Goal: Task Accomplishment & Management: Contribute content

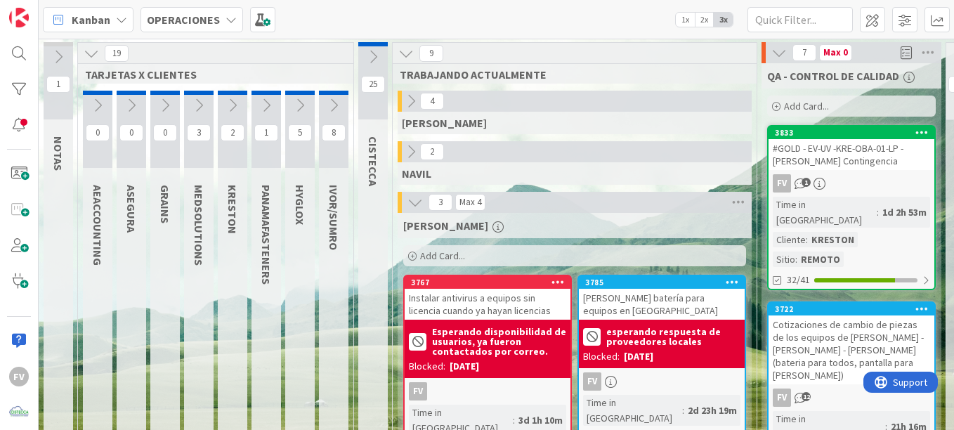
click at [416, 157] on icon at bounding box center [410, 151] width 15 height 15
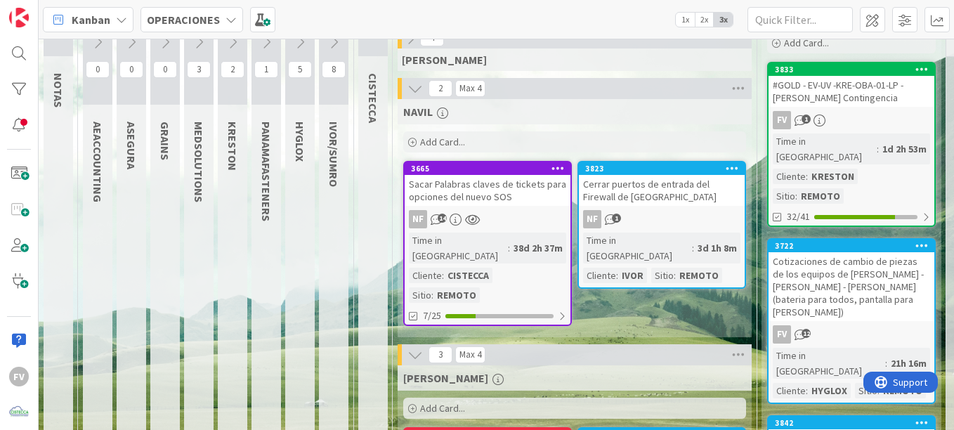
scroll to position [70, 0]
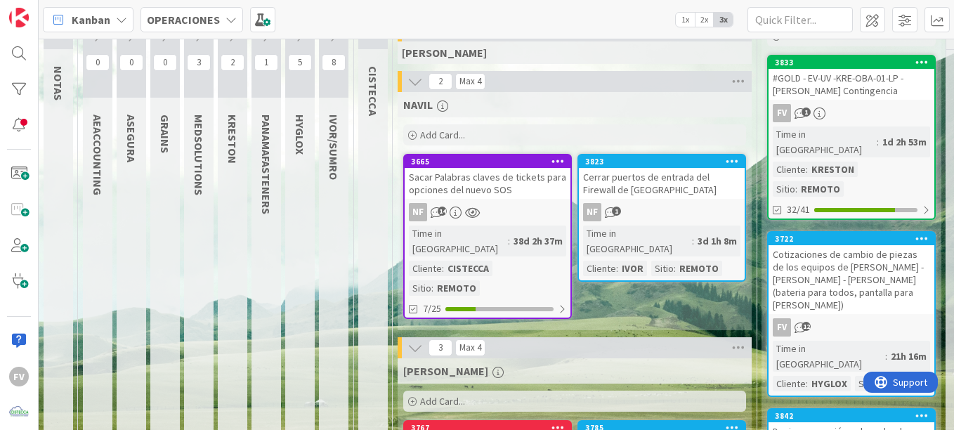
click at [504, 176] on div "Sacar Palabras claves de tickets para opciones del nuevo SOS" at bounding box center [488, 183] width 166 height 31
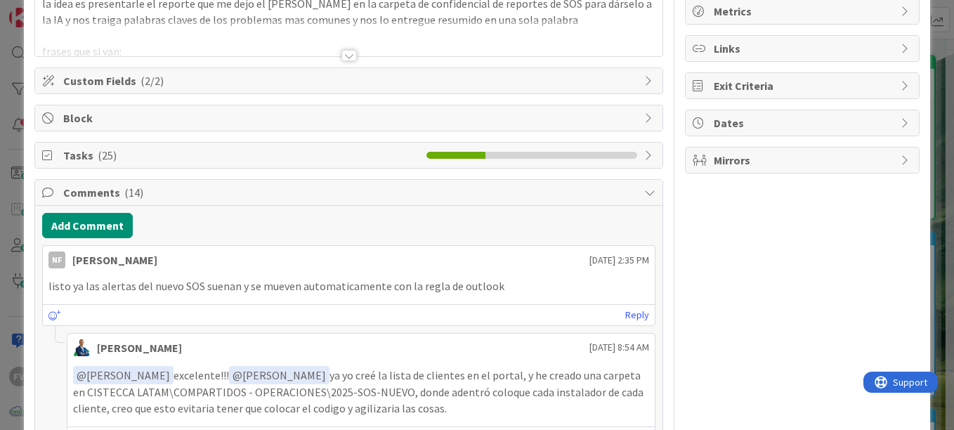
scroll to position [211, 0]
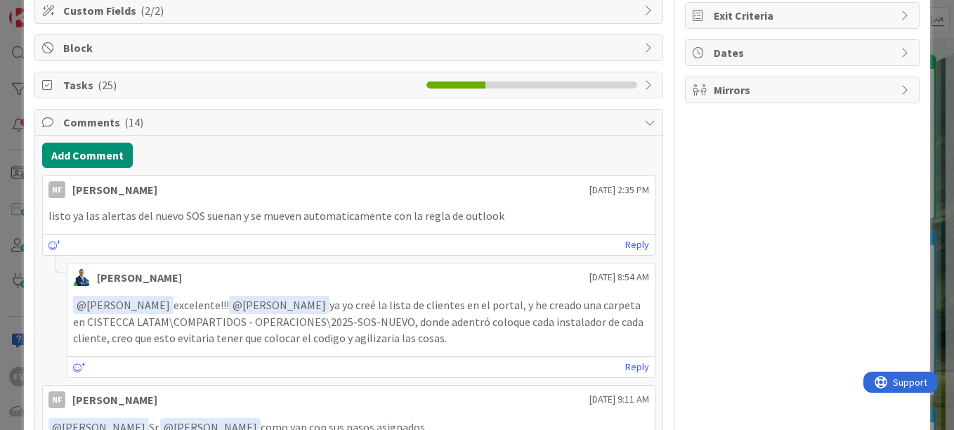
click at [109, 122] on span "Comments ( 14 )" at bounding box center [350, 122] width 574 height 17
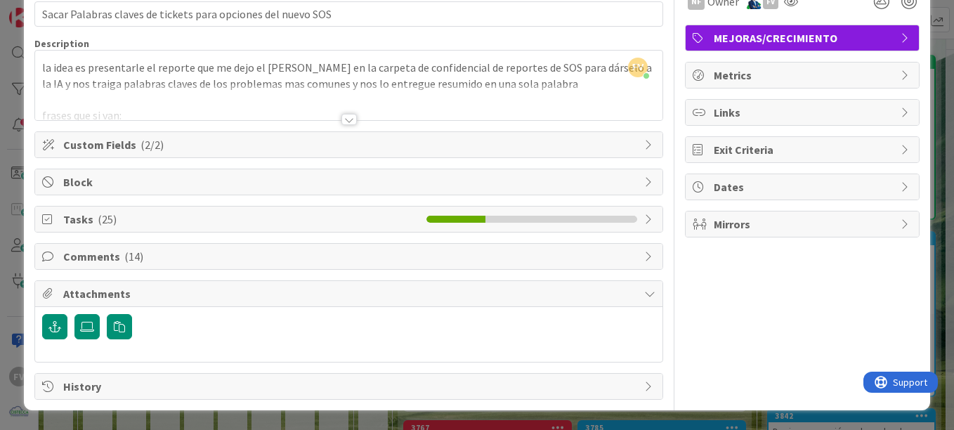
click at [120, 202] on div "Title 60 / 128 Sacar Palabras claves de tickets para opciones del nuevo SOS Des…" at bounding box center [348, 189] width 629 height 422
click at [121, 207] on div "Tasks ( 25 )" at bounding box center [348, 219] width 627 height 25
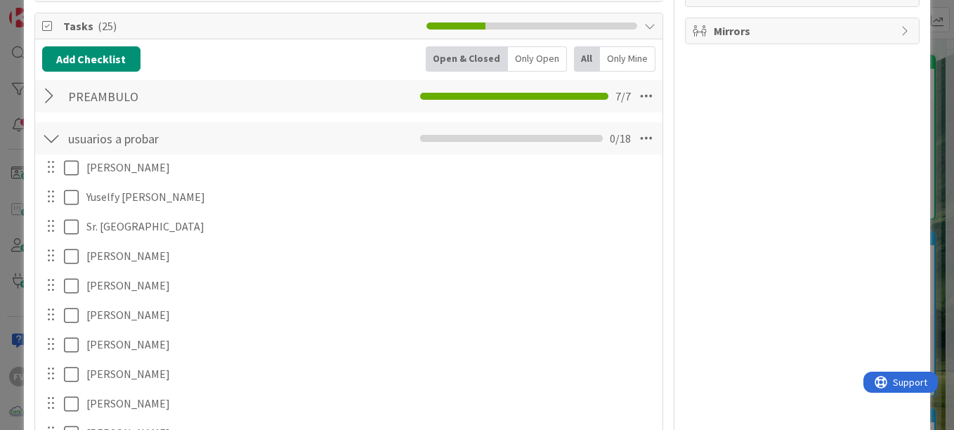
scroll to position [201, 0]
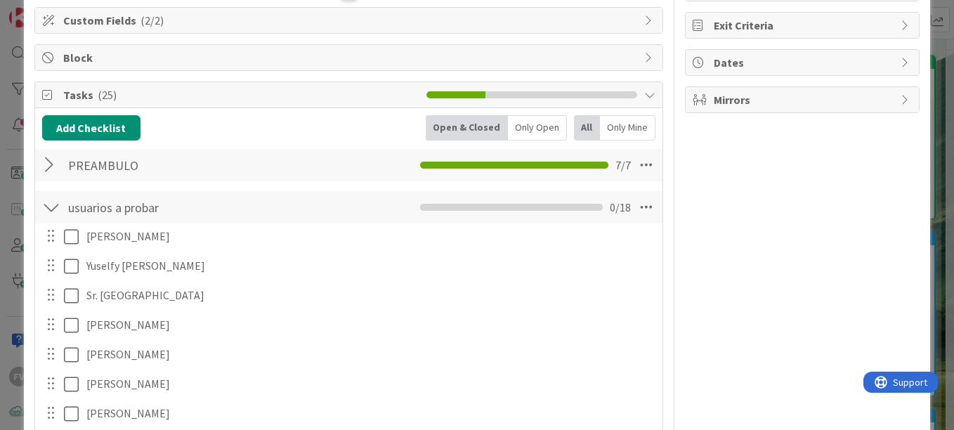
click at [58, 166] on div at bounding box center [51, 164] width 18 height 25
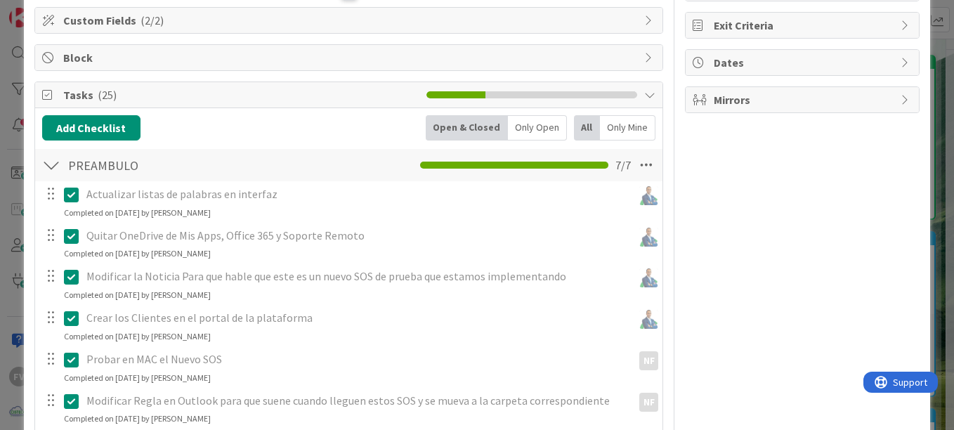
click at [53, 164] on div at bounding box center [51, 164] width 18 height 25
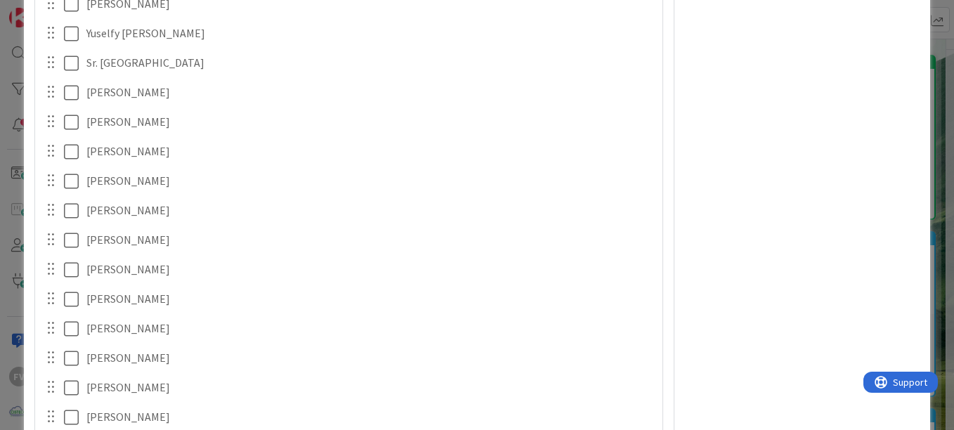
scroll to position [341, 0]
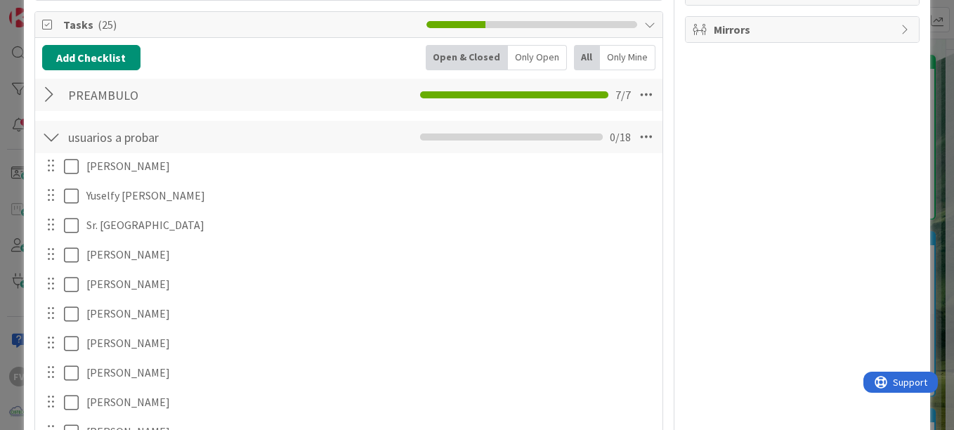
click at [53, 134] on div at bounding box center [51, 136] width 18 height 25
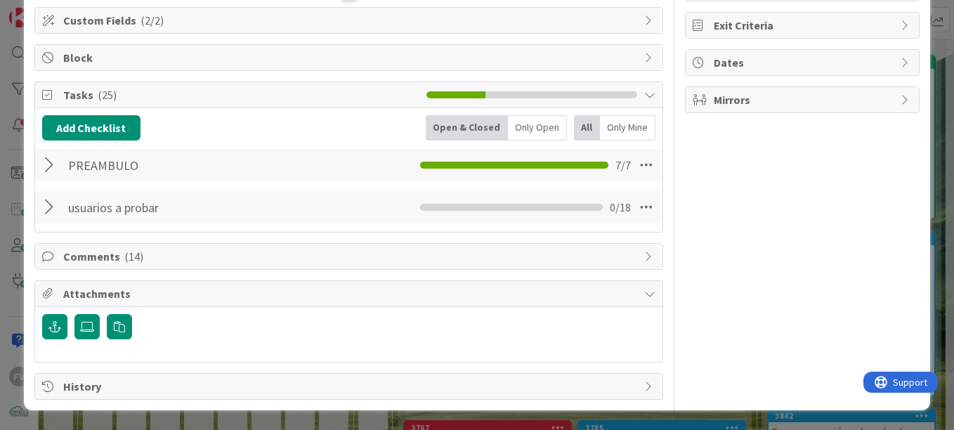
click at [97, 254] on span "Comments ( 14 )" at bounding box center [350, 256] width 574 height 17
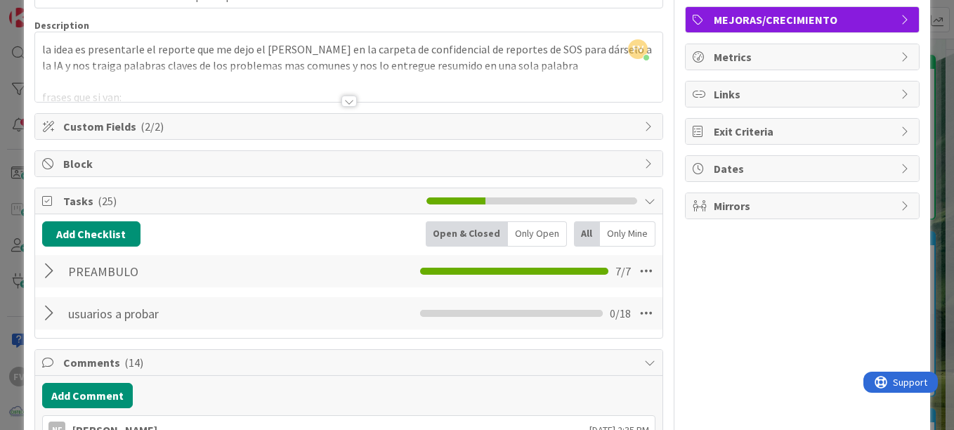
scroll to position [60, 0]
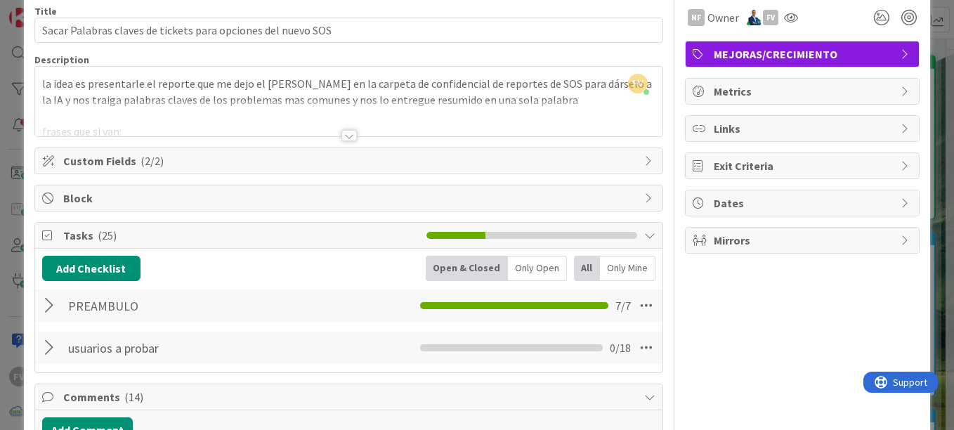
click at [56, 346] on div at bounding box center [51, 347] width 18 height 25
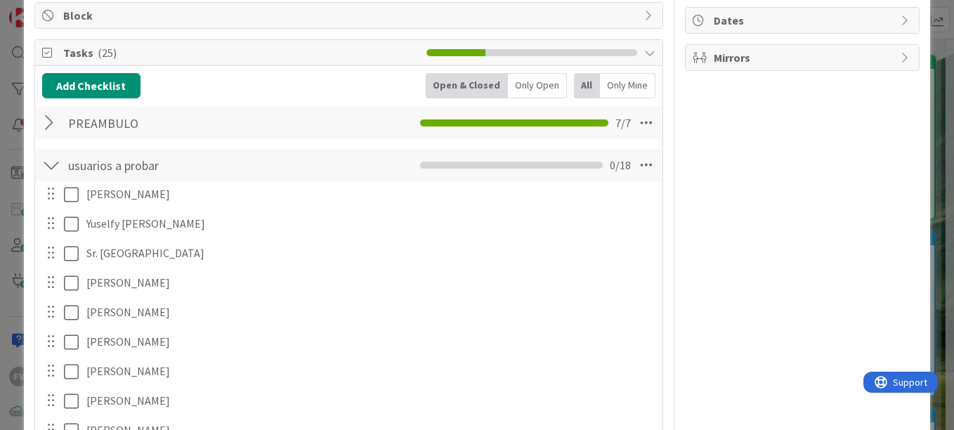
scroll to position [201, 0]
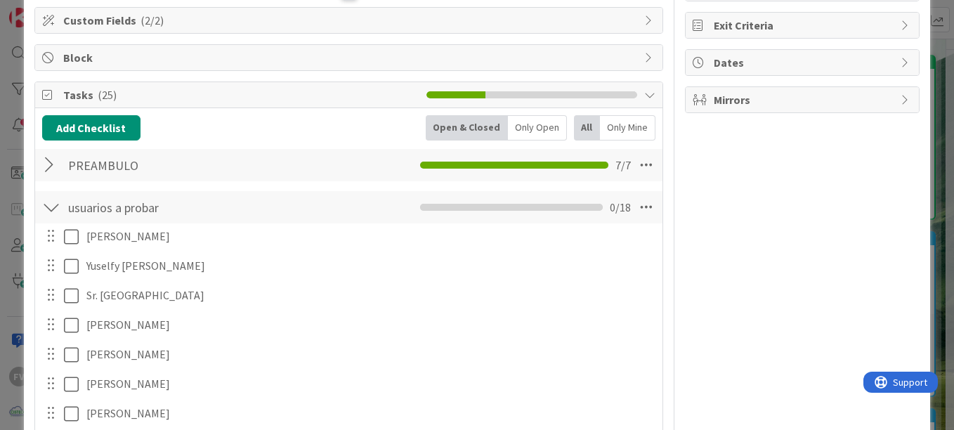
click at [52, 203] on div at bounding box center [51, 207] width 18 height 25
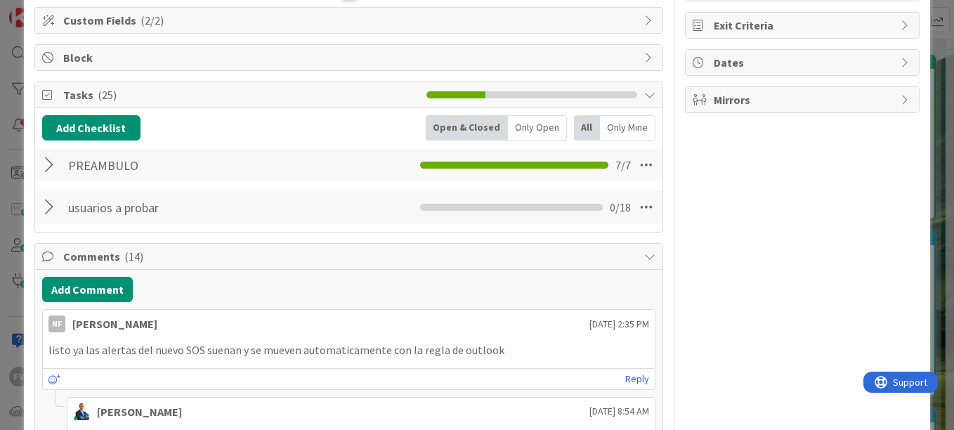
click at [51, 167] on div at bounding box center [51, 164] width 18 height 25
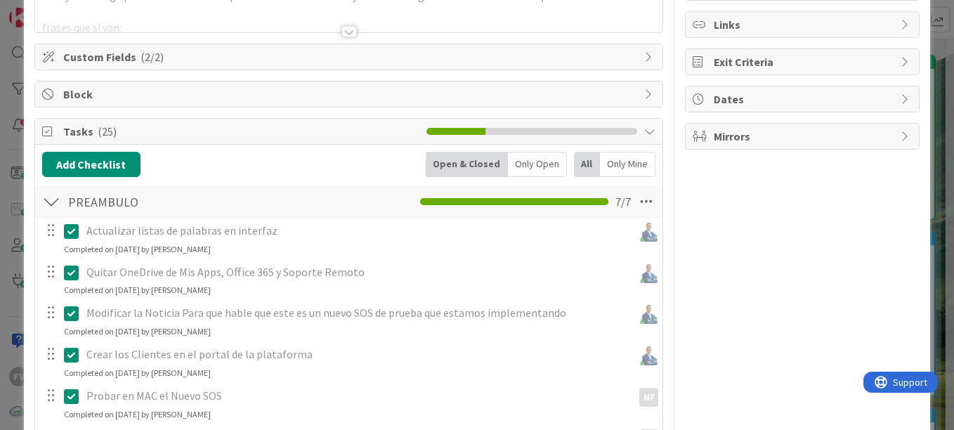
scroll to position [131, 0]
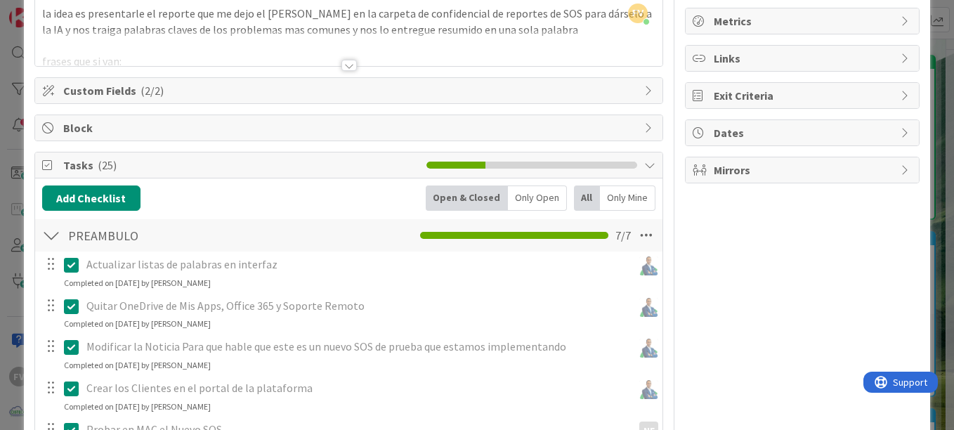
click at [49, 230] on div at bounding box center [51, 235] width 18 height 25
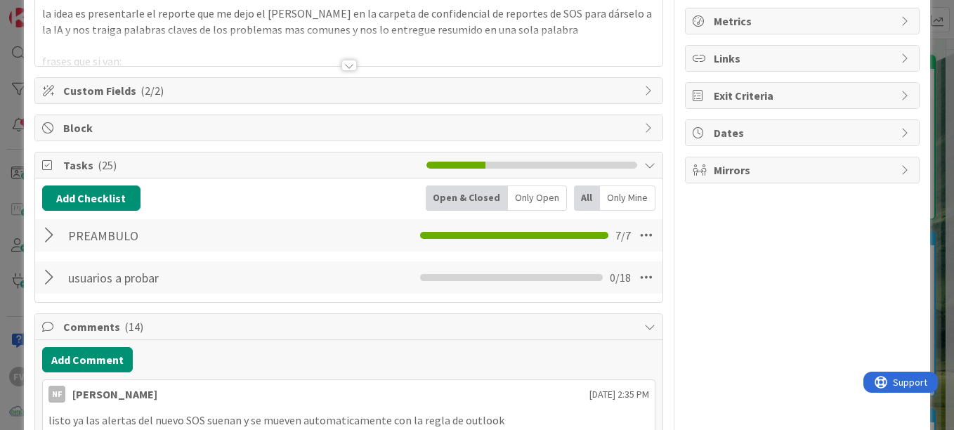
click at [8, 154] on div "ID 3665 OPERACIONES NAVIL Title 60 / 128 Sacar Palabras claves de tickets para …" at bounding box center [477, 215] width 954 height 430
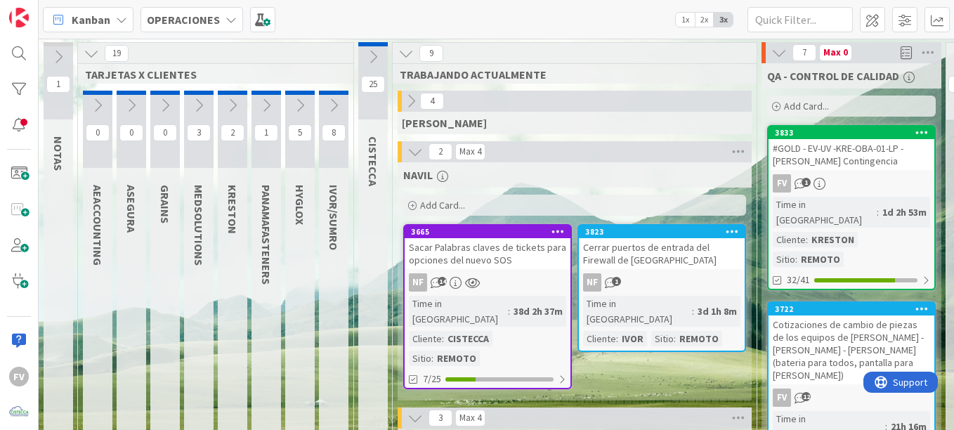
click at [375, 61] on icon at bounding box center [372, 56] width 15 height 15
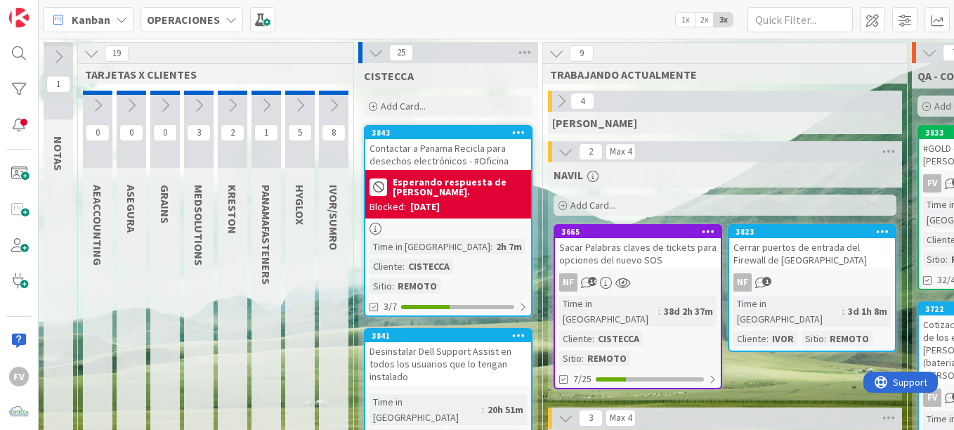
click at [399, 107] on span "Add Card..." at bounding box center [403, 106] width 45 height 13
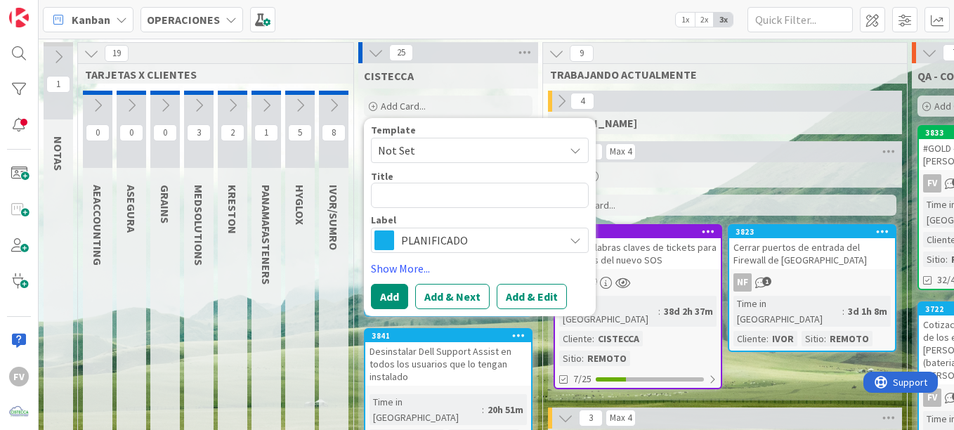
type textarea "x"
type textarea "M"
type textarea "x"
type textarea "Mo"
type textarea "x"
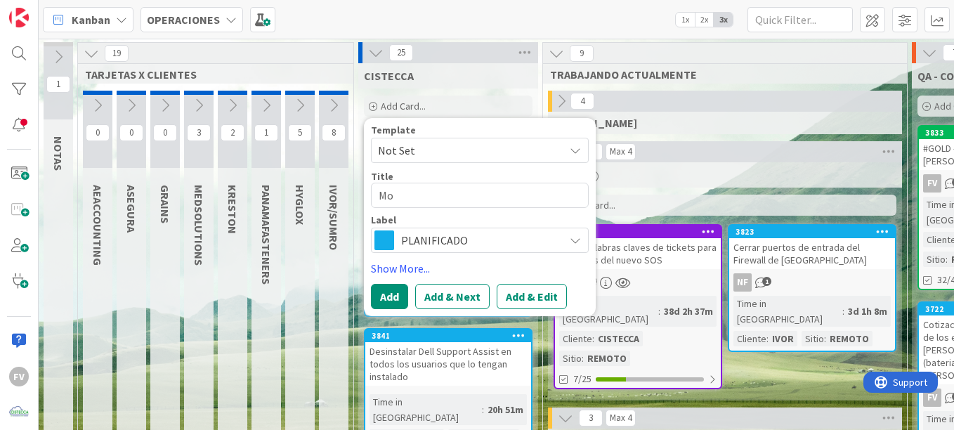
type textarea "Mod"
type textarea "x"
type textarea "Modi"
type textarea "x"
type textarea "Modif"
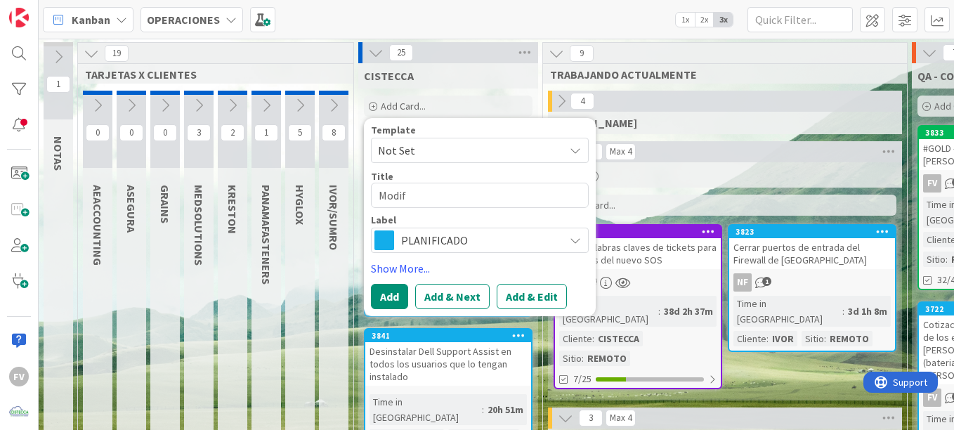
type textarea "x"
type textarea "Modifi"
type textarea "x"
type textarea "Modific"
type textarea "x"
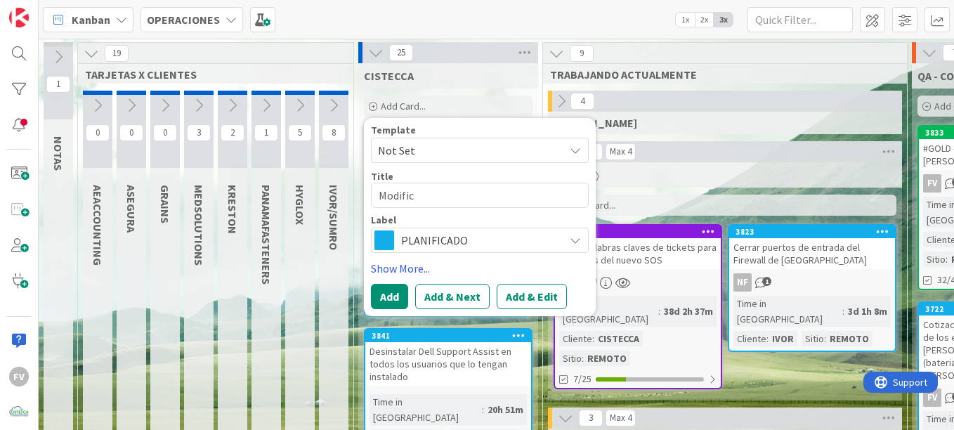
type textarea "Modifici"
type textarea "x"
type textarea "Modificiar"
type textarea "x"
type textarea "Modificiart"
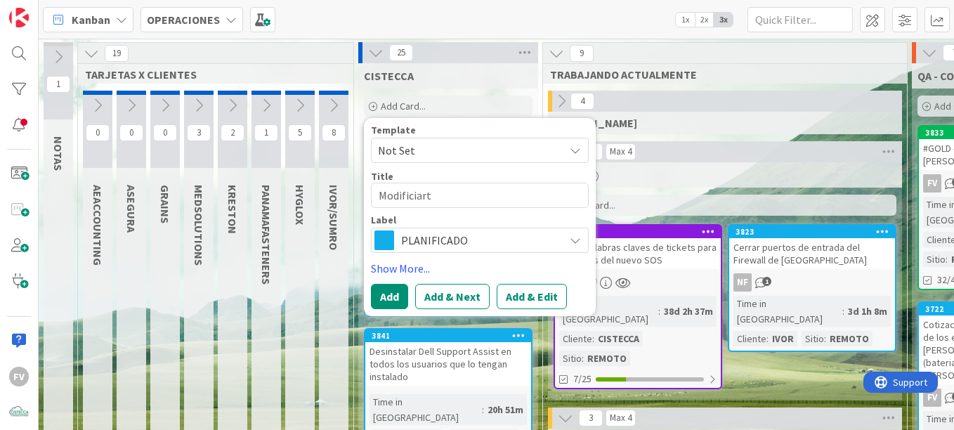
type textarea "x"
type textarea "Modificiar"
type textarea "x"
type textarea "Modificia"
type textarea "x"
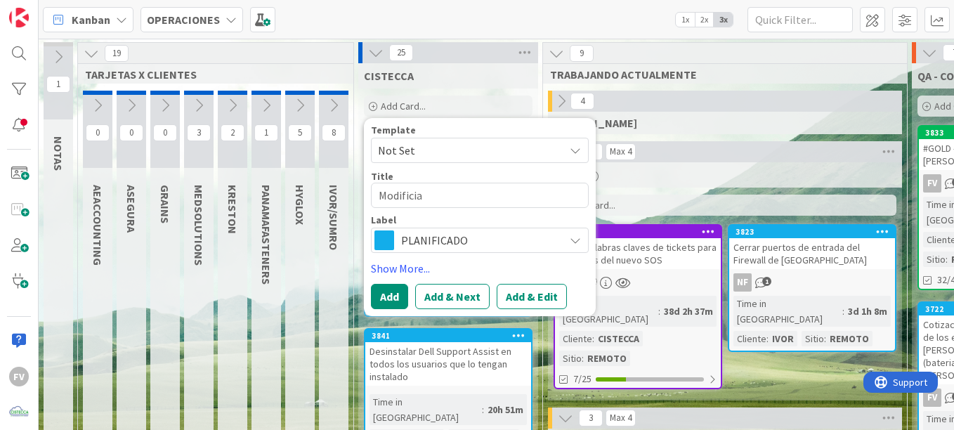
type textarea "Modifici"
type textarea "x"
type textarea "Modific"
type textarea "x"
type textarea "Modifi"
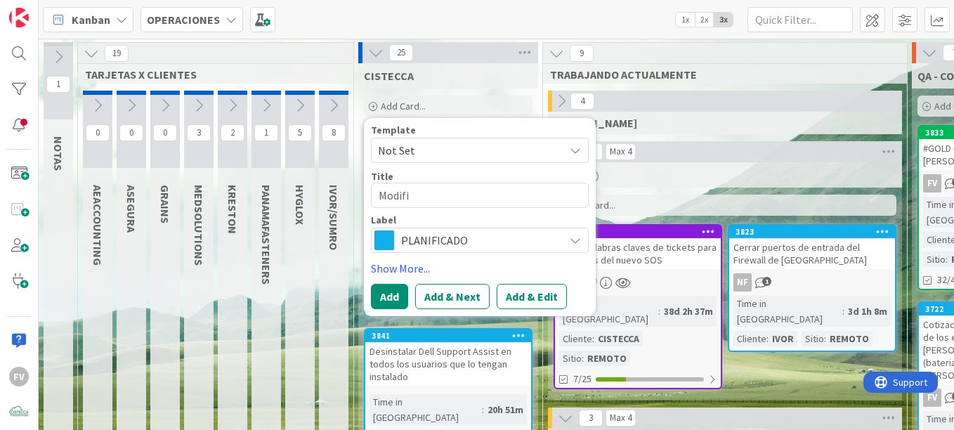
type textarea "x"
type textarea "Modif"
type textarea "x"
type textarea "Modi"
type textarea "x"
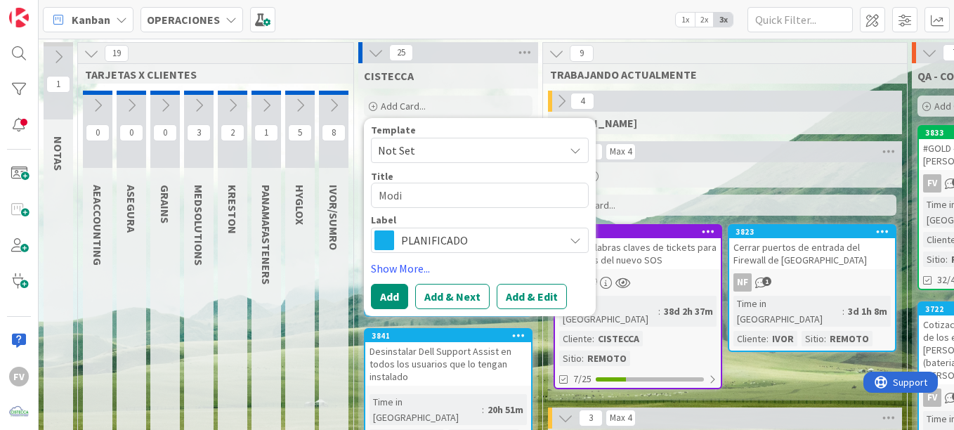
type textarea "Mod"
type textarea "x"
type textarea "Mo"
type textarea "x"
type textarea "M"
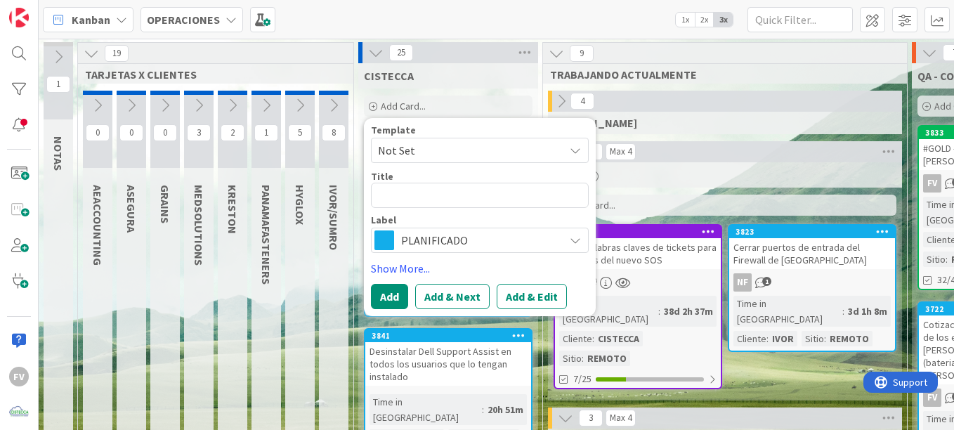
type textarea "x"
type textarea "M"
type textarea "x"
type textarea "Mo"
type textarea "x"
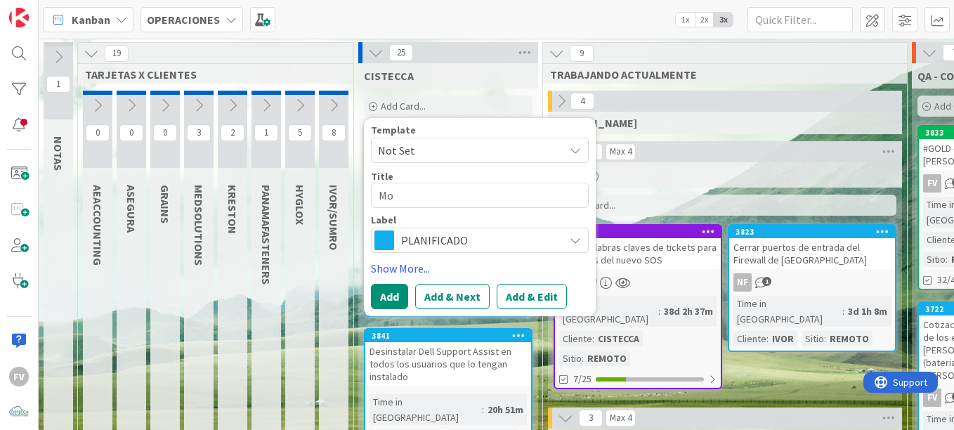
type textarea "Mod"
type textarea "x"
type textarea "Modi"
type textarea "x"
type textarea "Modif"
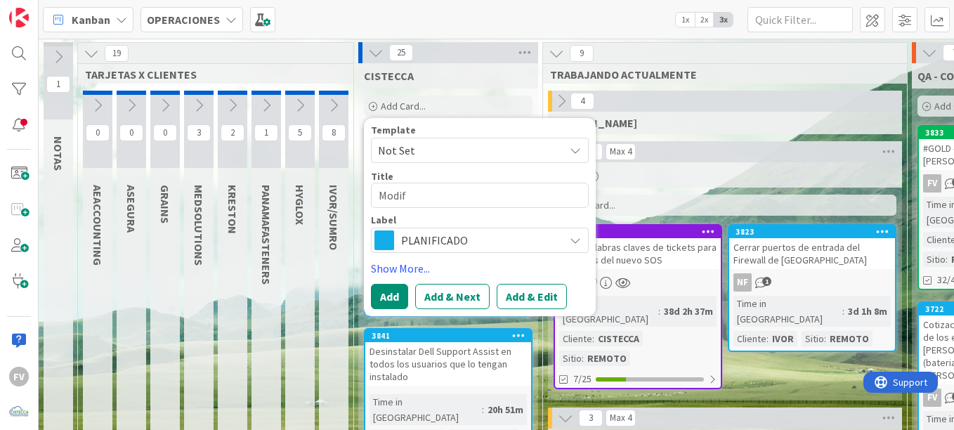
type textarea "x"
type textarea "Modifi"
type textarea "x"
type textarea "Modific"
type textarea "x"
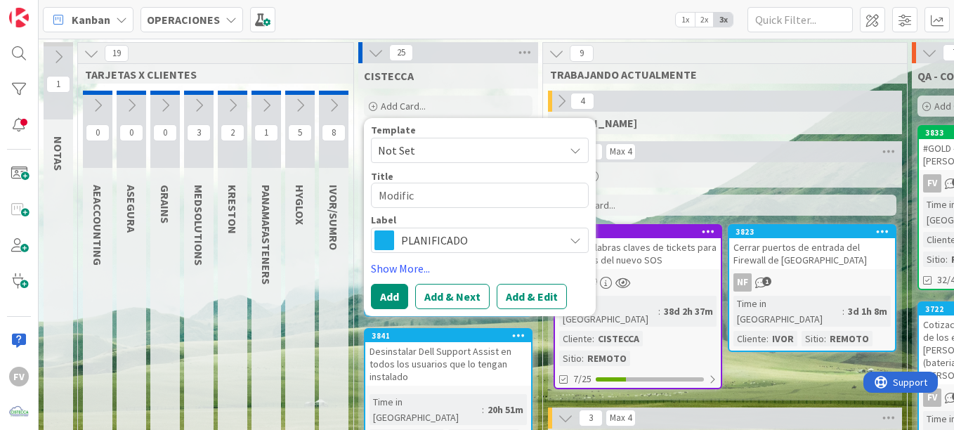
type textarea "Modifica"
type textarea "x"
type textarea "Modificar"
type textarea "x"
type textarea "Modificar"
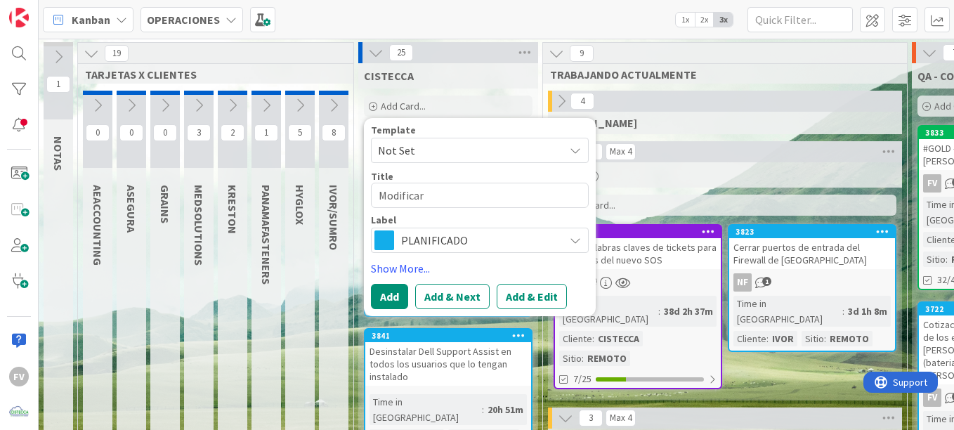
type textarea "x"
type textarea "Modificar p"
type textarea "x"
type textarea "Modificar pr"
type textarea "x"
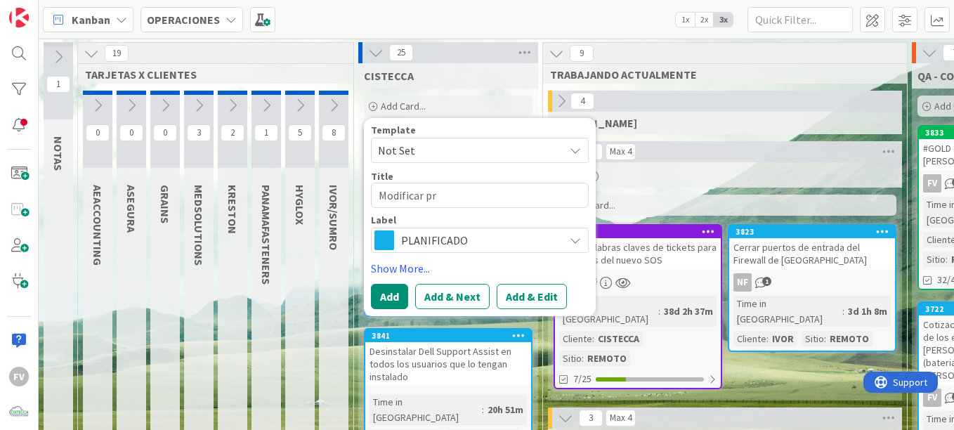
type textarea "Modificar pre"
type textarea "x"
type textarea "Modificar pregu"
type textarea "x"
type textarea "Modificar pregun"
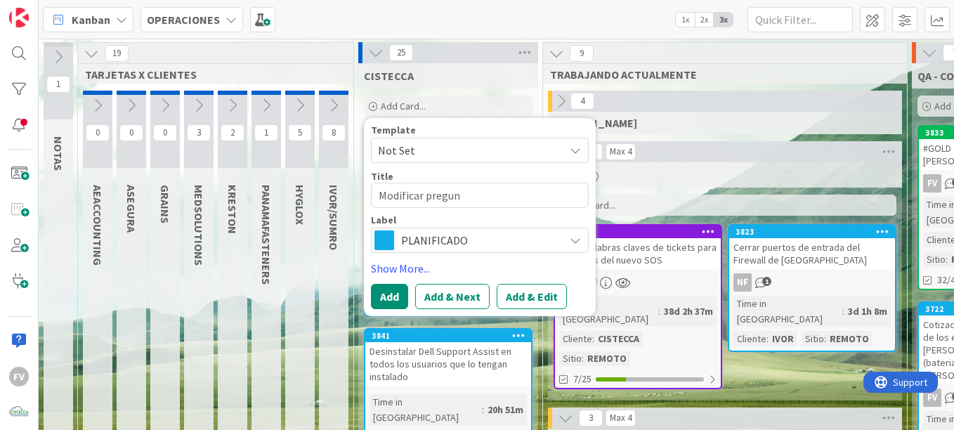
type textarea "x"
type textarea "Modificar pregunt"
type textarea "x"
type textarea "Modificar pregunta"
type textarea "x"
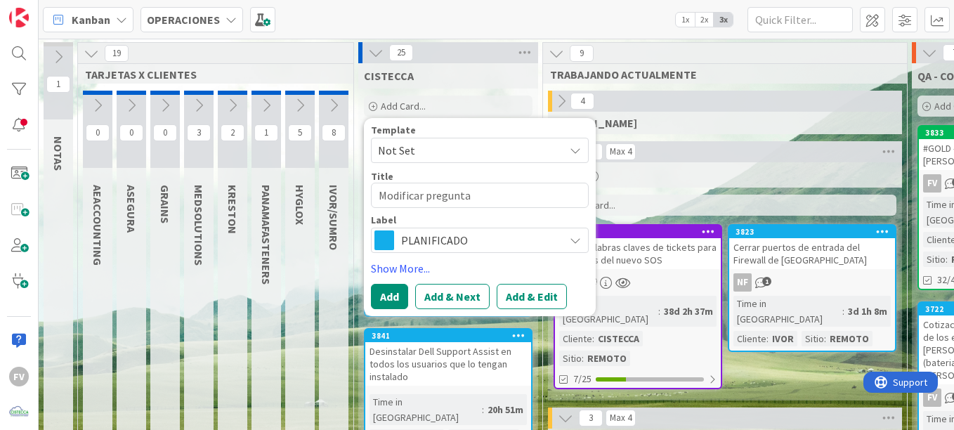
type textarea "Modificar preguntas"
type textarea "x"
type textarea "Modificar preguntas"
type textarea "x"
type textarea "Modificar preguntas d"
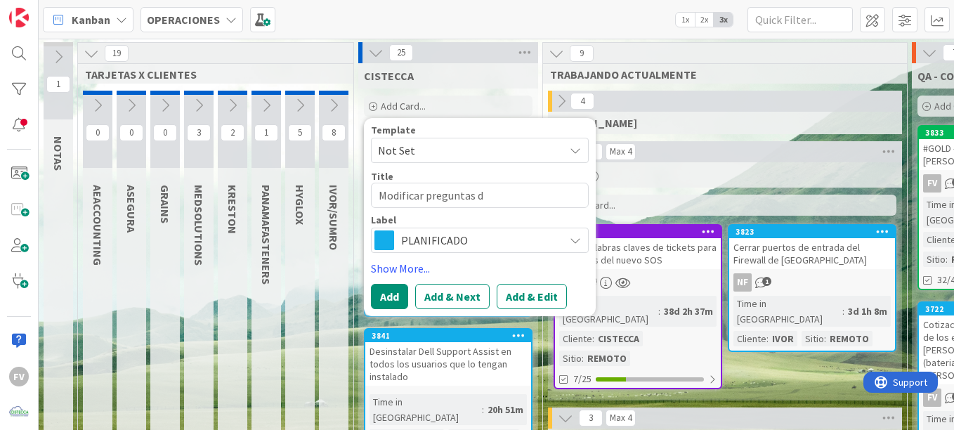
type textarea "x"
type textarea "Modificar preguntas de"
type textarea "x"
type textarea "Modificar preguntas de"
type textarea "x"
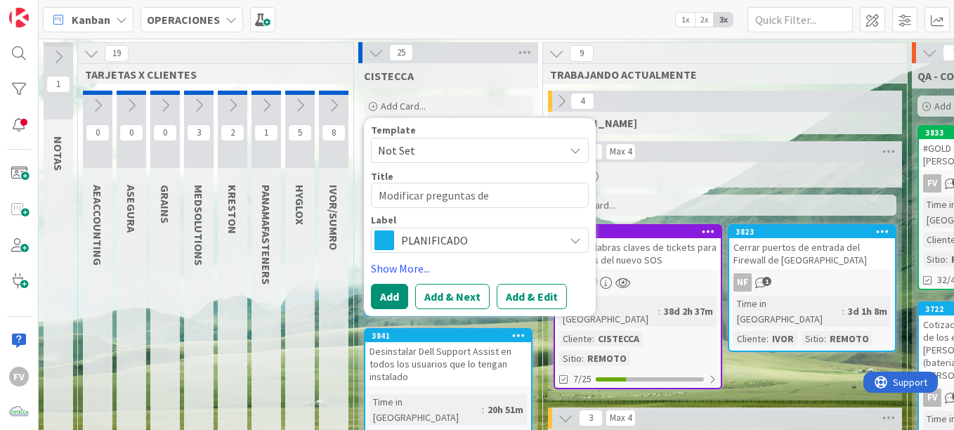
type textarea "Modificar preguntas de f"
type textarea "x"
type textarea "Modificar preguntas de fo"
type textarea "x"
type textarea "Modificar preguntas de fom"
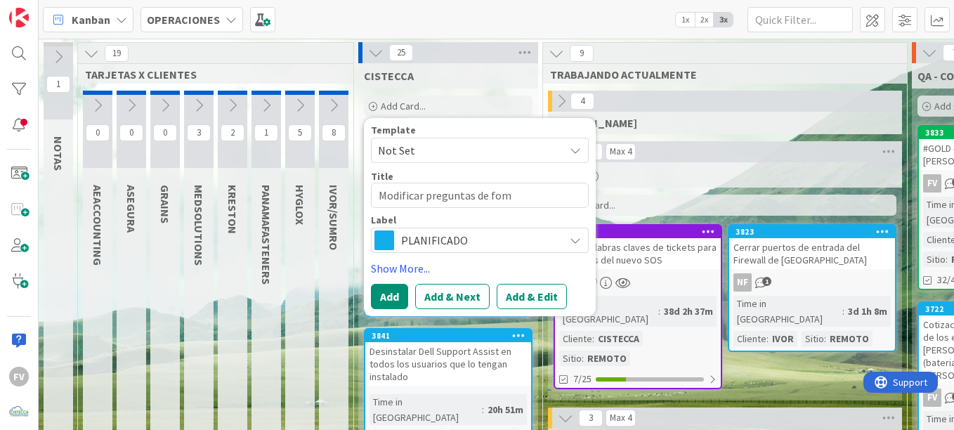
type textarea "x"
type textarea "Modificar preguntas de fomr"
type textarea "x"
type textarea "Modificar preguntas de fomru"
type textarea "x"
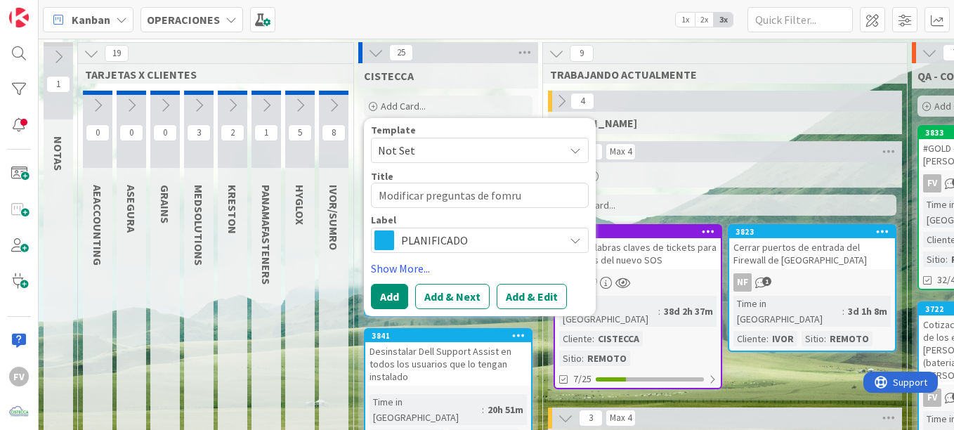
type textarea "Modificar preguntas de fomrul"
type textarea "x"
type textarea "Modificar preguntas de fomru"
type textarea "x"
type textarea "Modificar preguntas de fomr"
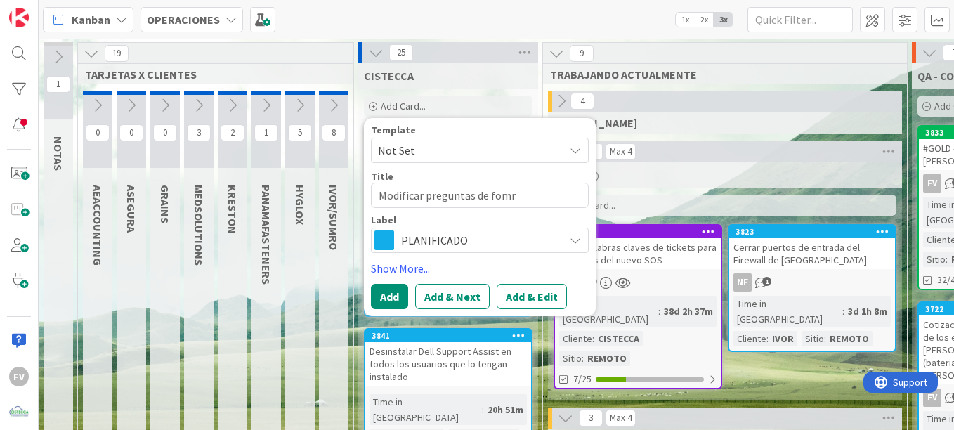
type textarea "x"
type textarea "Modificar preguntas de fom"
type textarea "x"
type textarea "Modificar preguntas de fo"
type textarea "x"
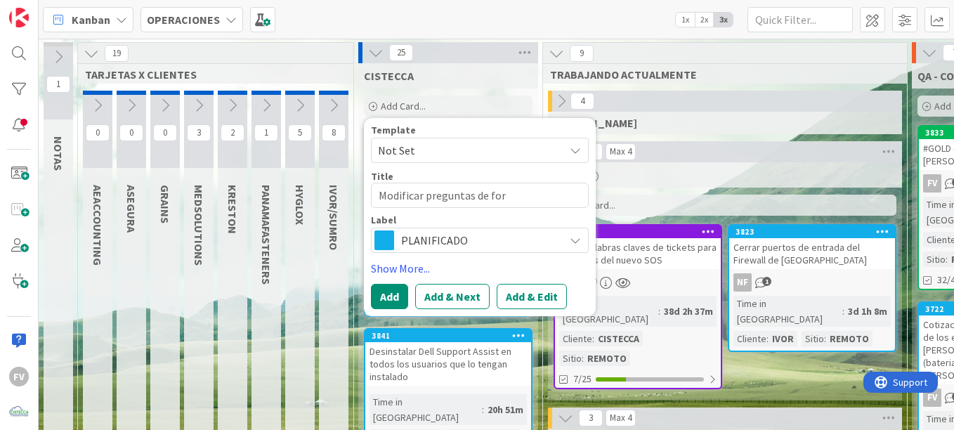
type textarea "Modificar preguntas de form"
type textarea "x"
type textarea "Modificar preguntas de formu"
type textarea "x"
type textarea "Modificar preguntas de formul"
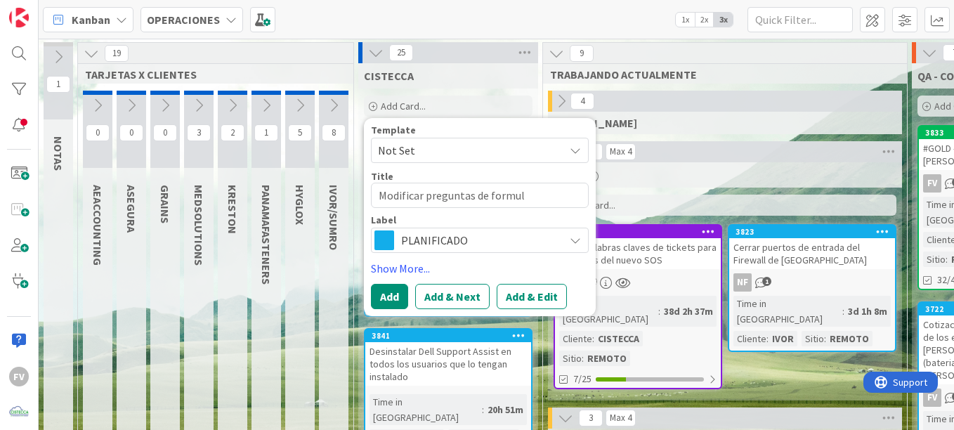
type textarea "x"
type textarea "Modificar preguntas de formula"
type textarea "x"
type textarea "Modificar preguntas de formular"
type textarea "x"
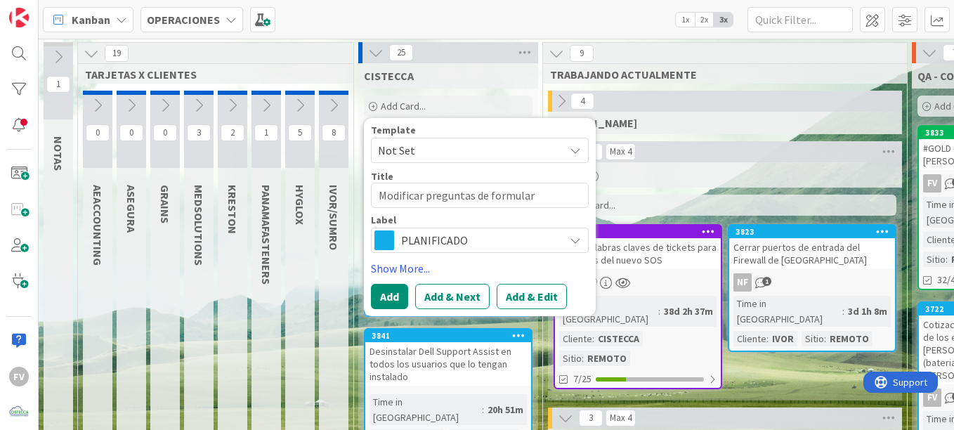
type textarea "Modificar preguntas de formulari"
type textarea "x"
type textarea "Modificar preguntas de formulario"
type textarea "x"
type textarea "Modificar preguntas de formularios"
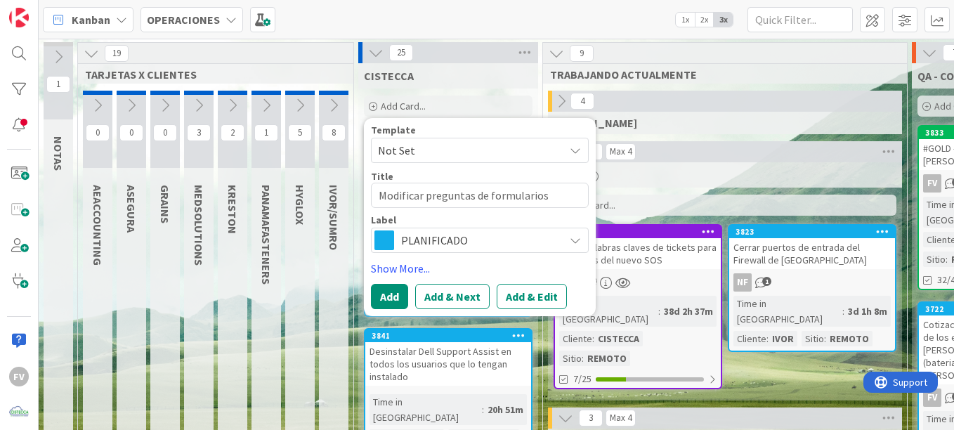
type textarea "x"
type textarea "Modificar preguntas de formularios"
type textarea "x"
type textarea "Modificar preguntas de formularios d"
type textarea "x"
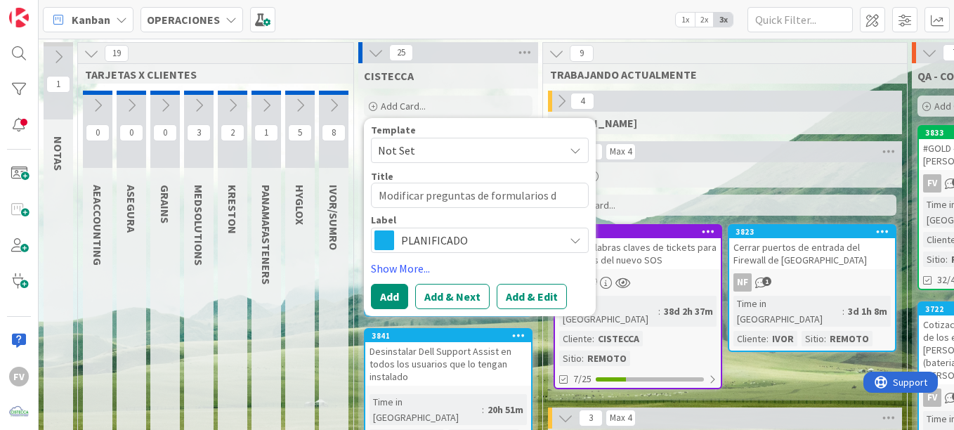
type textarea "Modificar preguntas de formularios de"
type textarea "x"
type textarea "Modificar preguntas de formularios de"
type textarea "x"
type textarea "Modificar preguntas de formularios de s"
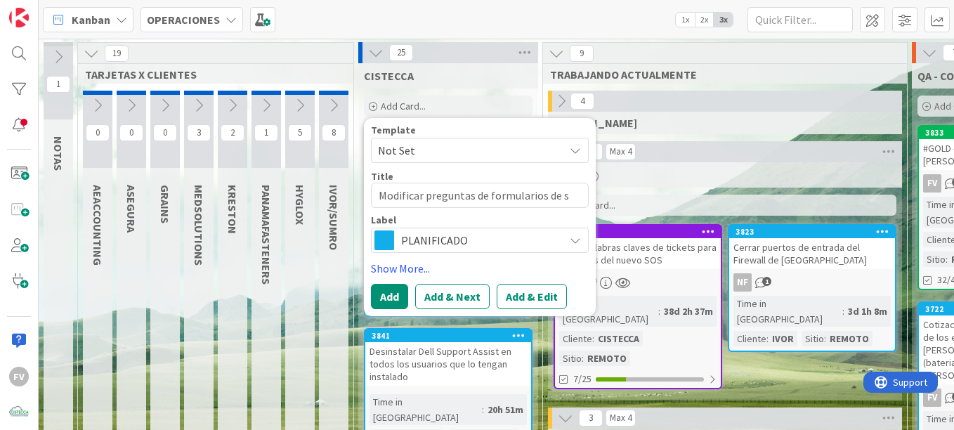
type textarea "x"
type textarea "Modificar preguntas de formularios de sa"
type textarea "x"
type textarea "Modificar preguntas de formularios de sal"
type textarea "x"
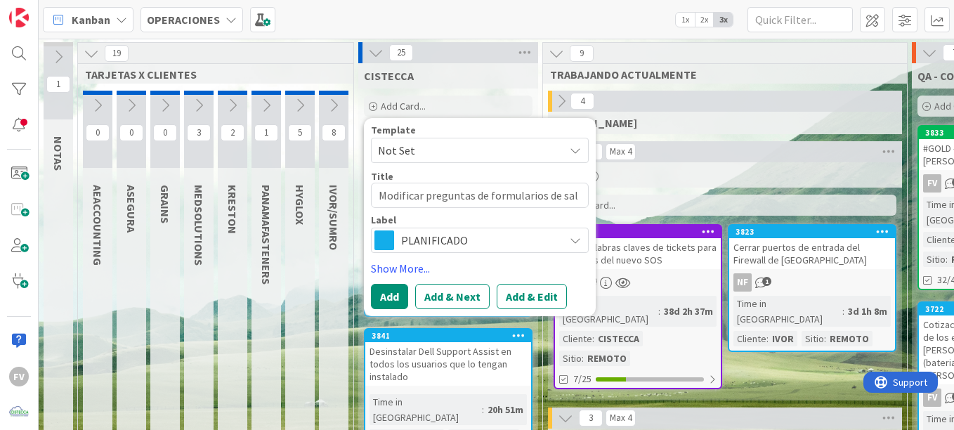
type textarea "Modificar preguntas de formularios de sali"
type textarea "x"
type textarea "Modificar preguntas de formularios de salid"
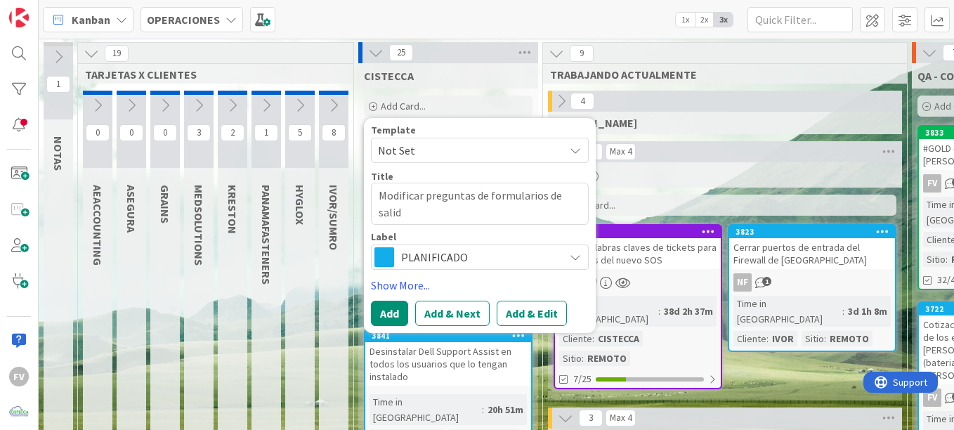
type textarea "x"
type textarea "Modificar preguntas de formularios de salida"
type textarea "x"
type textarea "Modificar preguntas de formularios de salida"
type textarea "x"
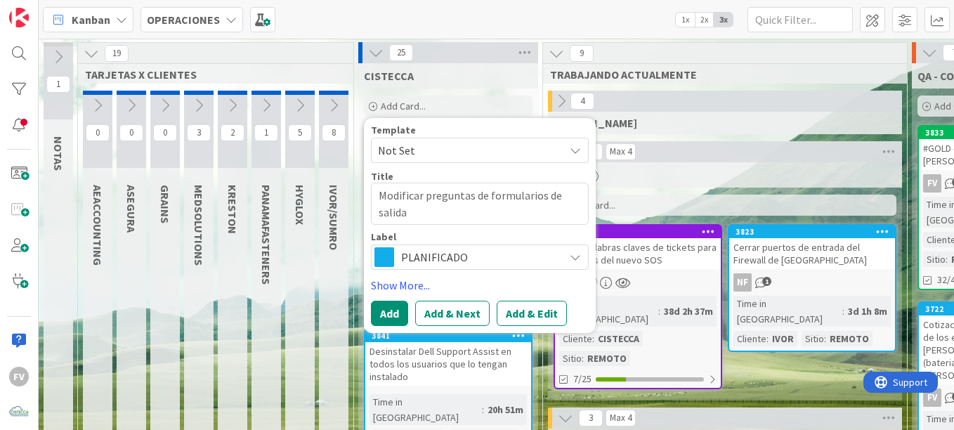
type textarea "Modificar preguntas de formularios de salida d"
type textarea "x"
type textarea "Modificar preguntas de formularios de salida de"
type textarea "x"
type textarea "Modificar preguntas de formularios de salida de"
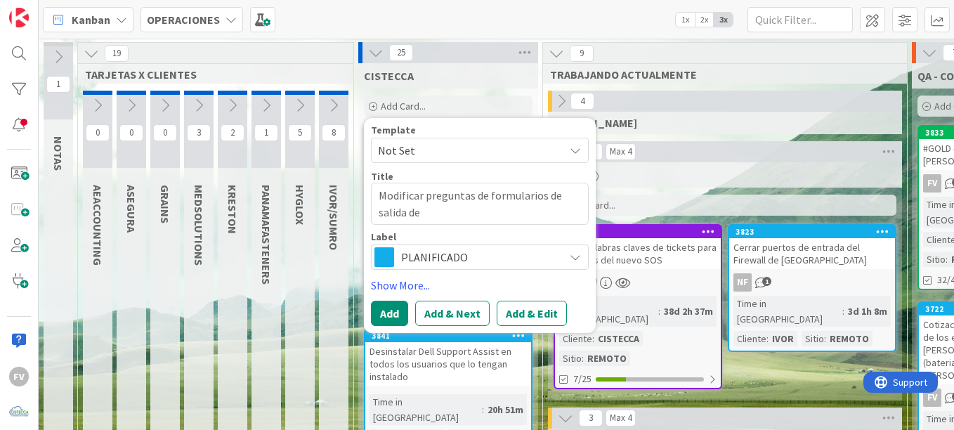
type textarea "x"
type textarea "Modificar preguntas de formularios de salida de c"
type textarea "x"
type textarea "Modificar preguntas de formularios de salida de co"
type textarea "x"
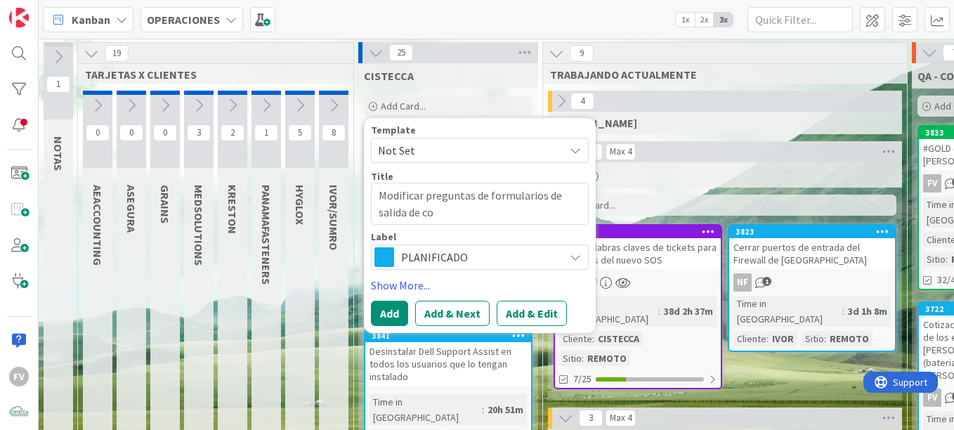
type textarea "Modificar preguntas de formularios de salida de col"
type textarea "x"
type textarea "Modificar preguntas de formularios de salida de cola"
type textarea "x"
type textarea "Modificar preguntas de formularios de salida de colab"
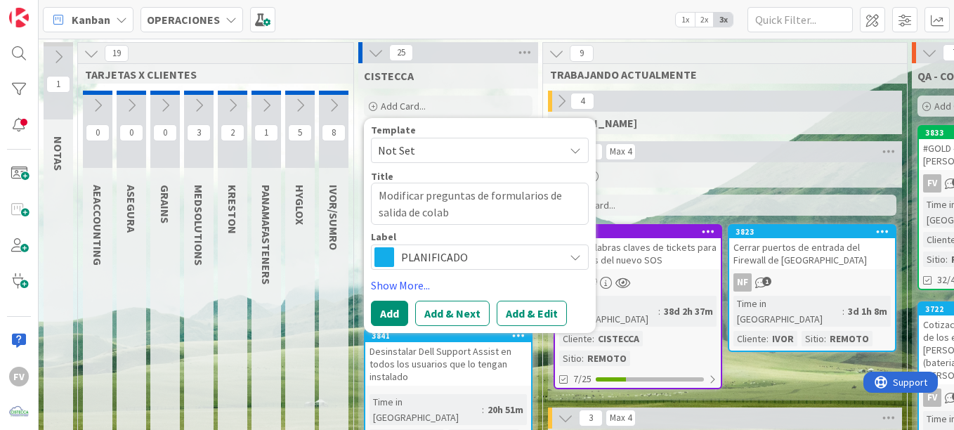
type textarea "x"
type textarea "Modificar preguntas de formularios de salida de colabo"
type textarea "x"
type textarea "Modificar preguntas de formularios de salida de colabor"
type textarea "x"
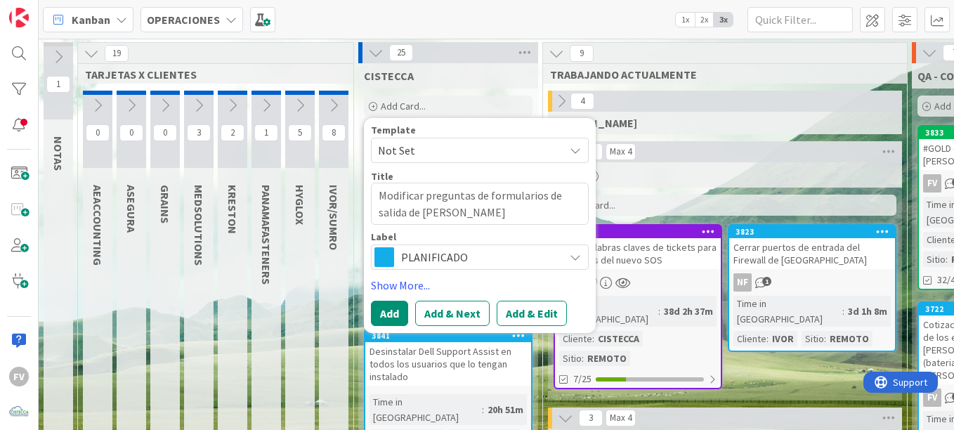
type textarea "Modificar preguntas de formularios de salida de colabora"
type textarea "x"
type textarea "Modificar preguntas de formularios de salida de colaborad"
type textarea "x"
type textarea "Modificar preguntas de formularios de salida de colaborador"
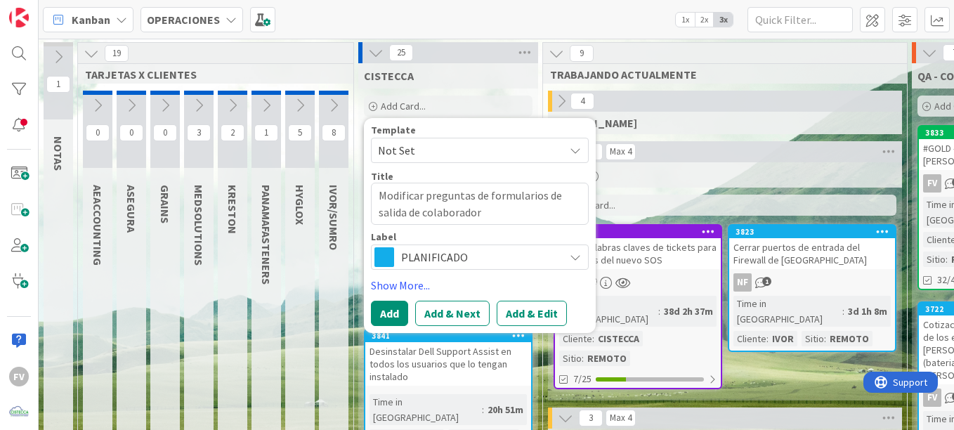
type textarea "x"
type textarea "Modificar preguntas de formularios de salida de colaborador"
type textarea "x"
type textarea "Modificar preguntas de formularios de salida de colaborador ("
type textarea "x"
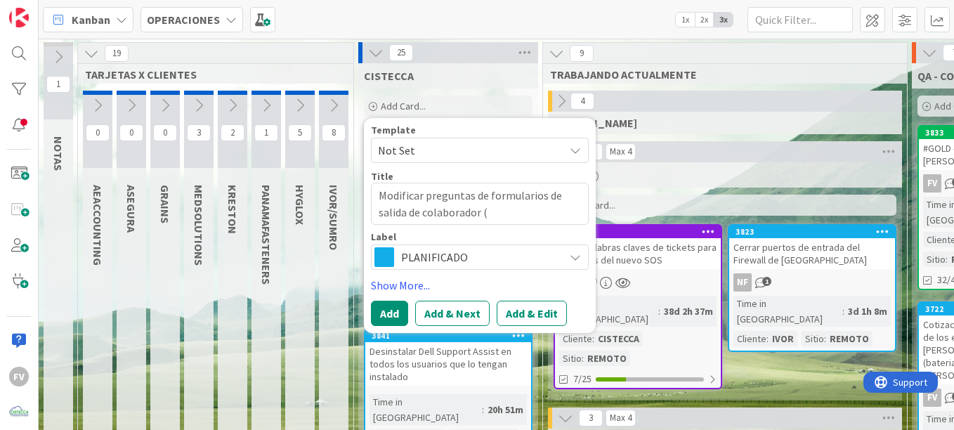
type textarea "Modificar preguntas de formularios de salida de colaborador (l"
type textarea "x"
type textarea "Modificar preguntas de formularios de salida de colaborador (la"
type textarea "x"
type textarea "Modificar preguntas de formularios de salida de colaborador (la i"
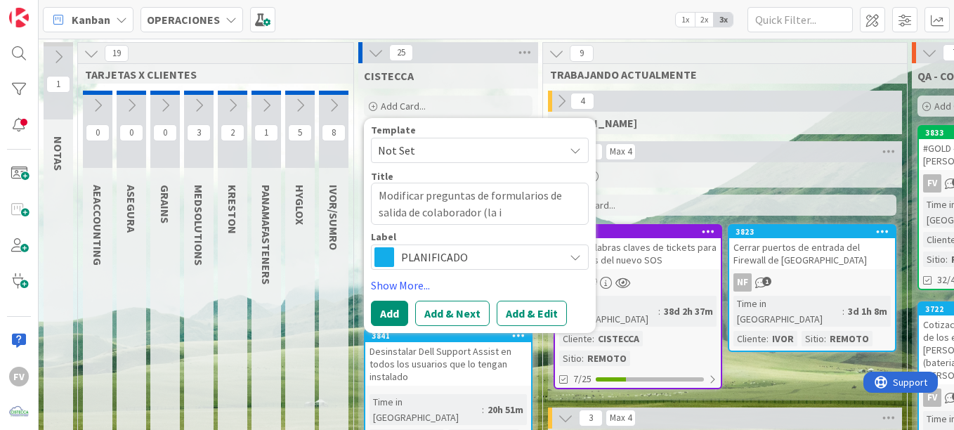
type textarea "x"
type textarea "Modificar preguntas de formularios de salida de colaborador (la ie"
type textarea "x"
type textarea "Modificar preguntas de formularios de salida de colaborador (la iea"
type textarea "x"
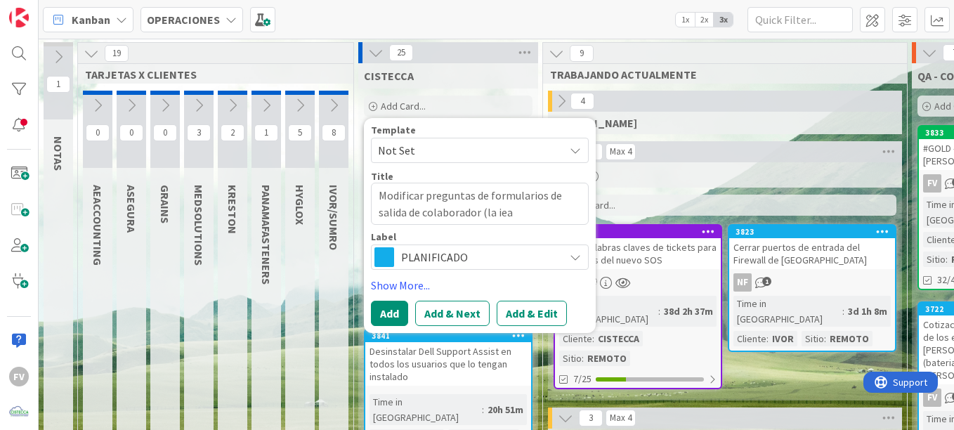
type textarea "Modificar preguntas de formularios de salida de colaborador (la ie"
type textarea "x"
type textarea "Modificar preguntas de formularios de salida de colaborador (la i"
type textarea "x"
type textarea "Modificar preguntas de formularios de salida de colaborador (la id"
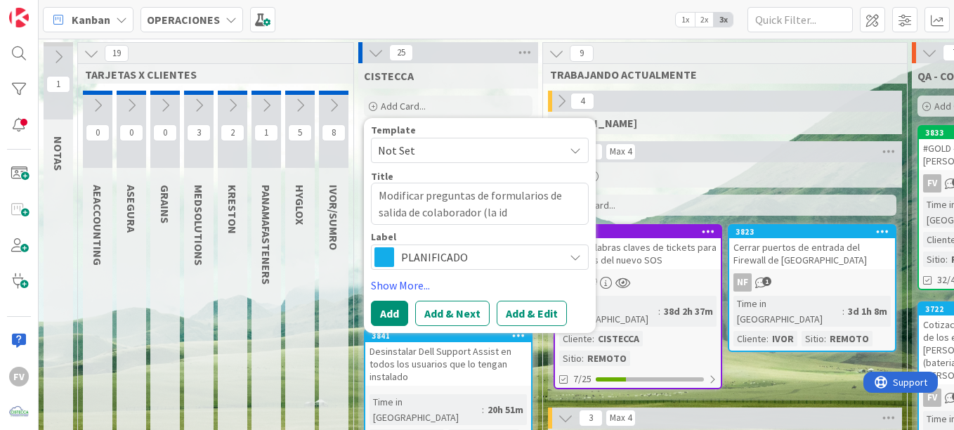
type textarea "x"
type textarea "Modificar preguntas de formularios de salida de colaborador (la ide"
type textarea "x"
type textarea "Modificar preguntas de formularios de salida de colaborador (la idea"
type textarea "x"
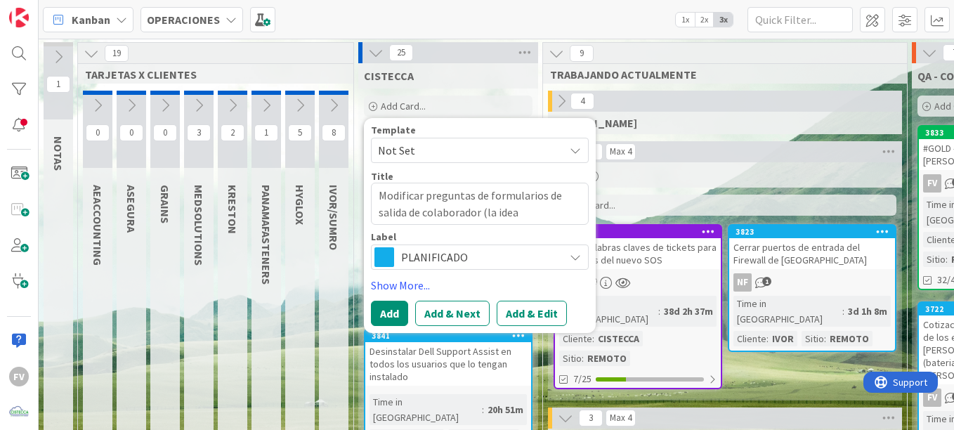
type textarea "Modificar preguntas de formularios de salida de colaborador (la idea"
type textarea "x"
type textarea "Modificar preguntas de formularios de salida de colaborador (la idea e"
type textarea "x"
type textarea "Modificar preguntas de formularios de salida de colaborador (la idea es"
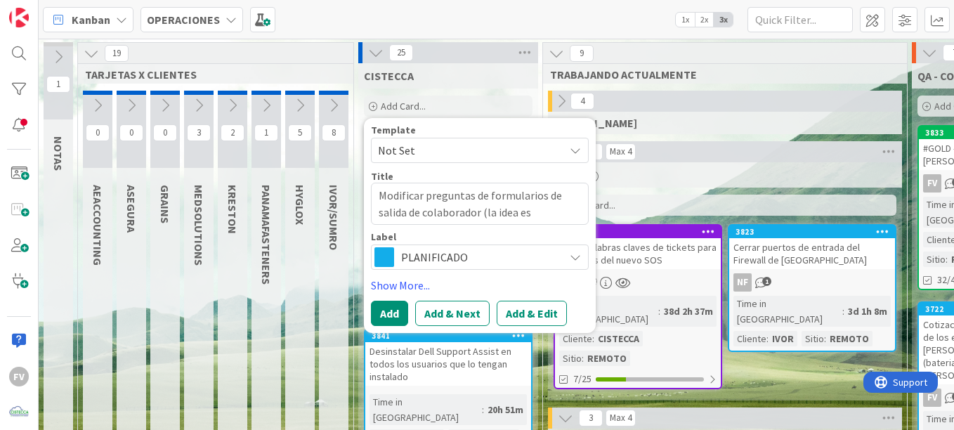
type textarea "x"
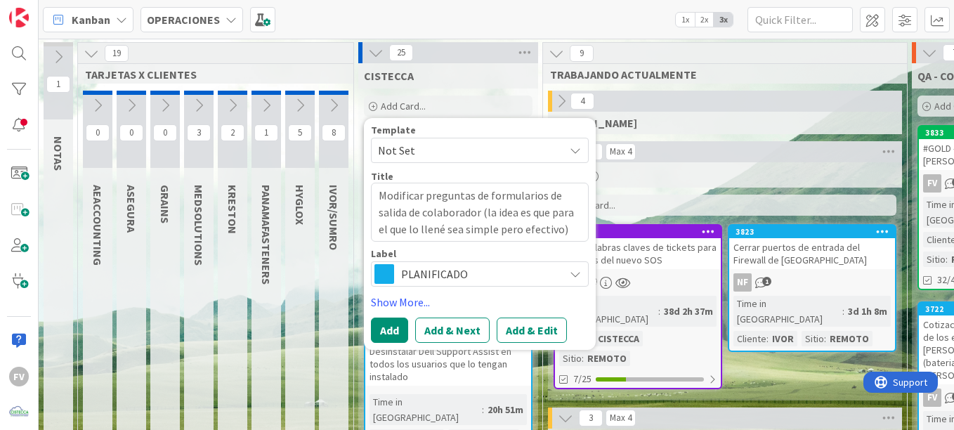
click at [420, 273] on span "PLANIFICADO" at bounding box center [479, 274] width 156 height 20
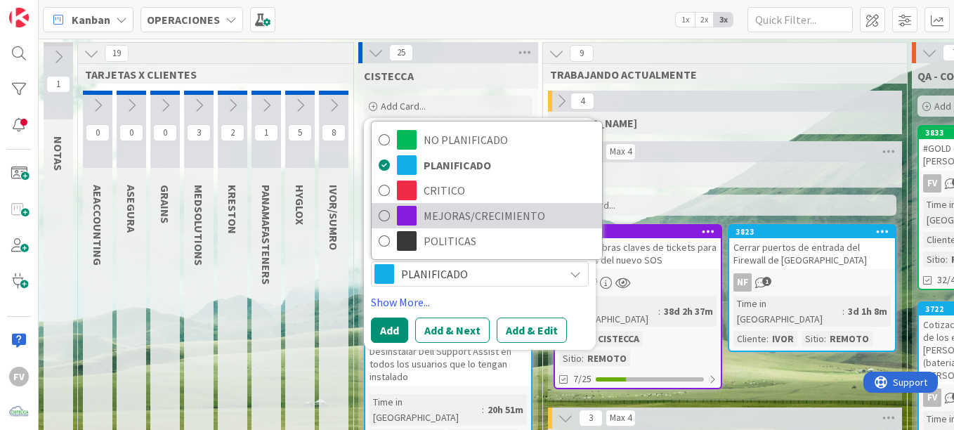
click at [437, 217] on span "MEJORAS/CRECIMIENTO" at bounding box center [509, 215] width 171 height 21
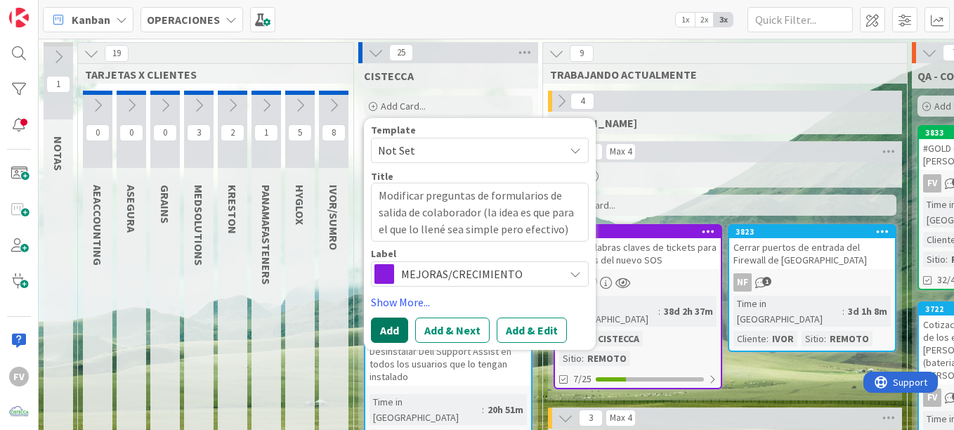
click at [386, 323] on button "Add" at bounding box center [389, 330] width 37 height 25
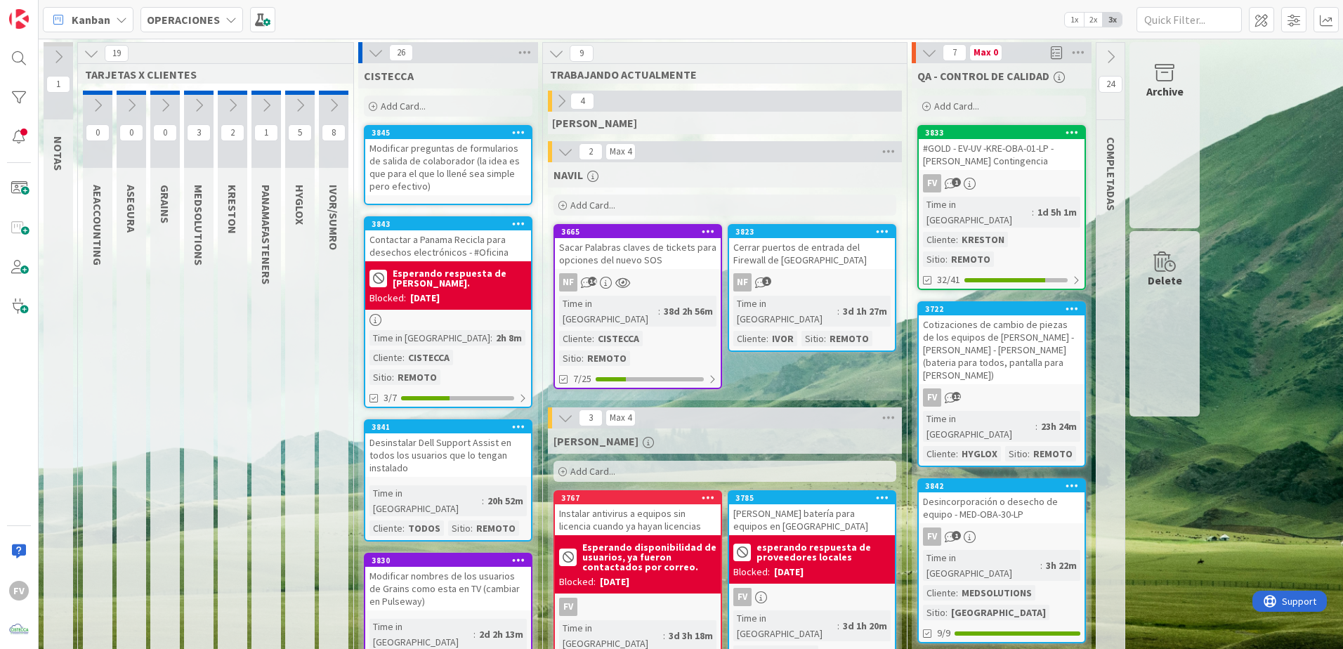
click at [417, 195] on div "Modificar preguntas de formularios de salida de colaborador (la idea es que par…" at bounding box center [448, 167] width 166 height 56
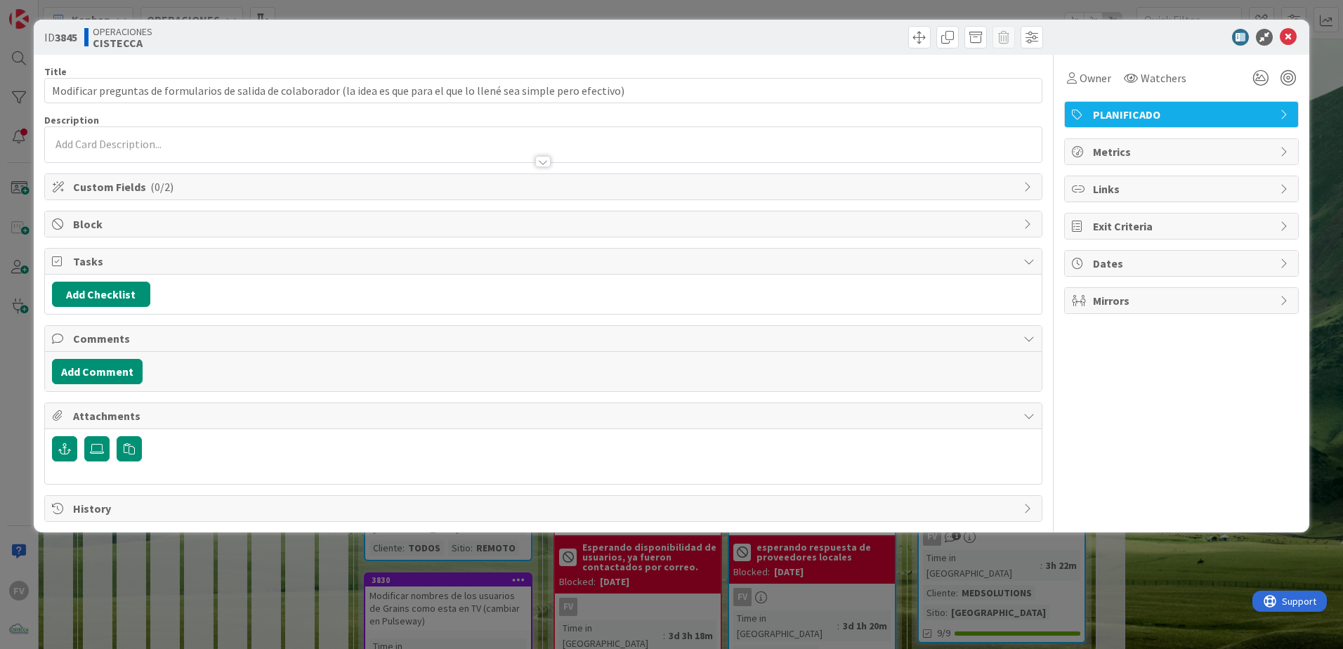
click at [176, 188] on span "Custom Fields ( 0/2 )" at bounding box center [545, 186] width 944 height 17
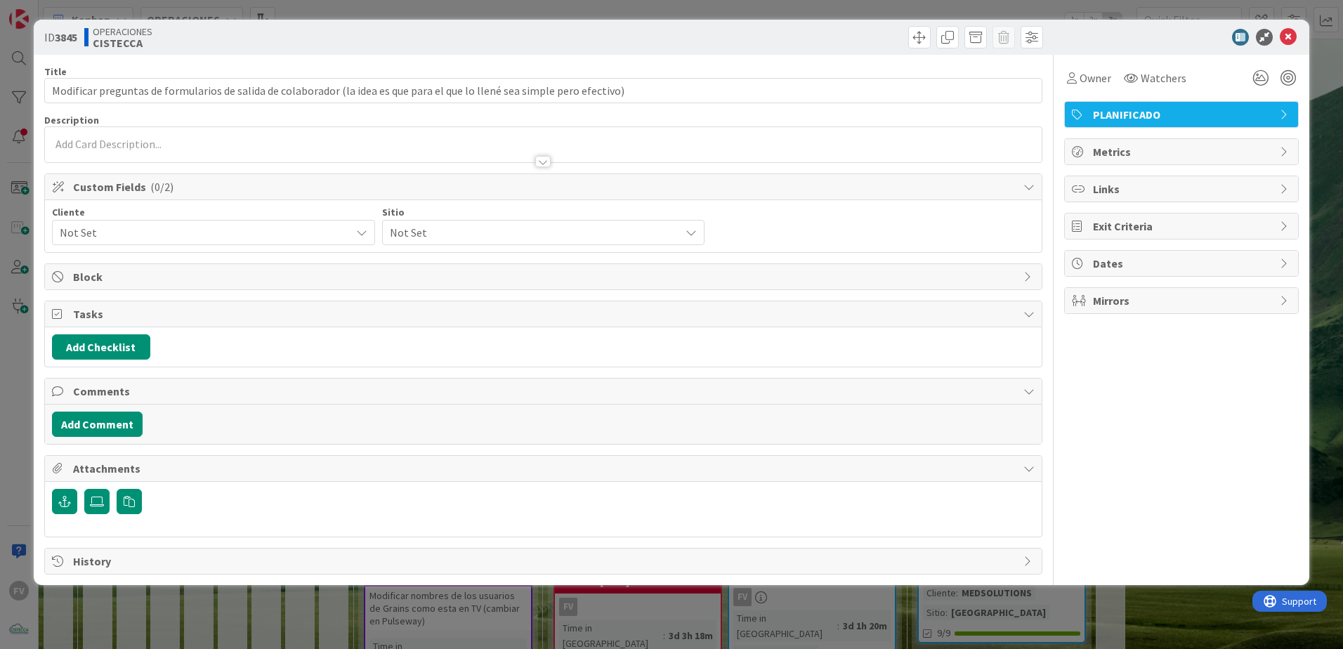
click at [141, 239] on span "Not Set" at bounding box center [202, 233] width 284 height 20
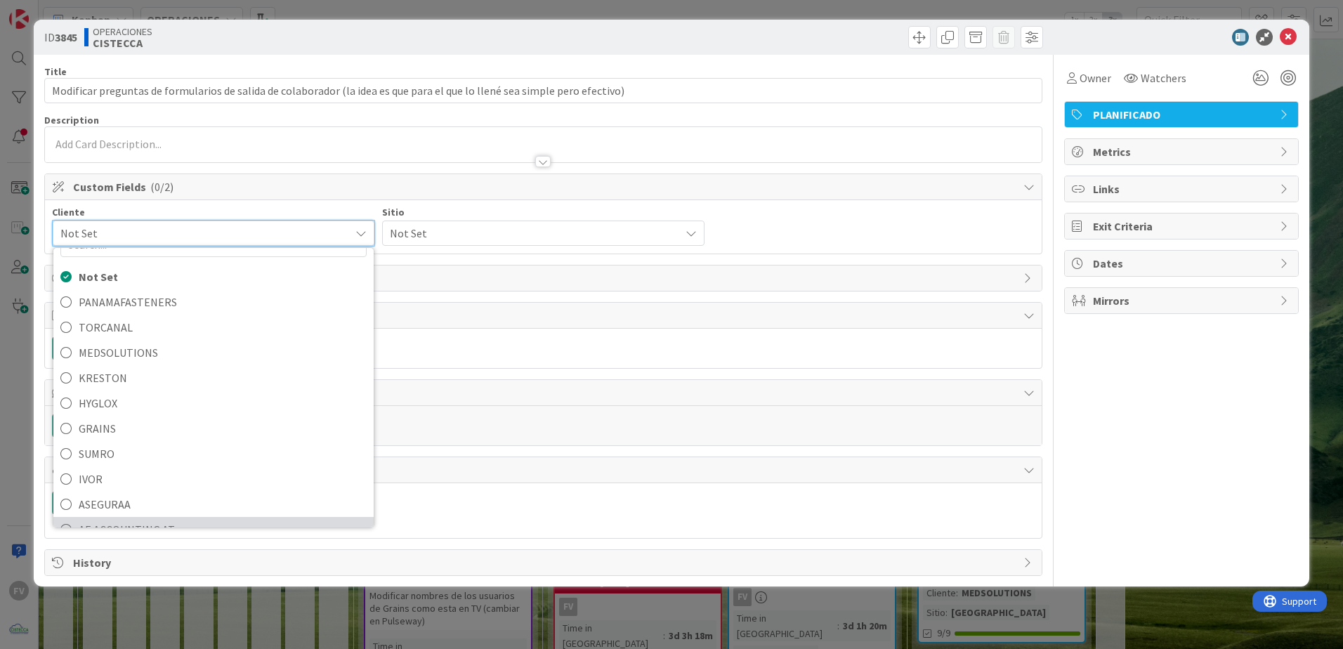
scroll to position [100, 0]
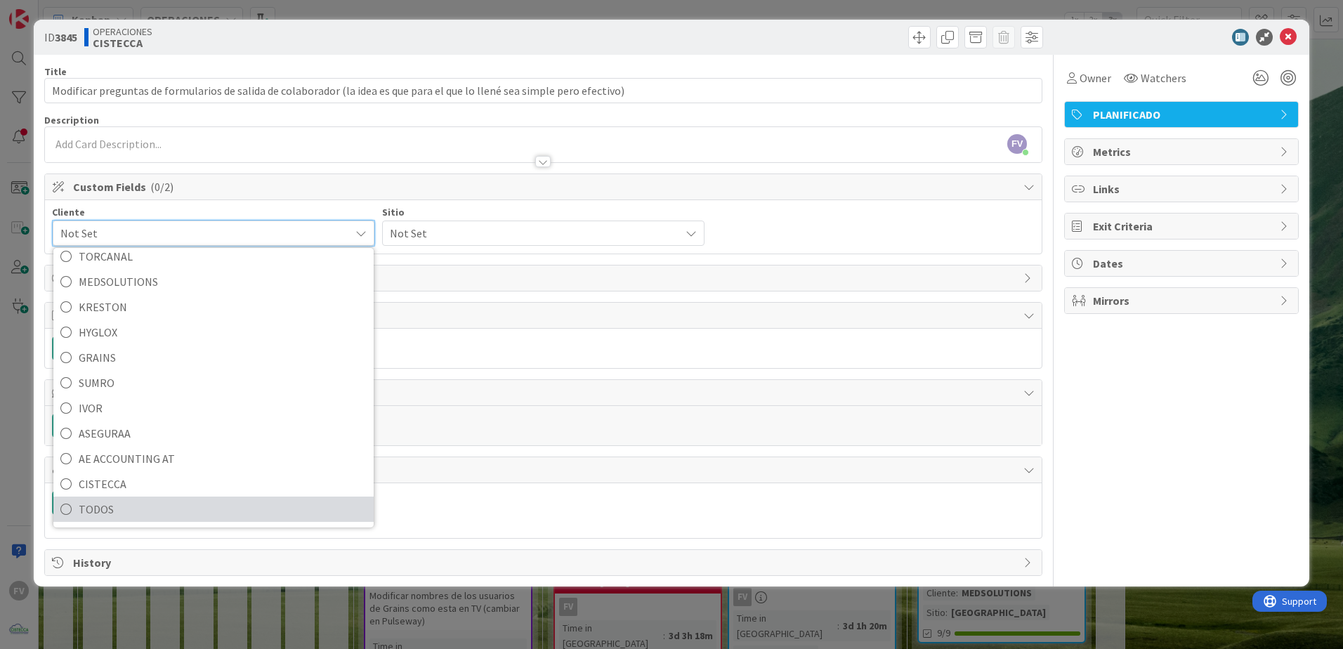
click at [152, 503] on span "TODOS" at bounding box center [223, 509] width 288 height 21
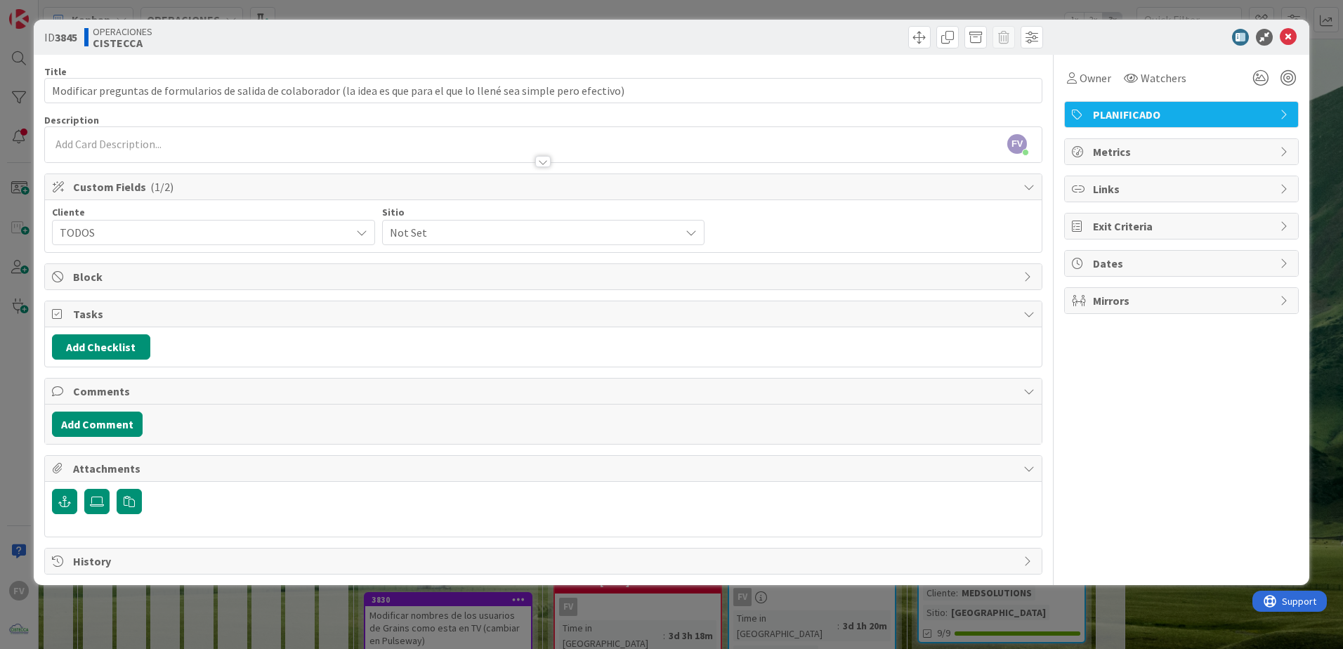
click at [458, 237] on span "Not Set" at bounding box center [532, 233] width 284 height 20
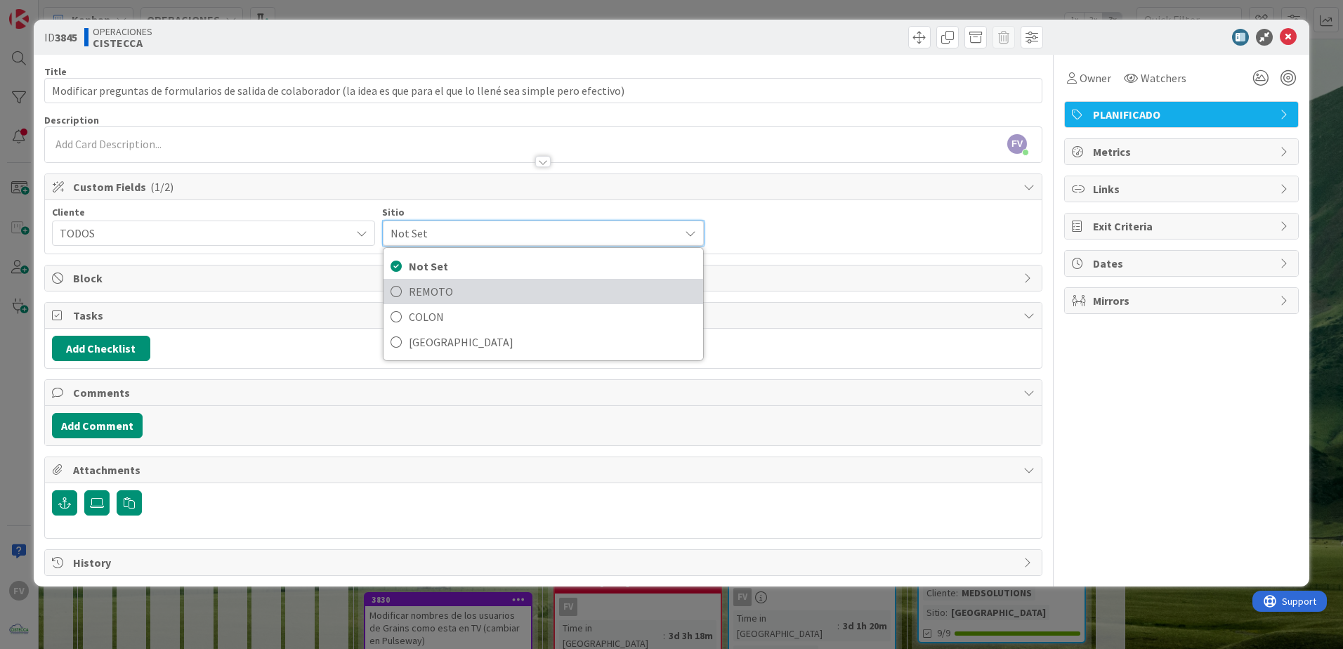
click at [434, 303] on link "REMOTO" at bounding box center [544, 291] width 320 height 25
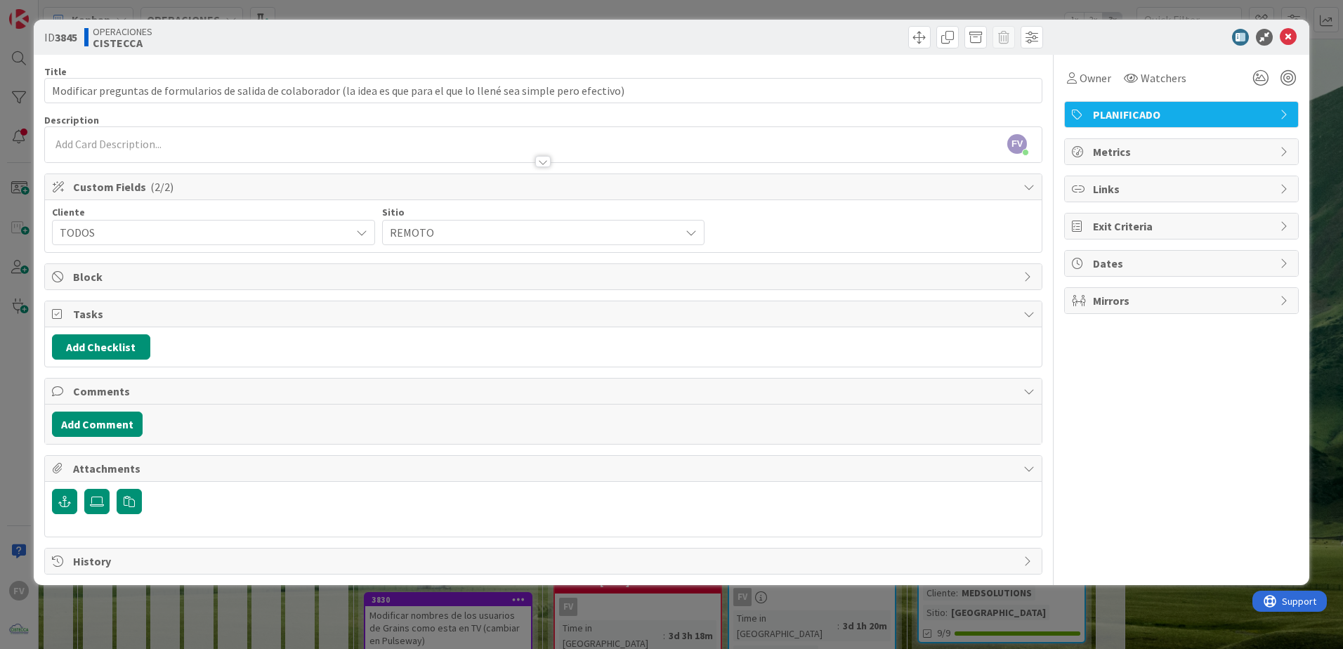
click at [419, 575] on div "ID 3845 OPERACIONES CISTECCA Title 122 / 128 Modificar preguntas de formularios…" at bounding box center [672, 303] width 1276 height 566
click at [518, 1] on div "ID 3845 OPERACIONES CISTECCA Title 122 / 128 Modificar preguntas de formularios…" at bounding box center [671, 324] width 1343 height 649
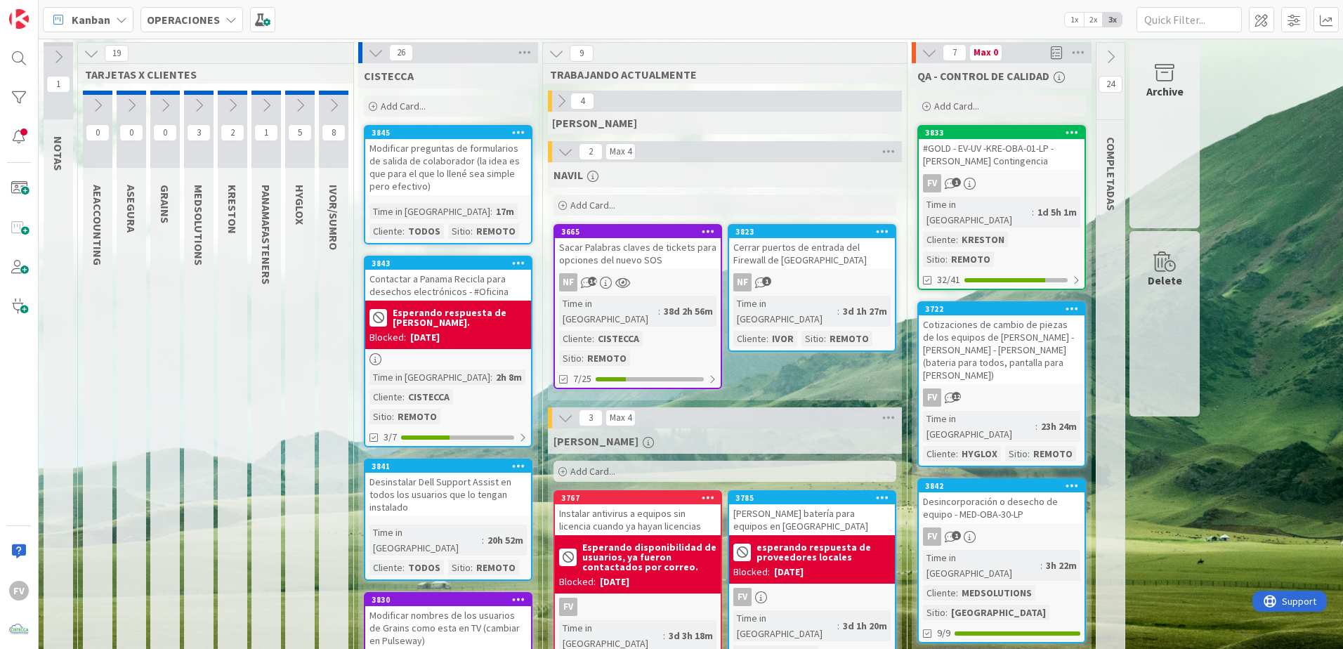
click at [382, 51] on icon at bounding box center [375, 52] width 15 height 15
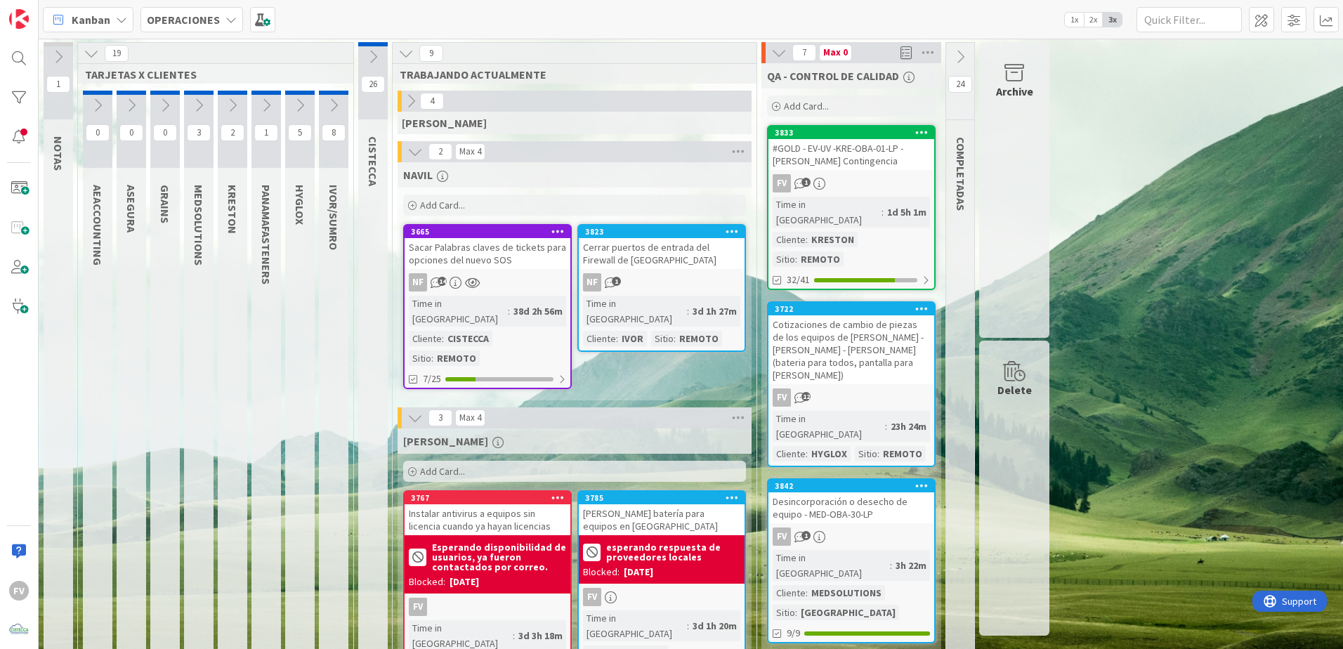
click at [95, 51] on icon at bounding box center [91, 53] width 15 height 15
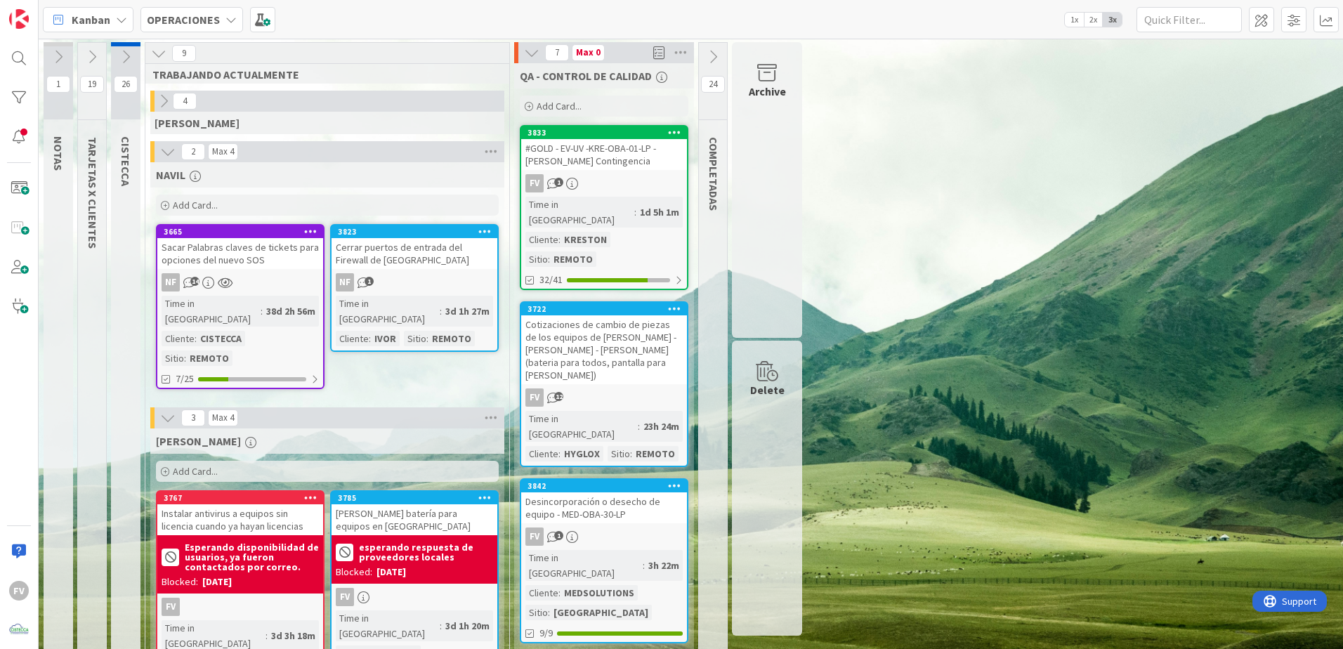
click at [267, 598] on div "FV" at bounding box center [240, 607] width 166 height 18
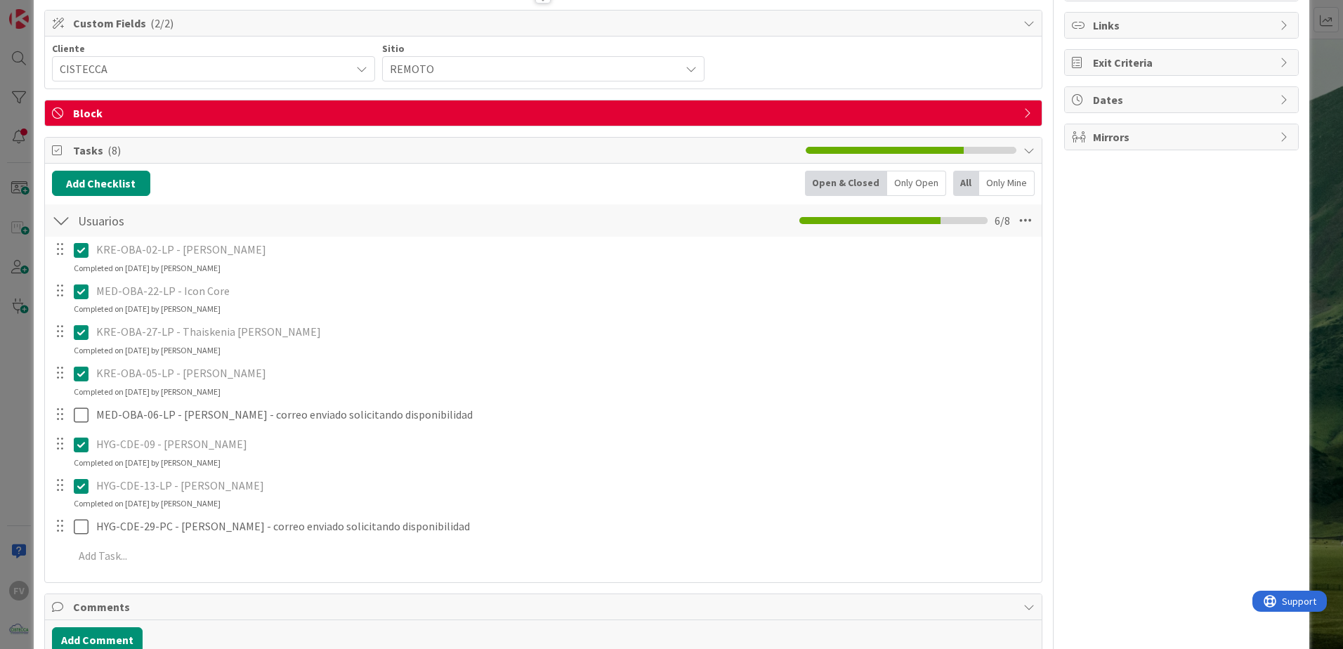
scroll to position [124, 0]
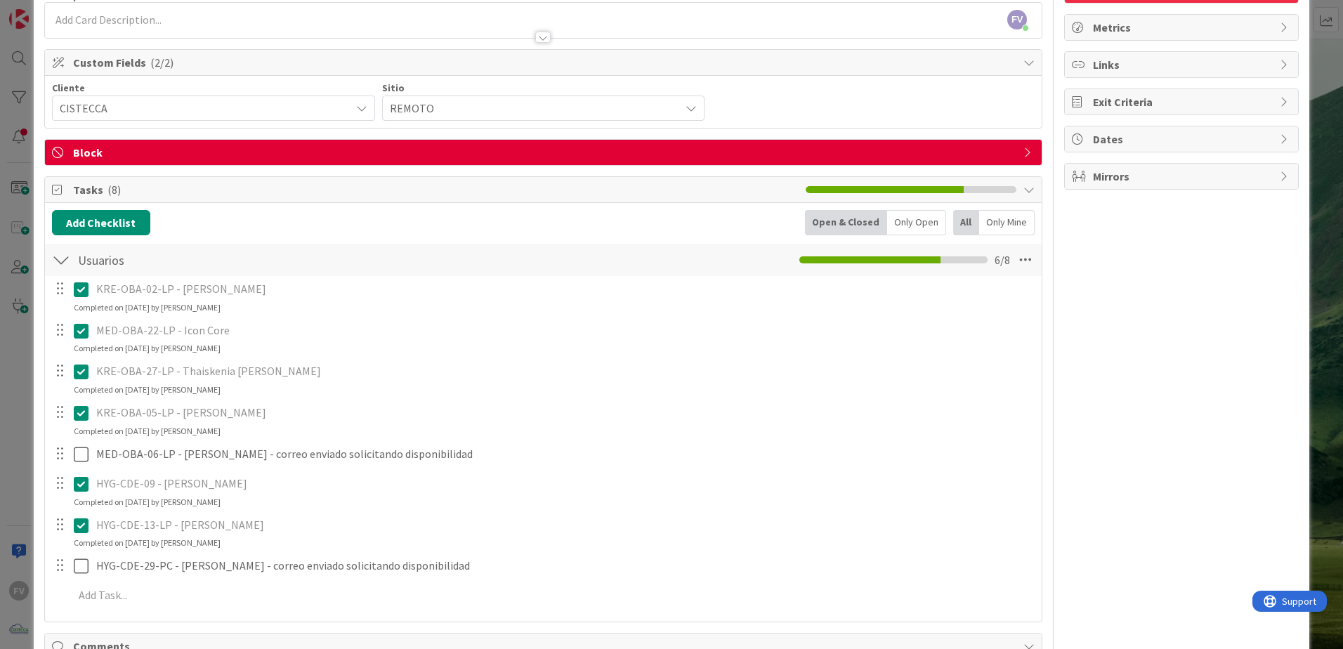
click at [28, 248] on div "ID 3767 OPERACIONES FERNANDO Title 67 / 128 Instalar antivirus a equipos sin li…" at bounding box center [671, 324] width 1343 height 649
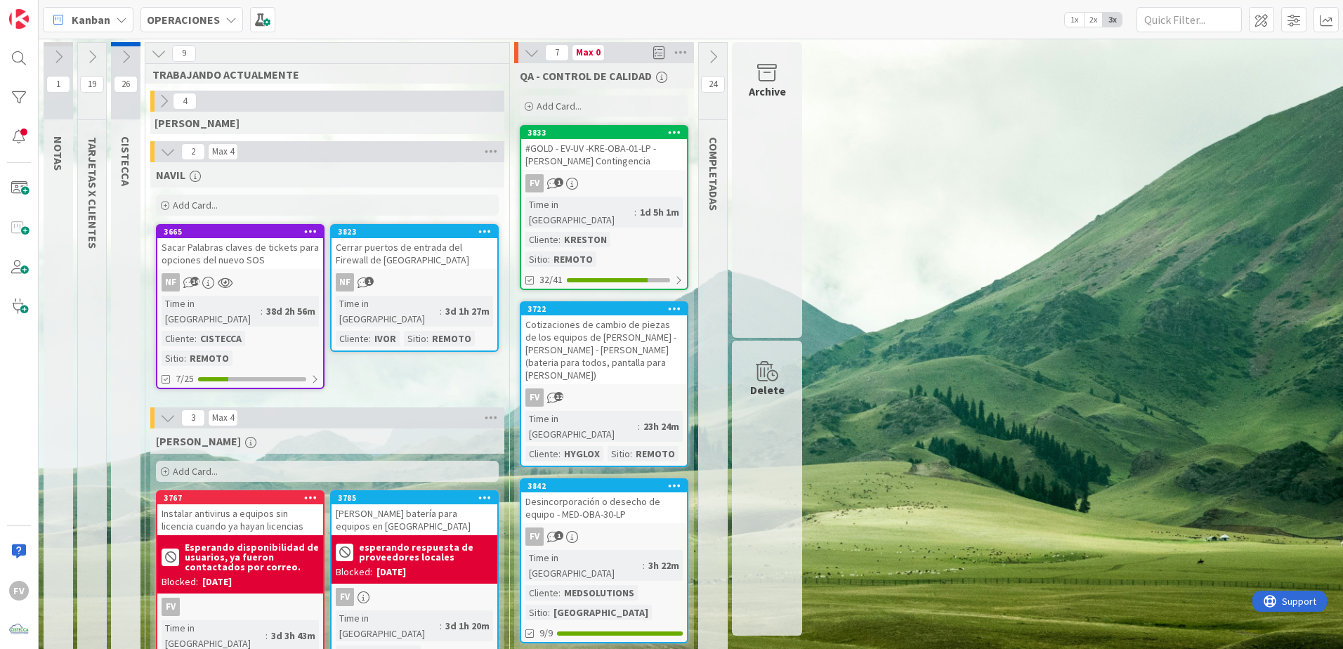
click at [535, 51] on icon at bounding box center [531, 52] width 15 height 15
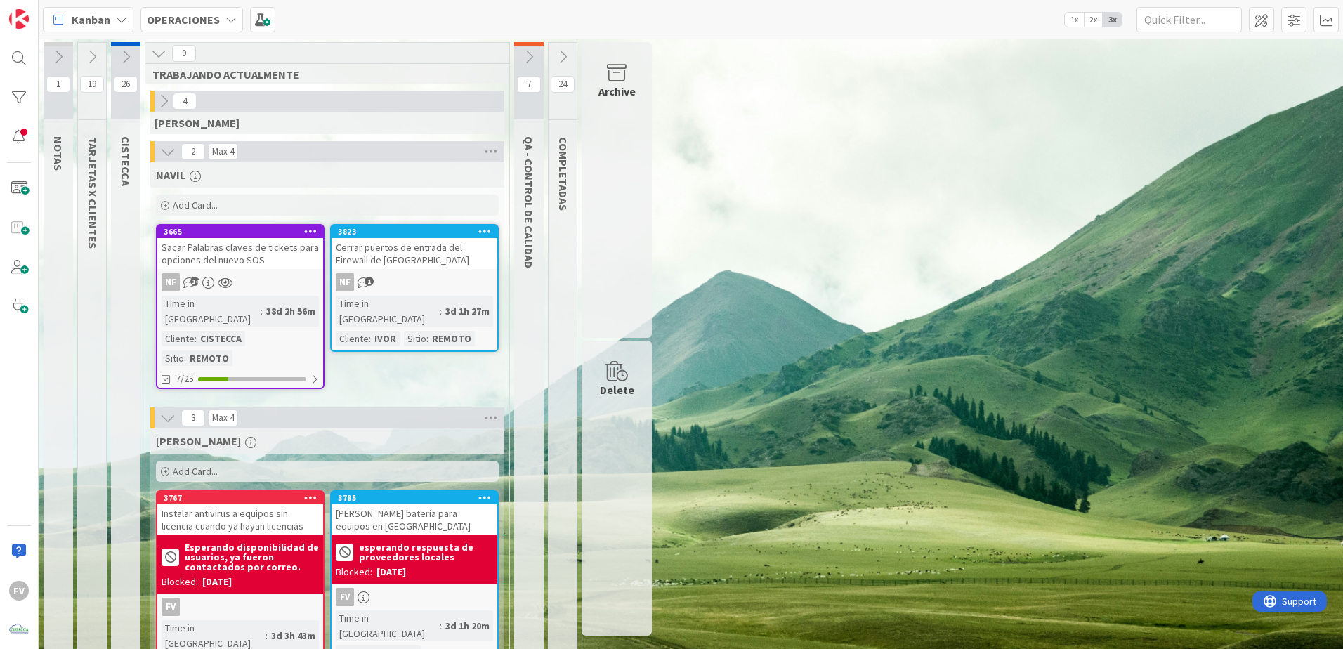
click at [559, 63] on icon at bounding box center [562, 56] width 15 height 15
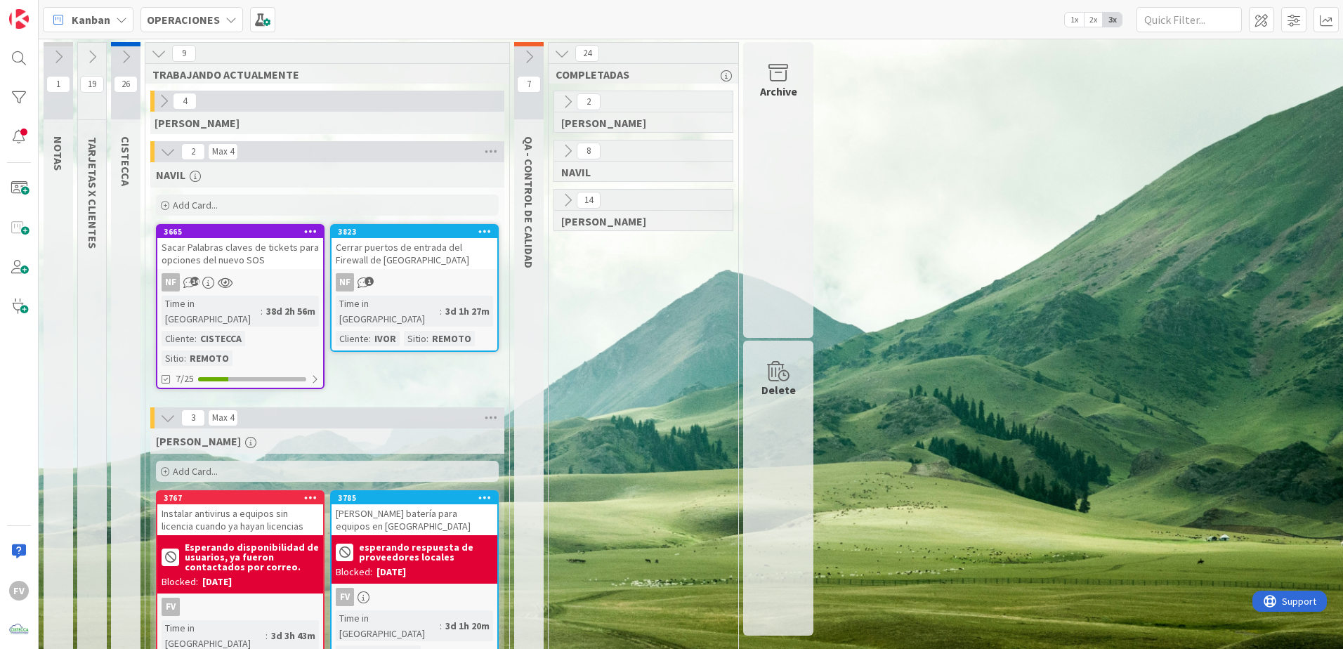
click at [562, 60] on icon at bounding box center [561, 53] width 15 height 15
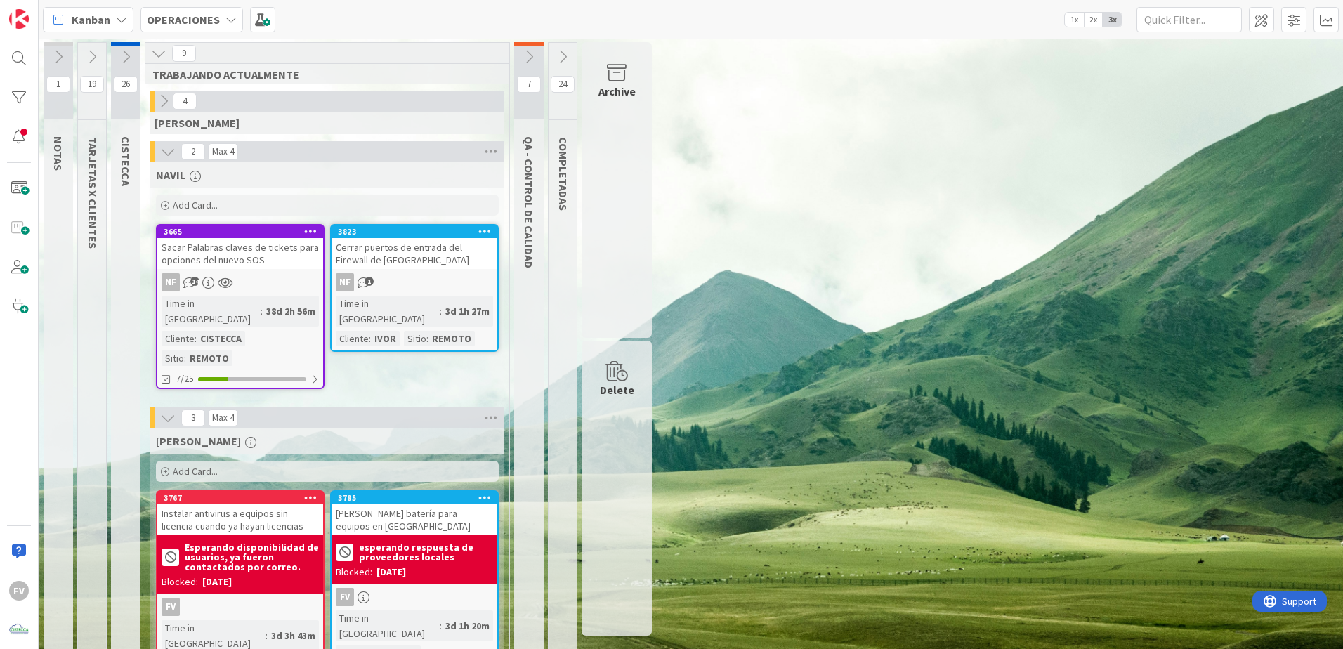
click at [542, 53] on button at bounding box center [529, 56] width 30 height 21
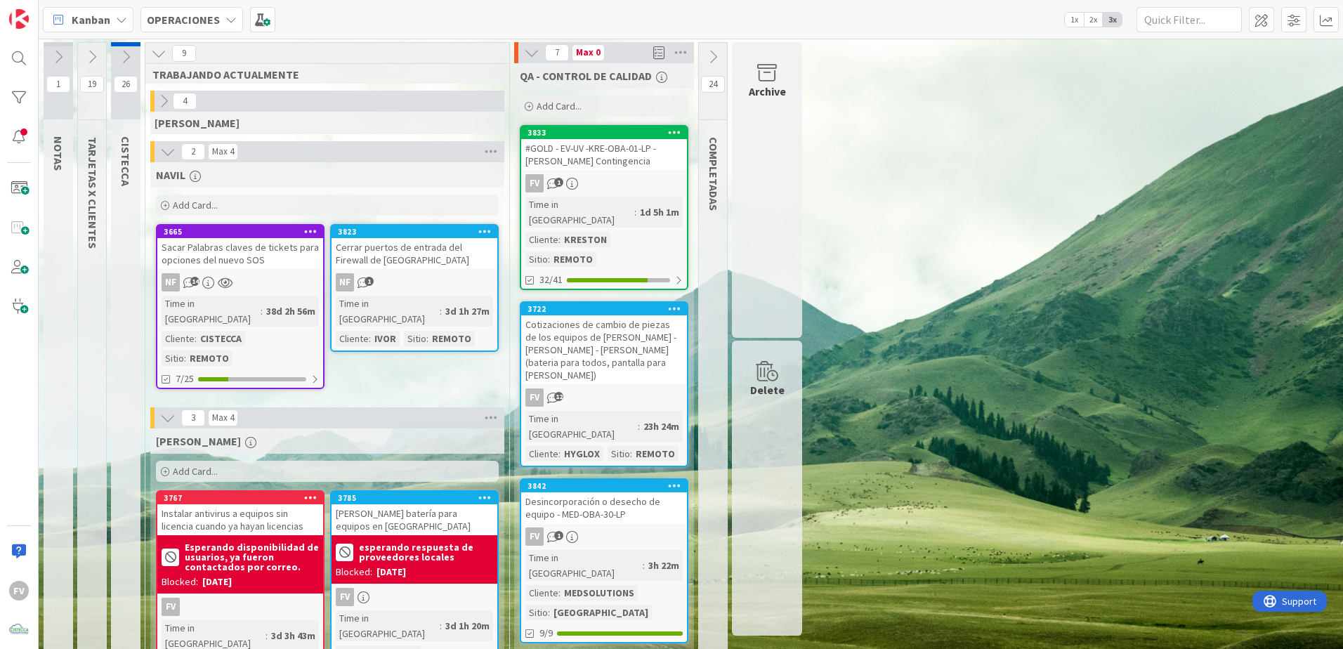
click at [537, 56] on button at bounding box center [532, 53] width 18 height 18
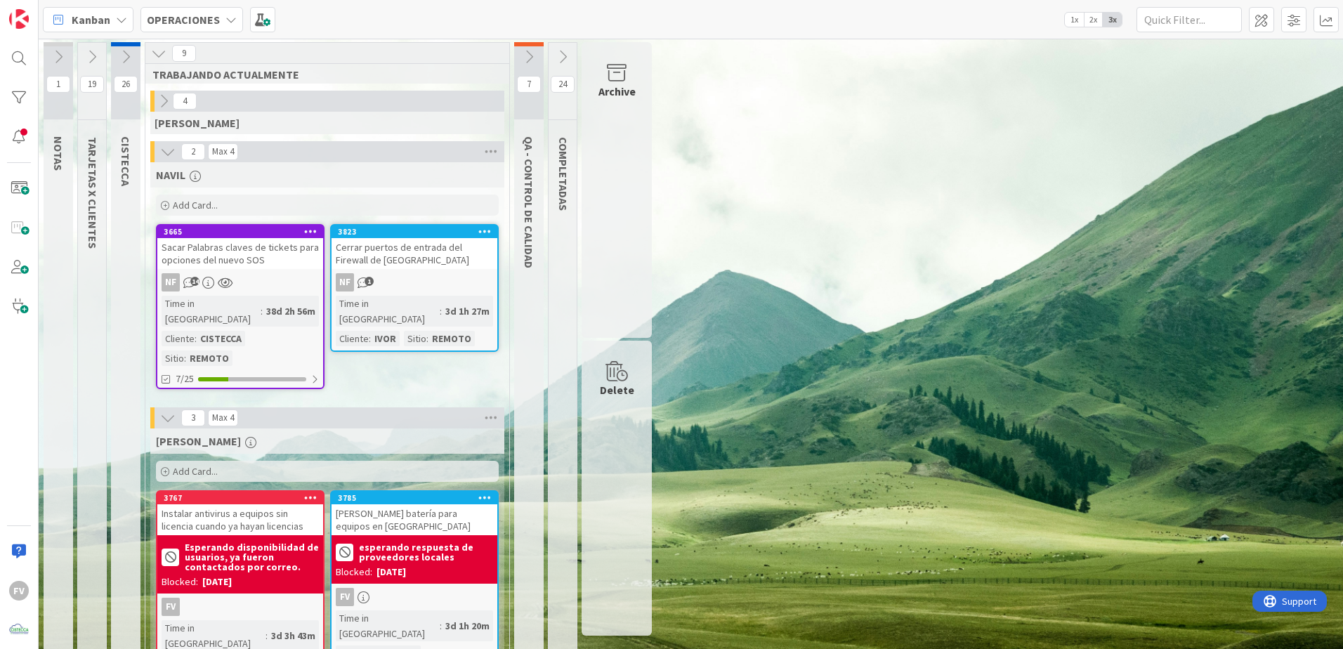
click at [620, 116] on div "Archive" at bounding box center [617, 190] width 70 height 296
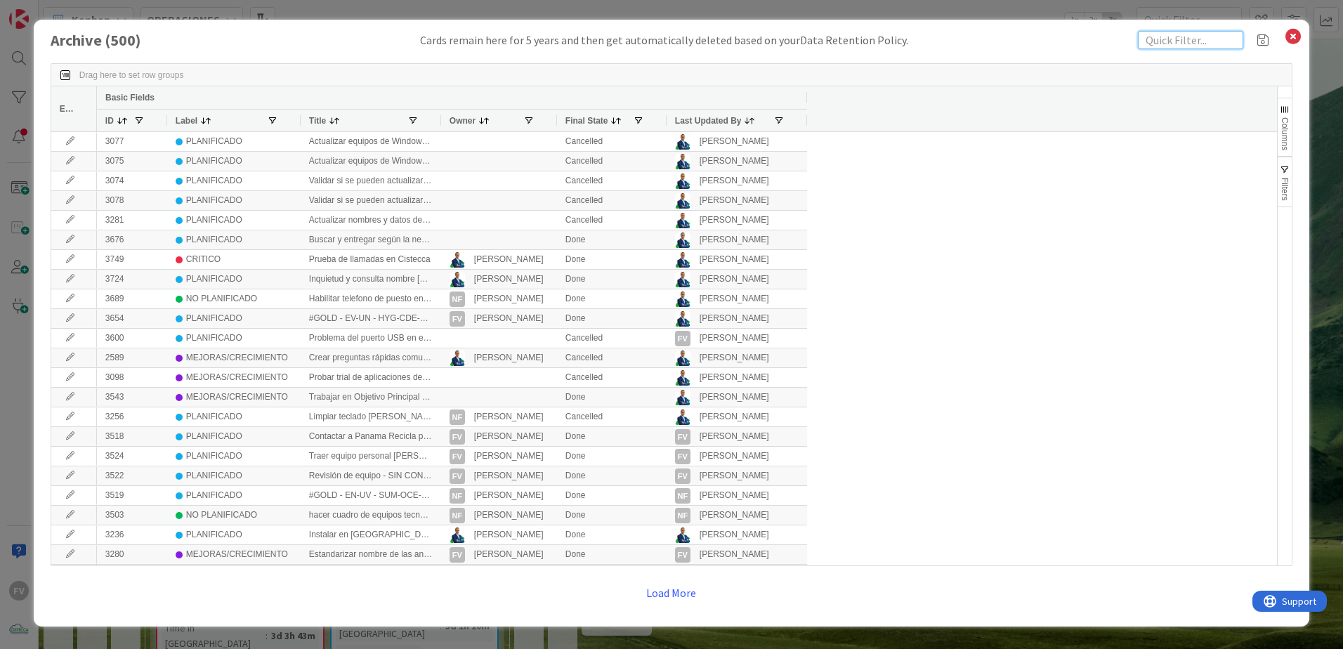
click at [1162, 34] on input "text" at bounding box center [1190, 40] width 105 height 18
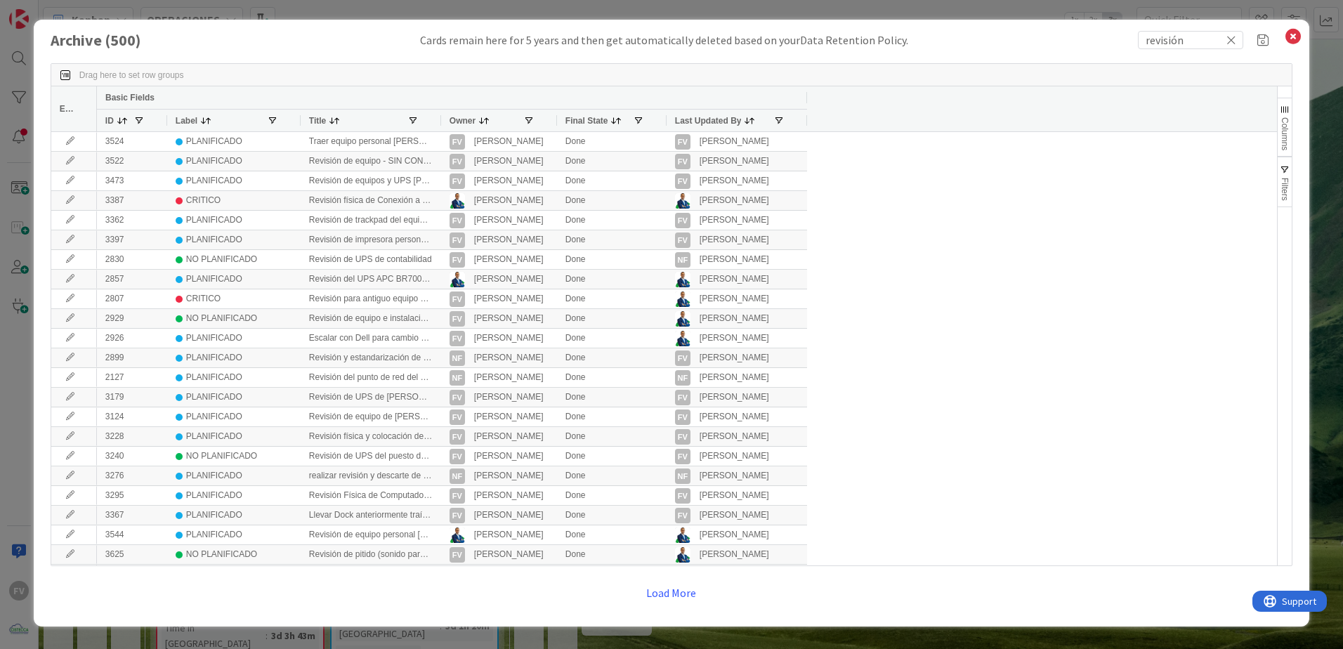
click at [1284, 155] on button "Columns" at bounding box center [1285, 127] width 14 height 59
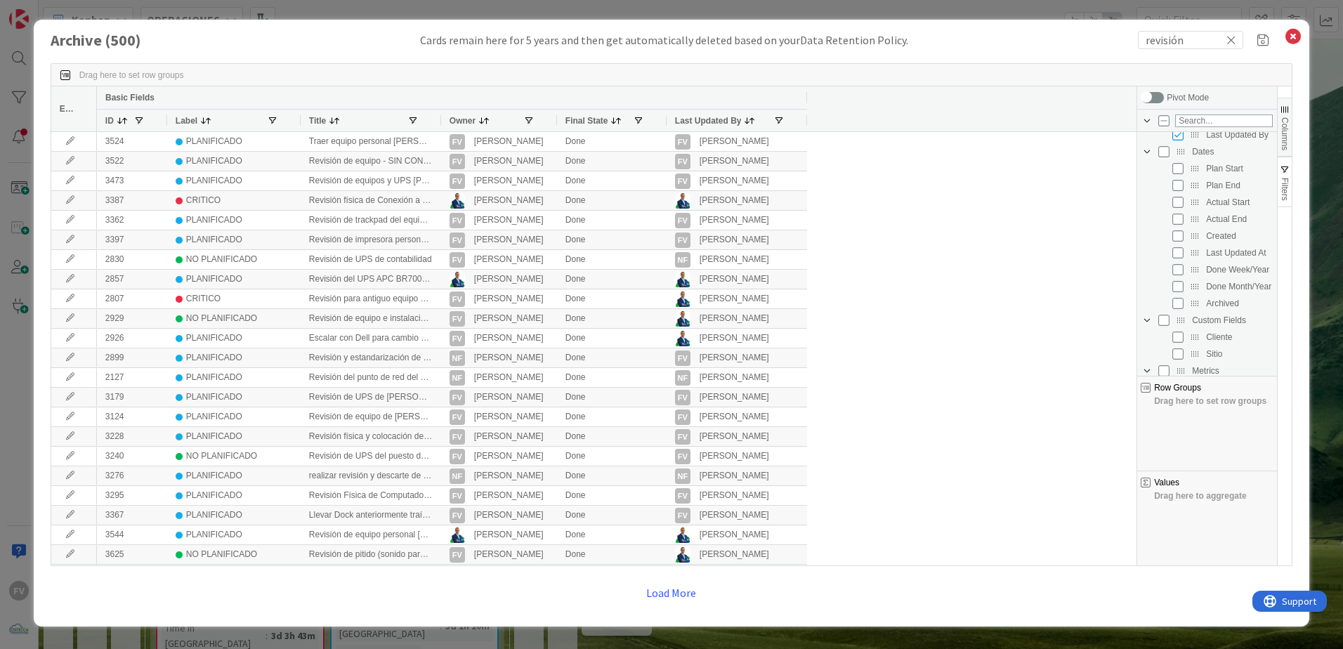
scroll to position [196, 0]
click at [1178, 270] on input "Press SPACE to toggle visibility (hidden)" at bounding box center [1178, 266] width 11 height 11
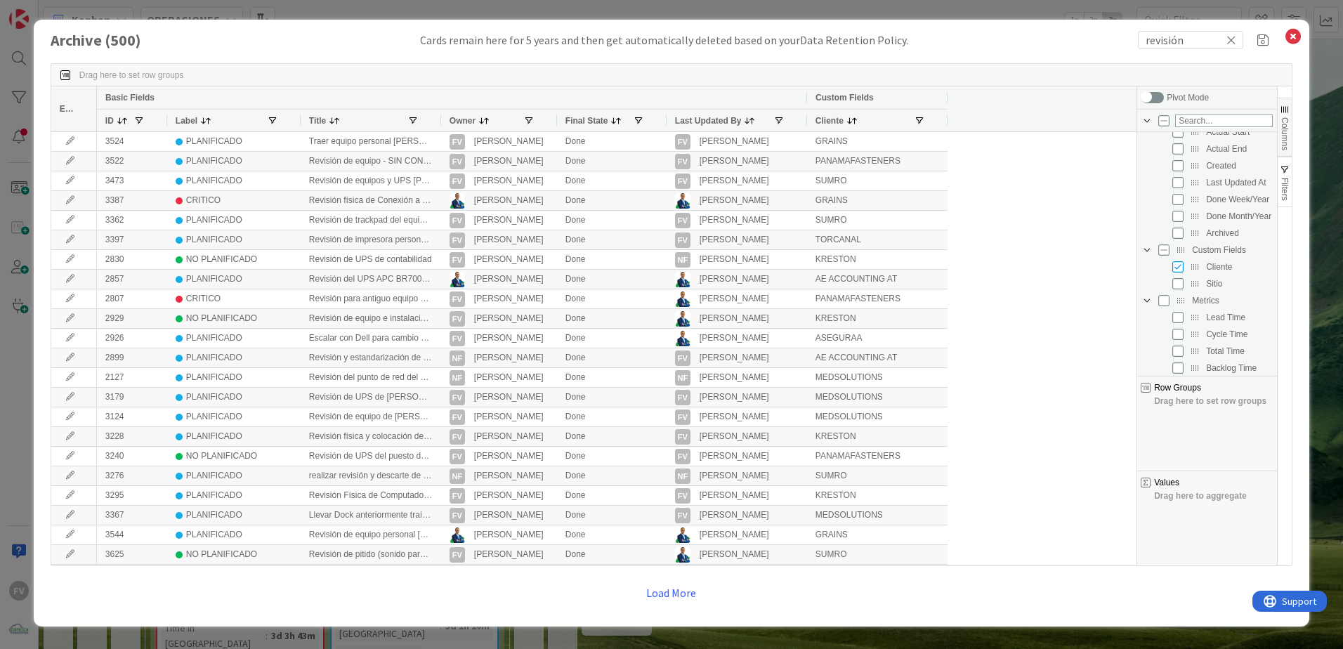
click at [1060, 304] on div "3524 PLANIFICADO Traer equipo personal de George a la oficina para revisión FV …" at bounding box center [611, 397] width 1029 height 531
click at [1284, 165] on span "button" at bounding box center [1285, 169] width 11 height 11
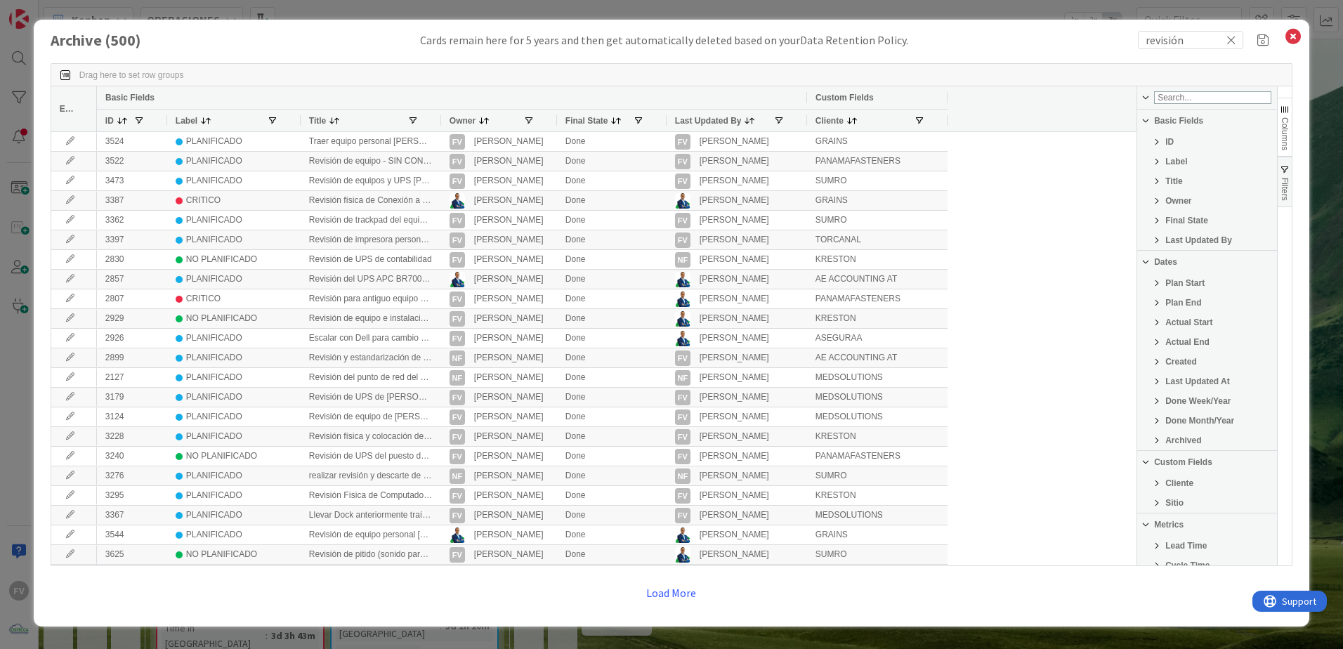
click at [1284, 169] on span "button" at bounding box center [1285, 169] width 11 height 11
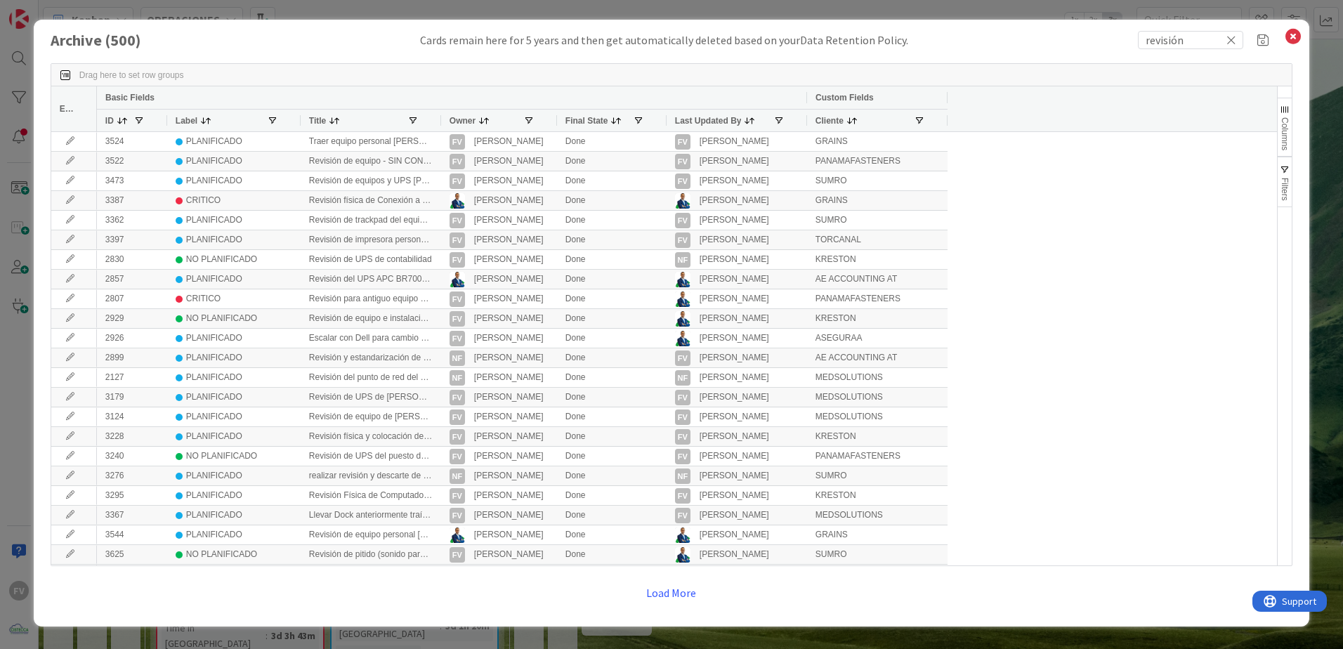
click at [441, 122] on div at bounding box center [441, 121] width 6 height 22
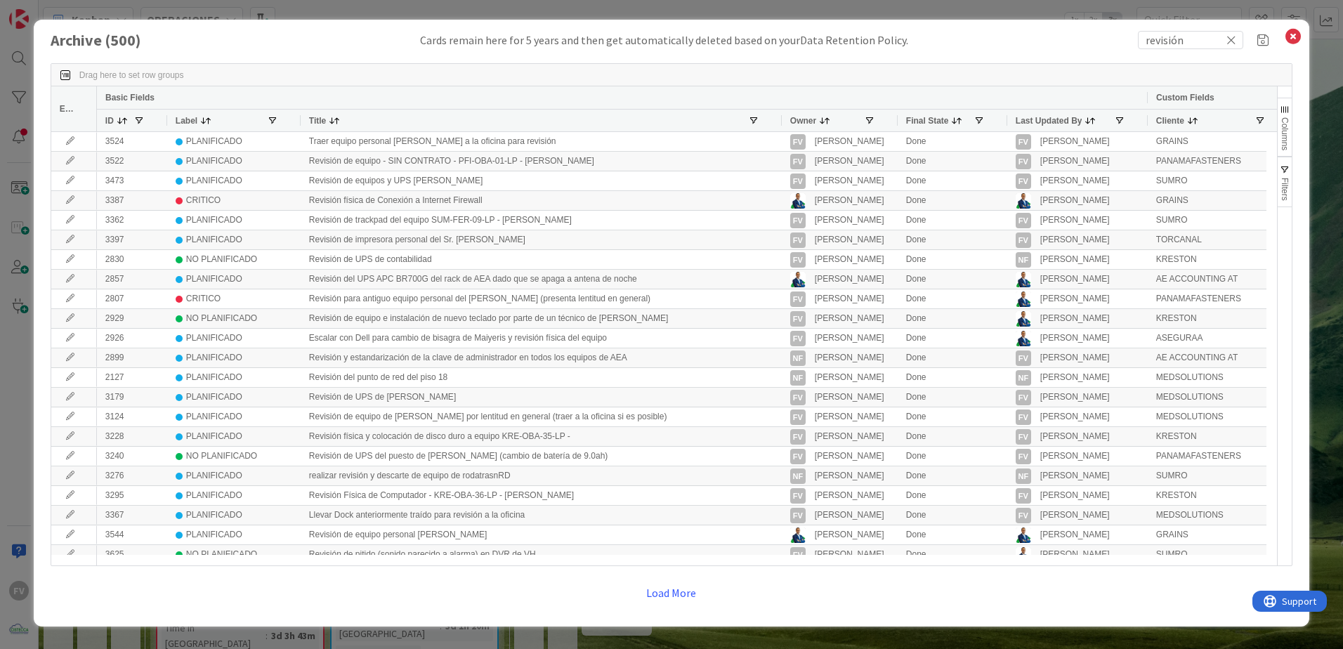
click at [779, 117] on div at bounding box center [782, 121] width 6 height 22
click at [1282, 167] on span "button" at bounding box center [1285, 169] width 11 height 11
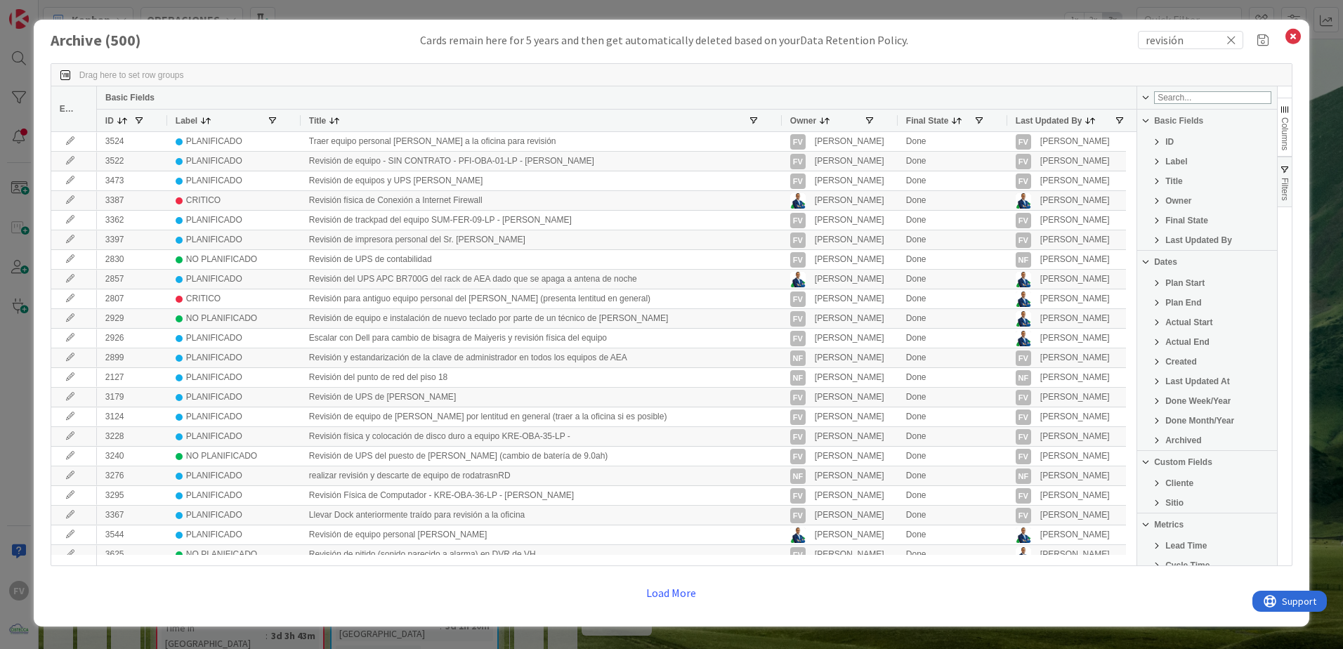
click at [1154, 483] on span "Filter List 25 Filters" at bounding box center [1157, 483] width 11 height 11
click at [1147, 427] on input "Filter List" at bounding box center [1147, 421] width 11 height 11
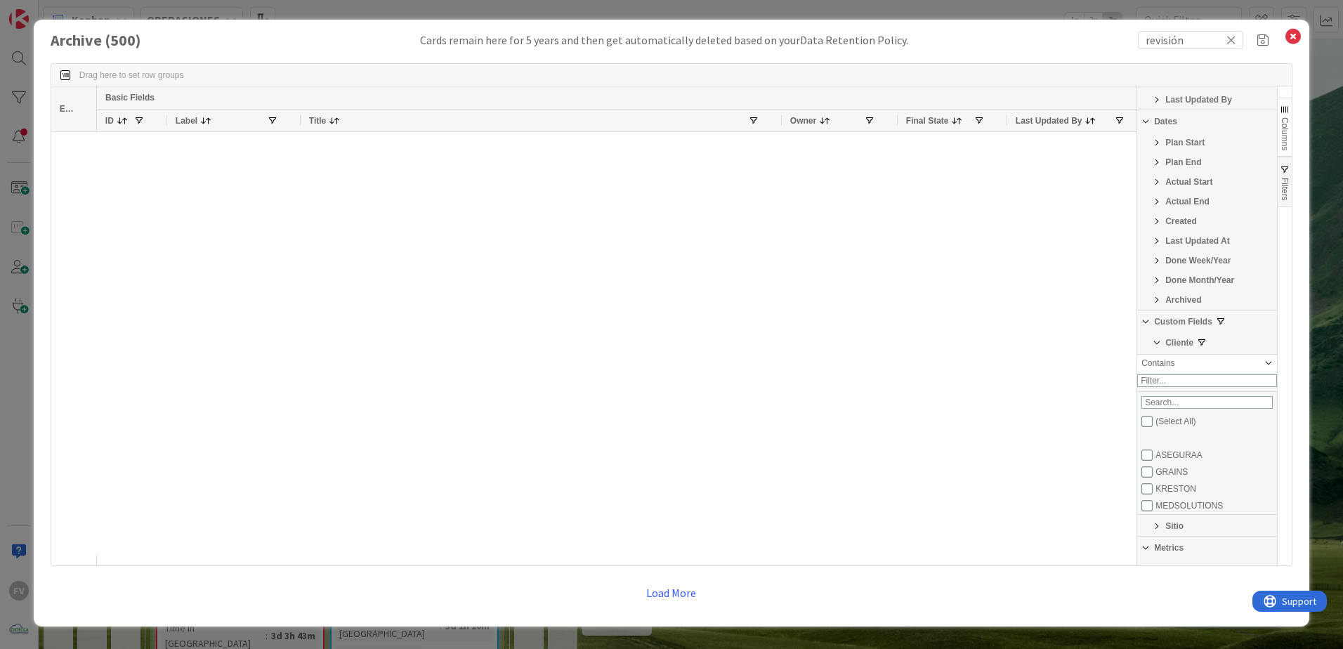
scroll to position [51, 0]
click at [1147, 442] on input "Filter List" at bounding box center [1147, 438] width 11 height 11
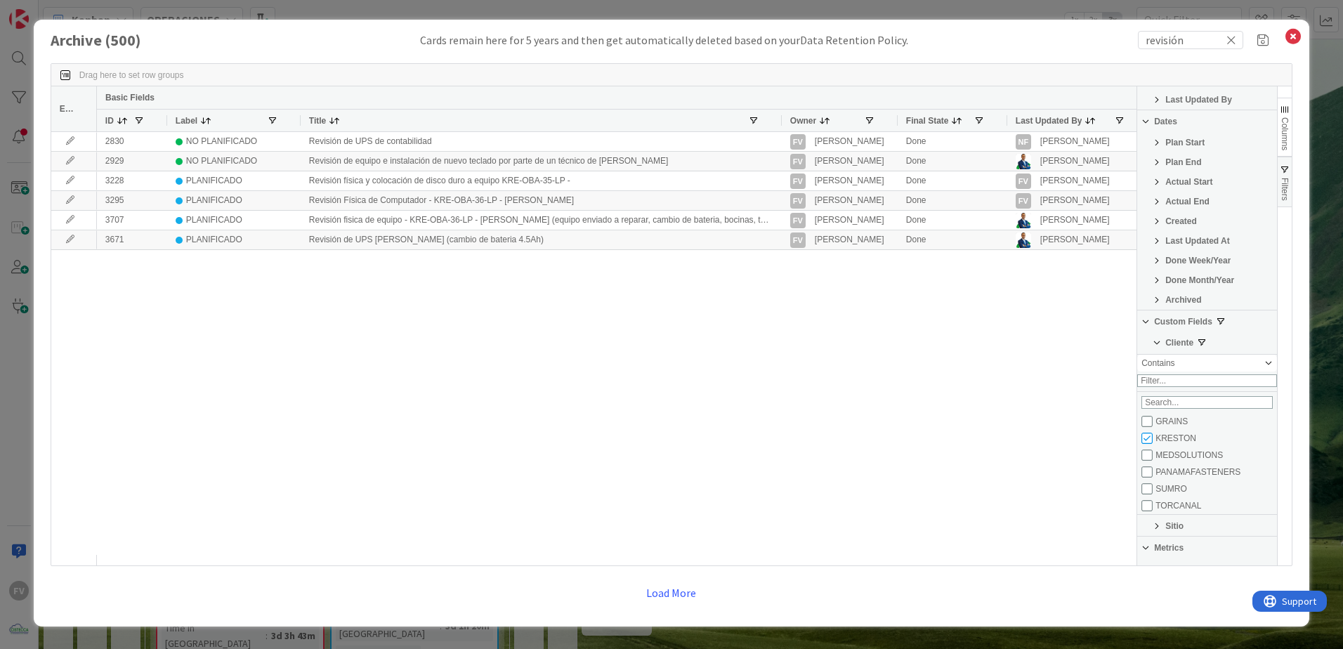
click at [1102, 398] on div "2830 NO PLANIFICADO Revisión de UPS de contabilidad FV Fernando Varela Done NF …" at bounding box center [617, 343] width 1040 height 423
click at [1243, 81] on div "Drag here to set row groups" at bounding box center [671, 75] width 1241 height 22
click at [667, 595] on button "Load More" at bounding box center [671, 592] width 68 height 25
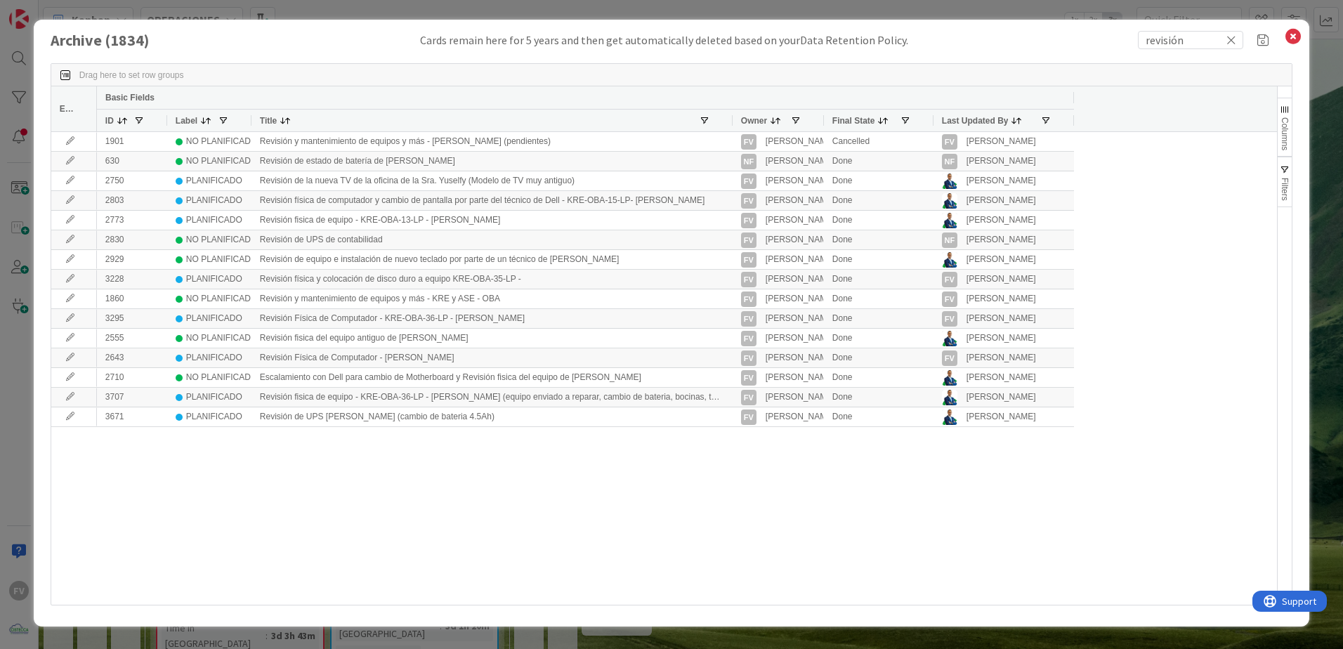
click at [627, 452] on div "1901 NO PLANIFICADO Revisión y mantenimiento de equipos y más - Kreston (pendie…" at bounding box center [687, 368] width 1180 height 473
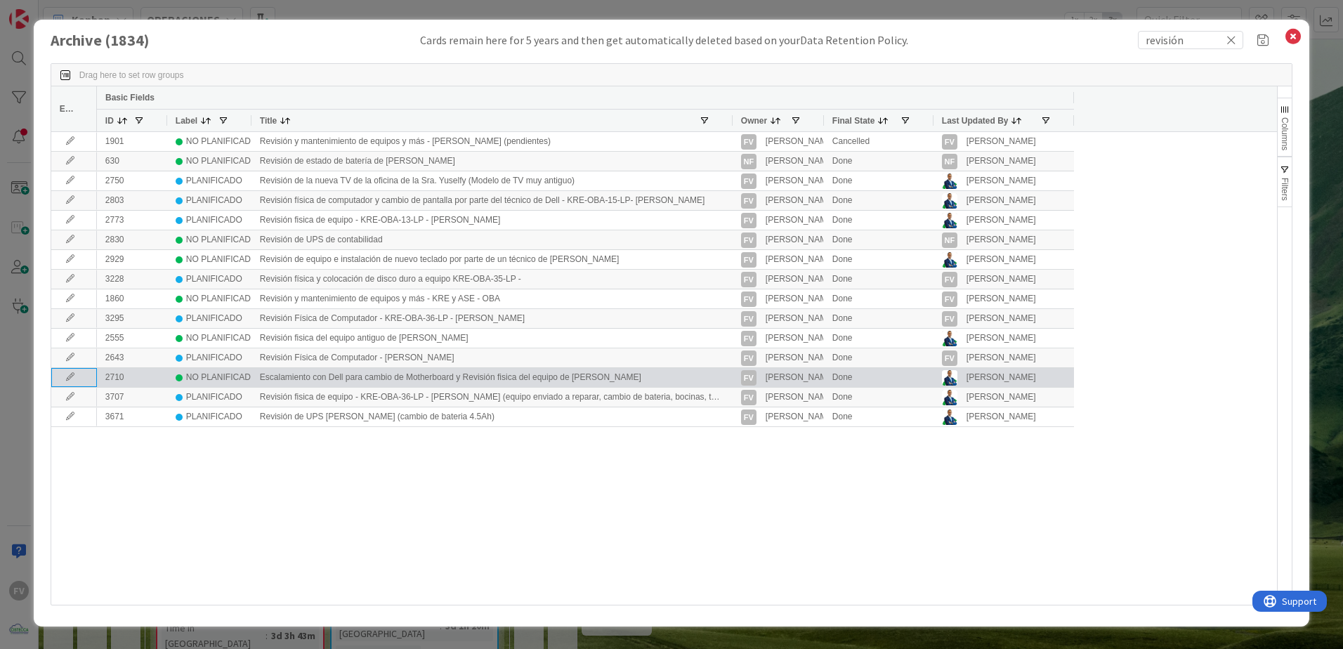
click at [69, 376] on icon at bounding box center [70, 377] width 21 height 8
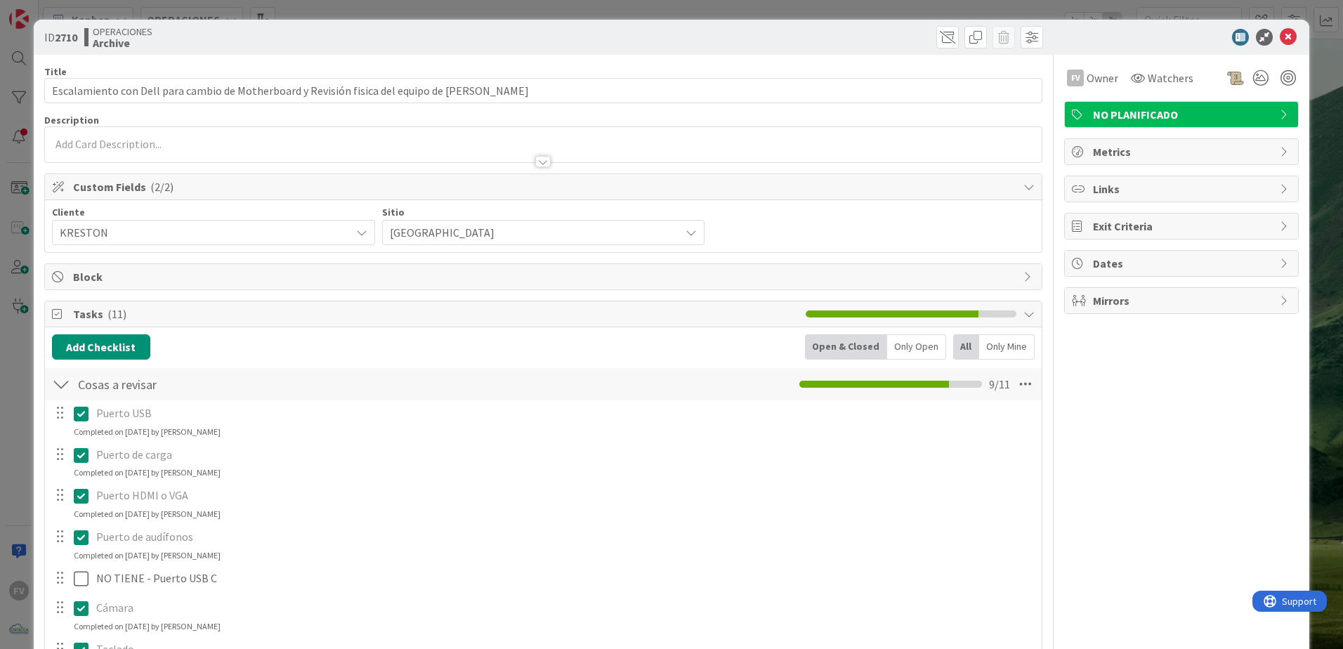
scroll to position [281, 0]
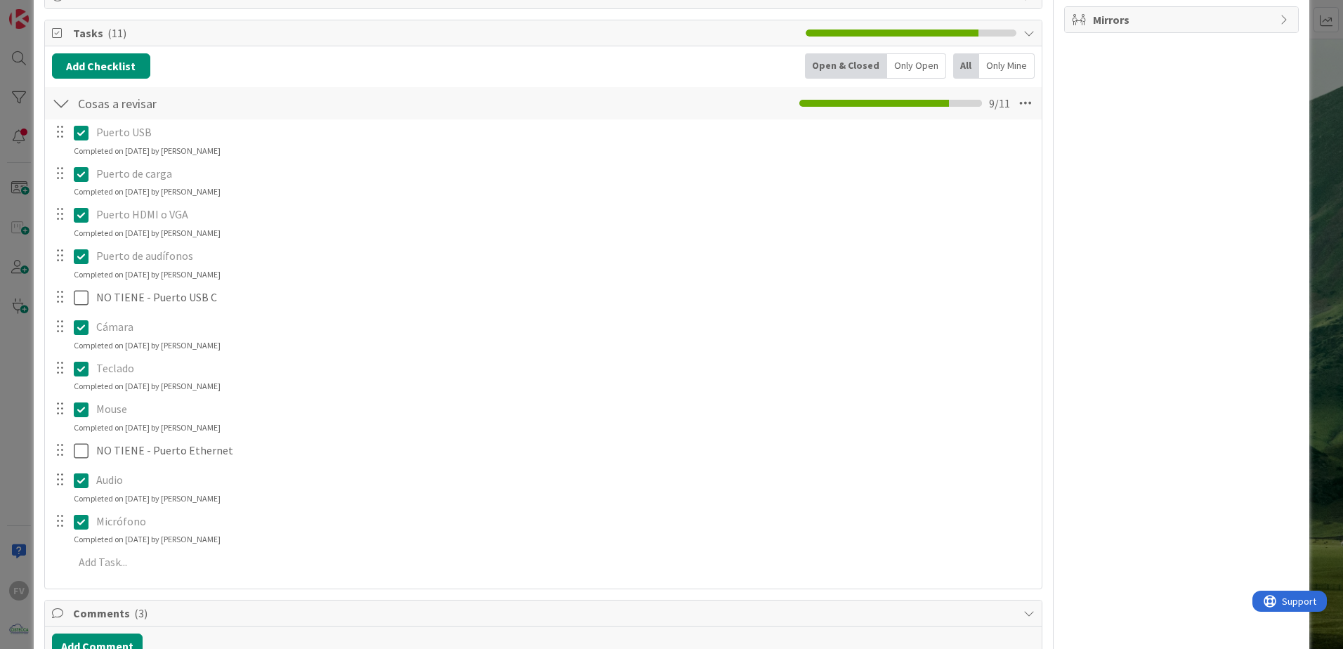
click at [58, 105] on div at bounding box center [61, 103] width 18 height 25
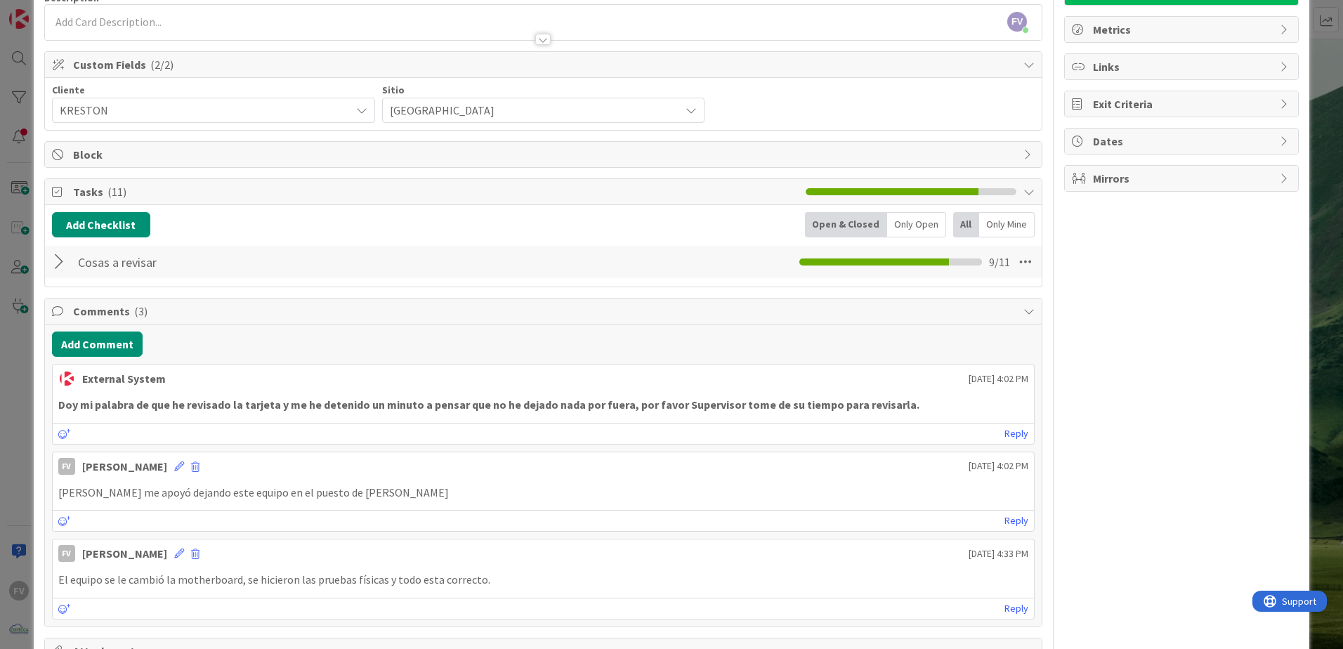
scroll to position [120, 0]
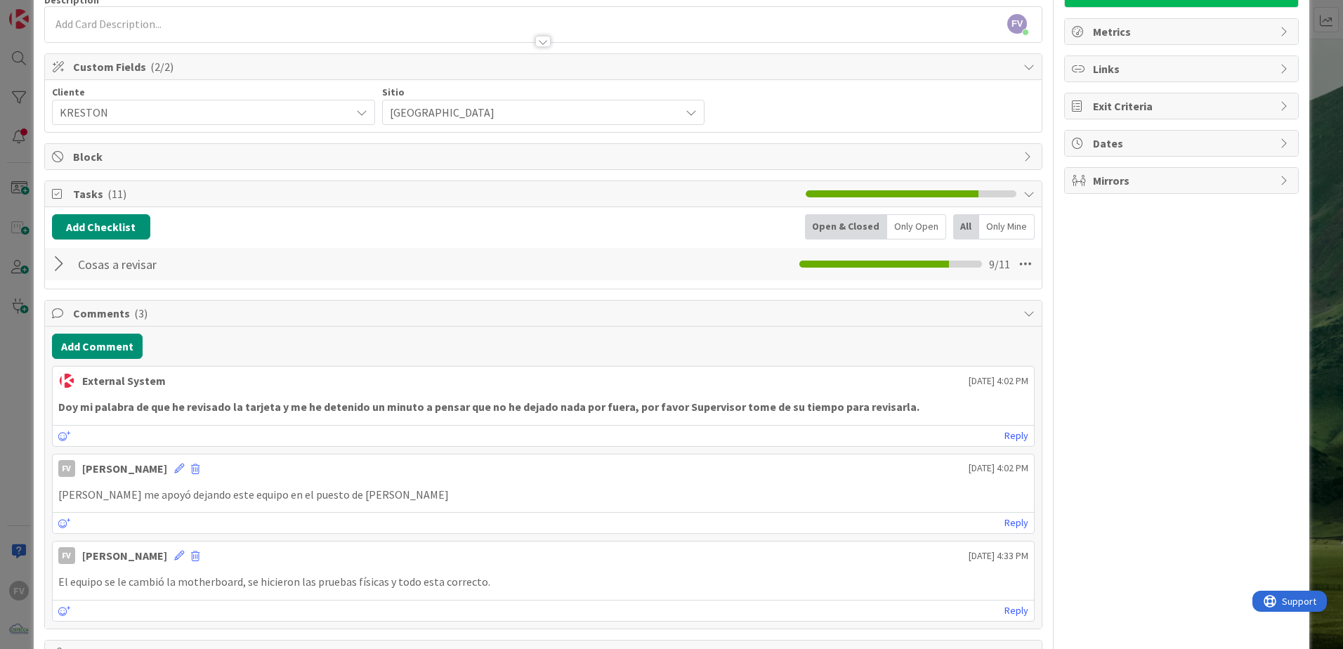
click at [65, 265] on div at bounding box center [61, 264] width 18 height 25
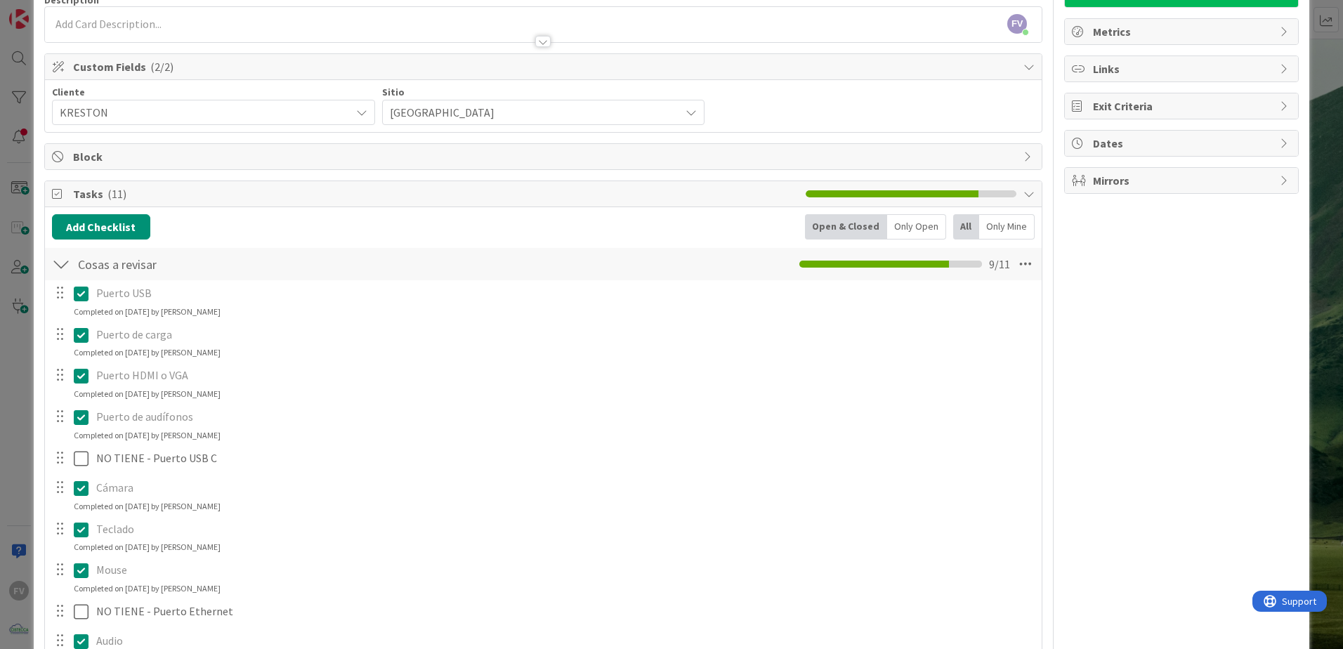
click at [64, 269] on div at bounding box center [61, 264] width 18 height 25
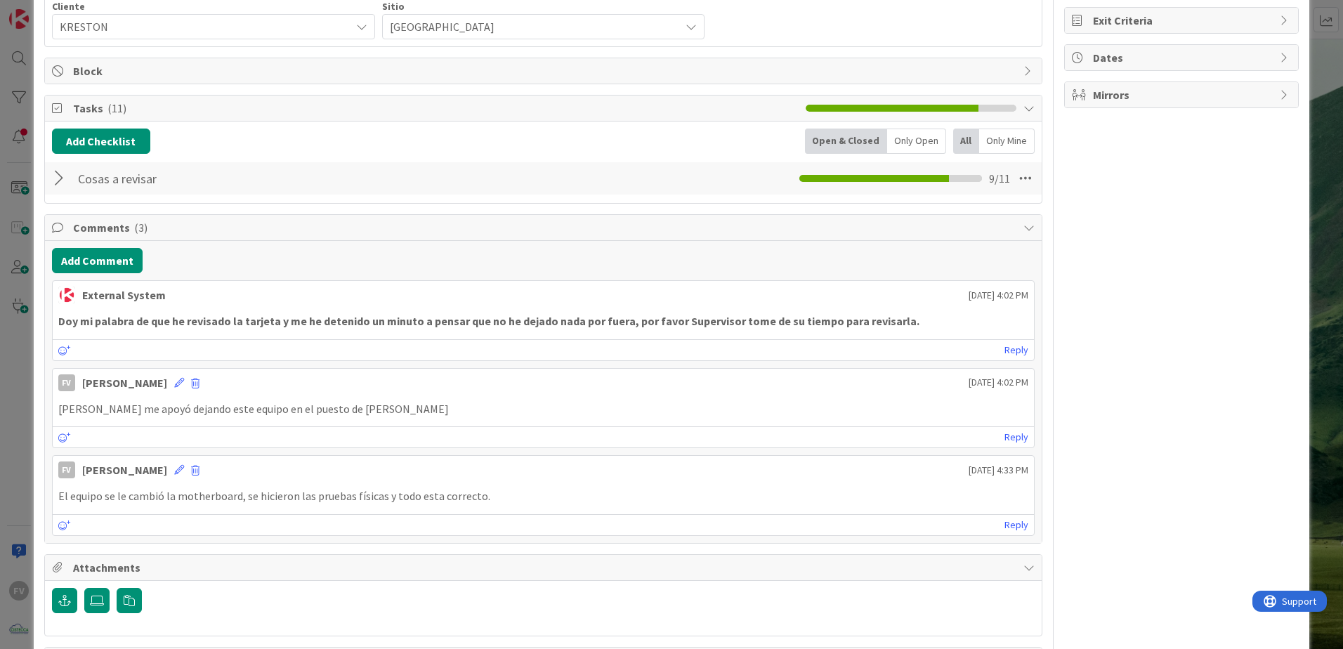
scroll to position [261, 0]
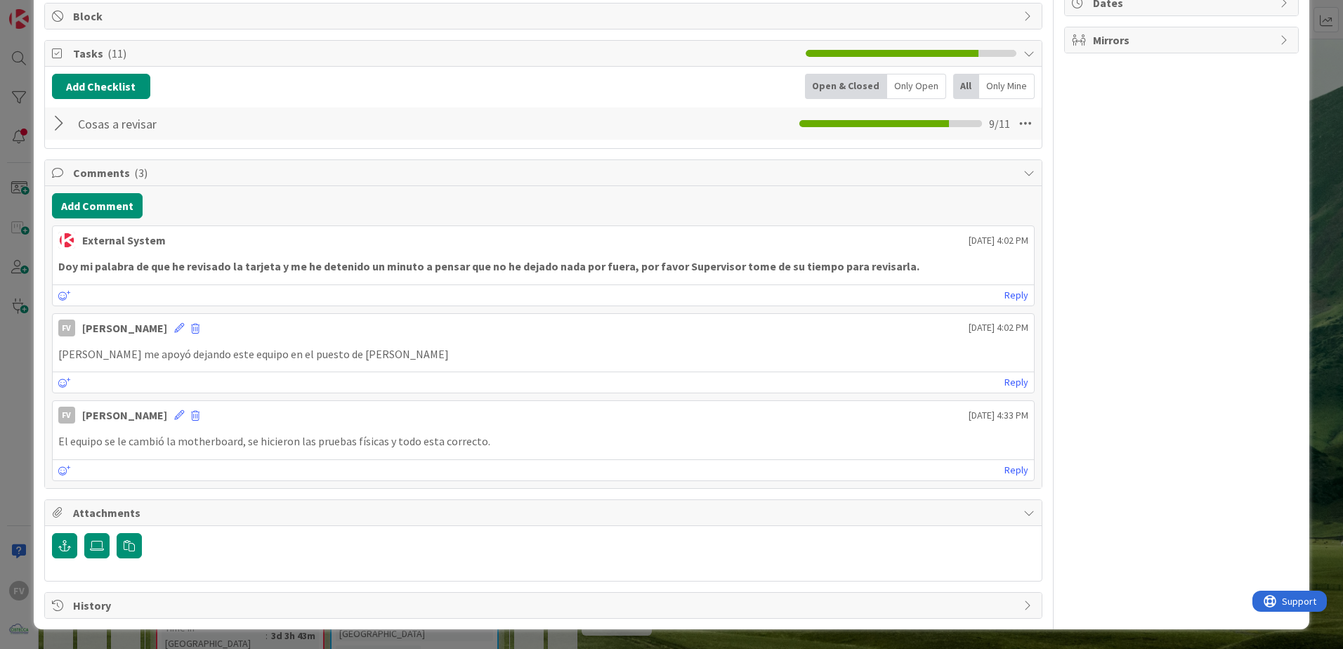
click at [20, 405] on div "ID 2710 OPERACIONES Archive Title 91 / 128 Escalamiento con Dell para cambio de…" at bounding box center [671, 324] width 1343 height 649
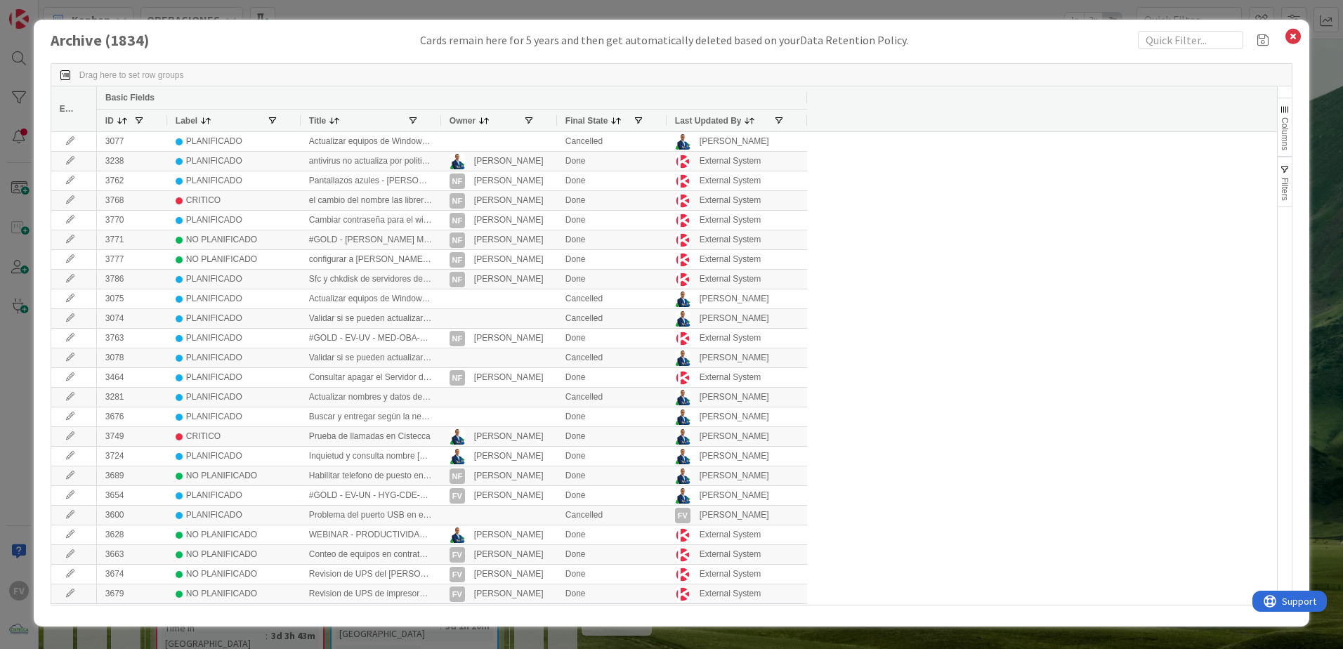
click at [441, 119] on div at bounding box center [441, 121] width 6 height 22
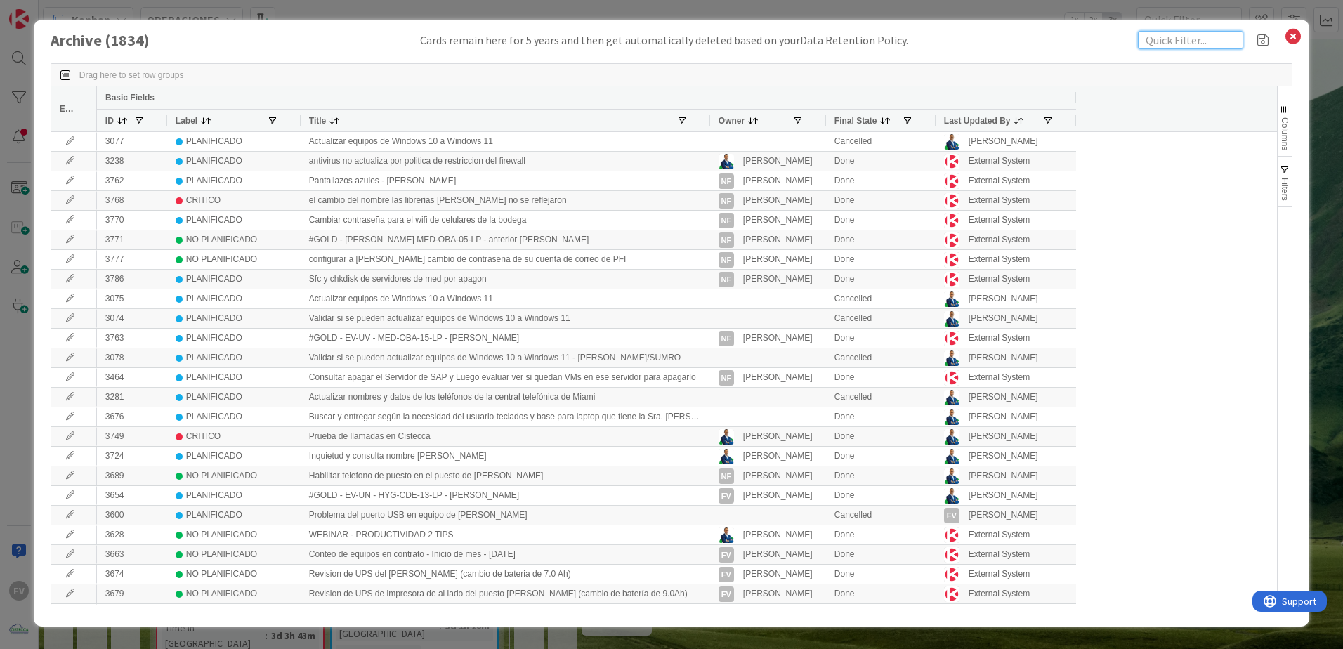
click at [1157, 39] on input "text" at bounding box center [1190, 40] width 105 height 18
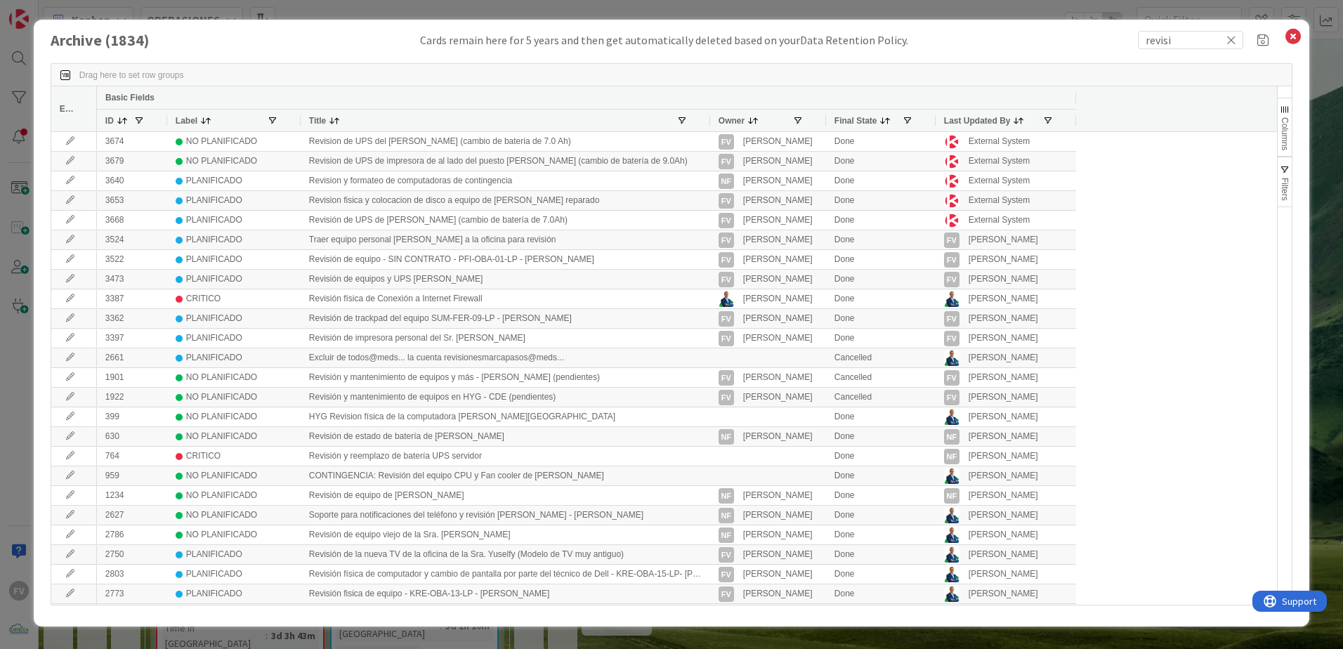
click at [1289, 167] on span "button" at bounding box center [1285, 169] width 11 height 11
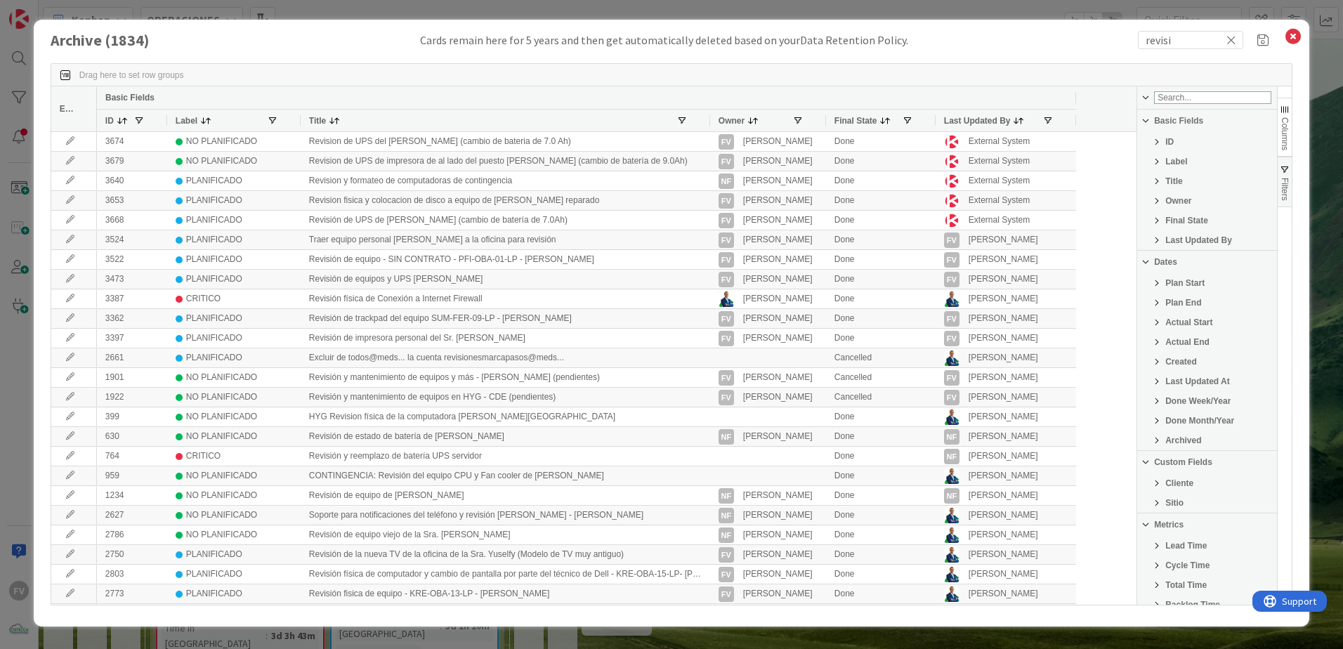
click at [1183, 480] on span "Cliente" at bounding box center [1180, 484] width 28 height 10
click at [1149, 427] on input "Filter List" at bounding box center [1147, 421] width 11 height 11
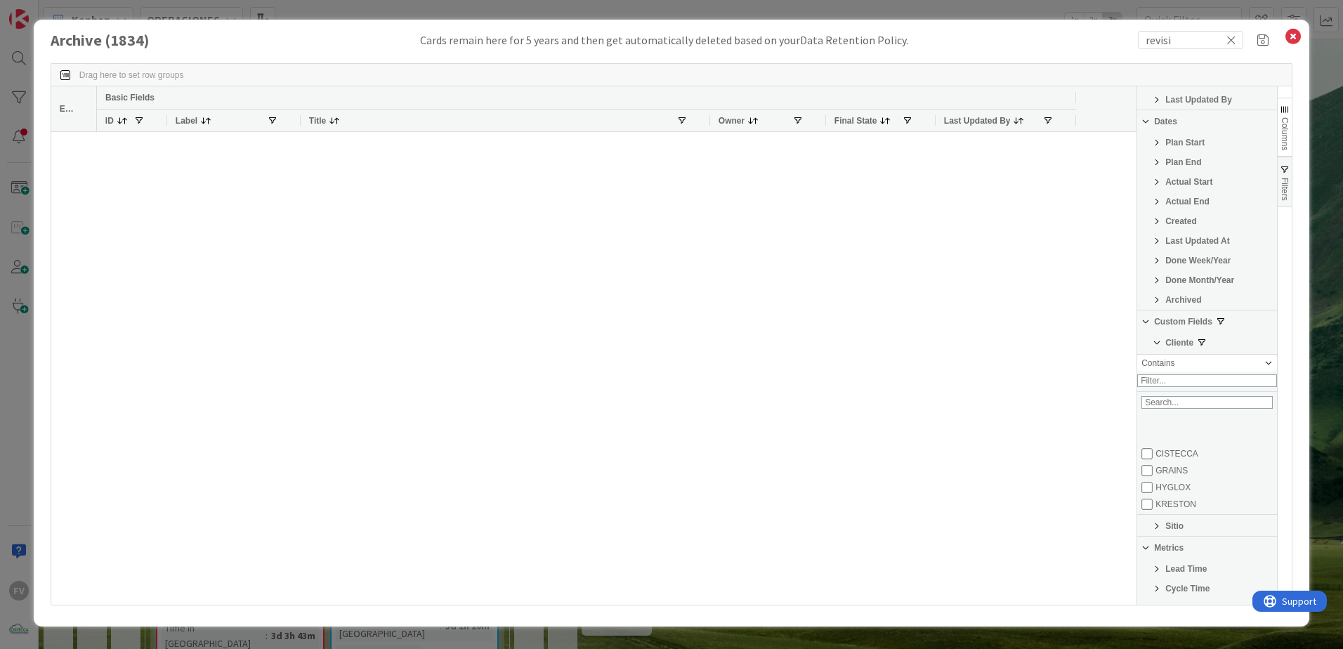
scroll to position [70, 0]
click at [1147, 475] on input "Filter List" at bounding box center [1147, 469] width 11 height 11
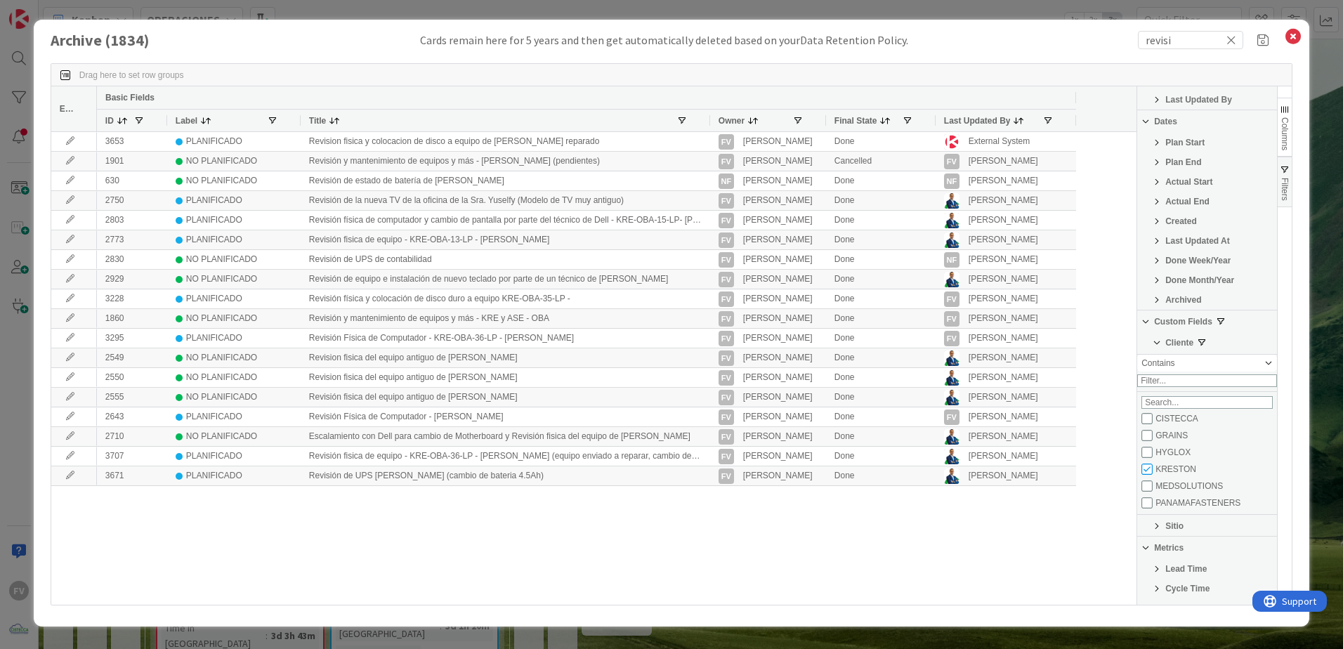
click at [911, 539] on div "3653 PLANIFICADO Revision fisica y colocacion de disco a equipo de Yuleisy Medi…" at bounding box center [617, 368] width 1040 height 473
drag, startPoint x: 873, startPoint y: 562, endPoint x: 693, endPoint y: 508, distance: 188.5
click at [693, 508] on div "3653 PLANIFICADO Revision fisica y colocacion de disco a equipo de Yuleisy Medi…" at bounding box center [617, 368] width 1040 height 473
click at [710, 120] on div at bounding box center [710, 121] width 6 height 22
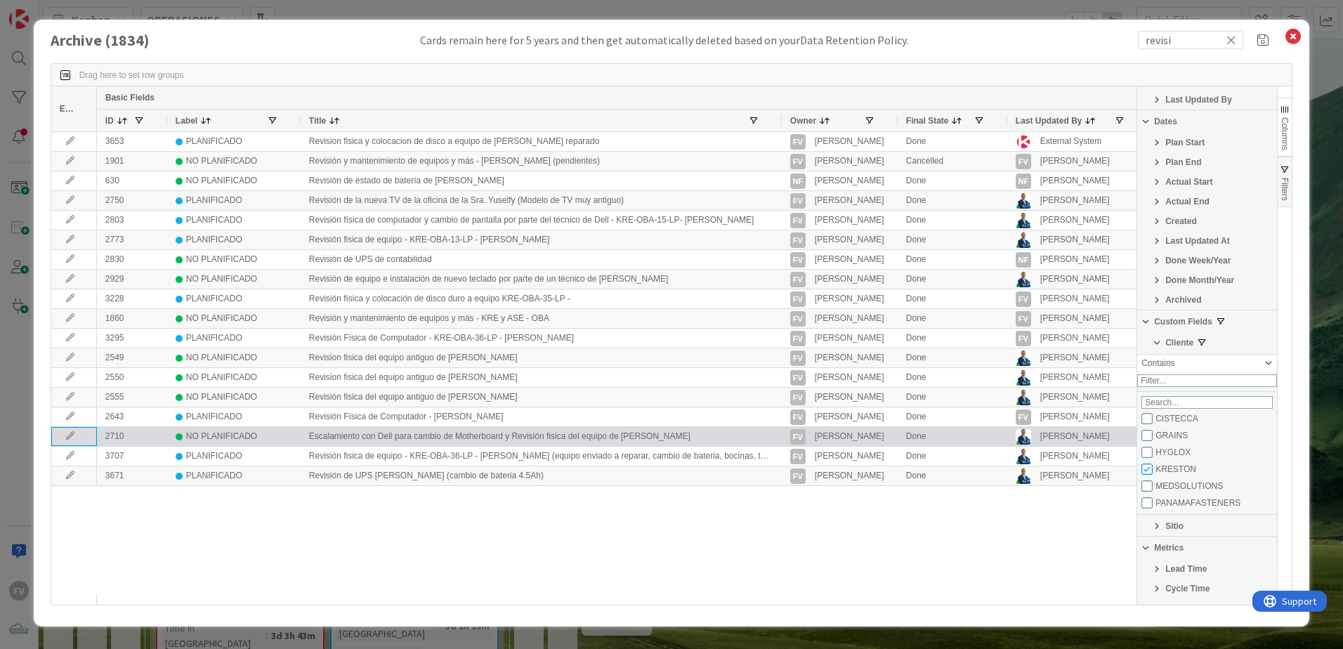
click at [75, 437] on icon at bounding box center [70, 436] width 21 height 8
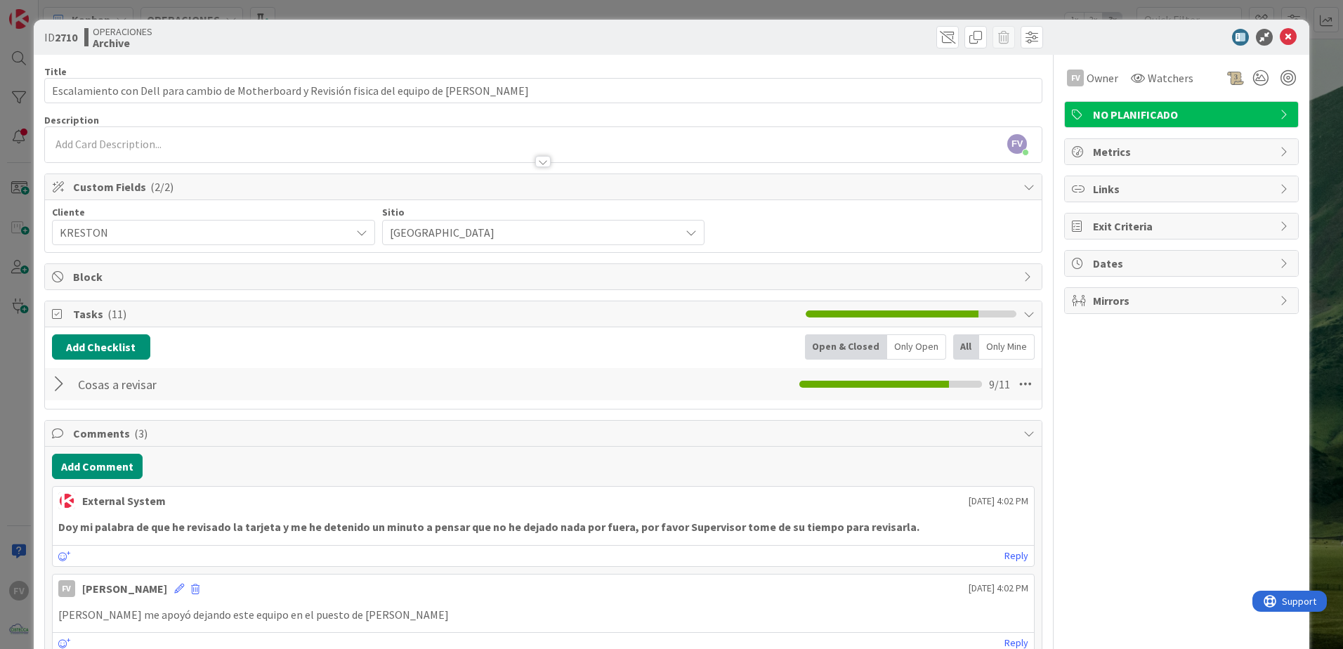
click at [453, 8] on div "ID 2710 OPERACIONES Archive Title 91 / 128 Escalamiento con Dell para cambio de…" at bounding box center [671, 324] width 1343 height 649
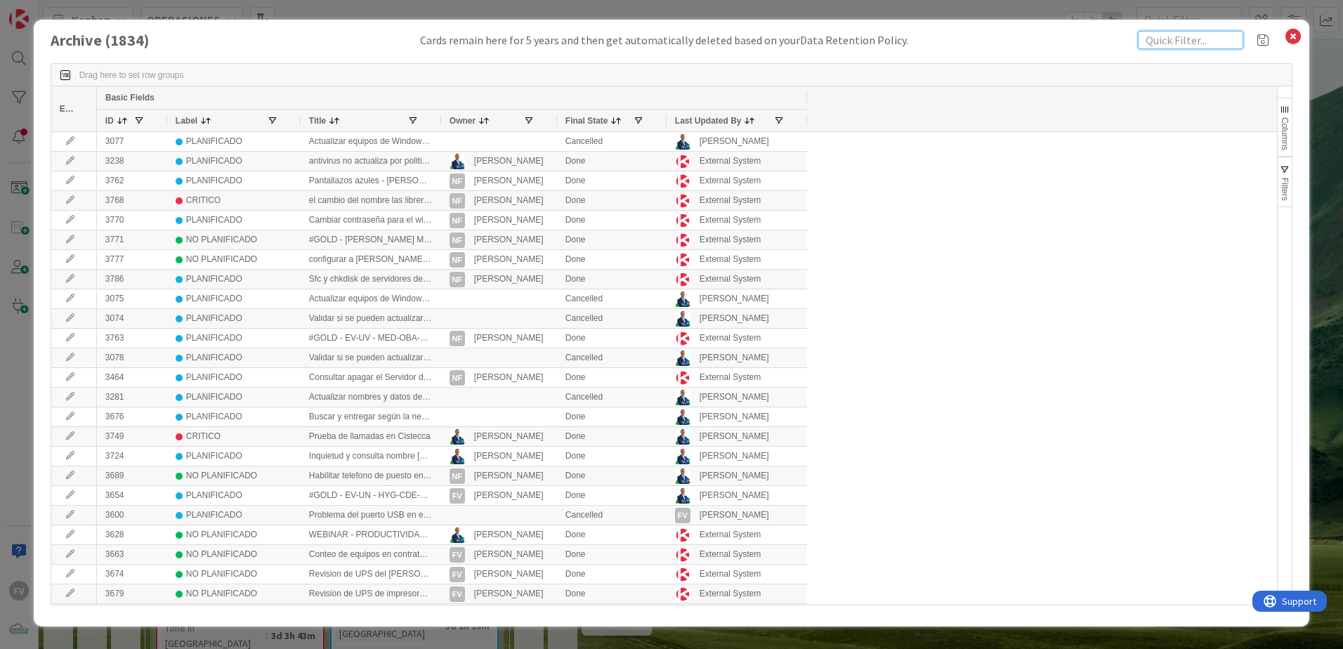
click at [1153, 44] on input "text" at bounding box center [1190, 40] width 105 height 18
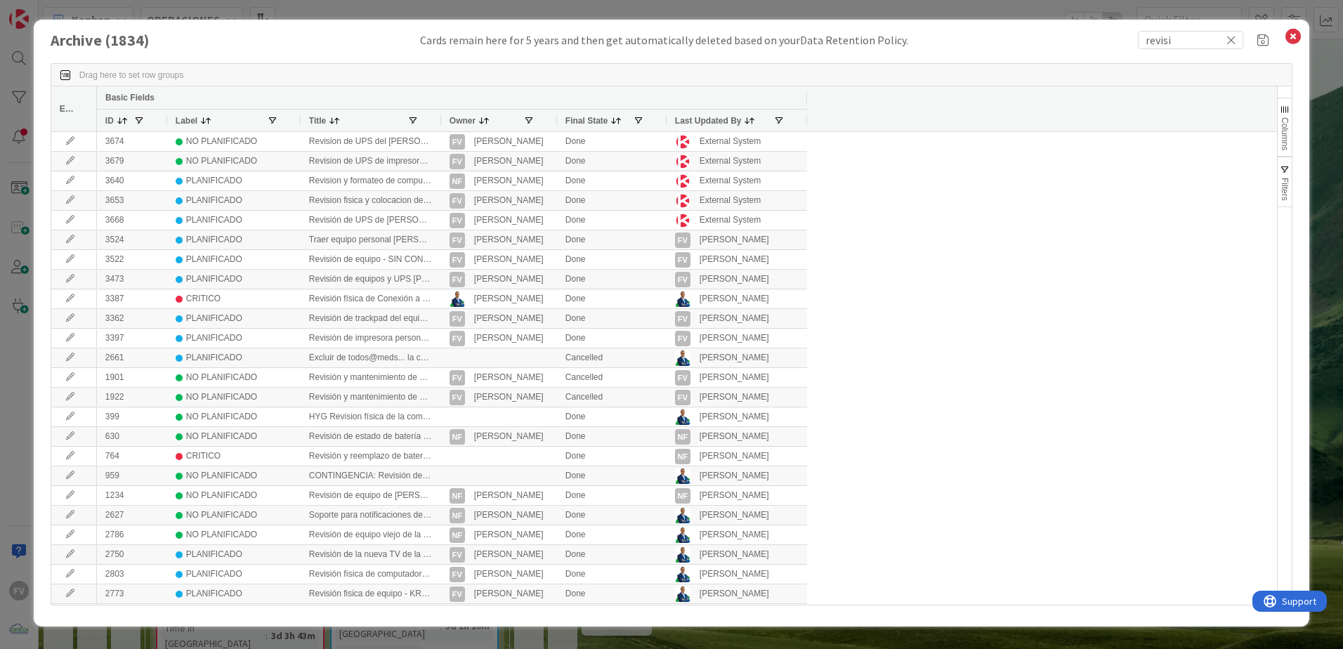
click at [1288, 169] on span "button" at bounding box center [1285, 169] width 11 height 11
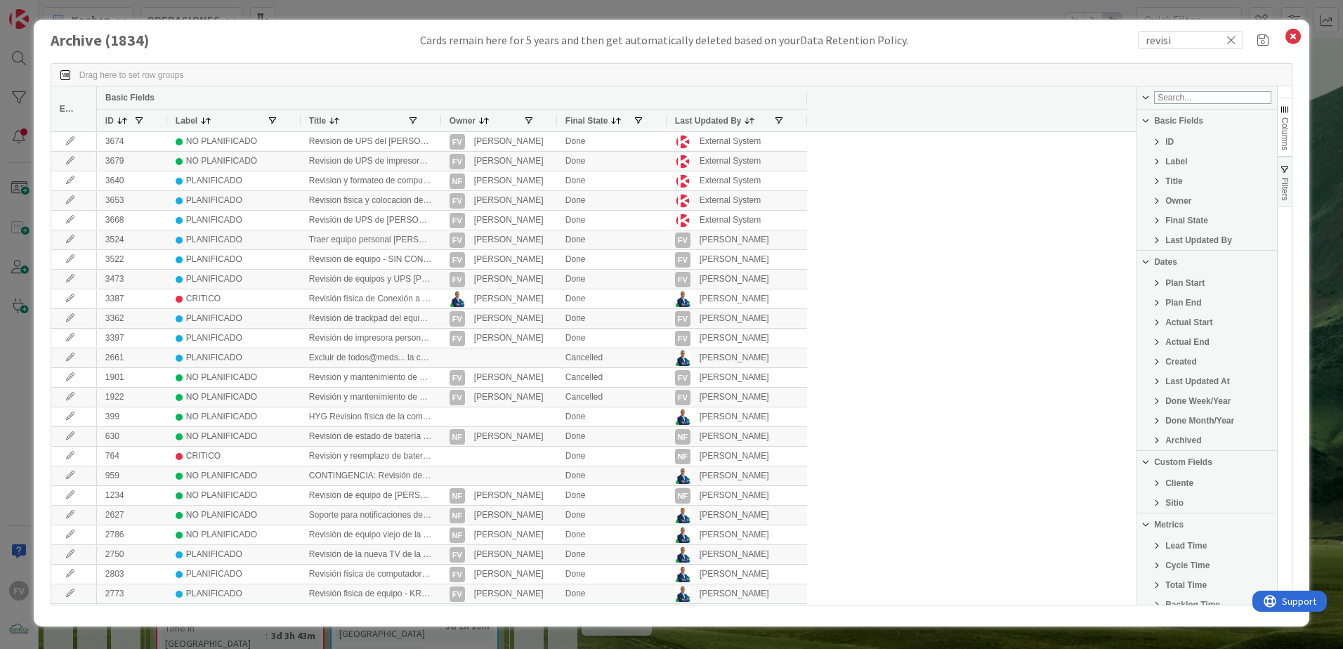
click at [1157, 478] on span "Filter List 25 Filters" at bounding box center [1157, 483] width 11 height 11
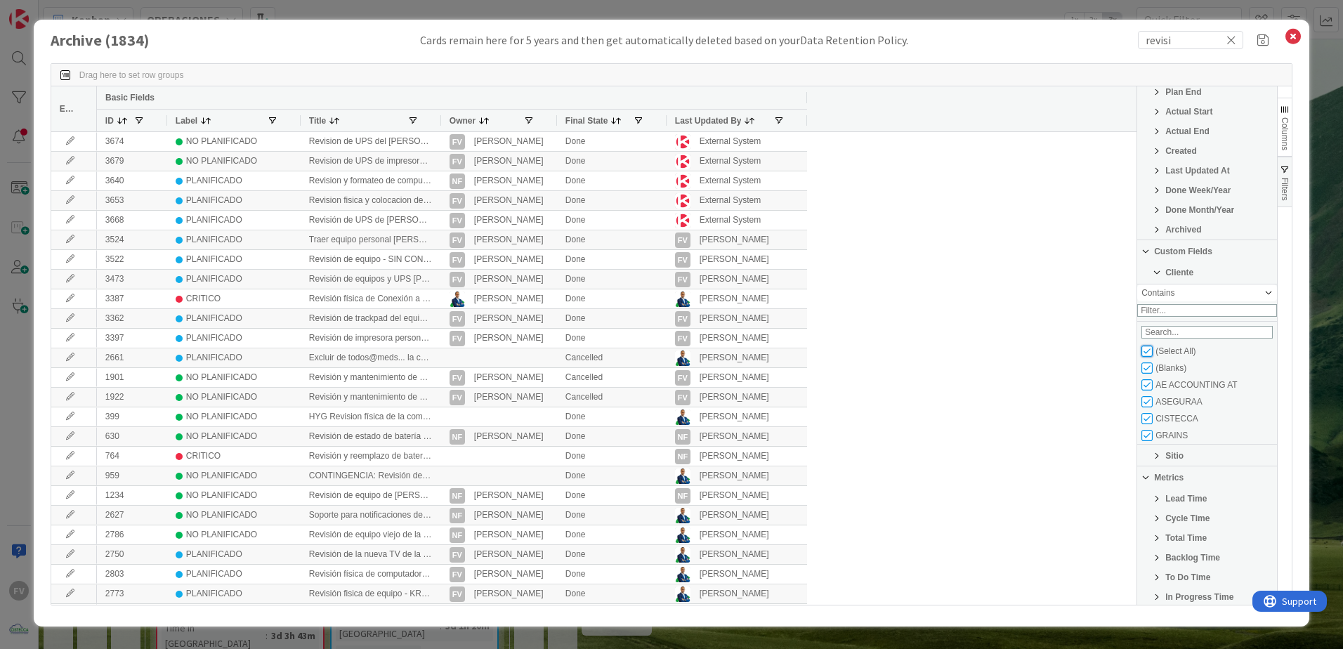
click at [1147, 357] on input "Filter List" at bounding box center [1147, 351] width 11 height 11
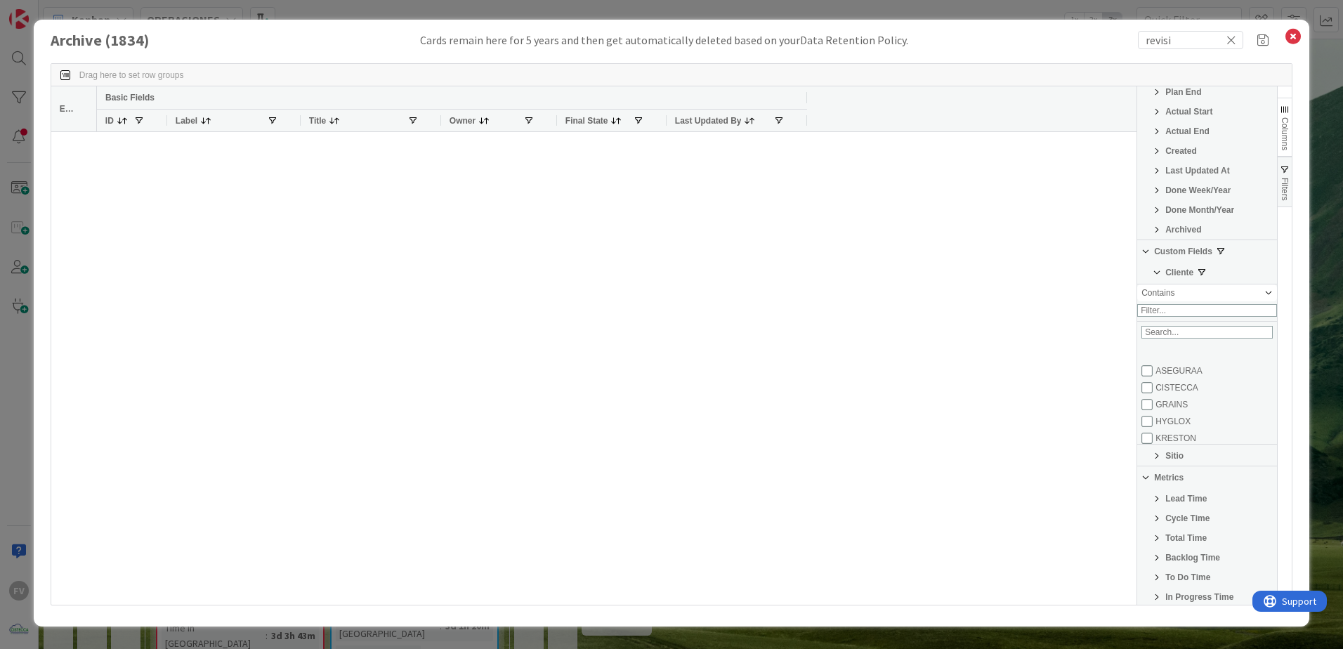
scroll to position [70, 0]
click at [1148, 405] on input "Filter List" at bounding box center [1147, 398] width 11 height 11
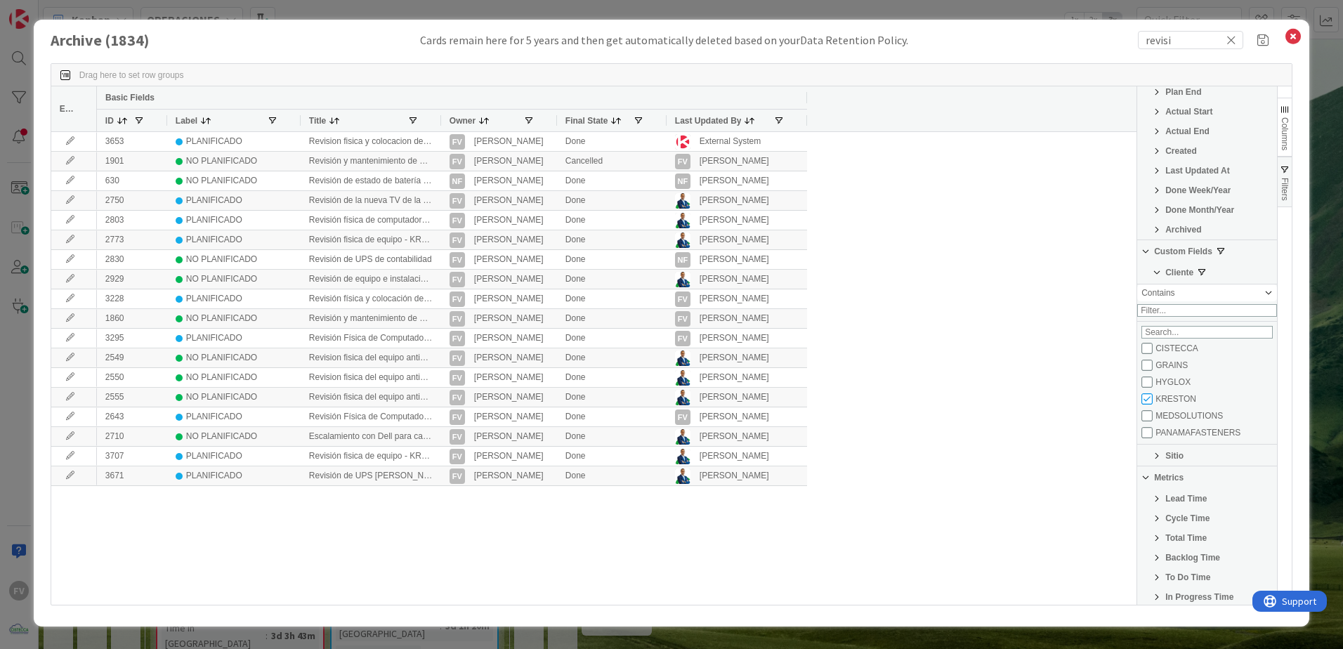
click at [800, 497] on div "3653 PLANIFICADO Revision fisica y colocacion de disco a equipo de Yuleisy Medi…" at bounding box center [617, 368] width 1040 height 473
click at [438, 119] on div at bounding box center [441, 121] width 6 height 22
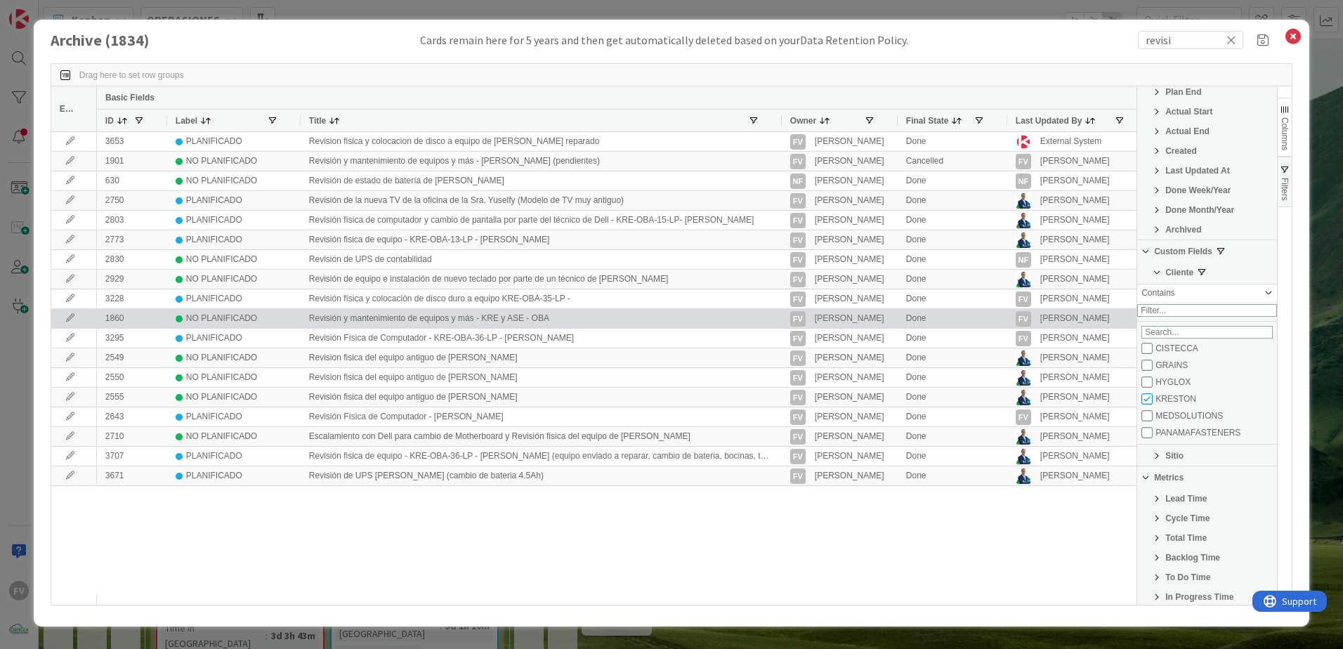
click at [64, 320] on icon at bounding box center [70, 318] width 21 height 8
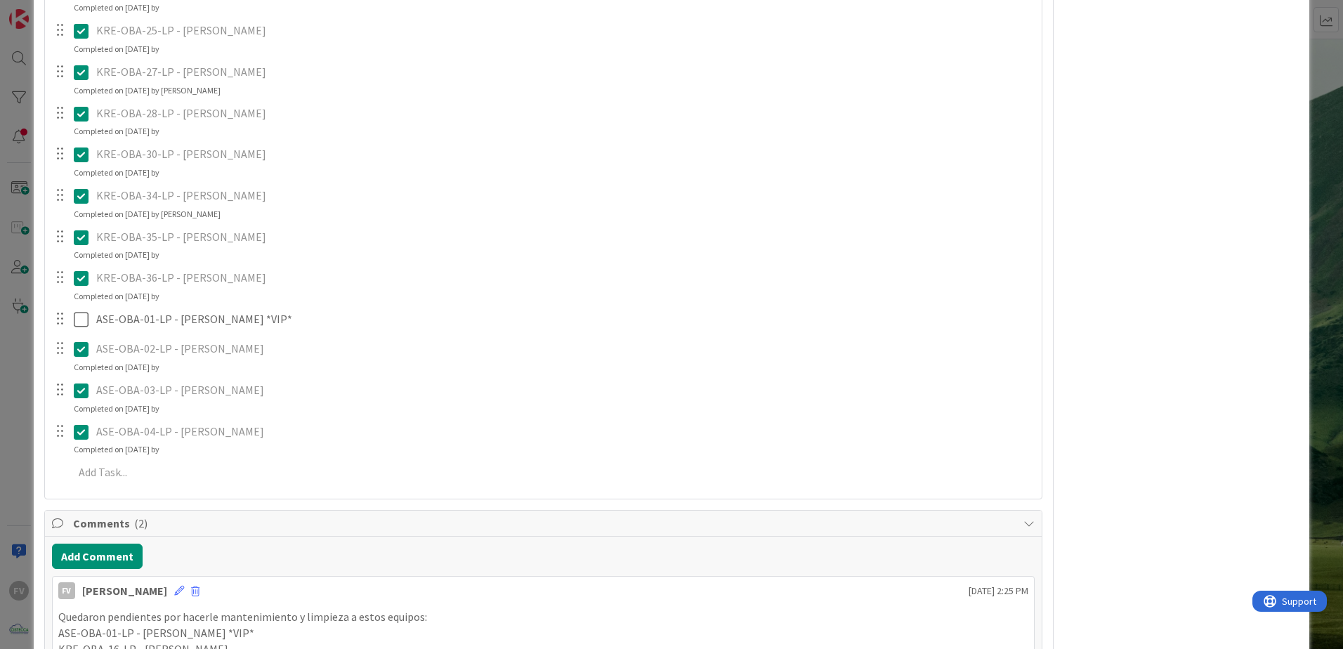
scroll to position [1384, 0]
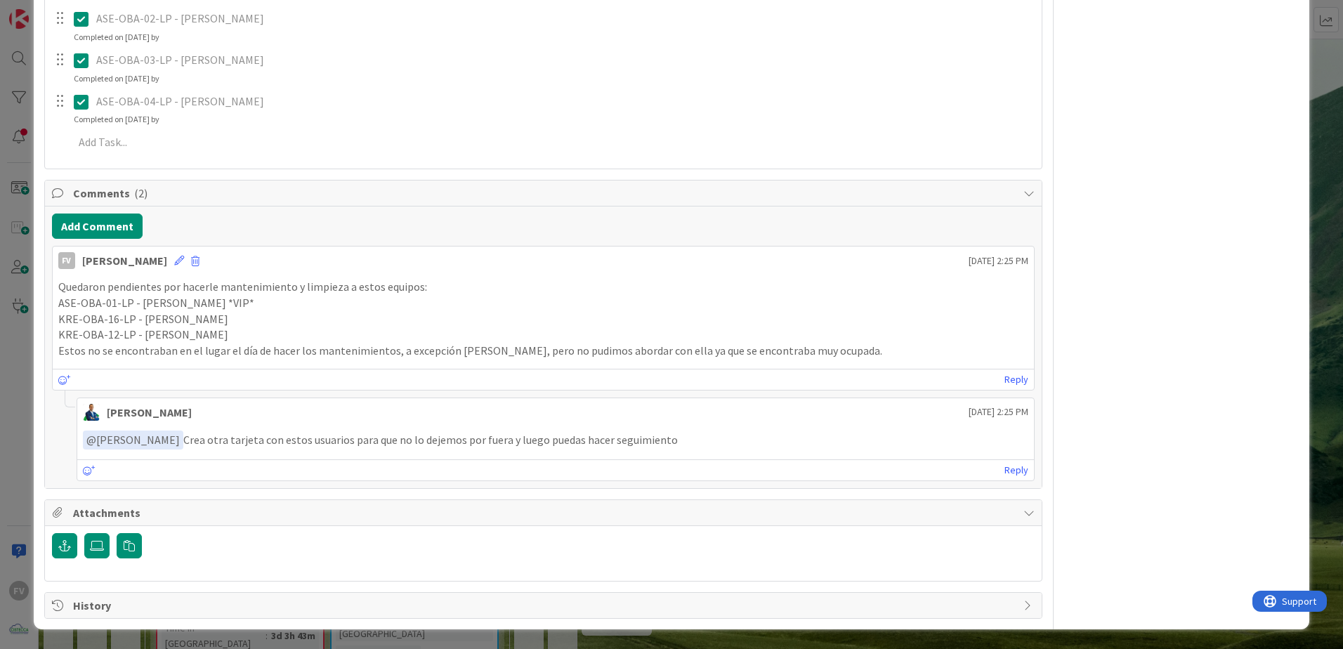
click at [4, 398] on div "ID 1860 OPERACIONES Archive Title 59 / 128 Revisión y mantenimiento de equipos …" at bounding box center [671, 324] width 1343 height 649
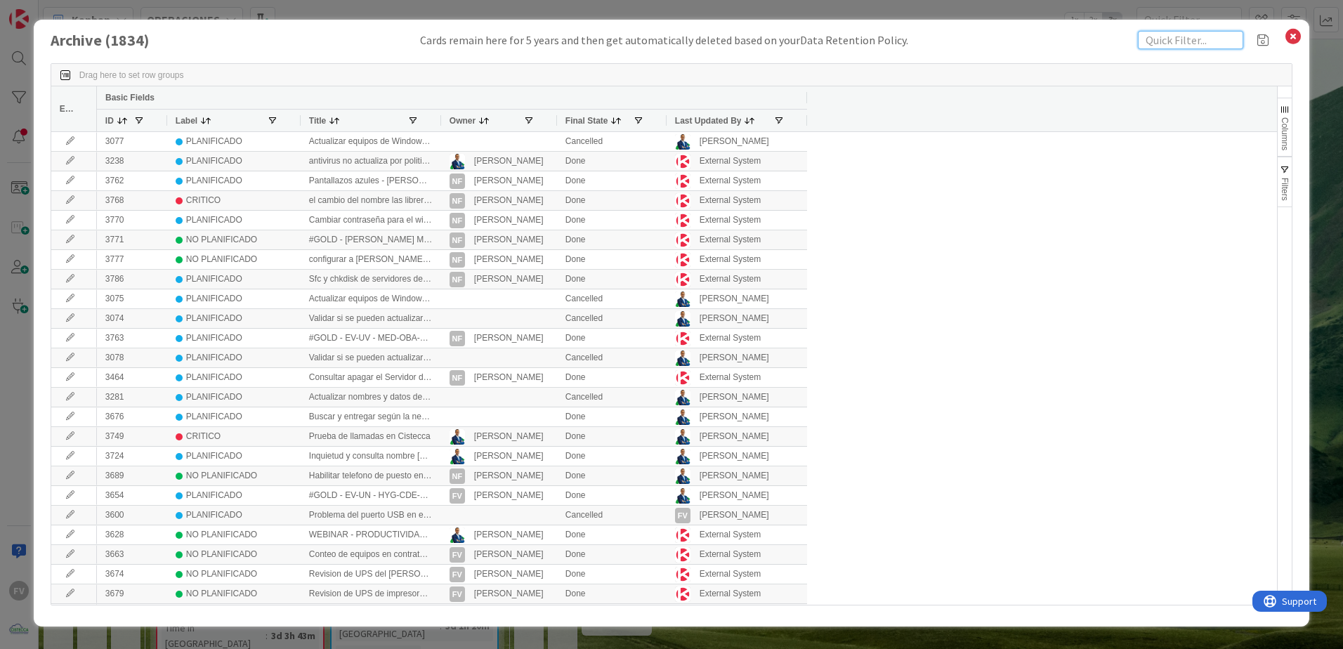
click at [1202, 41] on input "text" at bounding box center [1190, 40] width 105 height 18
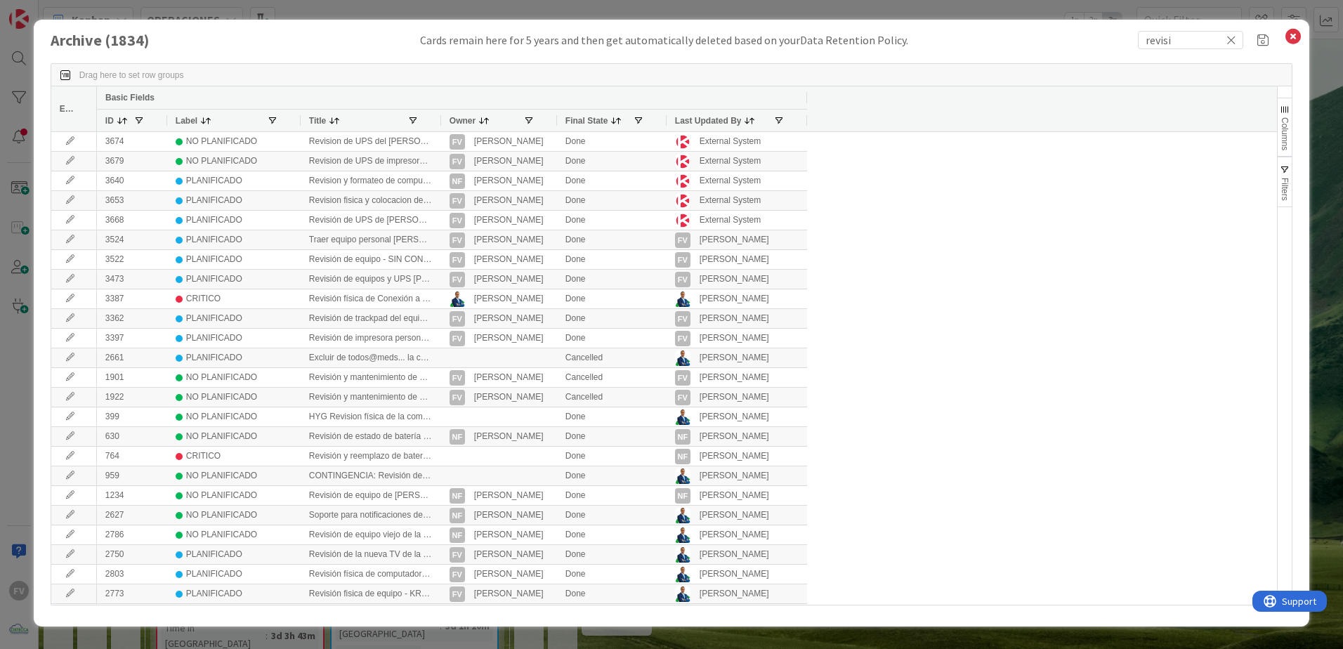
click at [1285, 174] on span "button" at bounding box center [1285, 169] width 11 height 11
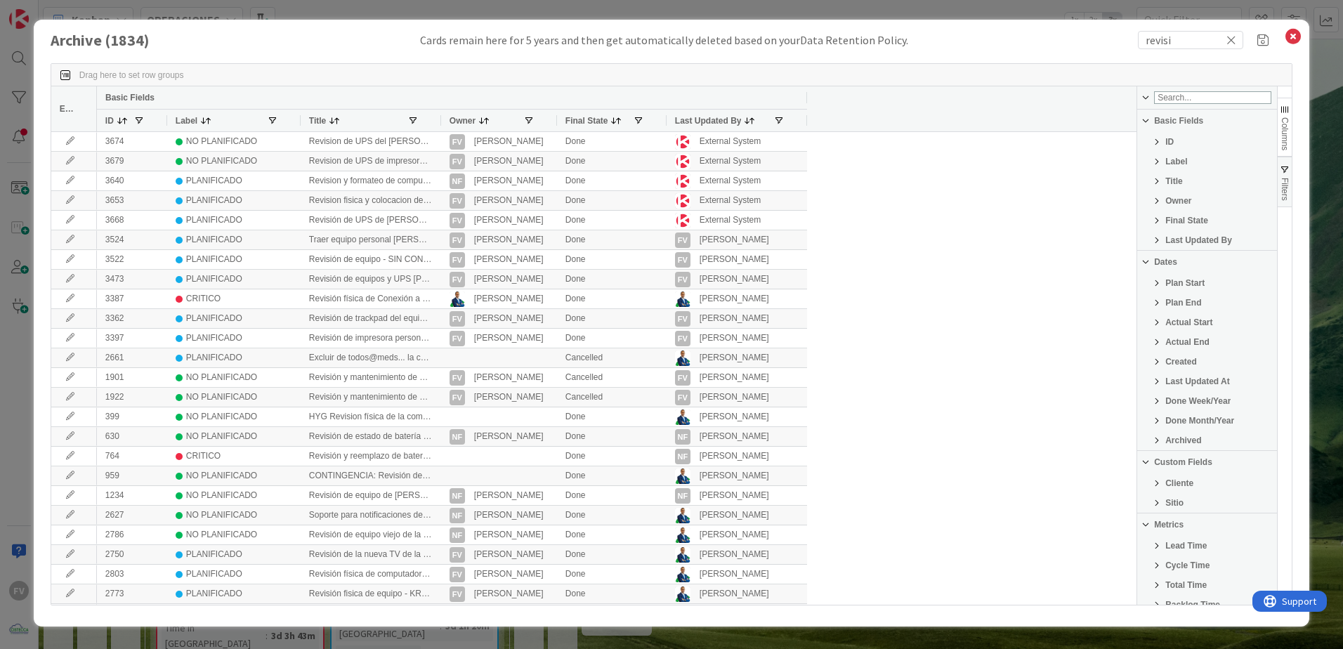
click at [1168, 481] on span "Cliente" at bounding box center [1180, 484] width 28 height 10
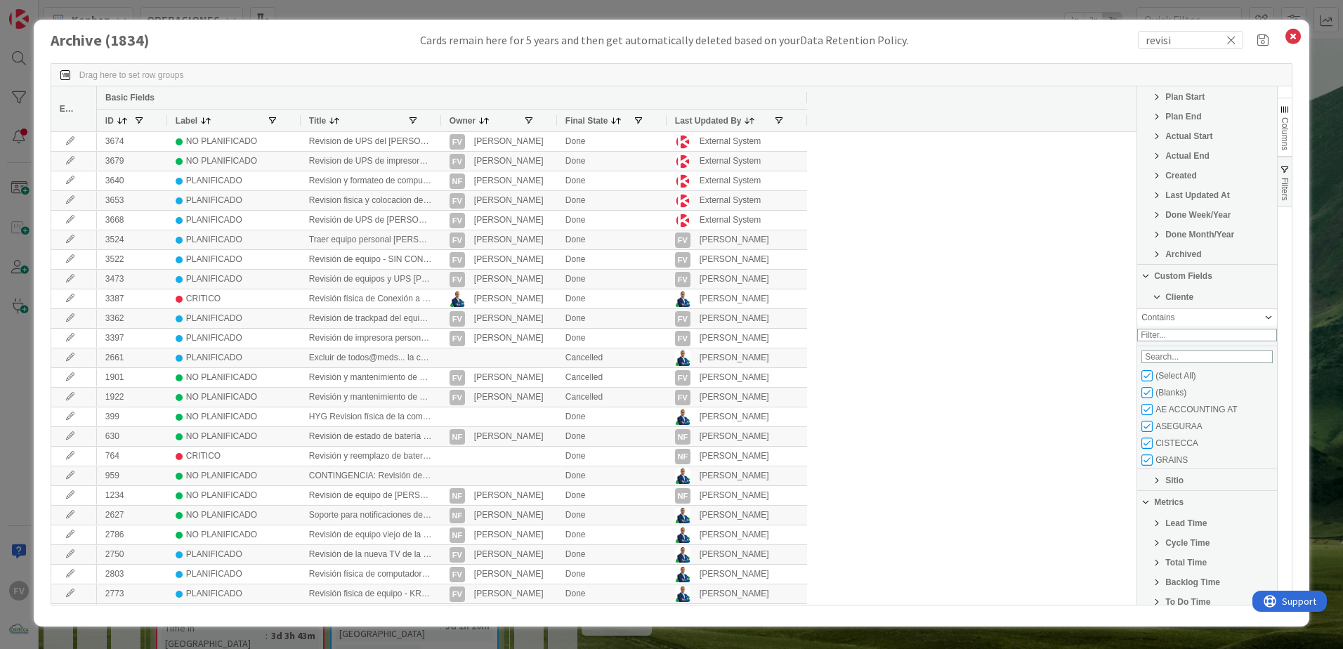
scroll to position [211, 0]
click at [1145, 357] on input "Filter List" at bounding box center [1147, 351] width 11 height 11
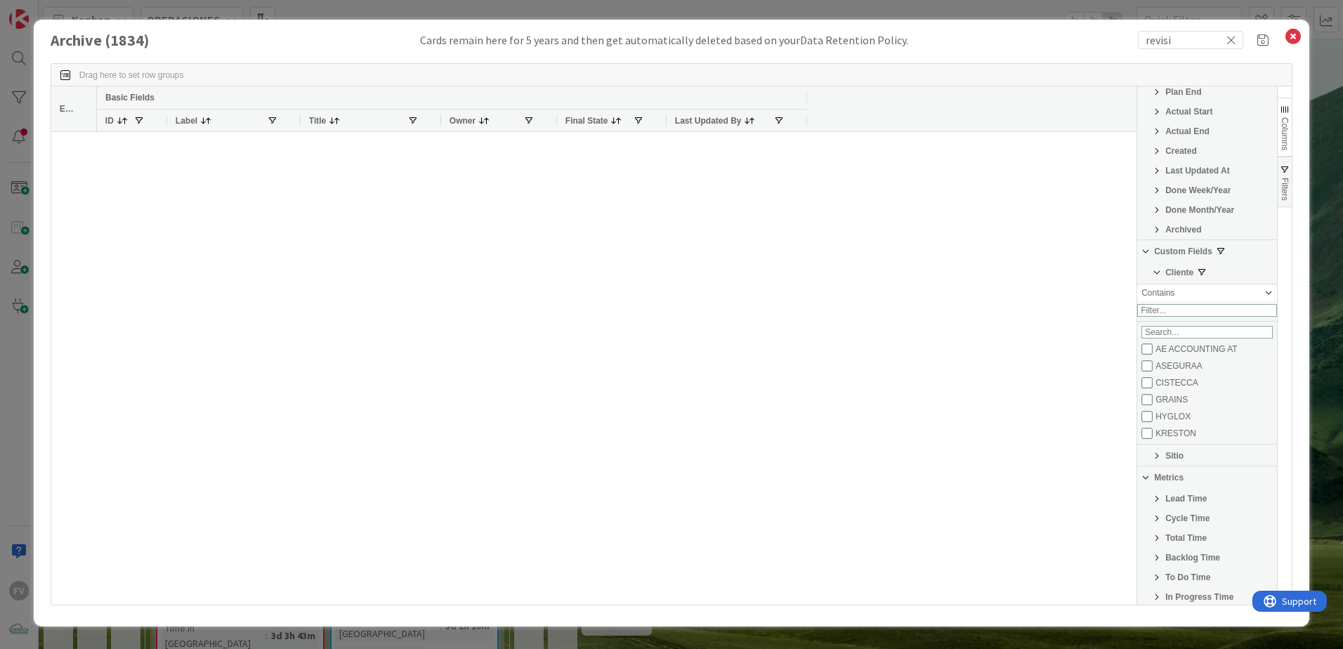
scroll to position [70, 0]
click at [1147, 405] on input "Filter List" at bounding box center [1147, 398] width 11 height 11
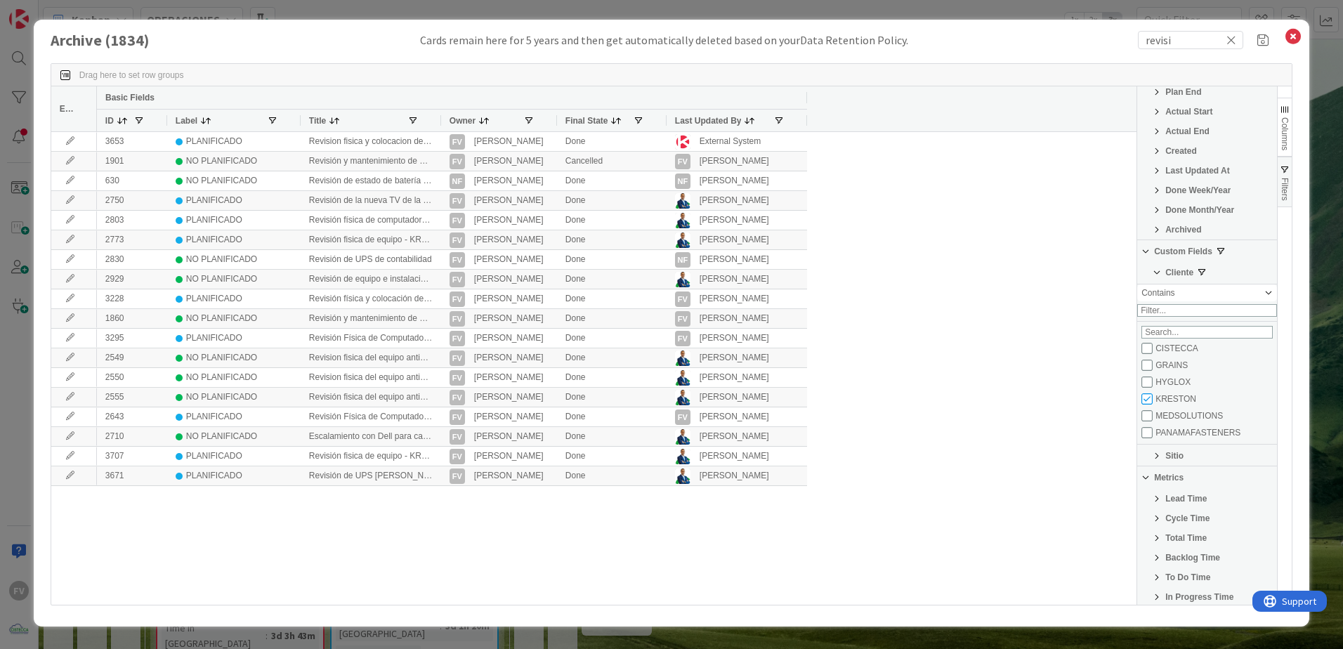
click at [1017, 440] on div "3653 PLANIFICADO Revision fisica y colocacion de disco a equipo de Yuleisy Medi…" at bounding box center [617, 368] width 1040 height 473
click at [439, 121] on div at bounding box center [441, 121] width 6 height 22
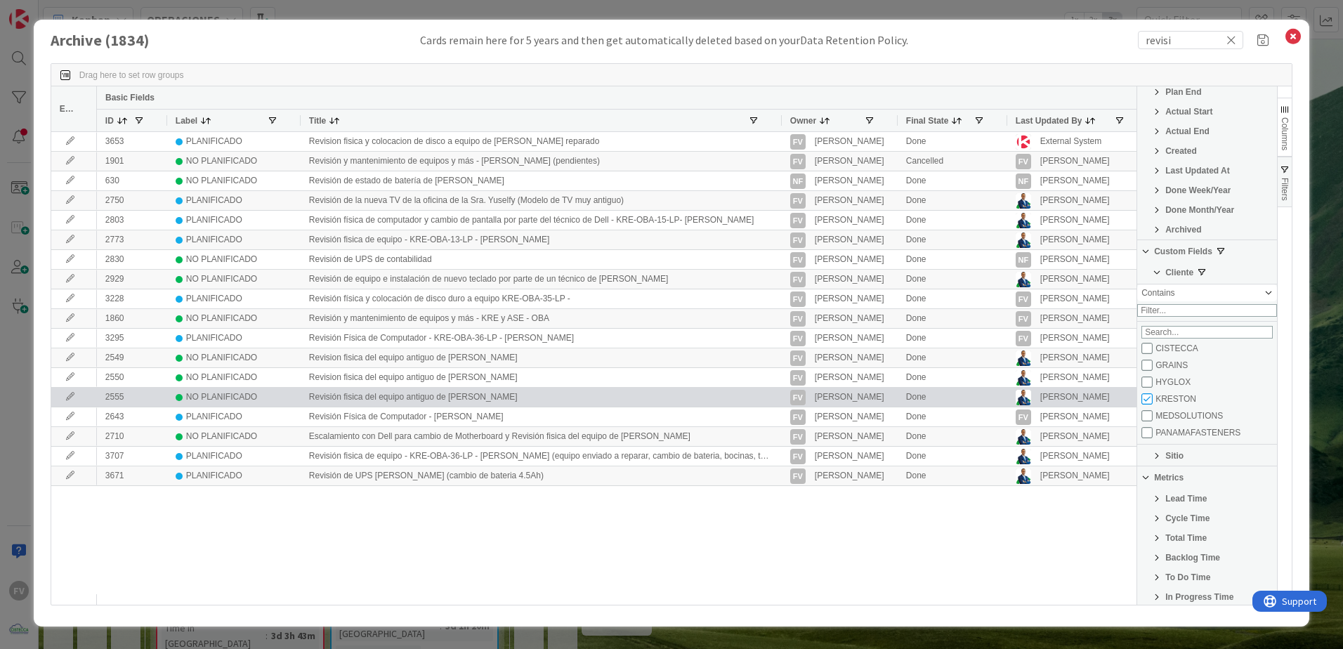
click at [76, 395] on icon at bounding box center [70, 397] width 21 height 8
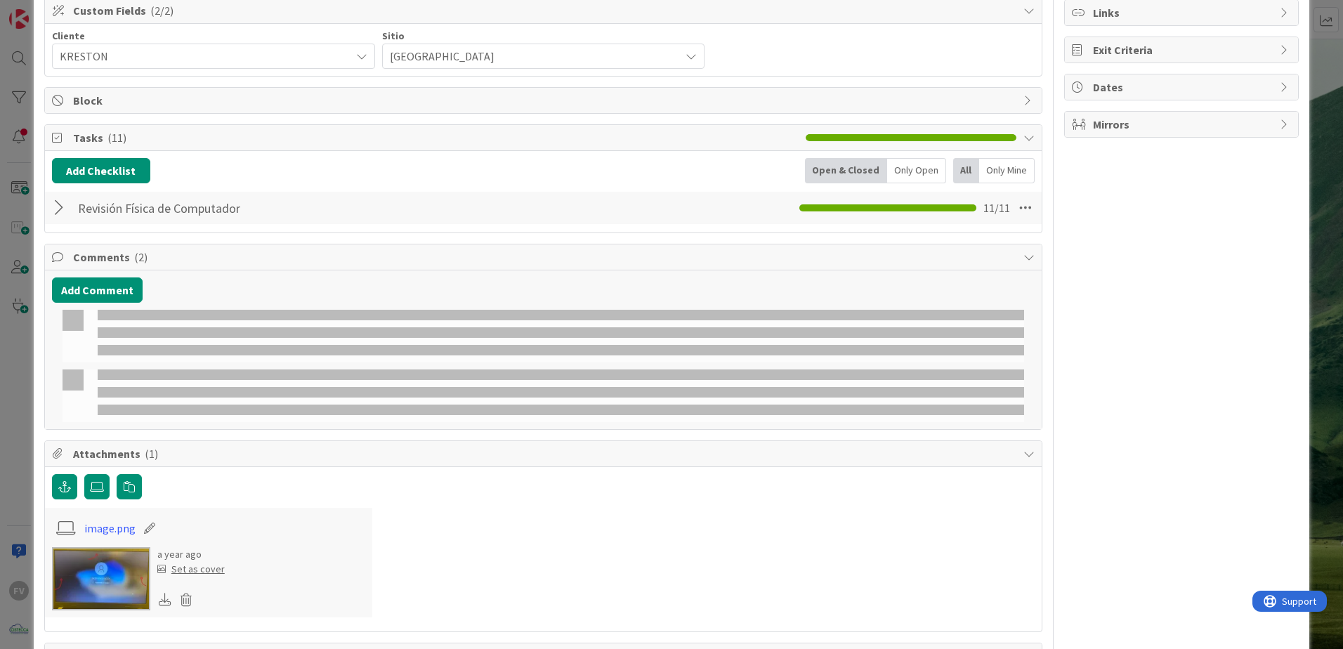
scroll to position [211, 0]
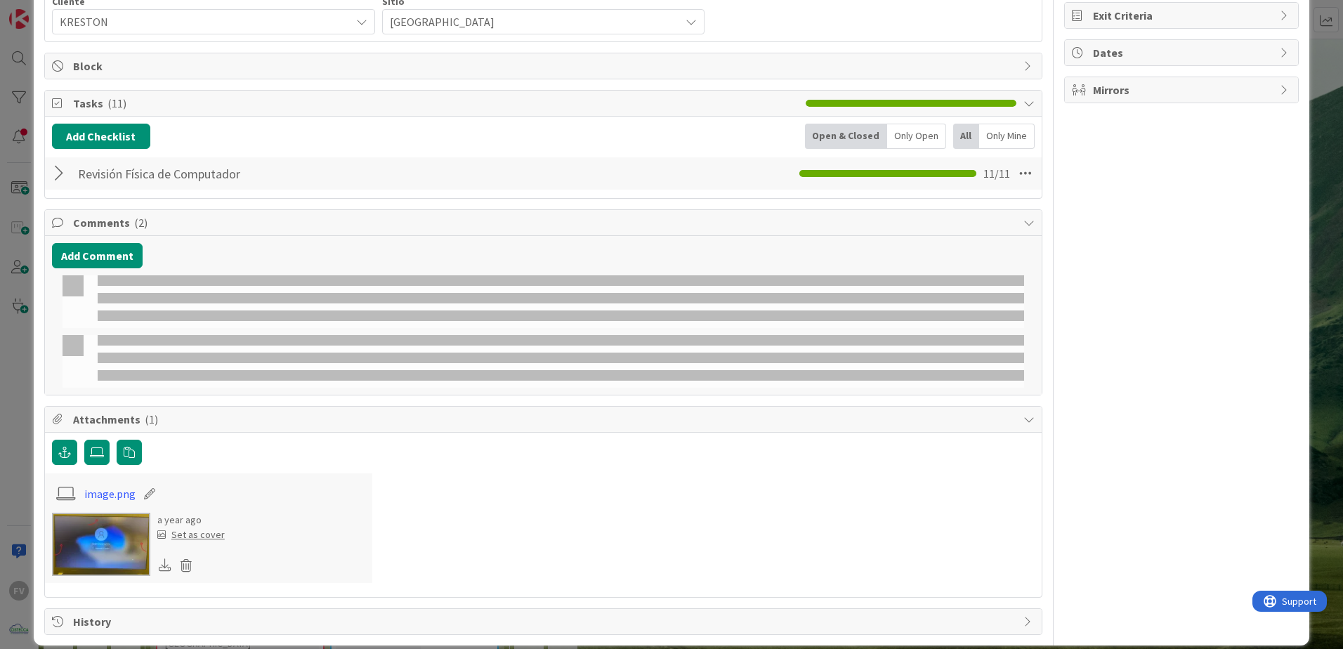
click at [90, 549] on img at bounding box center [101, 544] width 98 height 63
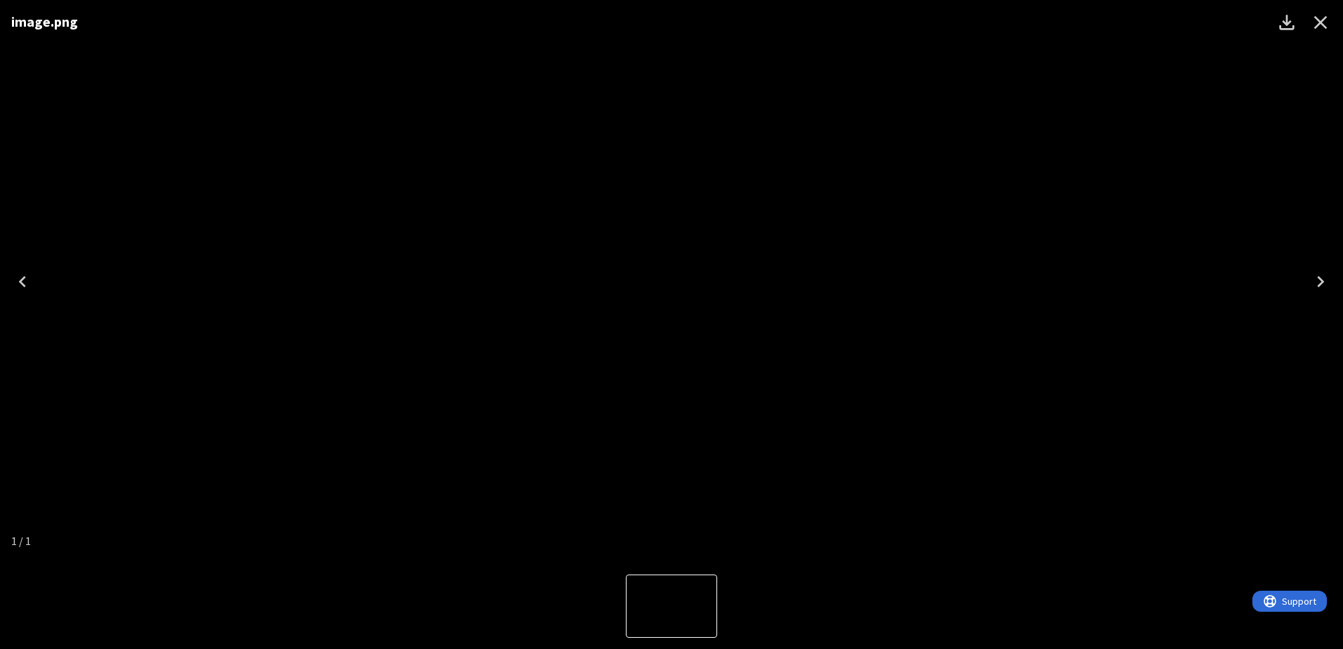
click at [1317, 19] on icon "Close" at bounding box center [1321, 22] width 13 height 13
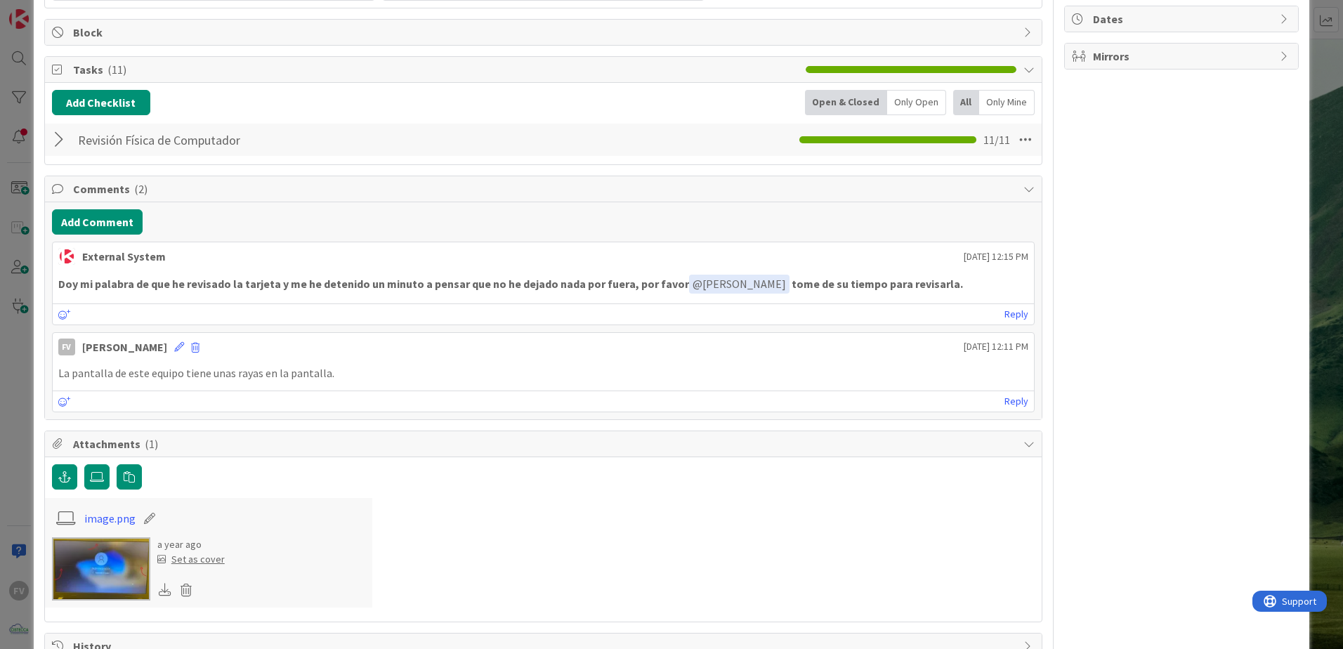
scroll to position [285, 0]
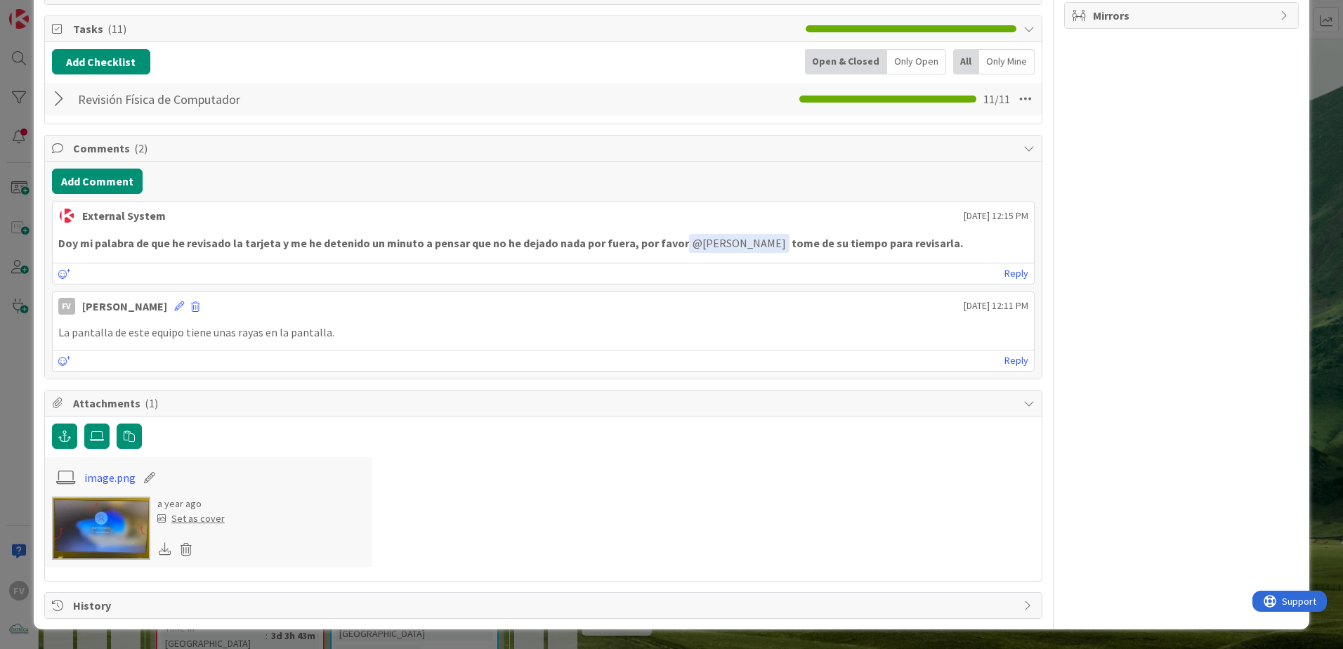
click at [402, 485] on div "image.png a year ago Set as cover" at bounding box center [543, 512] width 997 height 110
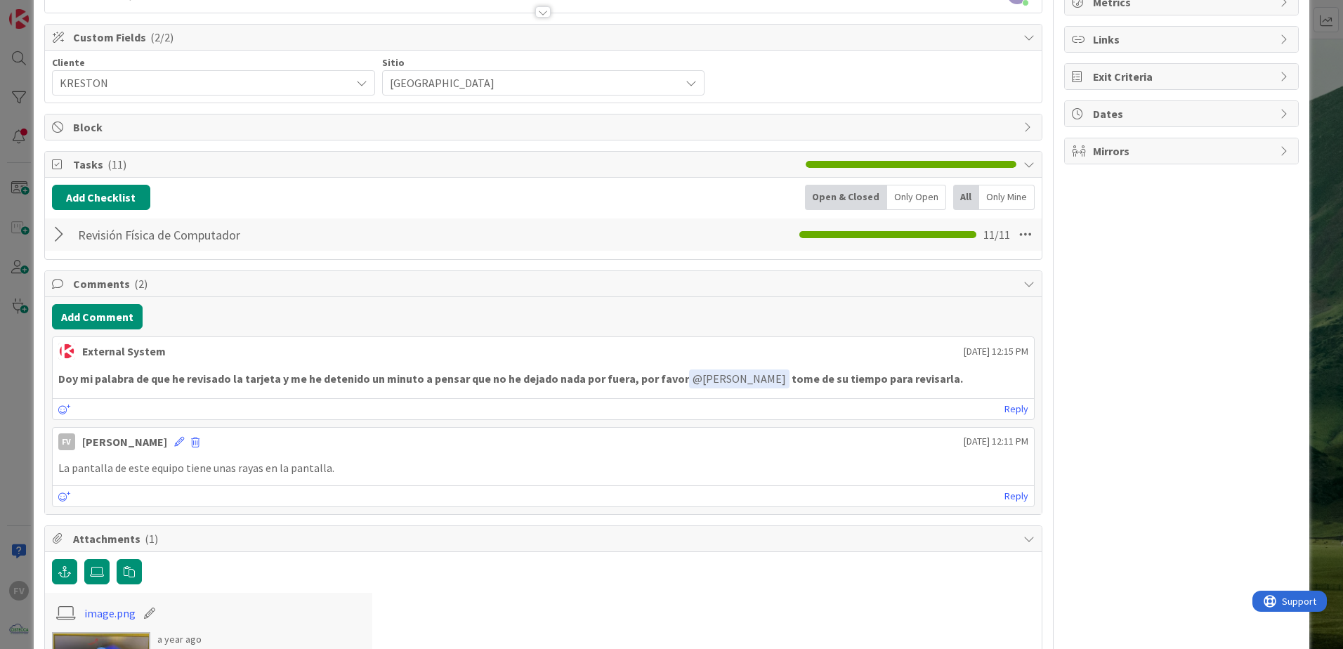
scroll to position [141, 0]
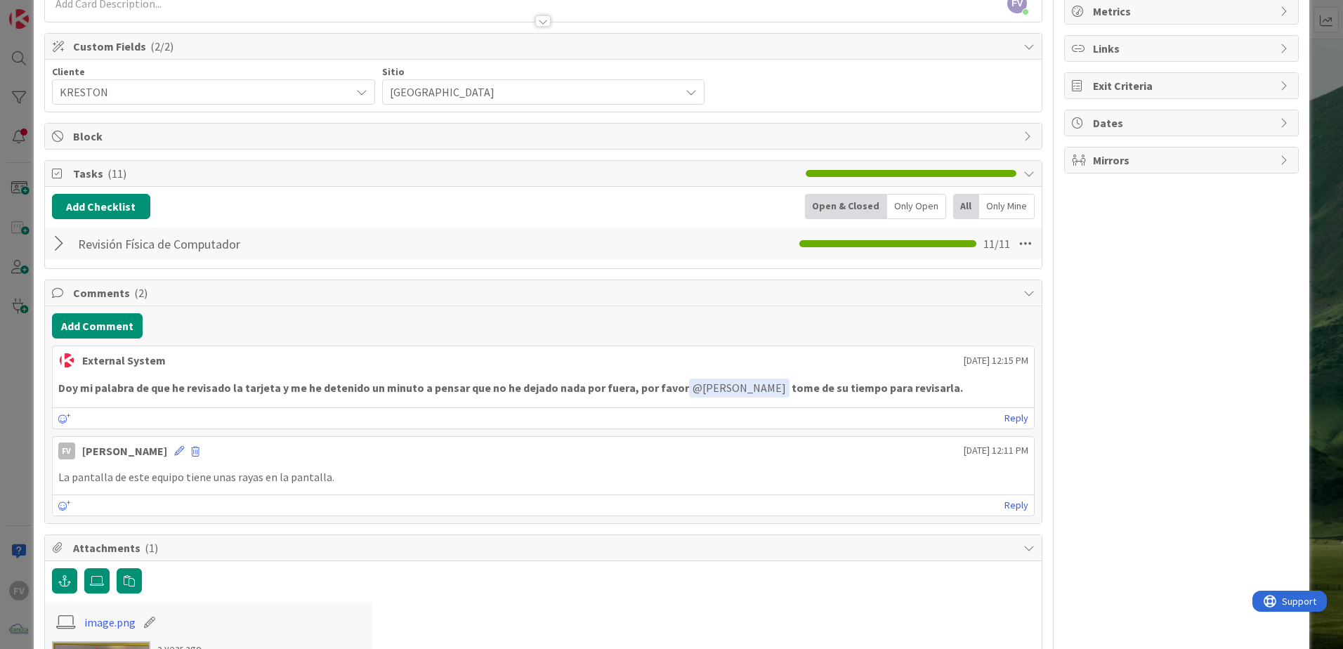
click at [65, 240] on div at bounding box center [61, 243] width 18 height 25
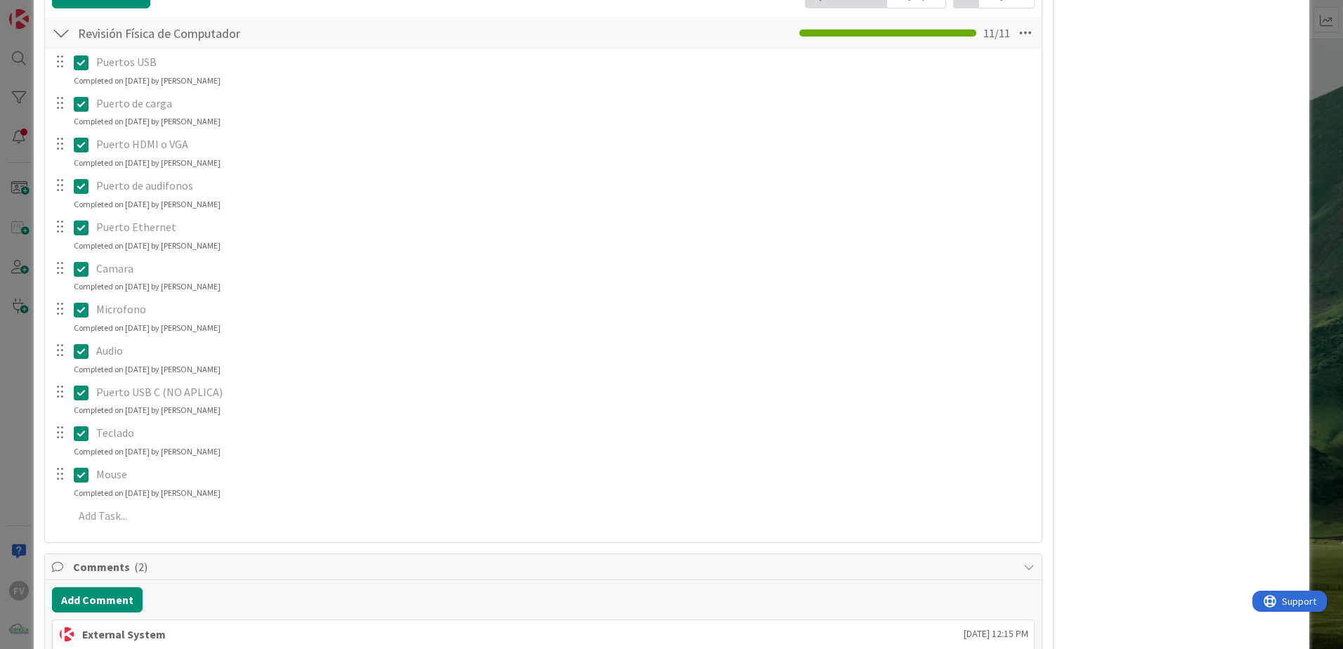
scroll to position [211, 0]
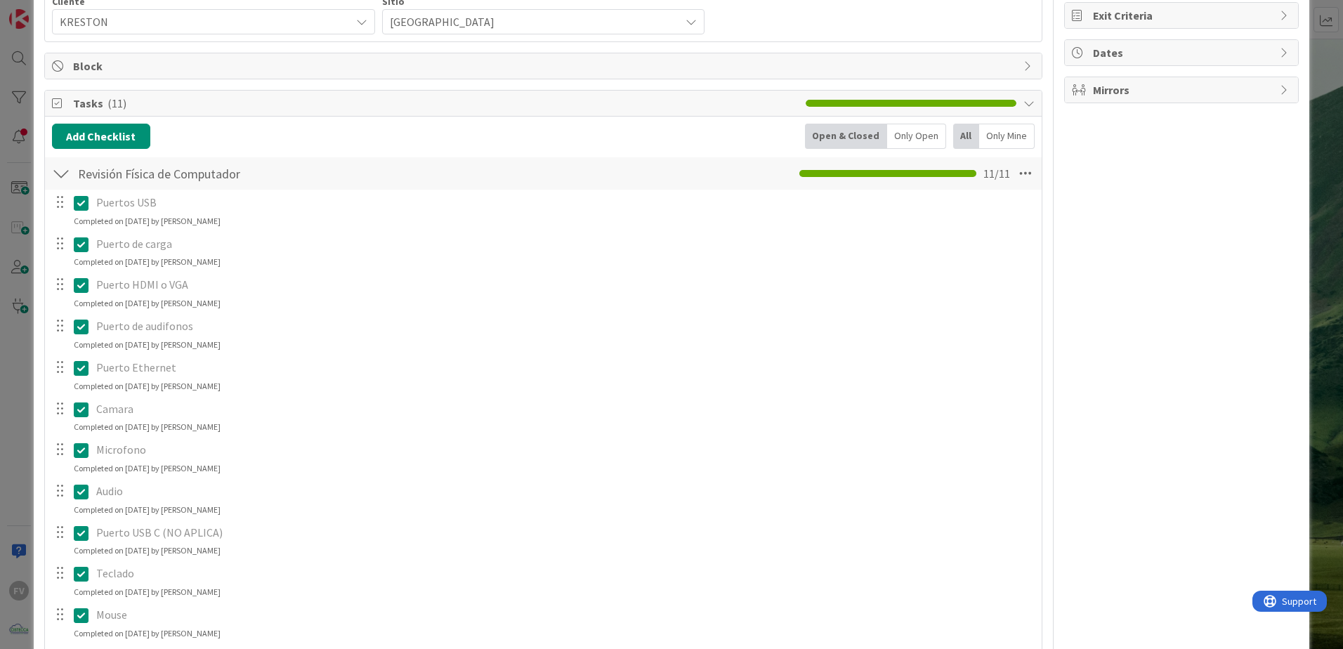
click at [53, 174] on div at bounding box center [61, 173] width 18 height 25
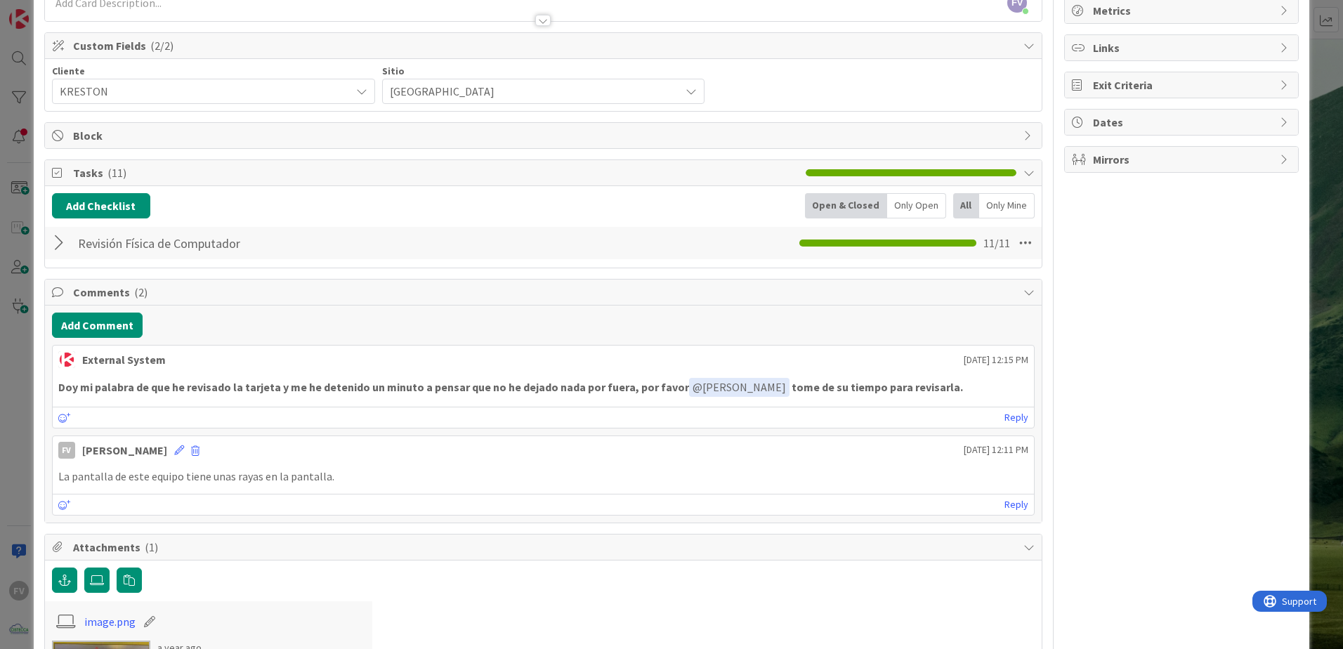
scroll to position [141, 0]
click at [66, 170] on div "Tasks ( 11 )" at bounding box center [543, 174] width 997 height 26
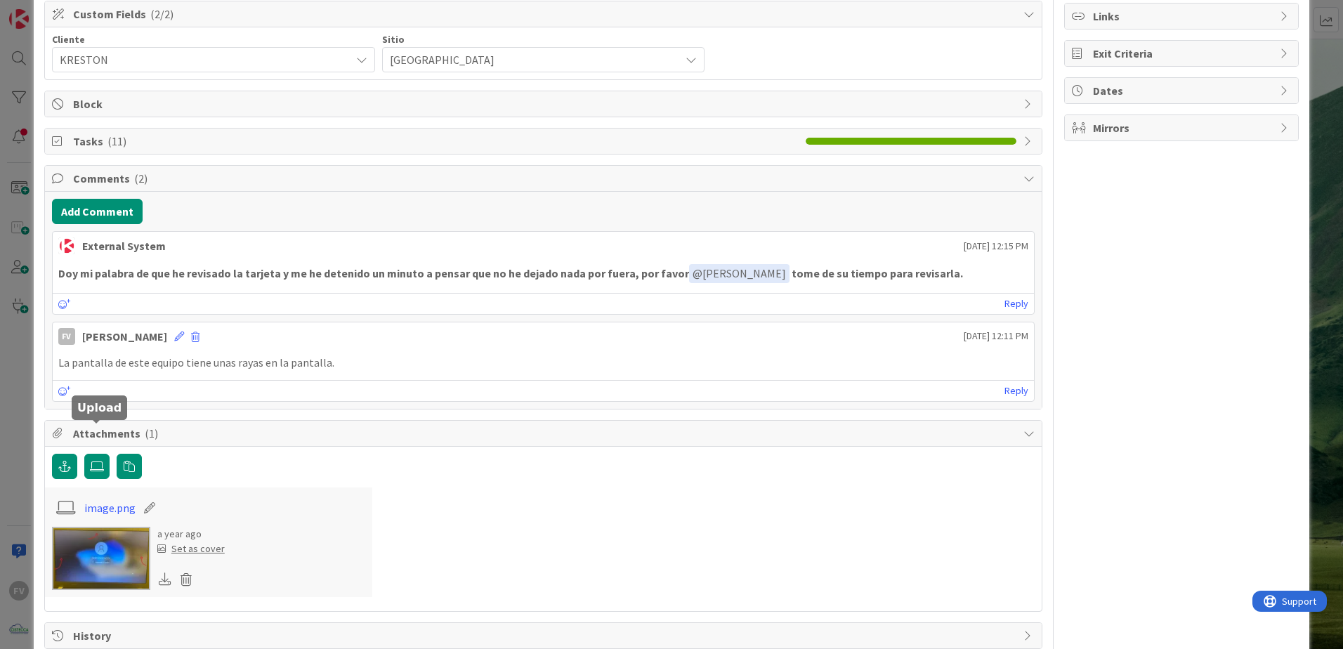
scroll to position [203, 0]
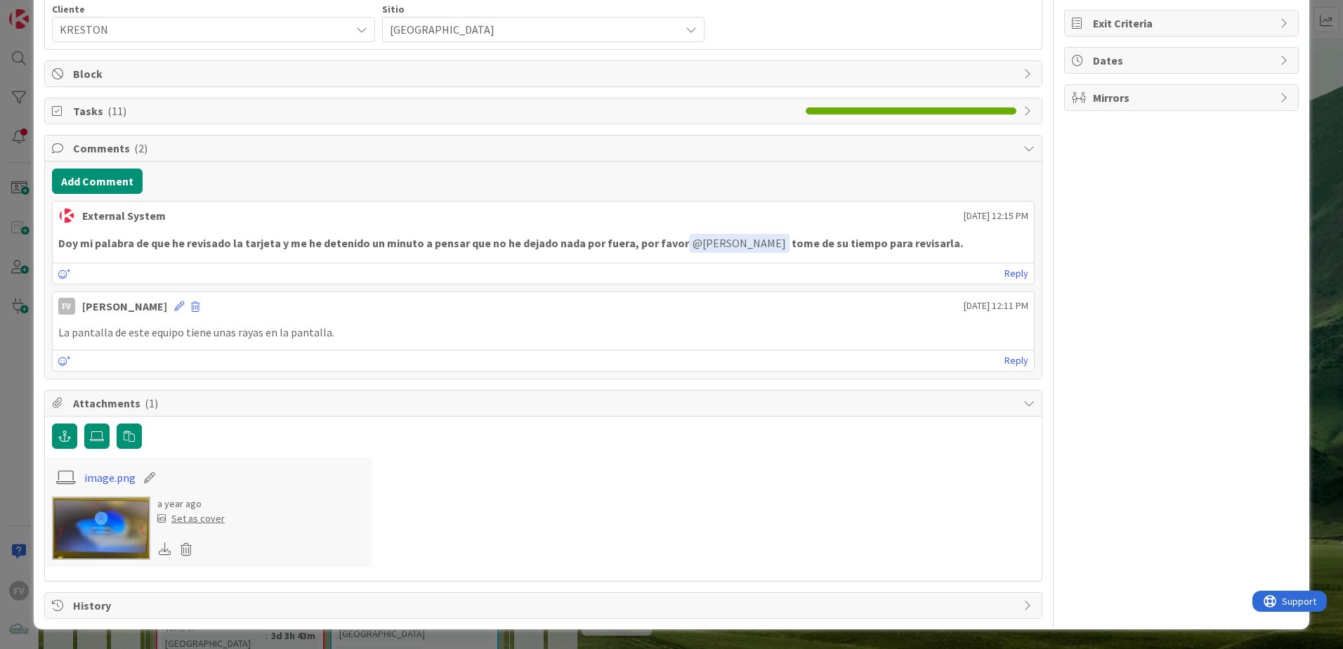
click at [100, 521] on img at bounding box center [101, 528] width 98 height 63
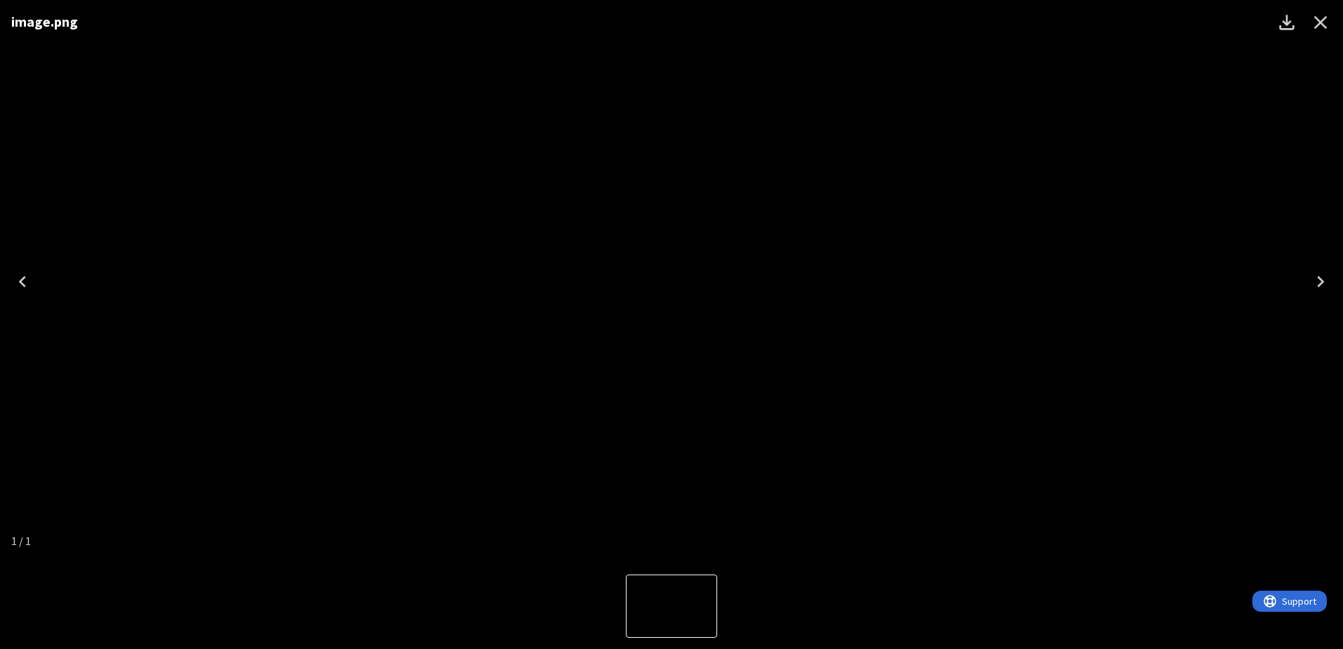
click at [1313, 24] on icon "Close" at bounding box center [1321, 22] width 22 height 22
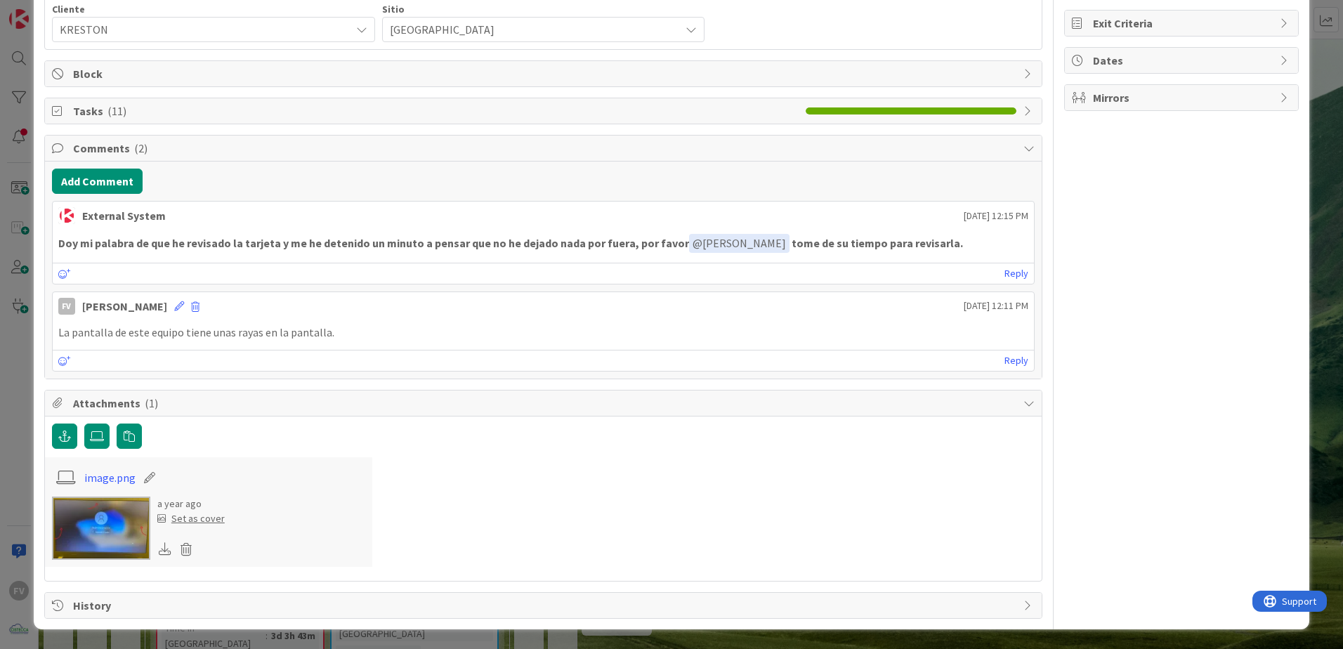
click at [119, 526] on img at bounding box center [101, 528] width 98 height 63
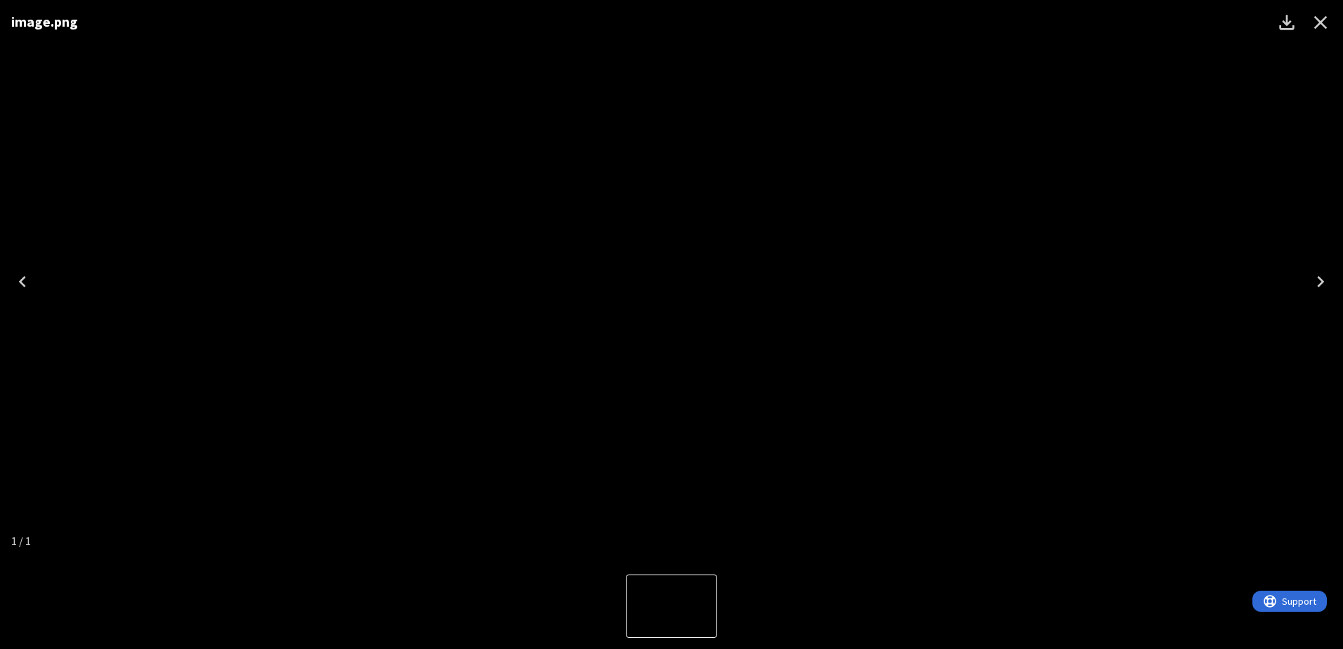
click at [1332, 20] on icon "Close" at bounding box center [1321, 22] width 22 height 22
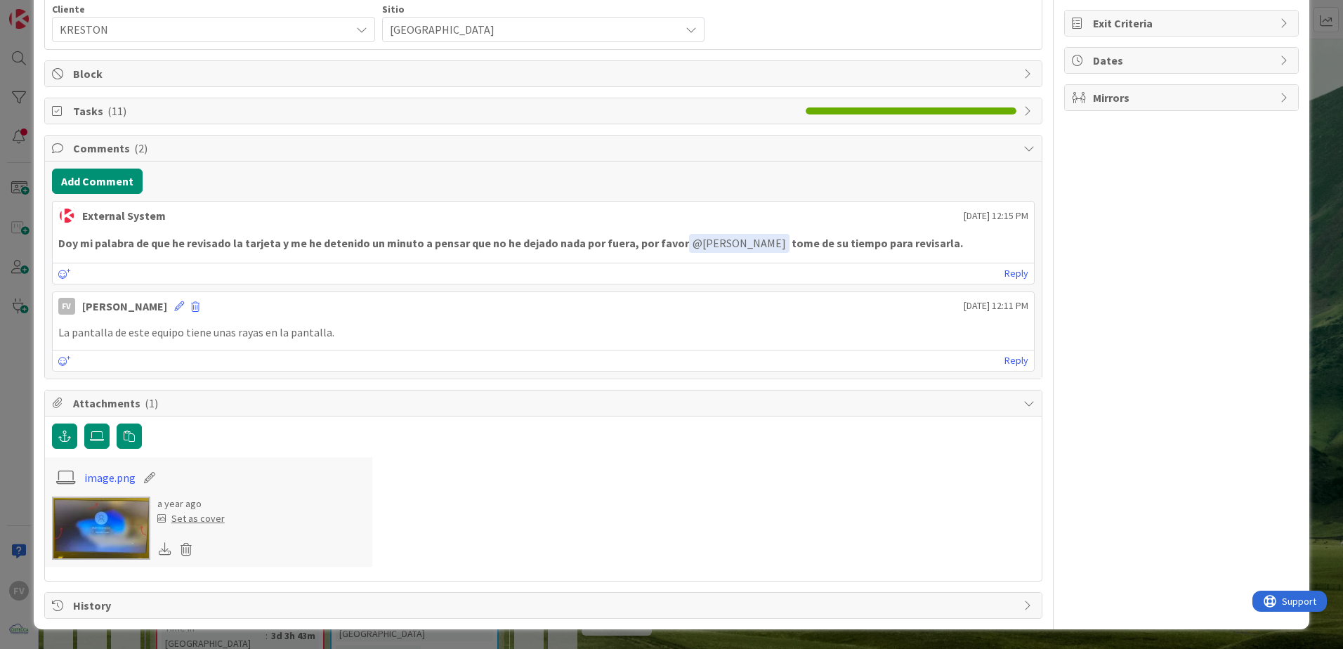
click at [651, 469] on div "image.png a year ago Set as cover" at bounding box center [543, 512] width 997 height 110
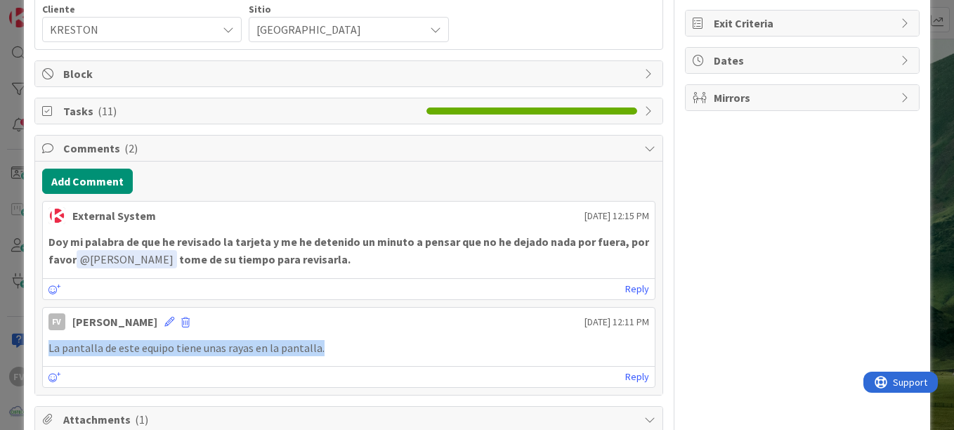
drag, startPoint x: 322, startPoint y: 347, endPoint x: 47, endPoint y: 347, distance: 274.7
click at [47, 347] on div "La pantalla de este equipo tiene unas rayas en la pantalla." at bounding box center [349, 347] width 612 height 27
copy p "La pantalla de este equipo tiene unas rayas en la pantalla."
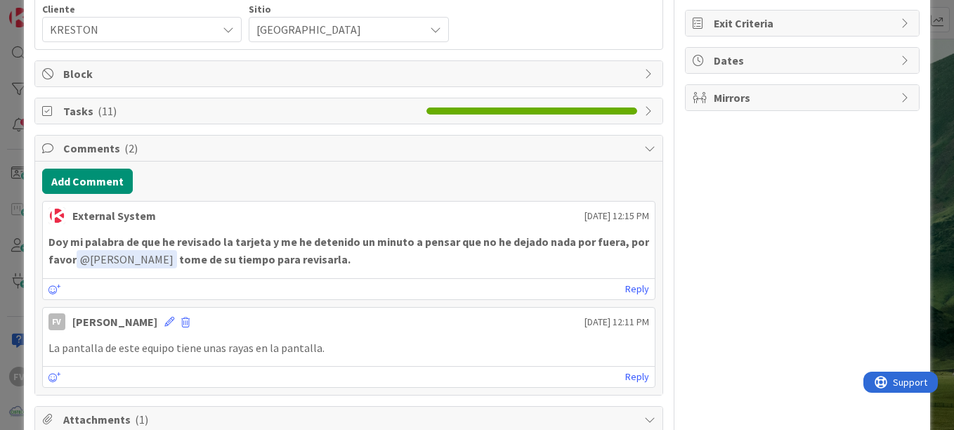
drag, startPoint x: 783, startPoint y: 296, endPoint x: 739, endPoint y: 296, distance: 43.6
click at [783, 296] on div "FV Owner Watchers NO PLANIFICADO Metrics Links Exit Criteria Dates Mirrors" at bounding box center [802, 243] width 235 height 783
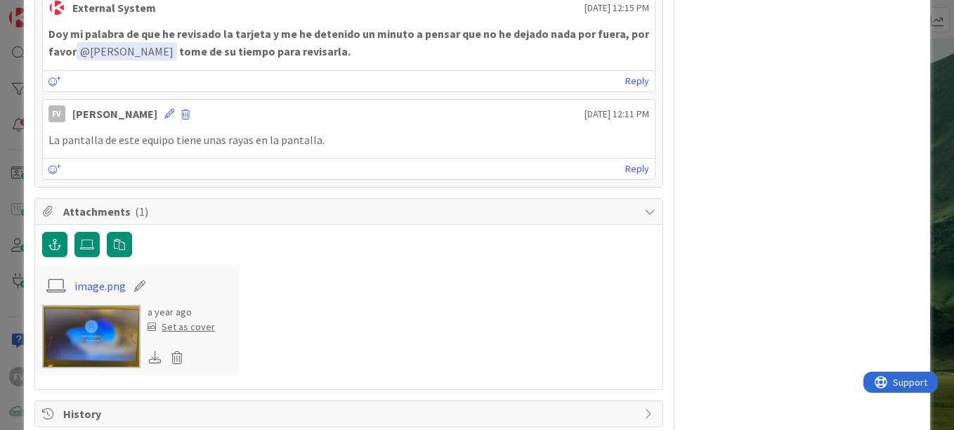
scroll to position [438, 0]
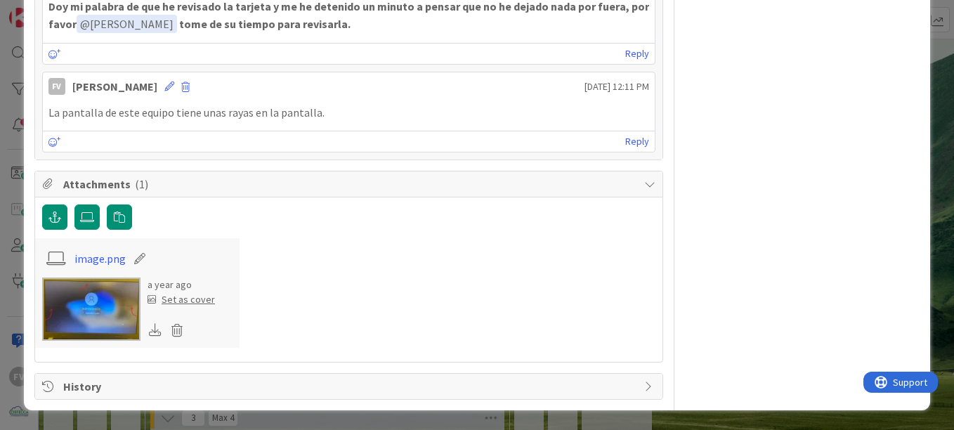
click at [103, 318] on img at bounding box center [91, 309] width 98 height 63
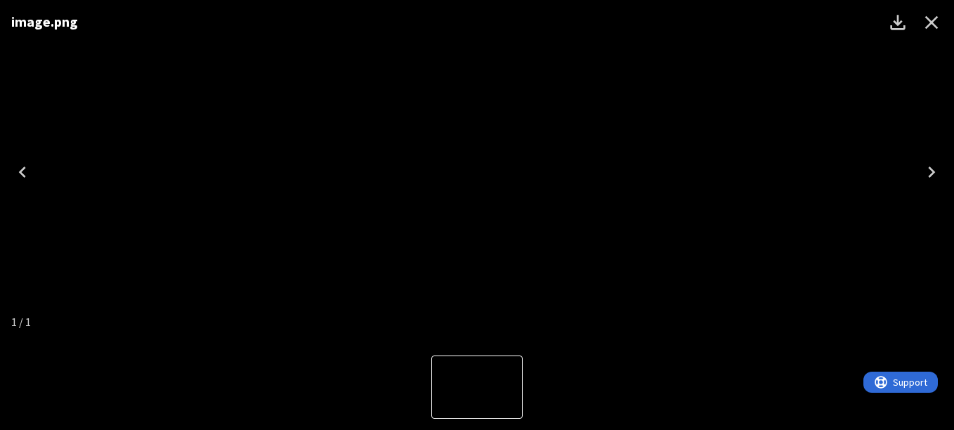
click at [932, 25] on icon "Close" at bounding box center [931, 22] width 22 height 22
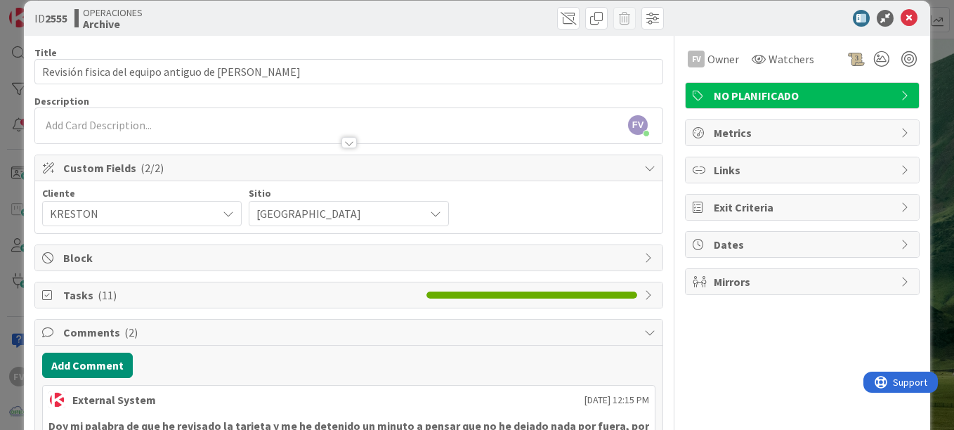
scroll to position [0, 0]
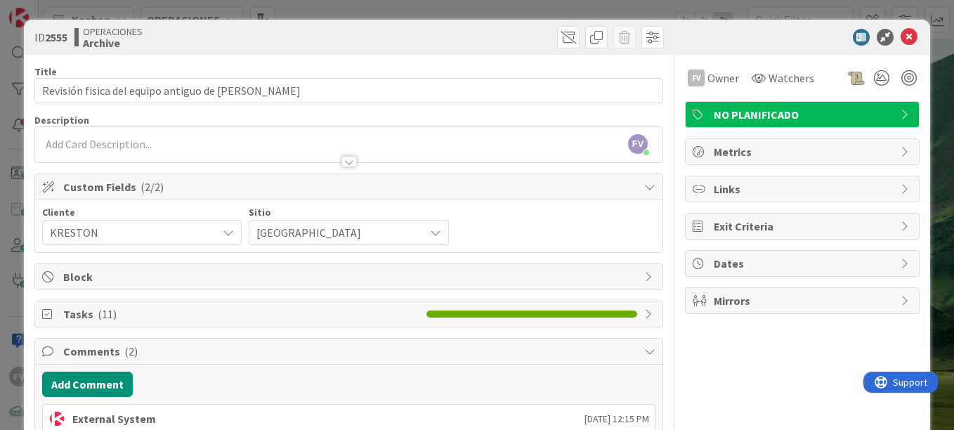
click at [902, 33] on icon at bounding box center [909, 37] width 17 height 17
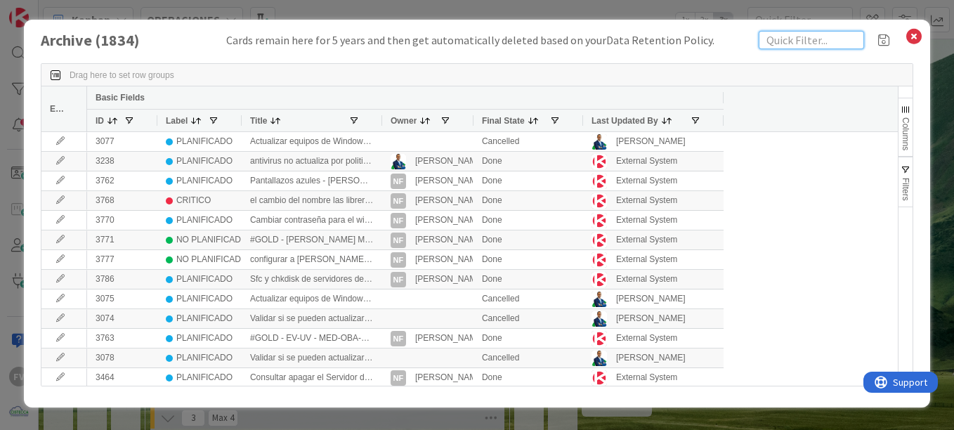
click at [795, 41] on input "text" at bounding box center [811, 40] width 105 height 18
click at [793, 39] on input "text" at bounding box center [811, 40] width 105 height 18
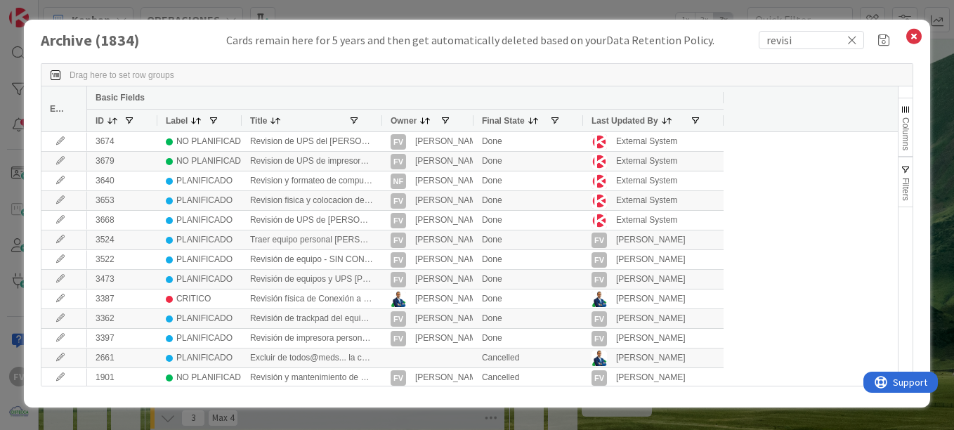
click at [907, 160] on button "Filters" at bounding box center [906, 182] width 14 height 51
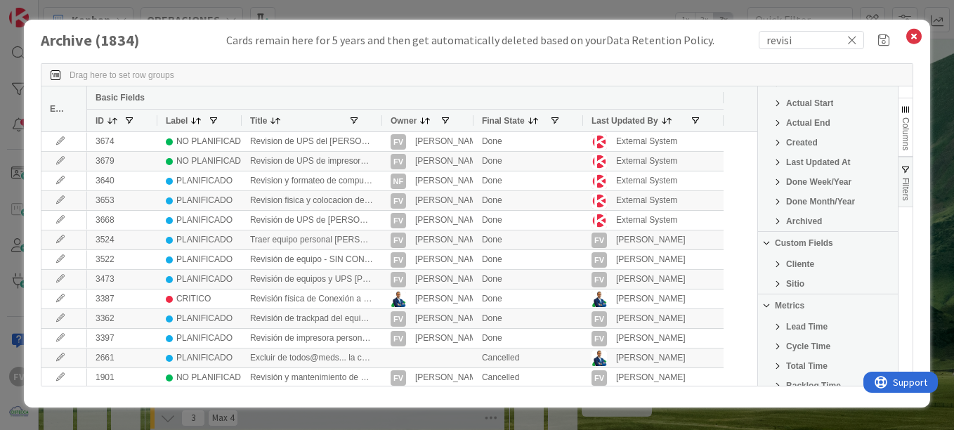
scroll to position [281, 0]
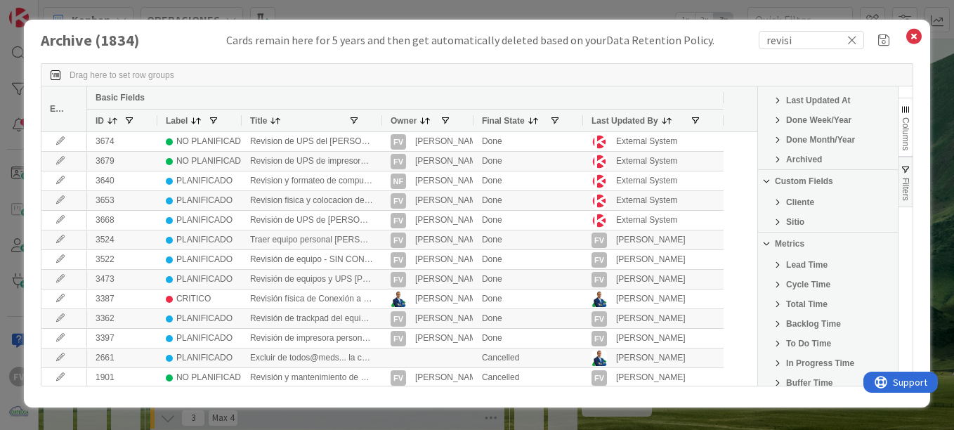
click at [779, 200] on span "Filter List 25 Filters" at bounding box center [777, 202] width 11 height 11
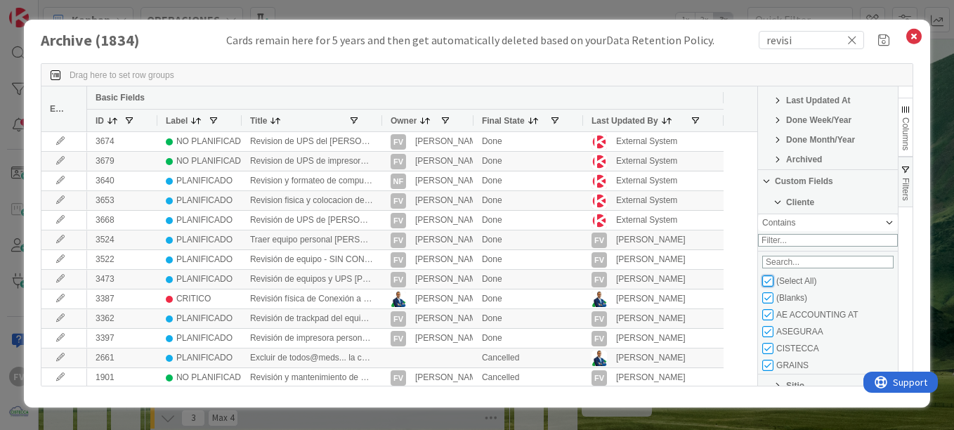
click at [769, 285] on input "Filter List" at bounding box center [767, 280] width 11 height 11
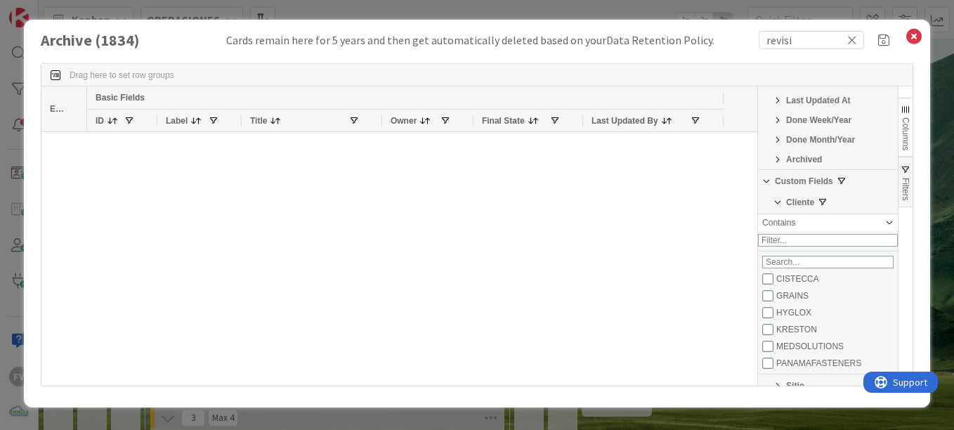
scroll to position [70, 0]
click at [767, 334] on input "Filter List" at bounding box center [767, 328] width 11 height 11
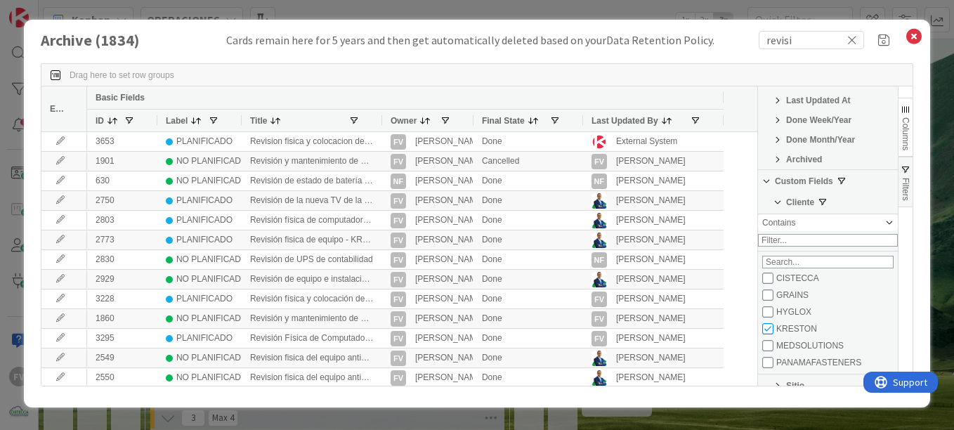
click at [722, 56] on div "Drag here to set row groups Drag here to set column labels Edit Basic Fields ID…" at bounding box center [477, 224] width 873 height 351
click at [909, 176] on button "Filters" at bounding box center [906, 182] width 14 height 51
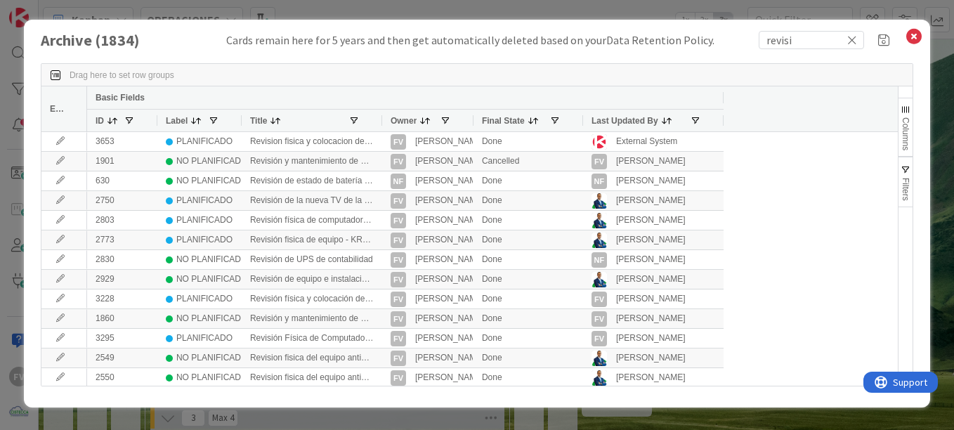
click at [384, 121] on div "Owner" at bounding box center [427, 120] width 91 height 22
click at [382, 119] on div at bounding box center [382, 121] width 6 height 22
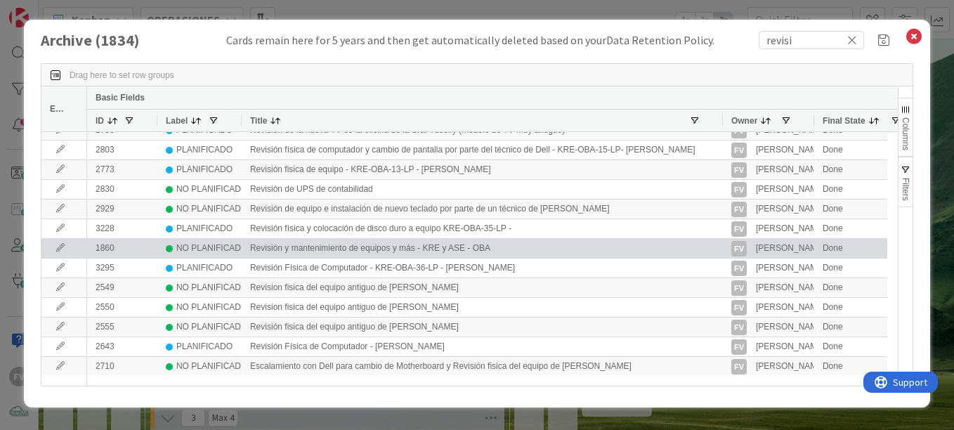
scroll to position [111, 0]
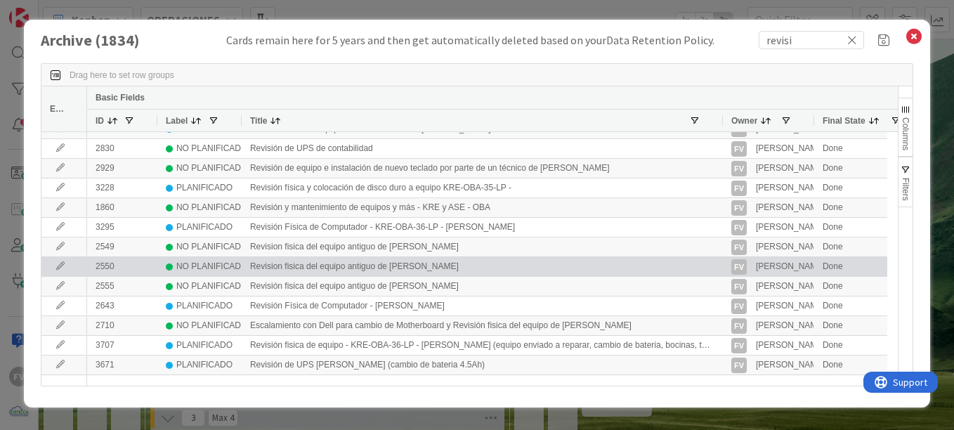
click at [57, 266] on icon at bounding box center [60, 266] width 21 height 8
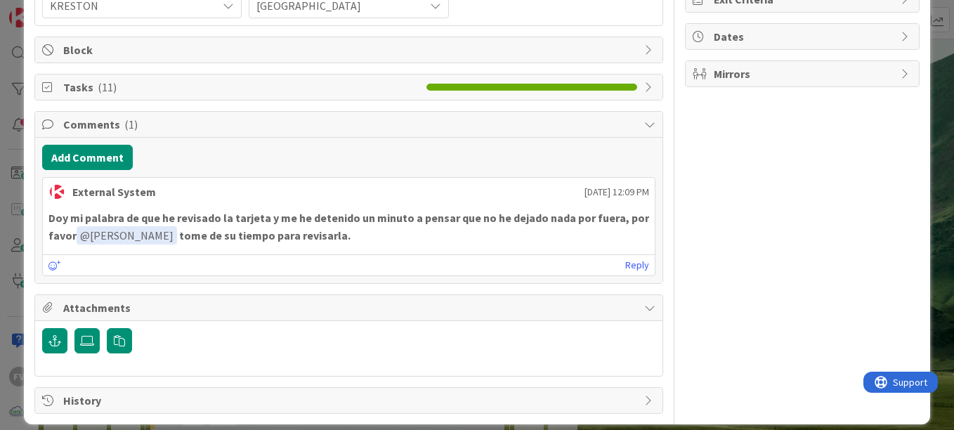
scroll to position [241, 0]
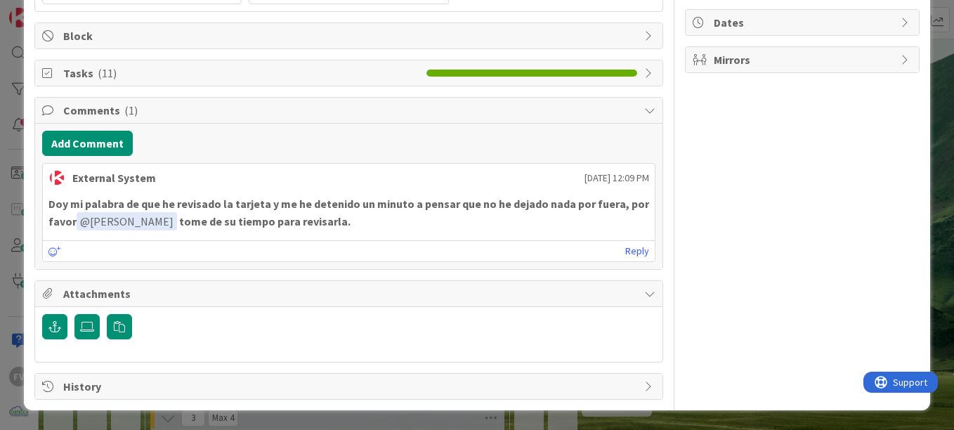
click at [203, 292] on span "Attachments" at bounding box center [350, 293] width 574 height 17
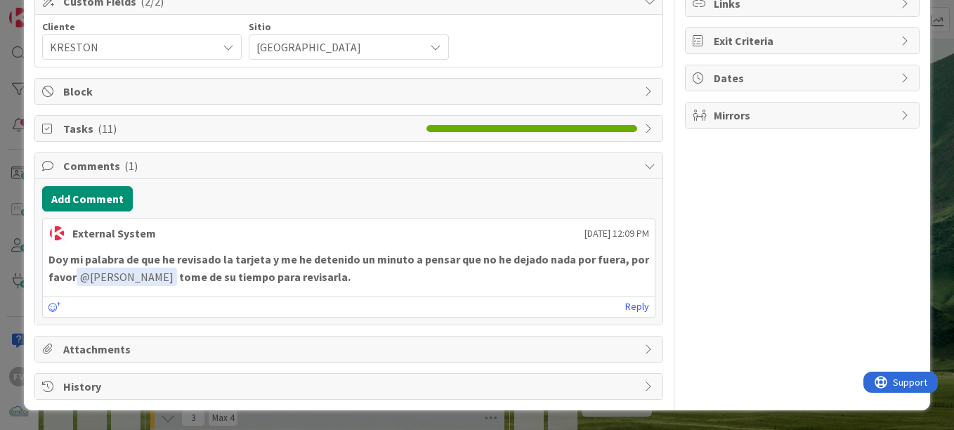
click at [119, 138] on div "Tasks ( 11 )" at bounding box center [348, 128] width 627 height 25
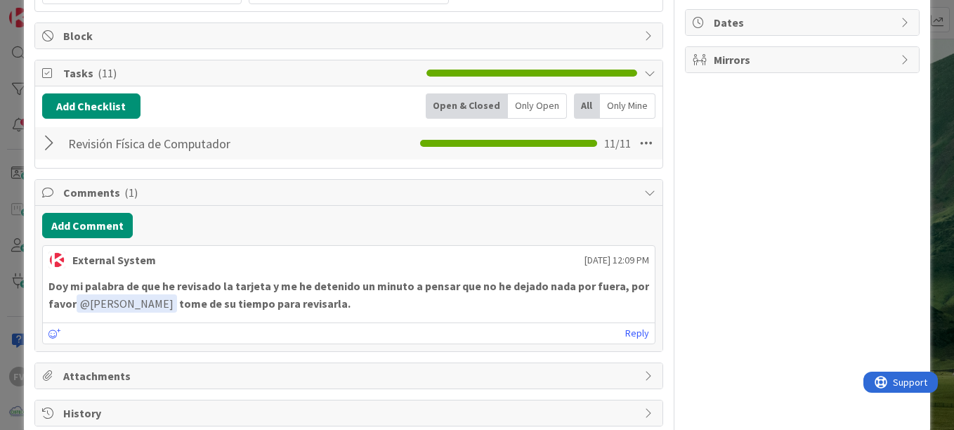
click at [54, 146] on div at bounding box center [51, 143] width 18 height 25
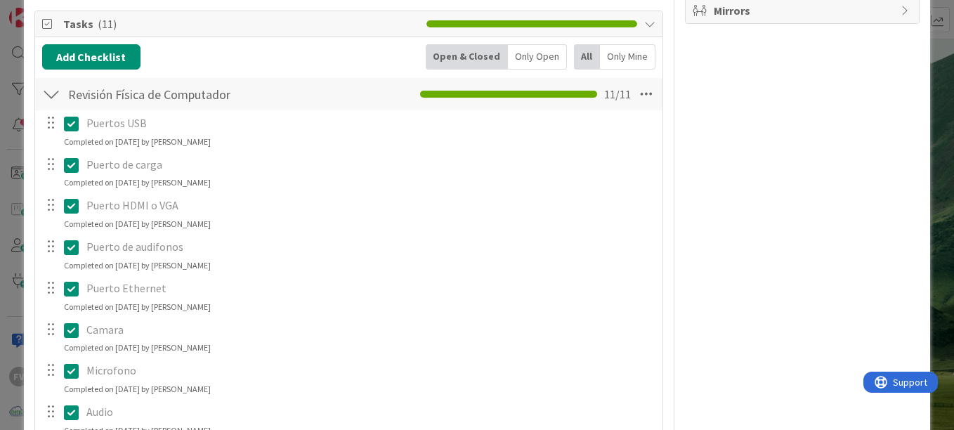
scroll to position [261, 0]
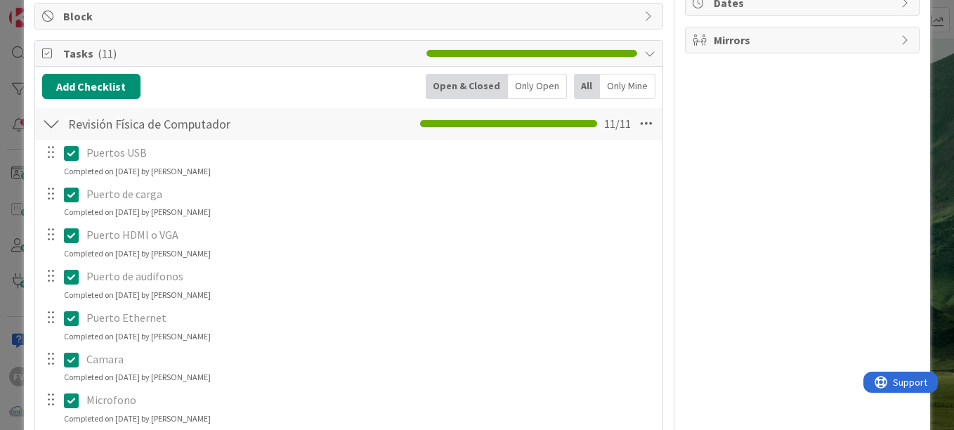
click at [47, 134] on div at bounding box center [51, 123] width 18 height 25
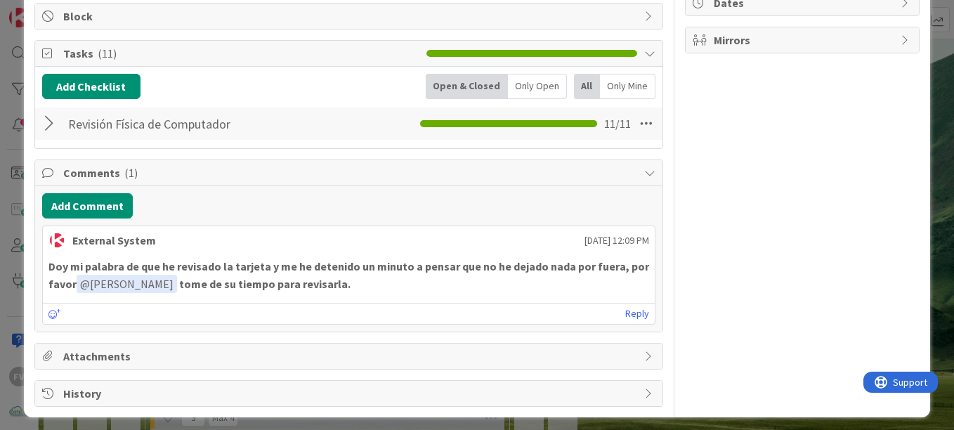
click at [173, 178] on span "Comments ( 1 )" at bounding box center [350, 172] width 574 height 17
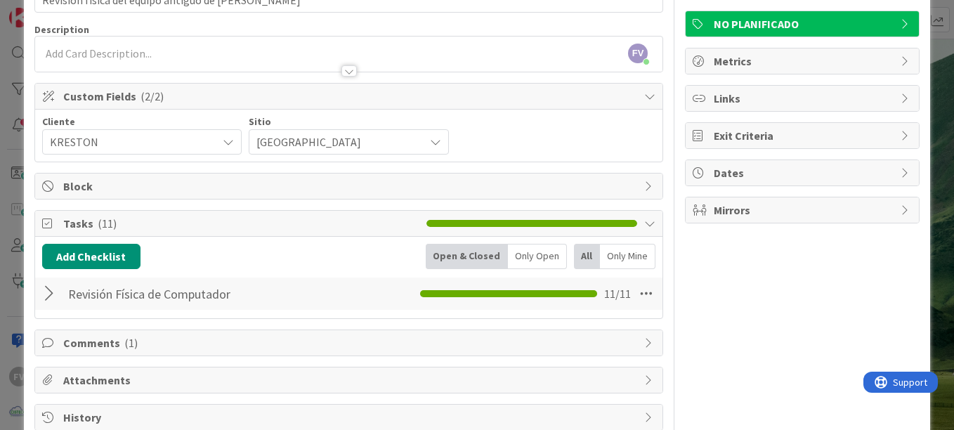
scroll to position [51, 0]
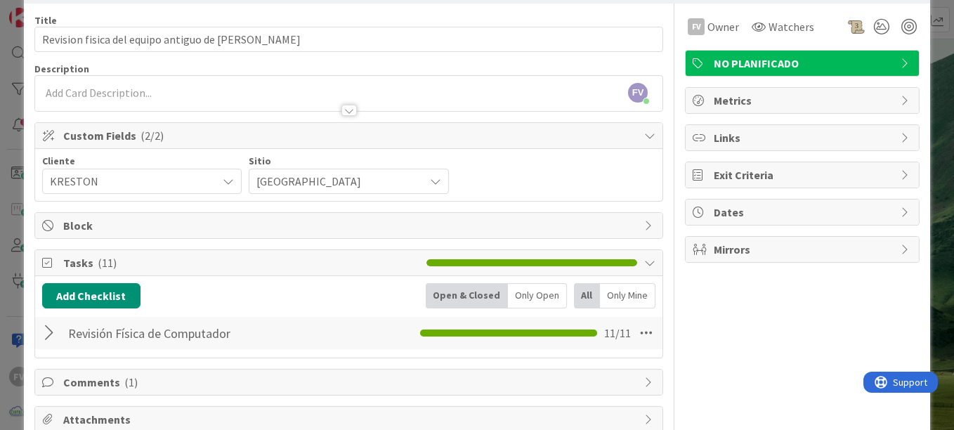
click at [587, 139] on span "Custom Fields ( 2/2 )" at bounding box center [350, 135] width 574 height 17
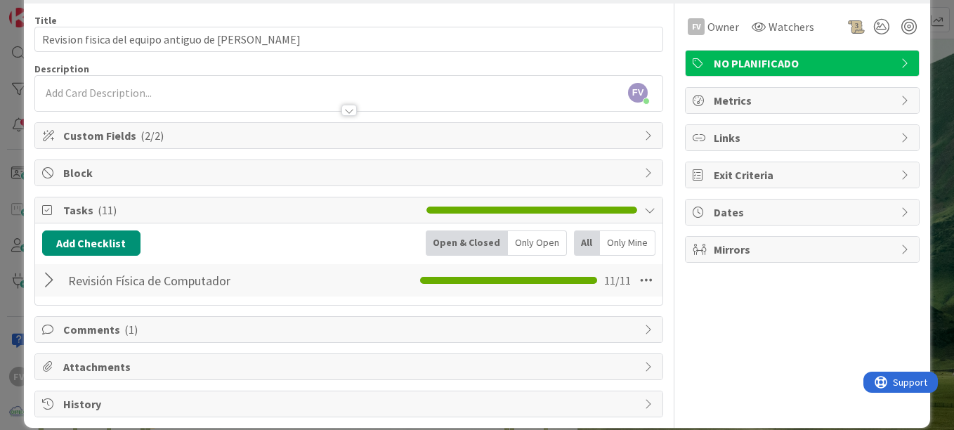
click at [242, 212] on span "Tasks ( 11 )" at bounding box center [241, 210] width 356 height 17
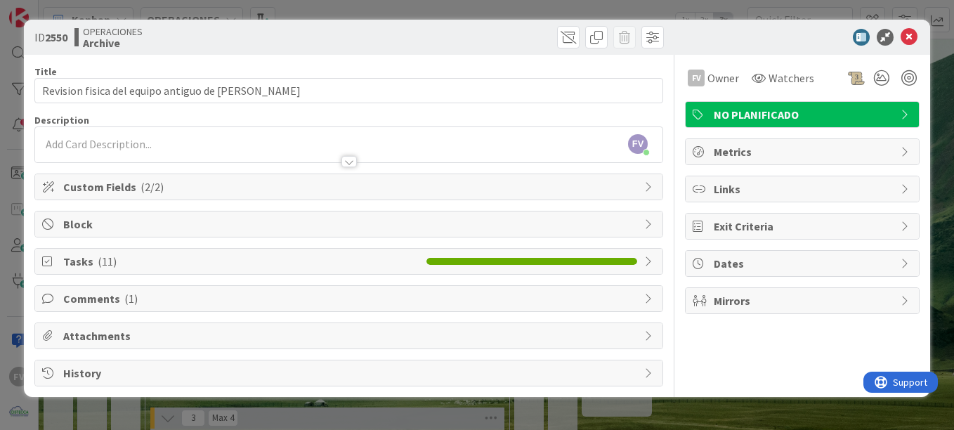
scroll to position [0, 0]
click at [176, 286] on div "Comments ( 1 )" at bounding box center [348, 298] width 627 height 25
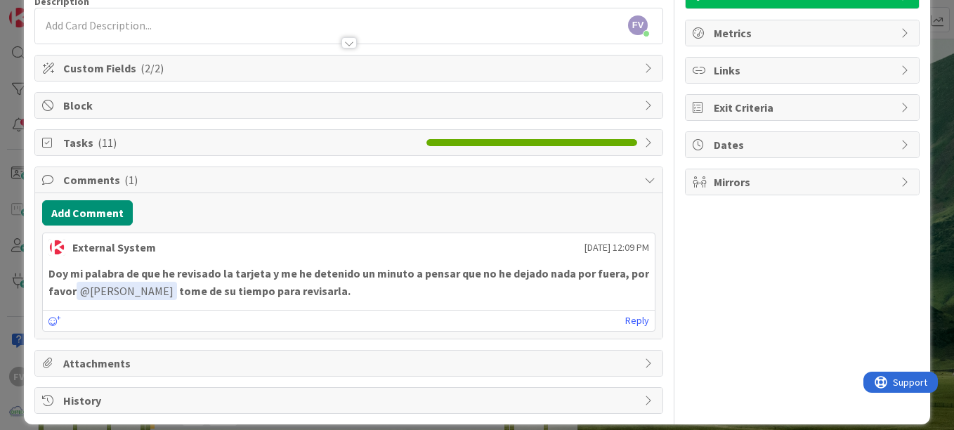
scroll to position [133, 0]
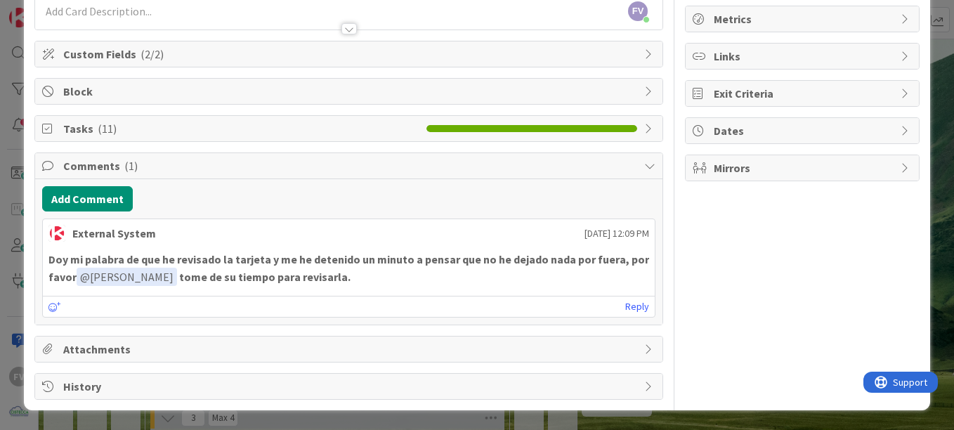
click at [258, 174] on span "Comments ( 1 )" at bounding box center [350, 165] width 574 height 17
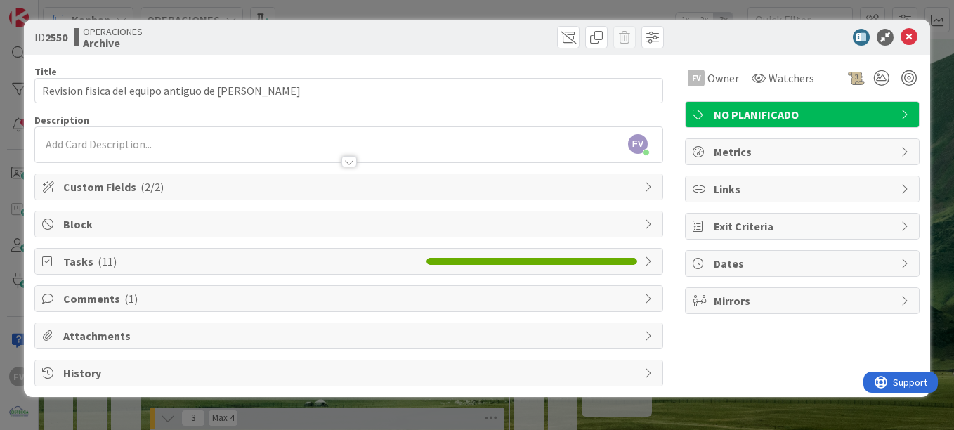
click at [313, 410] on div "ID 2550 OPERACIONES Archive Title 51 / 128 Revision fisica del equipo antiguo d…" at bounding box center [477, 215] width 954 height 430
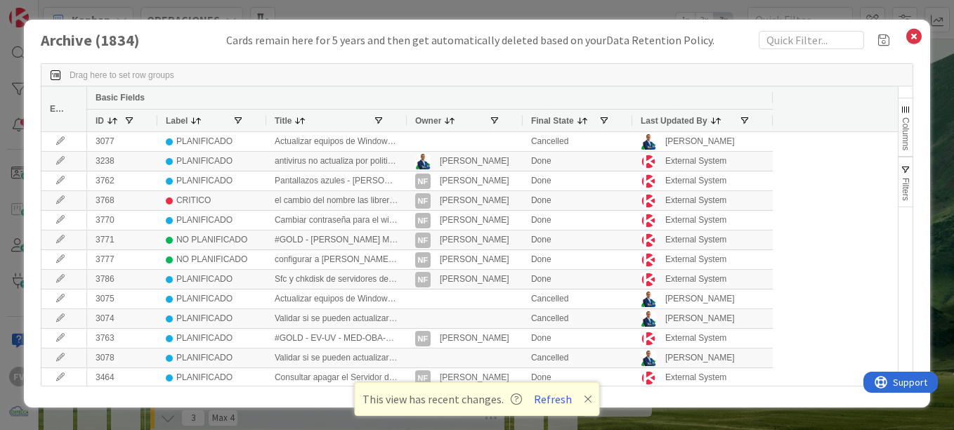
click at [753, 15] on div "Archive ( 1834 ) Cards remain here for 5 years and then get automatically delet…" at bounding box center [477, 215] width 954 height 430
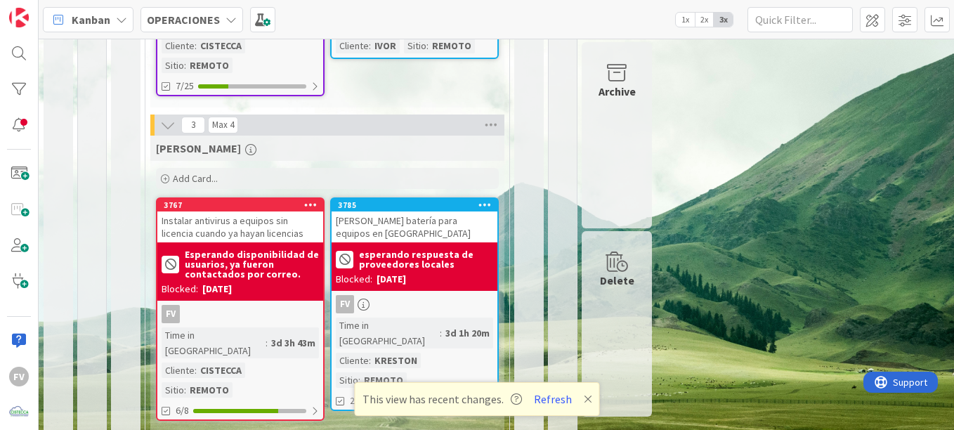
scroll to position [363, 0]
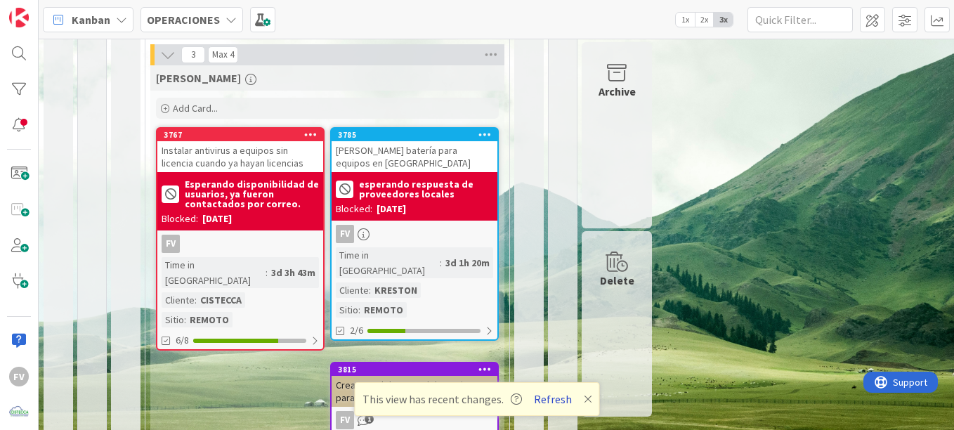
click at [542, 390] on button "Refresh" at bounding box center [553, 399] width 48 height 18
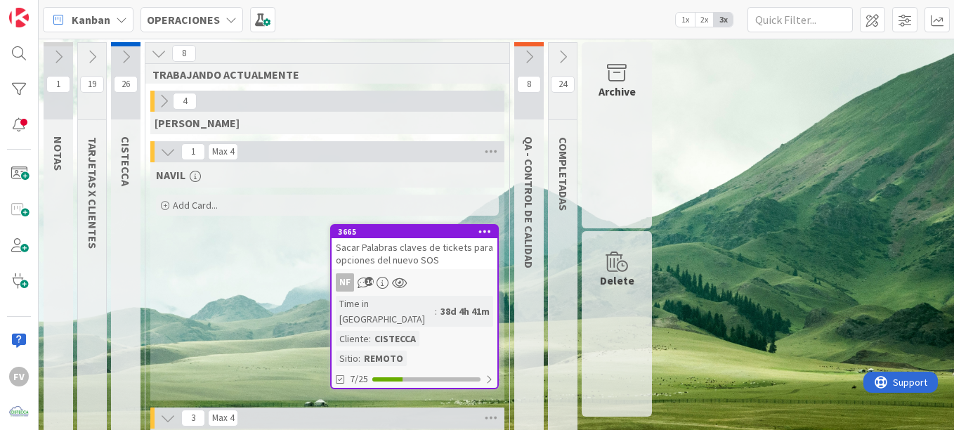
click at [100, 58] on button at bounding box center [92, 56] width 28 height 21
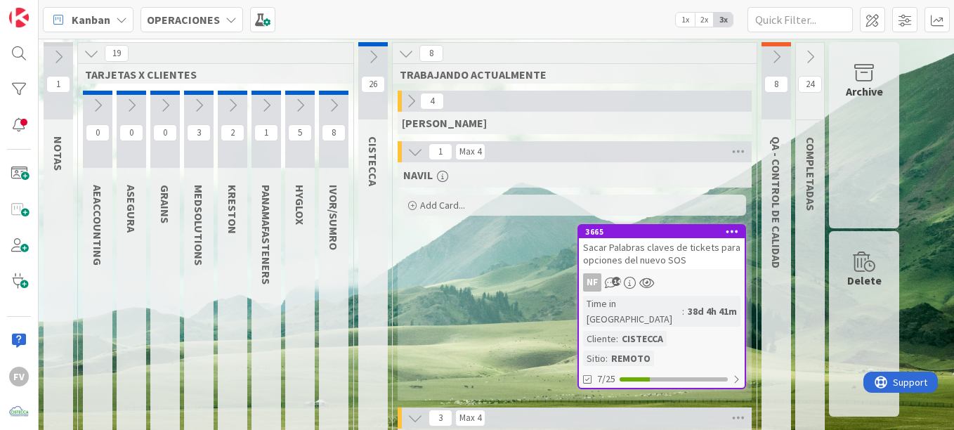
click at [330, 98] on icon at bounding box center [333, 105] width 15 height 15
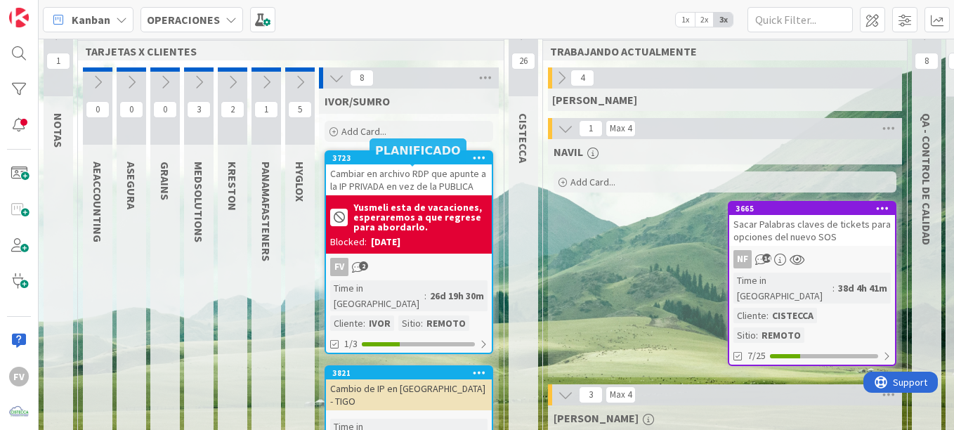
scroll to position [70, 0]
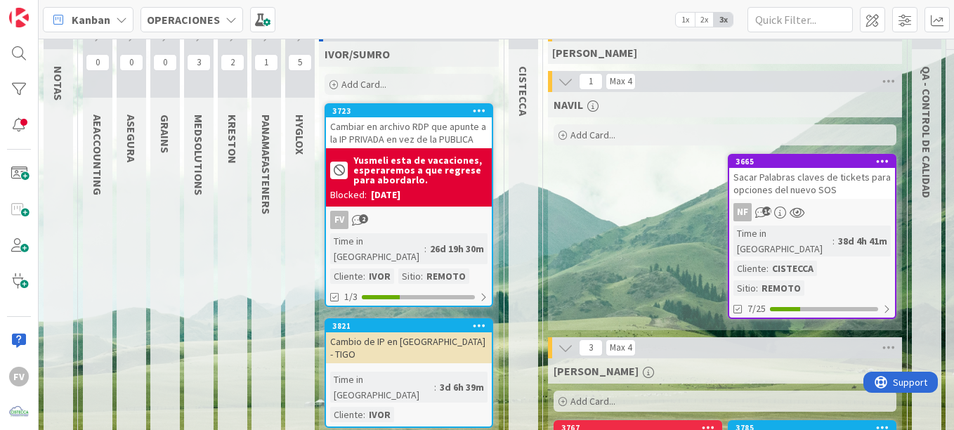
click at [443, 168] on b "Yusmeli esta de vacaciones, esperaremos a que regrese para abordarlo." at bounding box center [420, 170] width 134 height 30
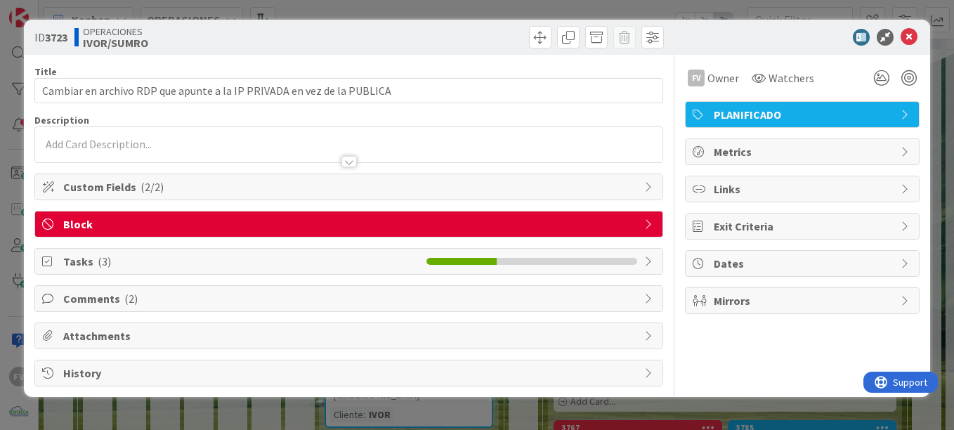
click at [184, 257] on span "Tasks ( 3 )" at bounding box center [241, 261] width 356 height 17
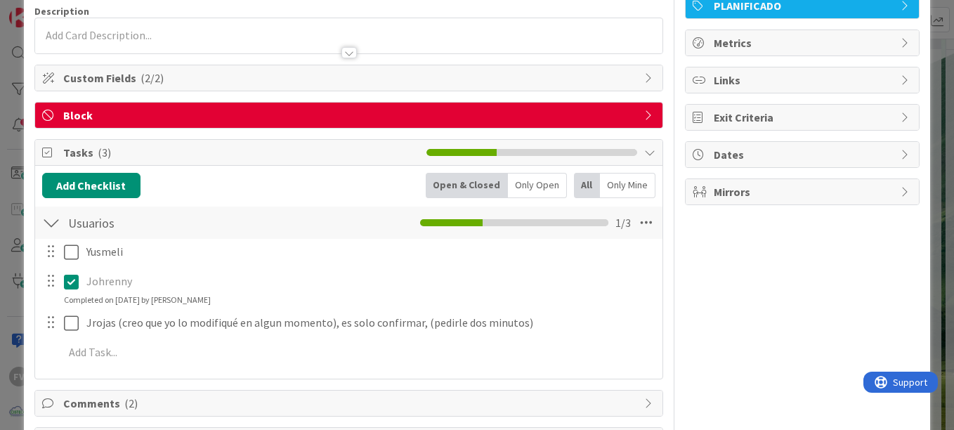
scroll to position [141, 0]
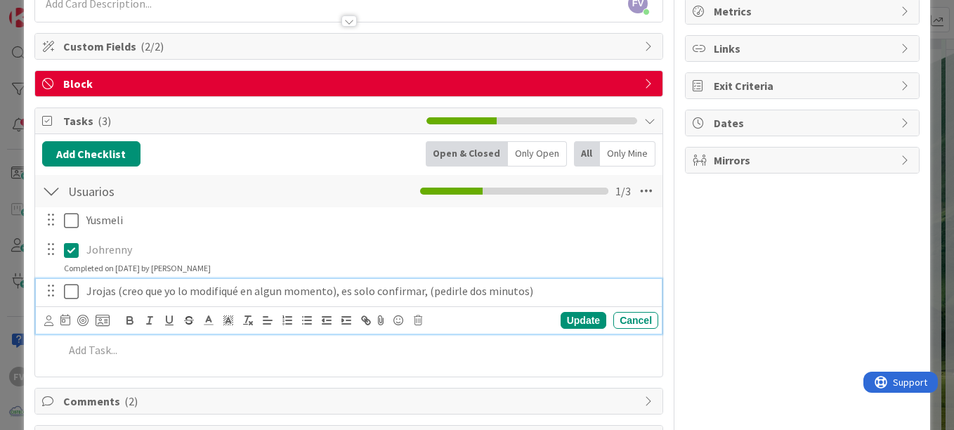
click at [70, 288] on icon at bounding box center [71, 291] width 15 height 17
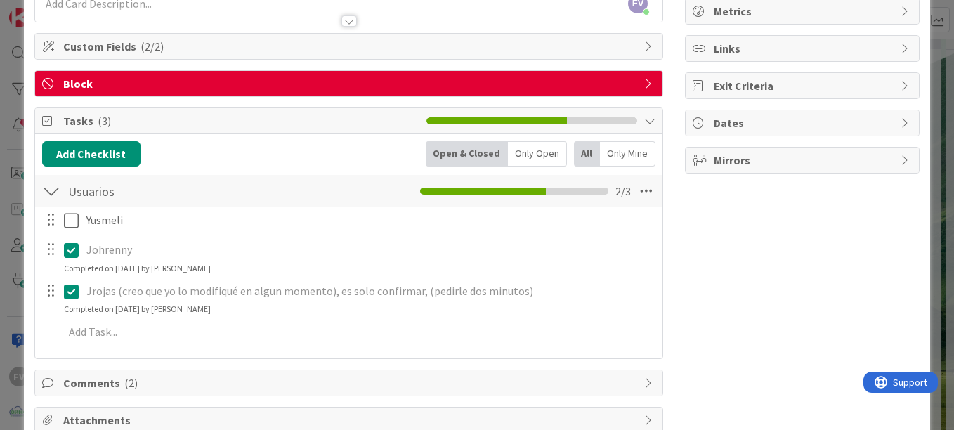
click at [11, 116] on div "ID 3723 OPERACIONES IVOR/SUMRO Title 70 / 128 Cambiar en archivo RDP que apunte…" at bounding box center [477, 215] width 954 height 430
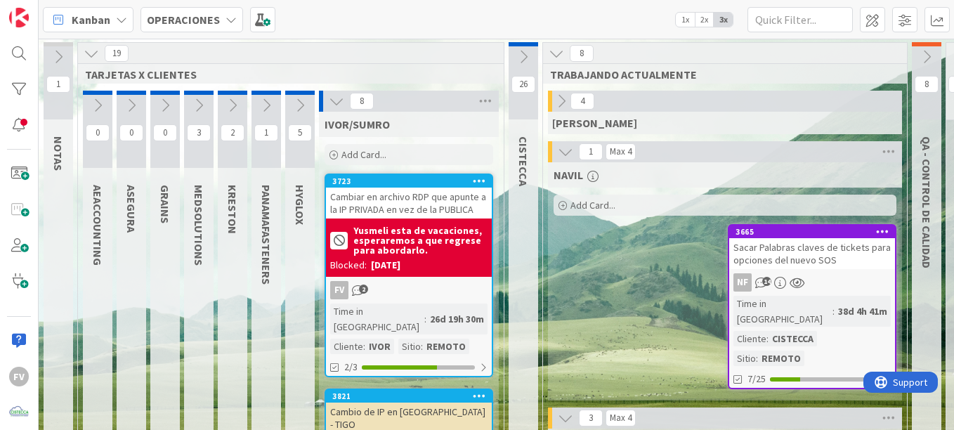
click at [296, 98] on icon at bounding box center [299, 105] width 15 height 15
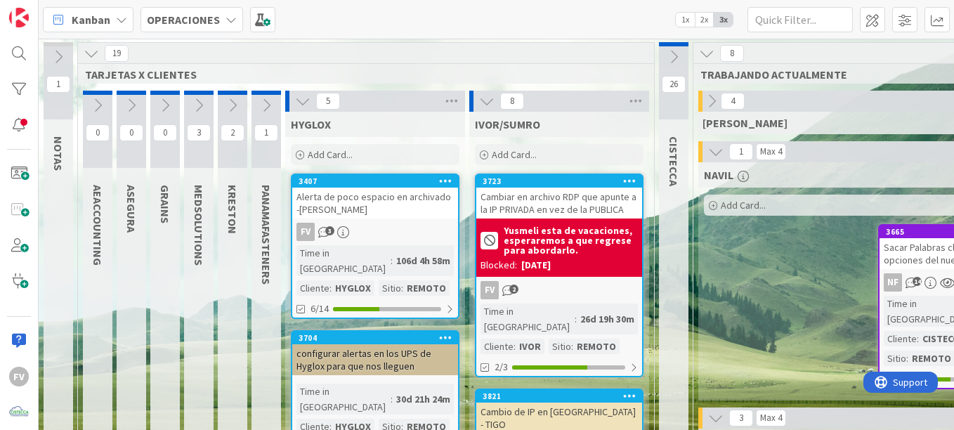
click at [301, 110] on button at bounding box center [303, 101] width 18 height 18
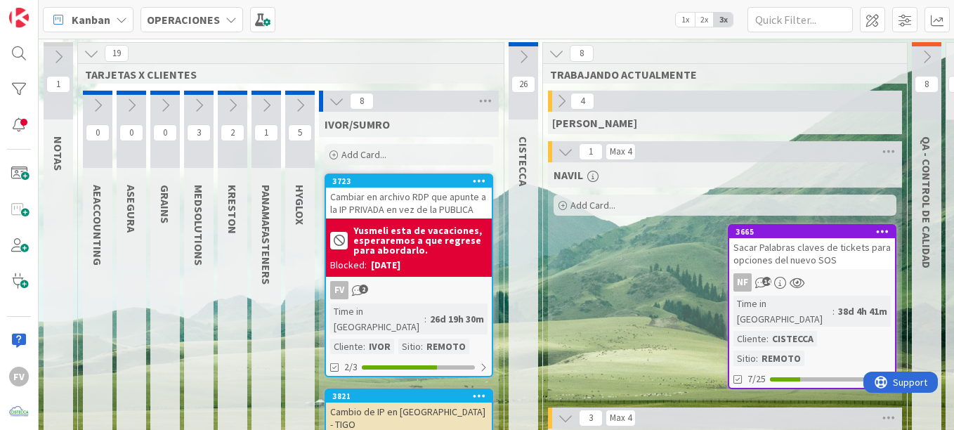
click at [332, 103] on icon at bounding box center [336, 100] width 15 height 15
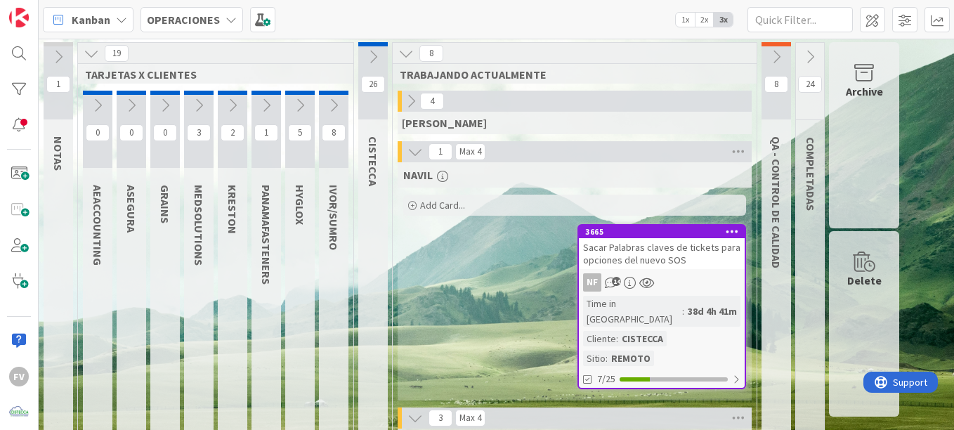
click at [88, 48] on icon at bounding box center [91, 53] width 15 height 15
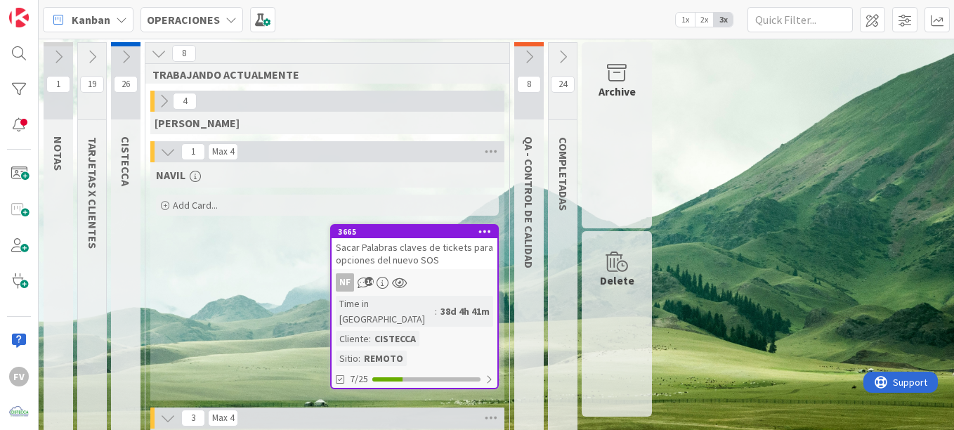
click at [527, 71] on div "8" at bounding box center [529, 80] width 30 height 77
click at [528, 65] on button at bounding box center [529, 56] width 30 height 21
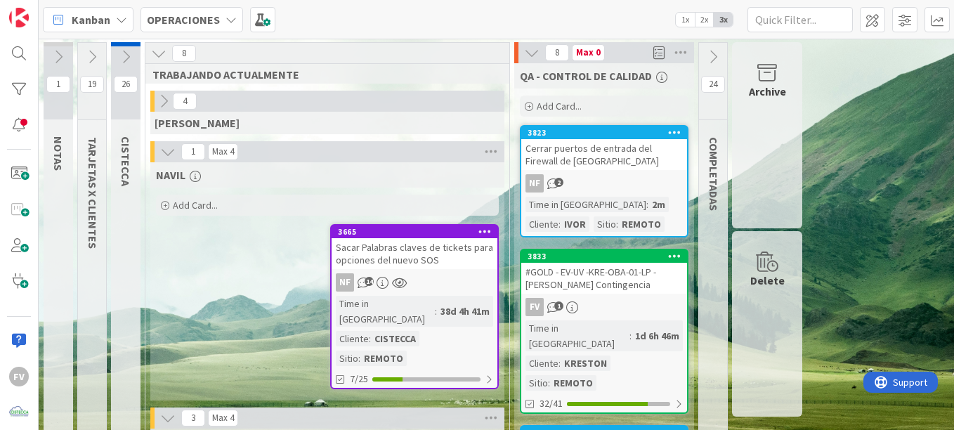
click at [531, 64] on div "QA - CONTROL DE CALIDAD" at bounding box center [604, 75] width 180 height 25
click at [534, 58] on icon at bounding box center [531, 52] width 15 height 15
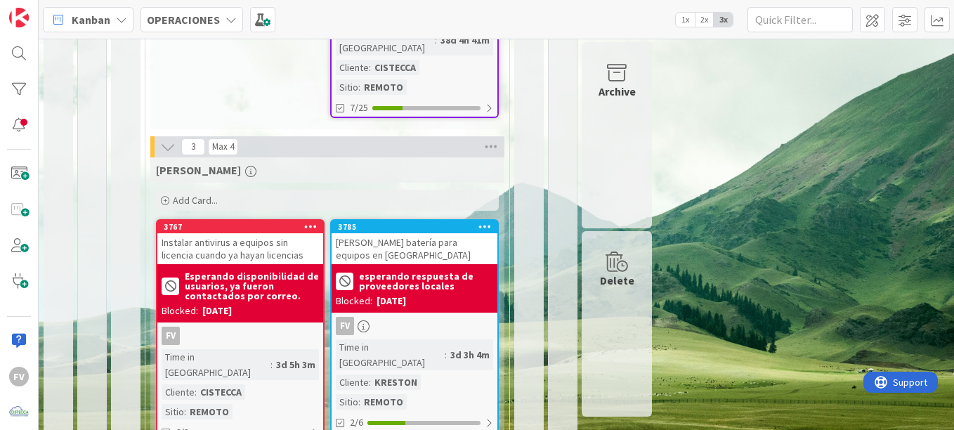
scroll to position [351, 0]
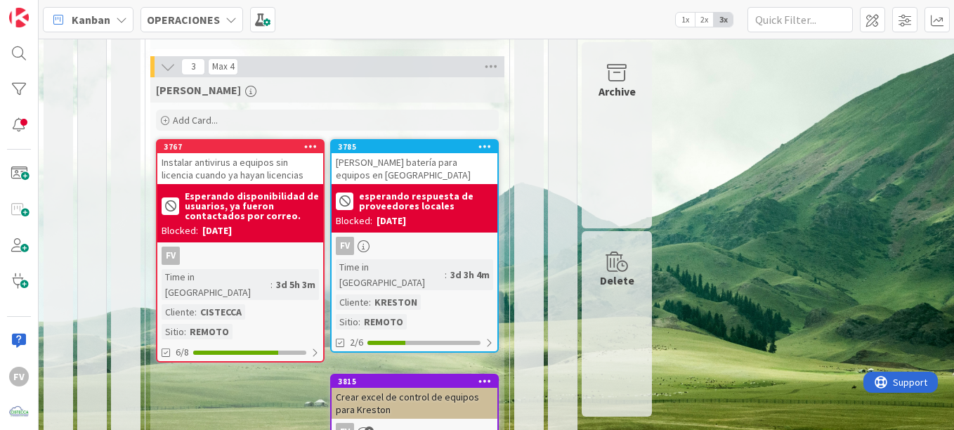
click at [445, 191] on b "esperando respuesta de proveedores locales" at bounding box center [426, 201] width 134 height 20
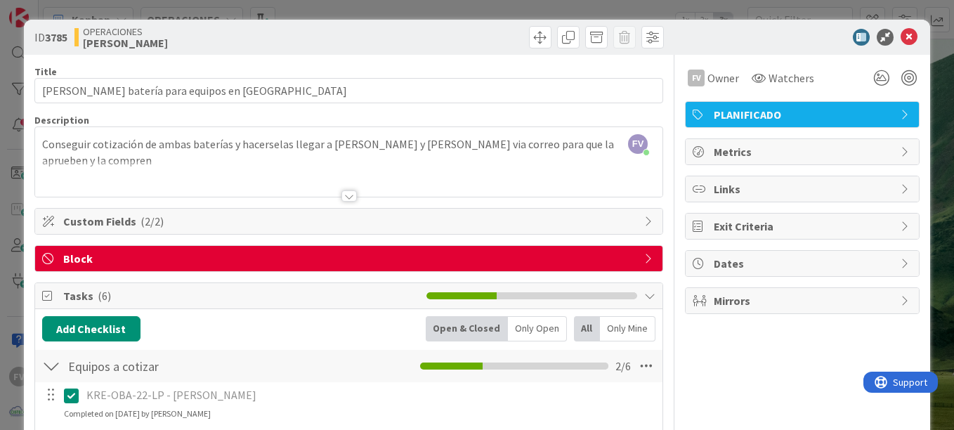
click at [930, 18] on div "ID 3785 OPERACIONES [PERSON_NAME] Title 39 / 128 Cotizar batería para equipos e…" at bounding box center [477, 215] width 954 height 430
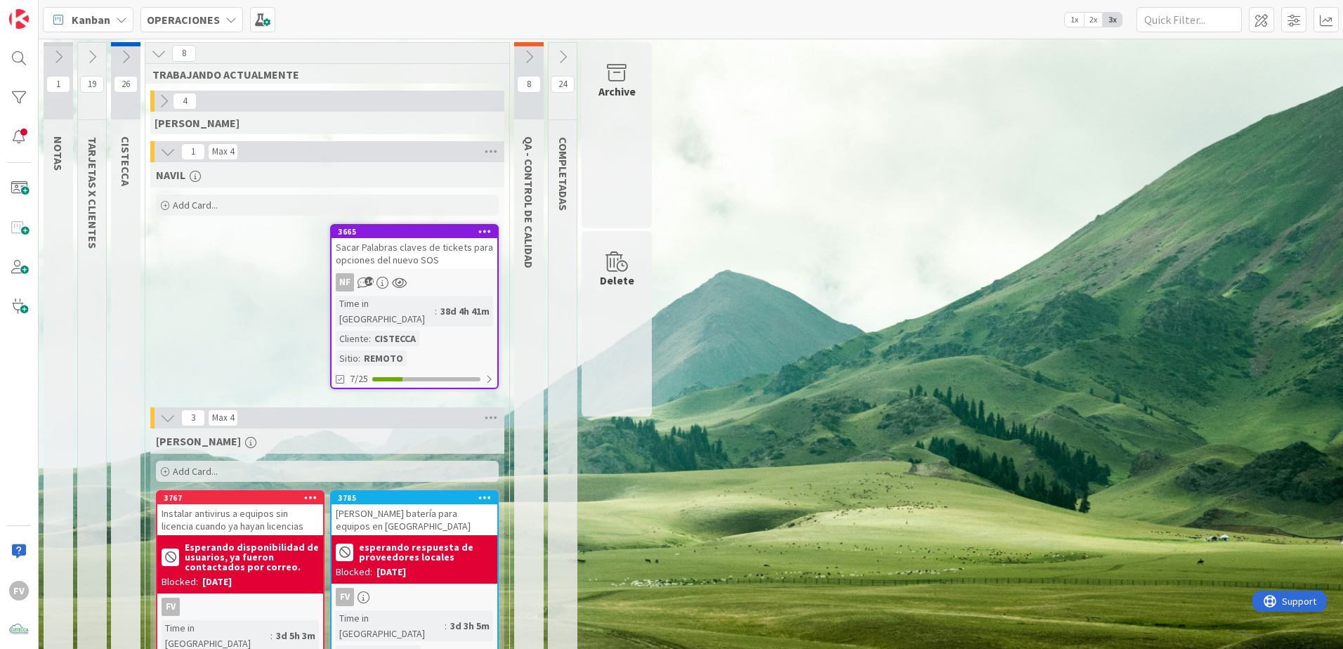
click at [91, 63] on icon at bounding box center [91, 56] width 15 height 15
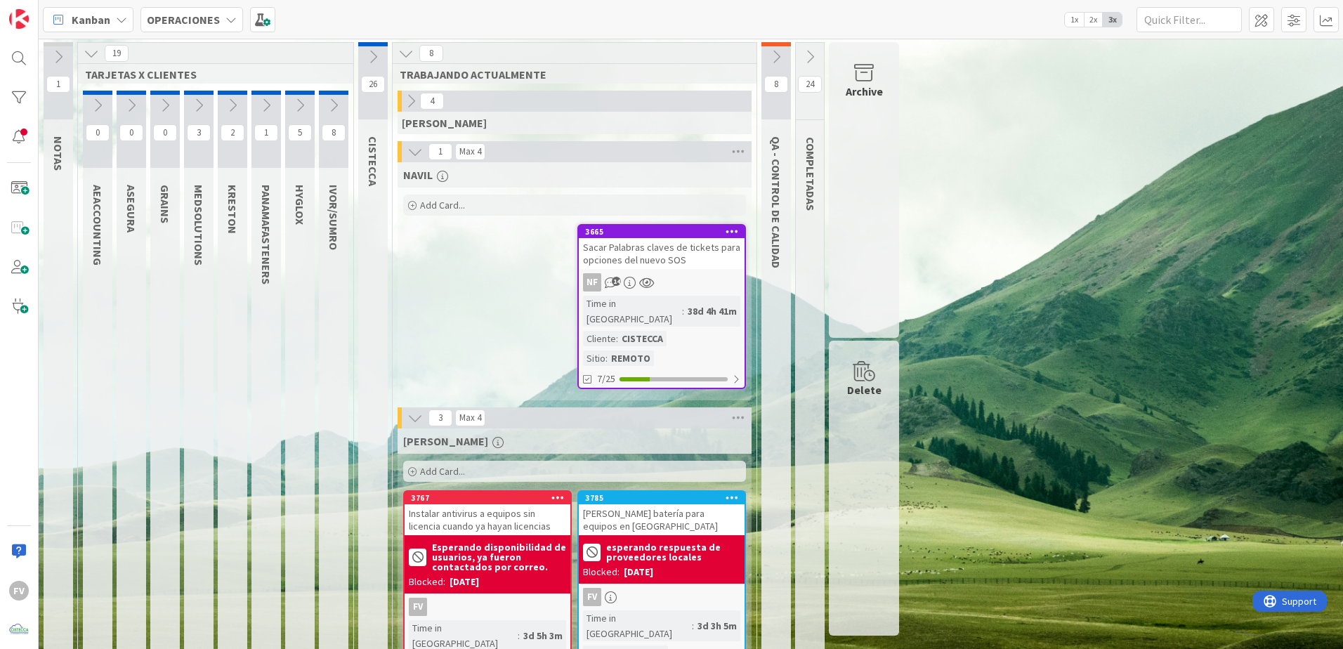
click at [304, 114] on button at bounding box center [300, 105] width 30 height 21
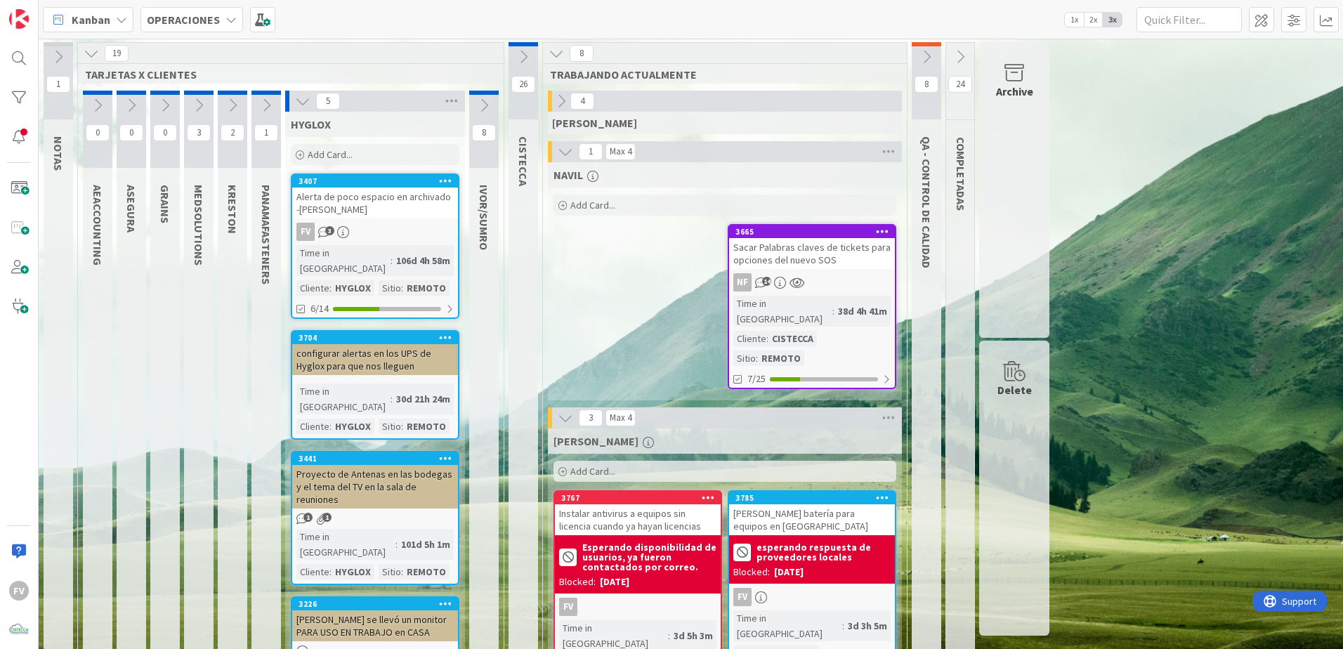
click at [365, 229] on div "FV 3" at bounding box center [375, 232] width 166 height 18
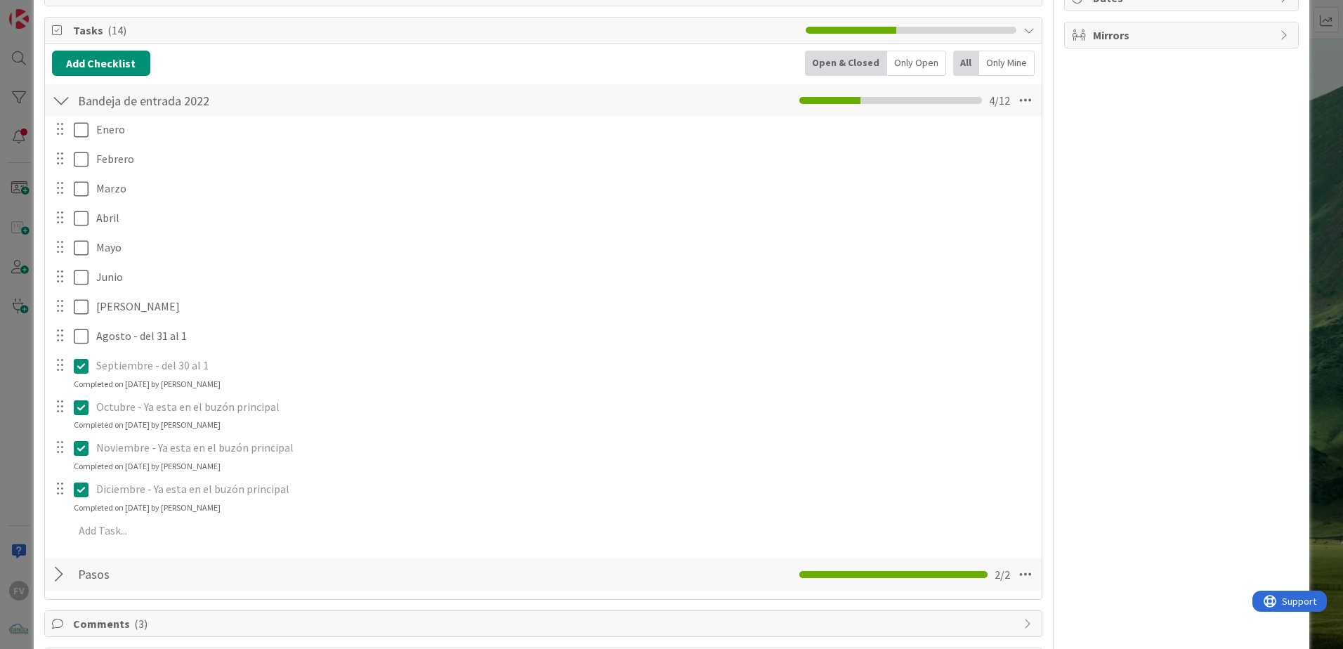
scroll to position [288, 0]
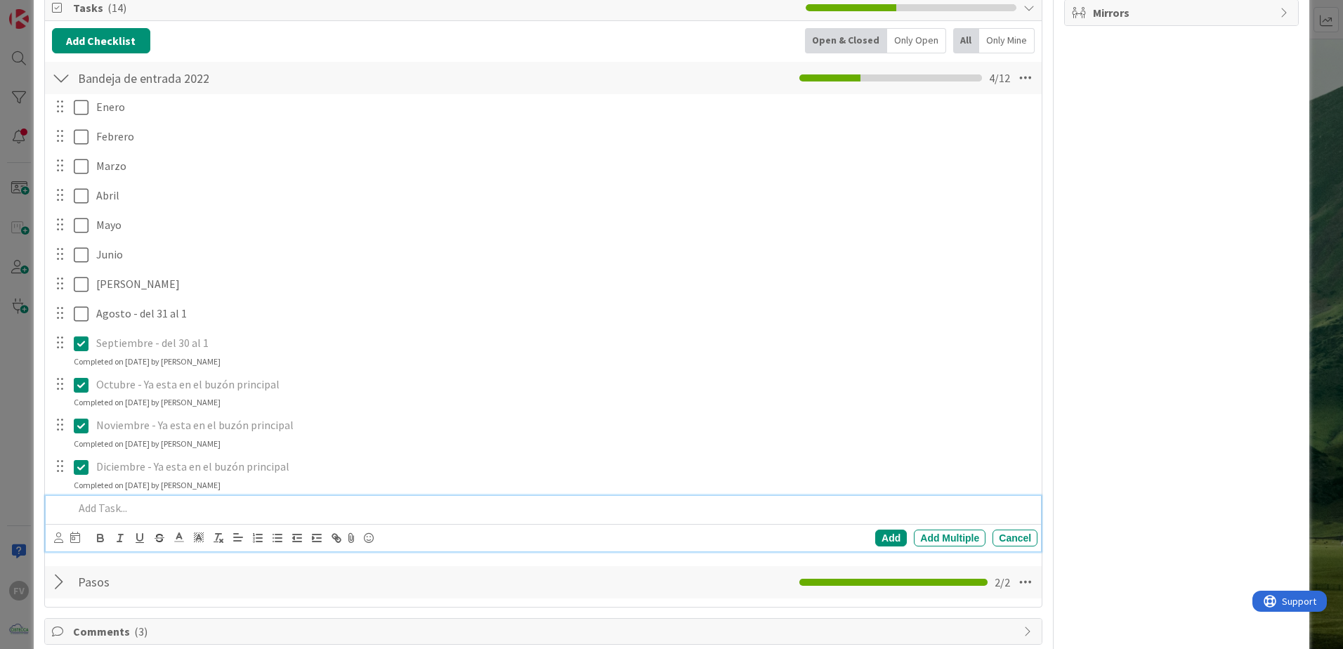
click at [135, 429] on div at bounding box center [553, 508] width 970 height 25
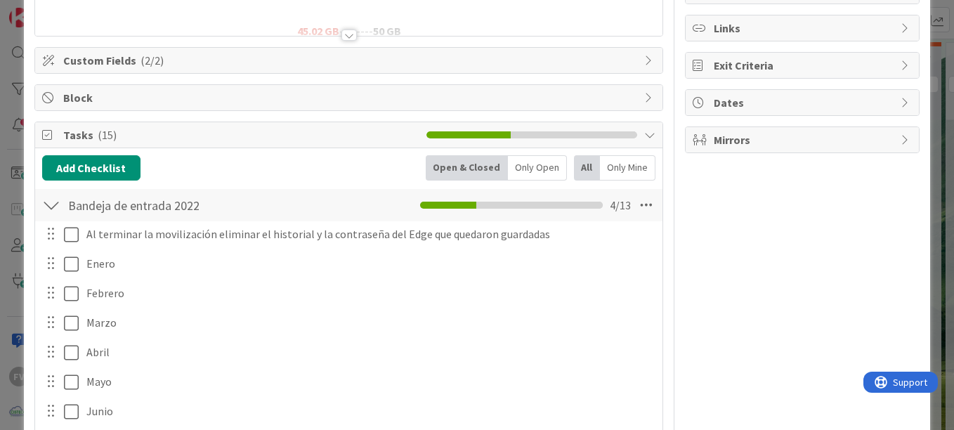
scroll to position [301, 0]
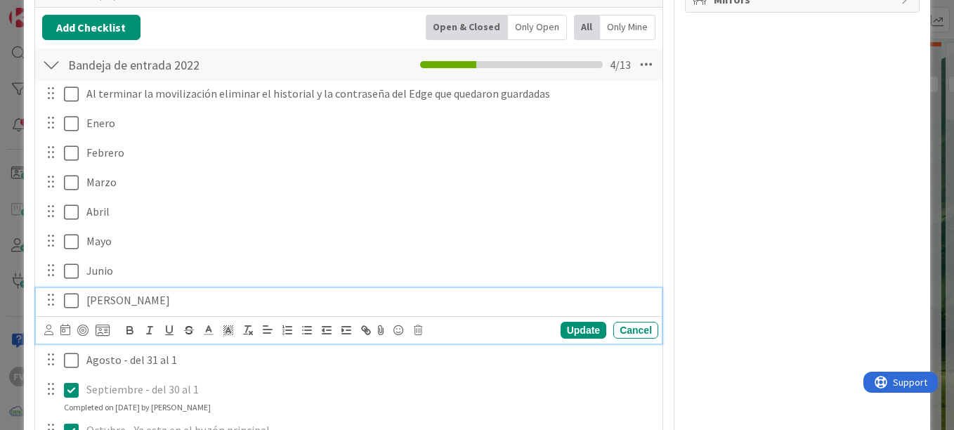
click at [138, 297] on p "[PERSON_NAME]" at bounding box center [369, 300] width 566 height 16
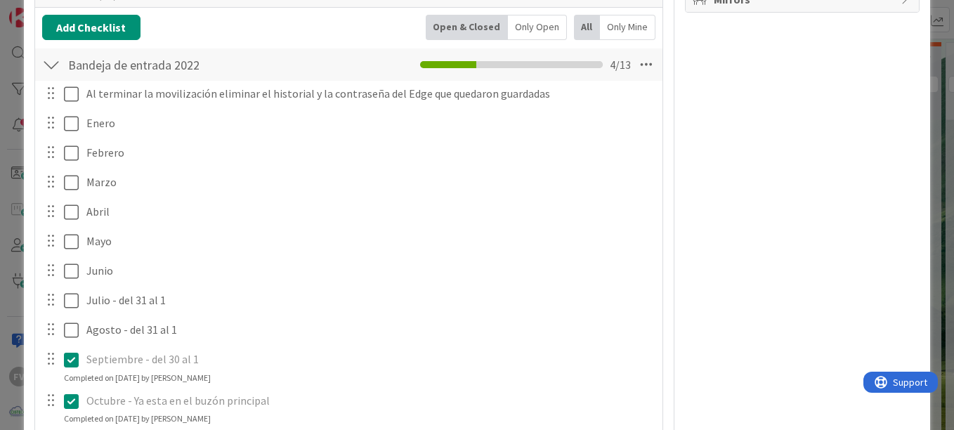
click at [715, 269] on div "FV Owner Watchers PLANIFICADO Metrics Links Exit Criteria Dates Mirrors" at bounding box center [802, 229] width 235 height 952
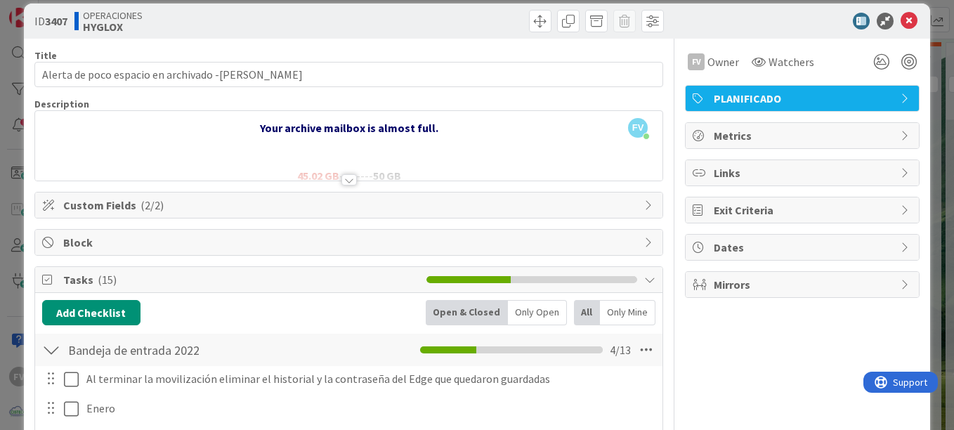
scroll to position [0, 0]
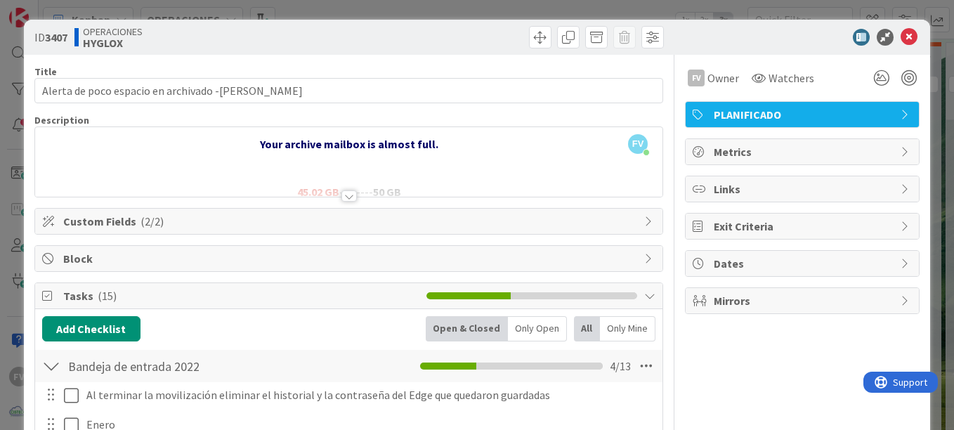
click at [927, 29] on div "ID 3407 OPERACIONES HYGLOX Title 49 / 128 Alerta de poco espacio en archivado -…" at bounding box center [477, 215] width 954 height 430
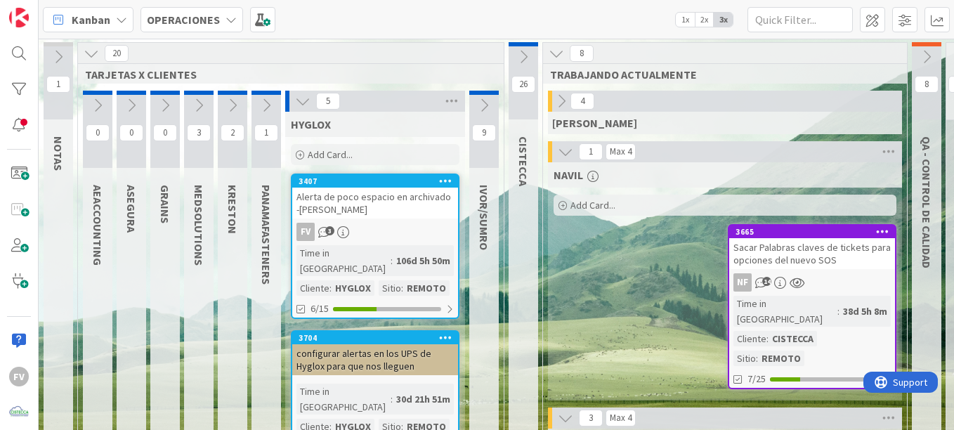
click at [303, 99] on icon at bounding box center [302, 100] width 15 height 15
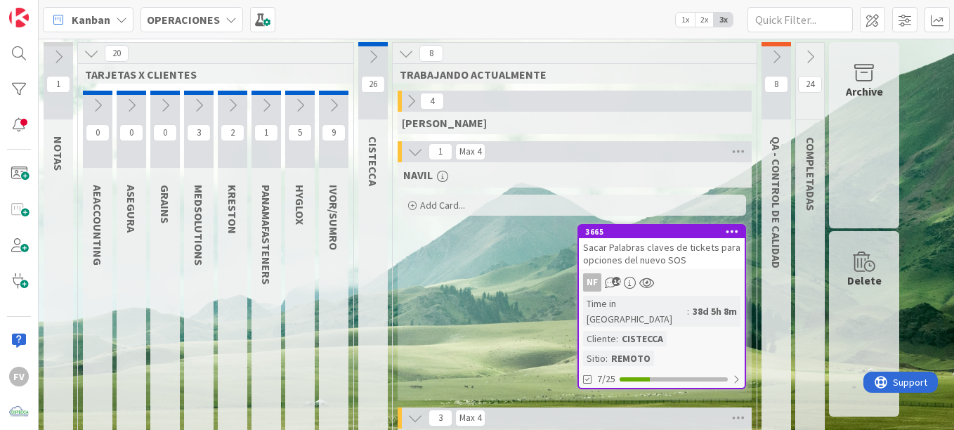
click at [779, 50] on icon at bounding box center [776, 56] width 15 height 15
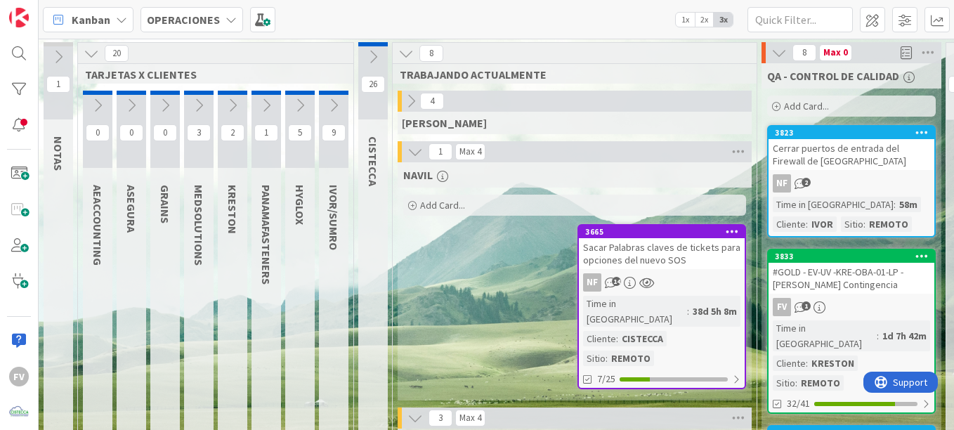
click at [413, 105] on icon at bounding box center [410, 100] width 15 height 15
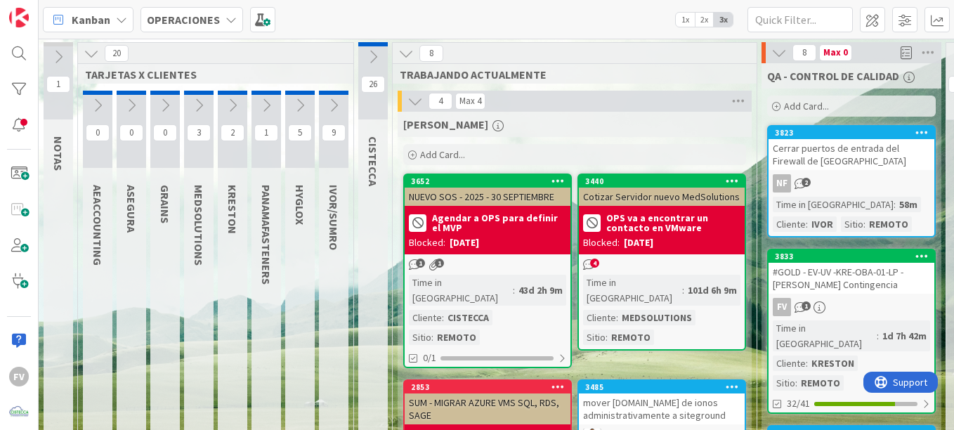
click at [416, 94] on icon at bounding box center [415, 100] width 15 height 15
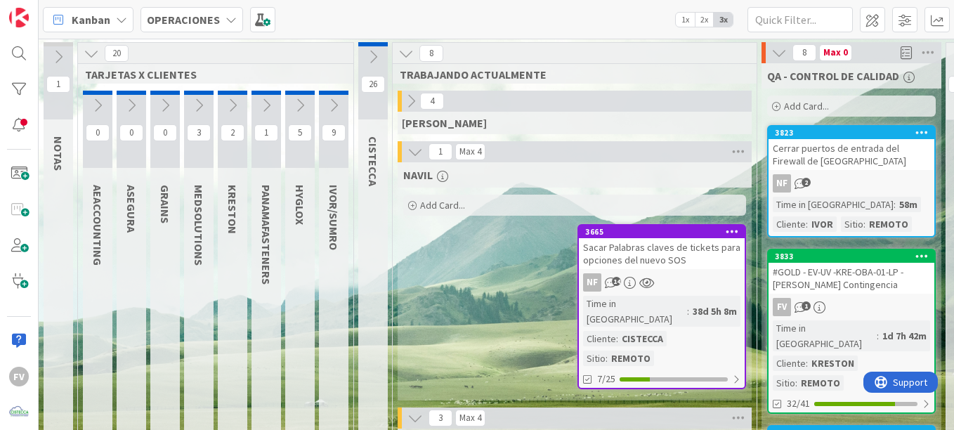
click at [332, 103] on icon at bounding box center [333, 105] width 15 height 15
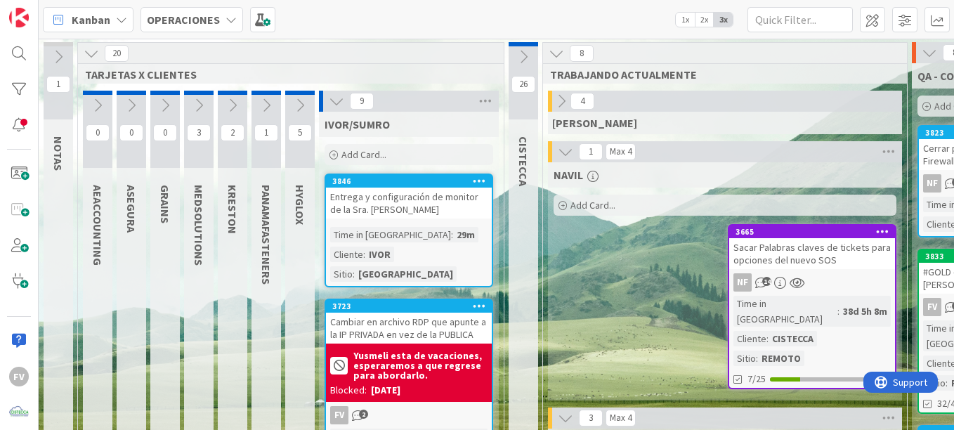
click at [371, 188] on div "Entrega y configuración de monitor de la Sra. [PERSON_NAME]" at bounding box center [409, 203] width 166 height 31
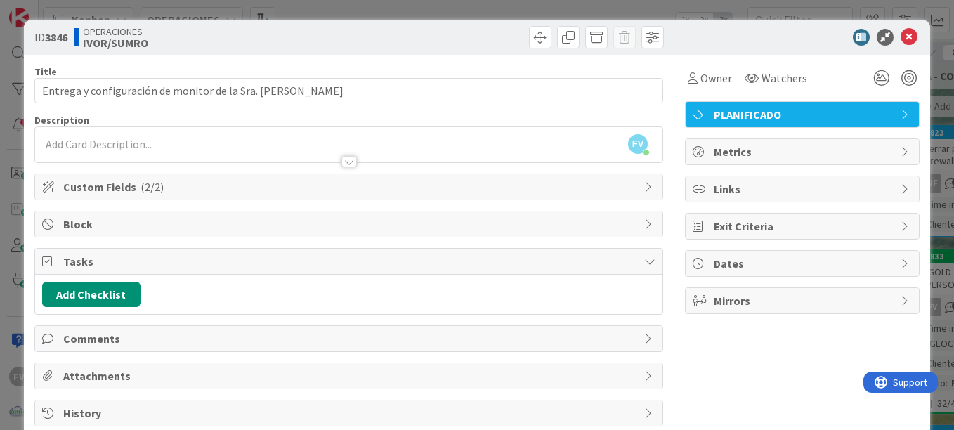
click at [923, 16] on div "ID 3846 OPERACIONES IVOR/SUMRO Title 54 / 128 Entrega y configuración de monito…" at bounding box center [477, 215] width 954 height 430
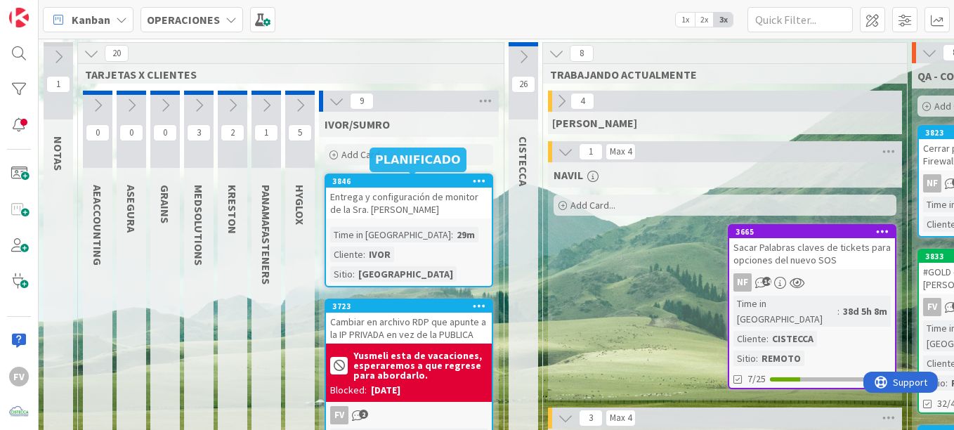
click at [351, 183] on div "3846" at bounding box center [412, 181] width 160 height 10
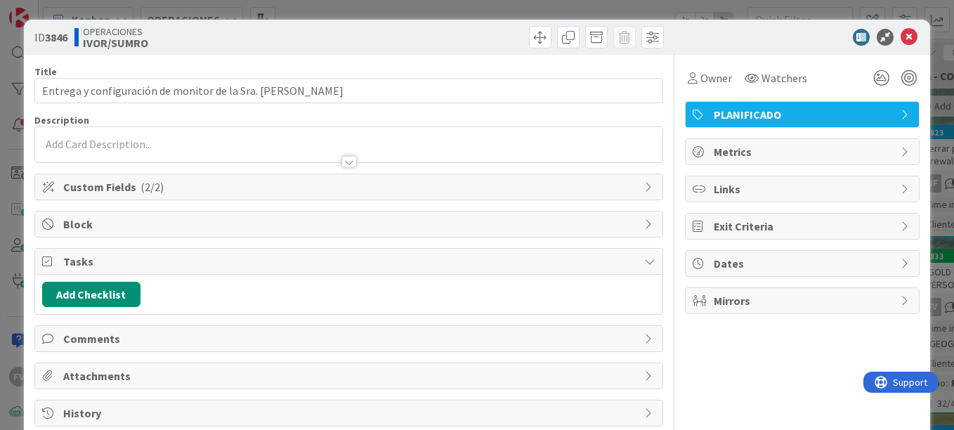
click at [660, 9] on div "ID 3846 OPERACIONES IVOR/SUMRO Title 54 / 128 Entrega y configuración de monito…" at bounding box center [477, 215] width 954 height 430
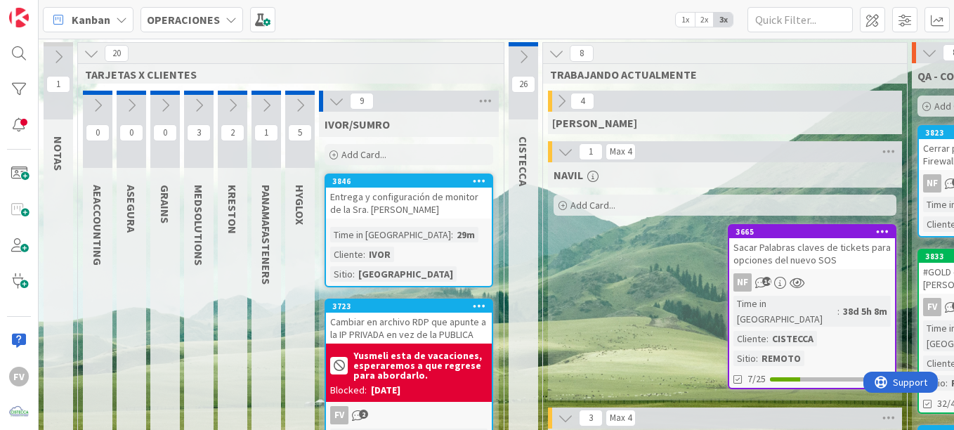
click at [457, 125] on div "IVOR/SUMRO" at bounding box center [409, 124] width 169 height 14
click at [443, 143] on div "IVOR/SUMRO Add Card..." at bounding box center [409, 140] width 180 height 56
click at [439, 150] on div "Add Card..." at bounding box center [409, 154] width 169 height 21
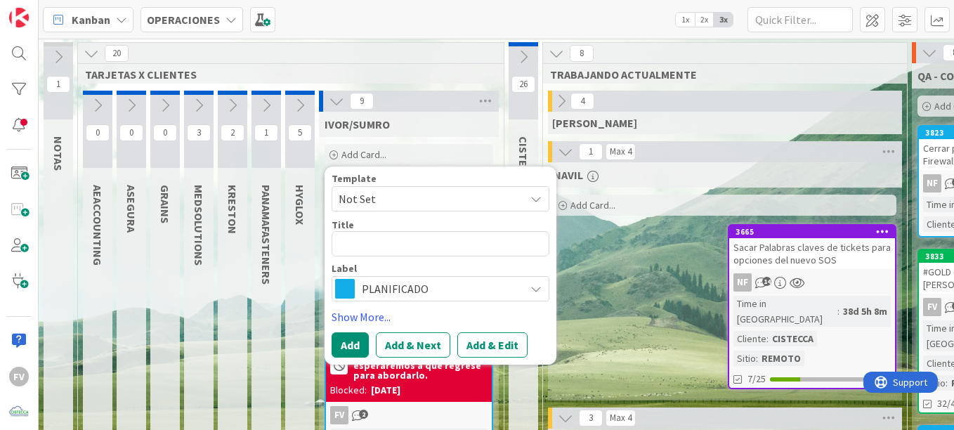
click at [412, 196] on span "Not Set" at bounding box center [427, 199] width 176 height 18
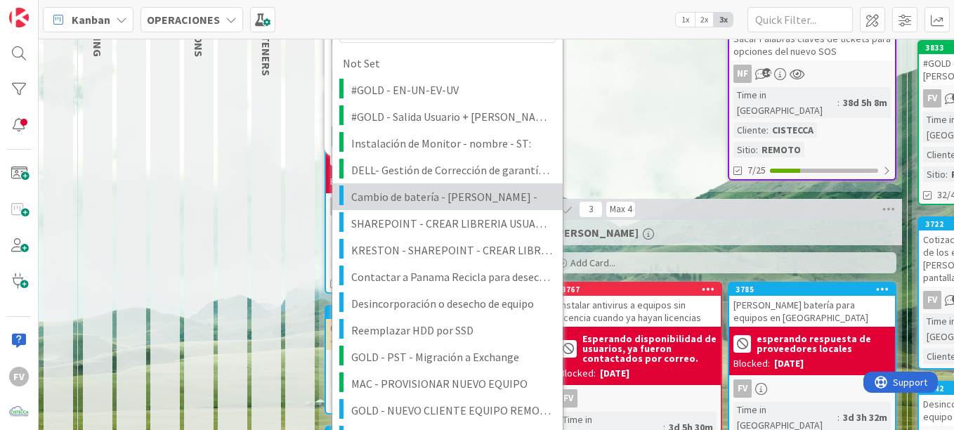
scroll to position [211, 0]
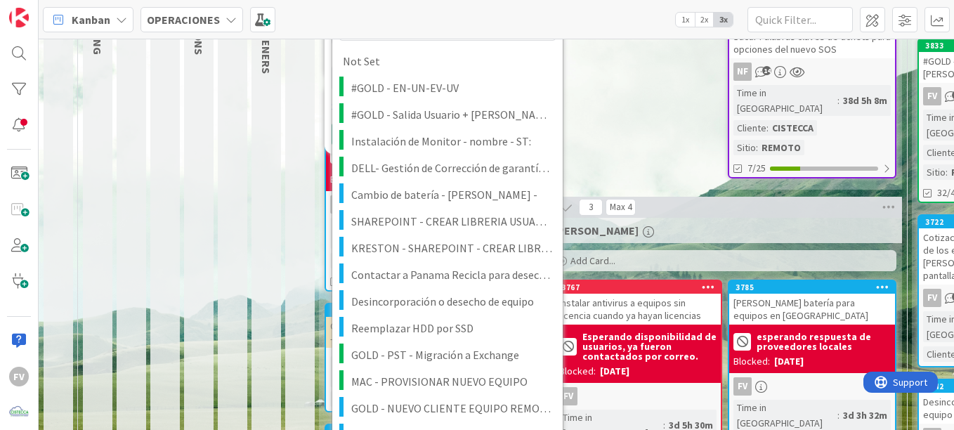
click at [637, 76] on div "NAVIL Add Card... 3665 Sacar Palabras claves de tickets para opciones del nuevo…" at bounding box center [725, 71] width 354 height 238
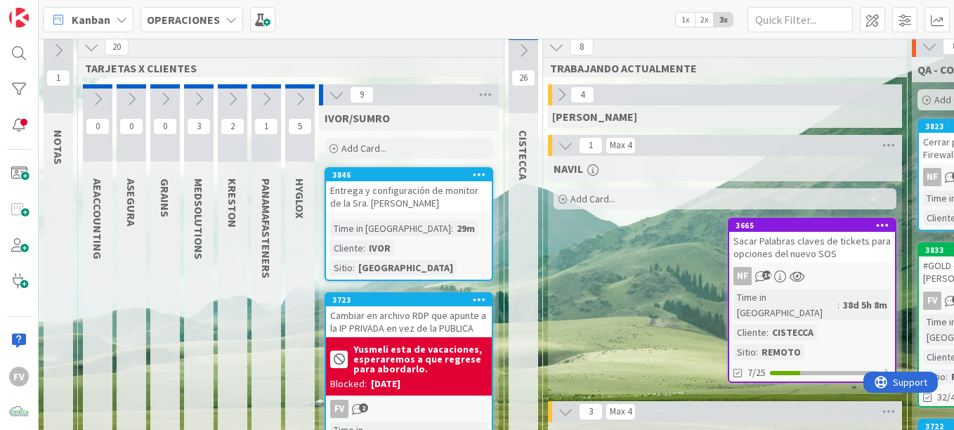
scroll to position [0, 0]
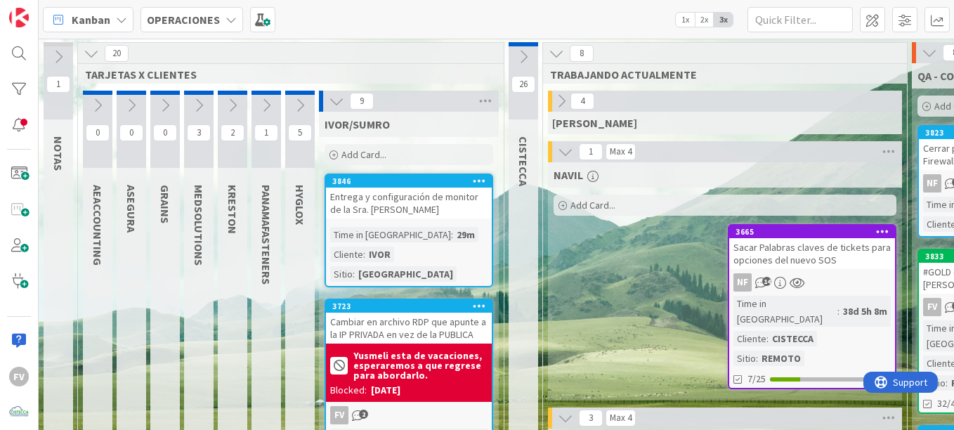
click at [405, 154] on div "Add Card..." at bounding box center [409, 154] width 169 height 21
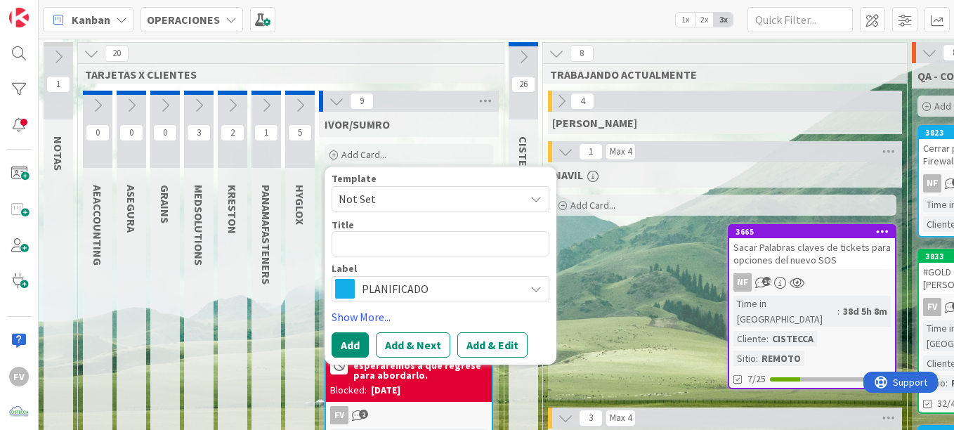
click at [390, 201] on span "Not Set" at bounding box center [427, 199] width 176 height 18
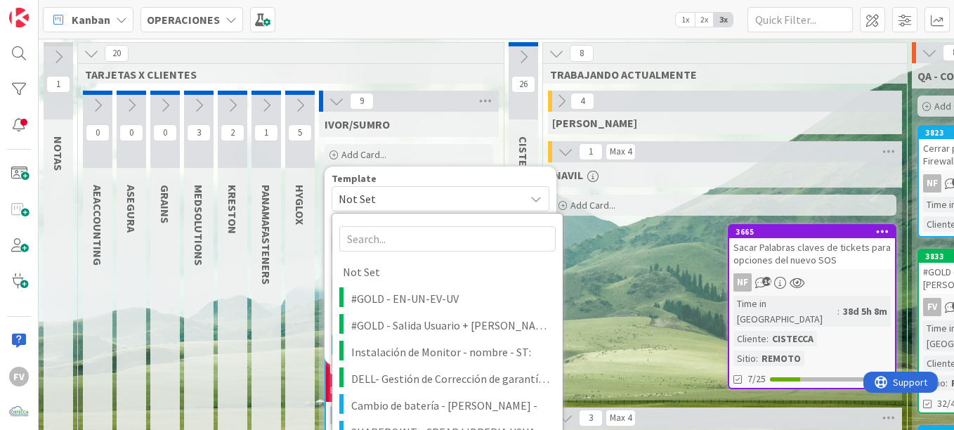
click at [390, 201] on span "Not Set" at bounding box center [427, 199] width 176 height 18
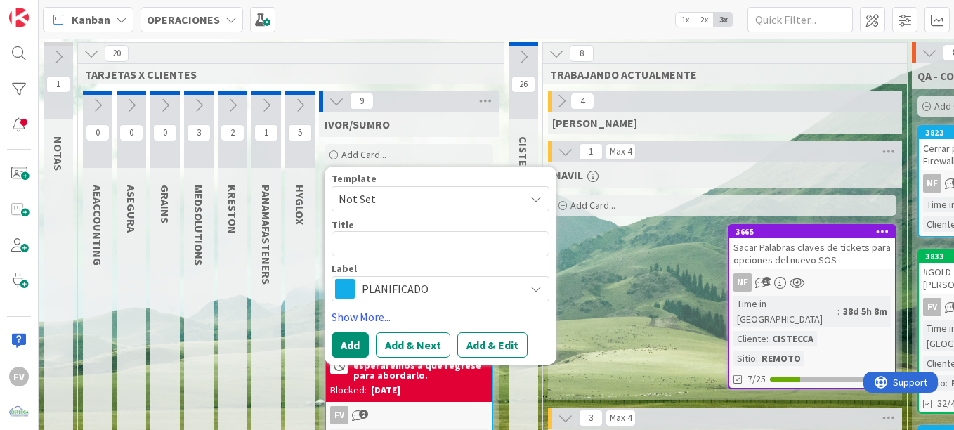
click at [396, 205] on span "Not Set" at bounding box center [427, 199] width 176 height 18
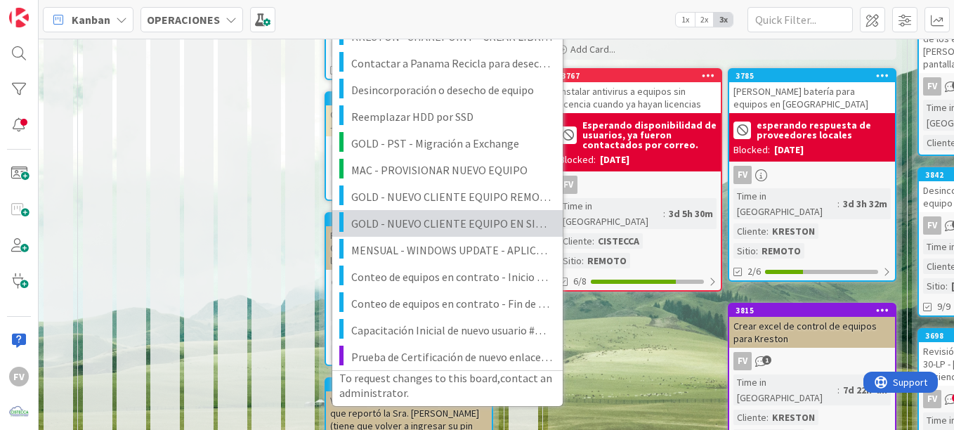
scroll to position [422, 0]
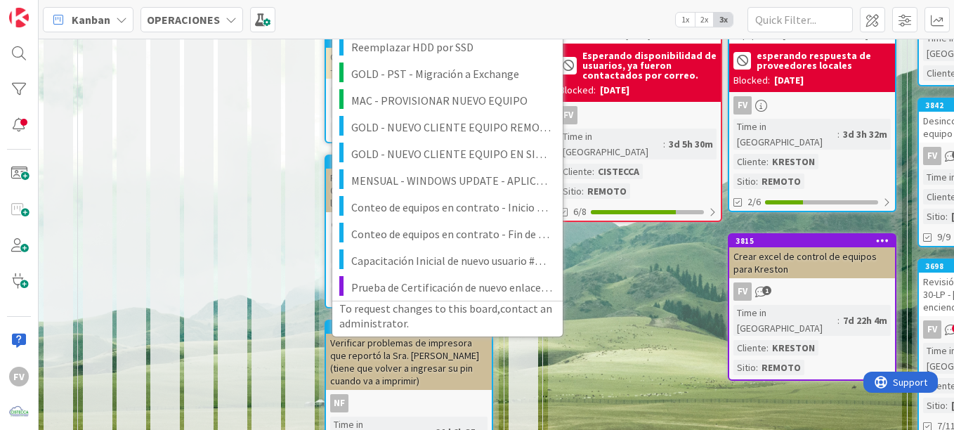
drag, startPoint x: 642, startPoint y: 307, endPoint x: 632, endPoint y: 309, distance: 9.4
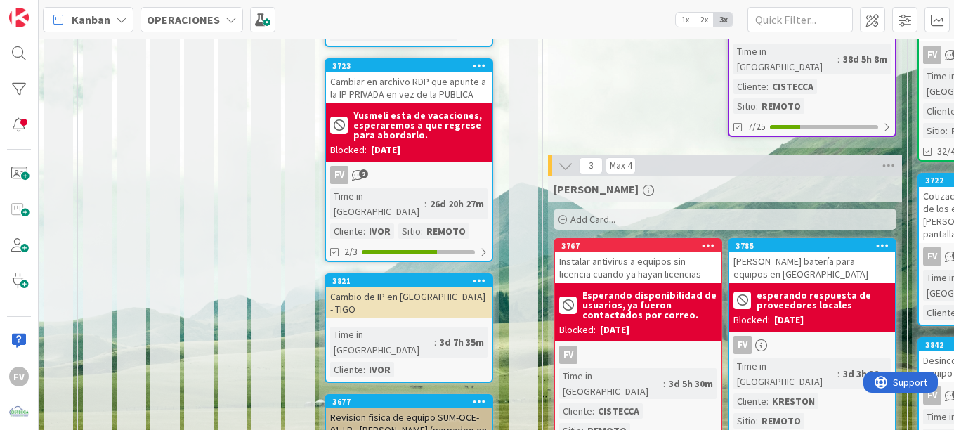
scroll to position [0, 0]
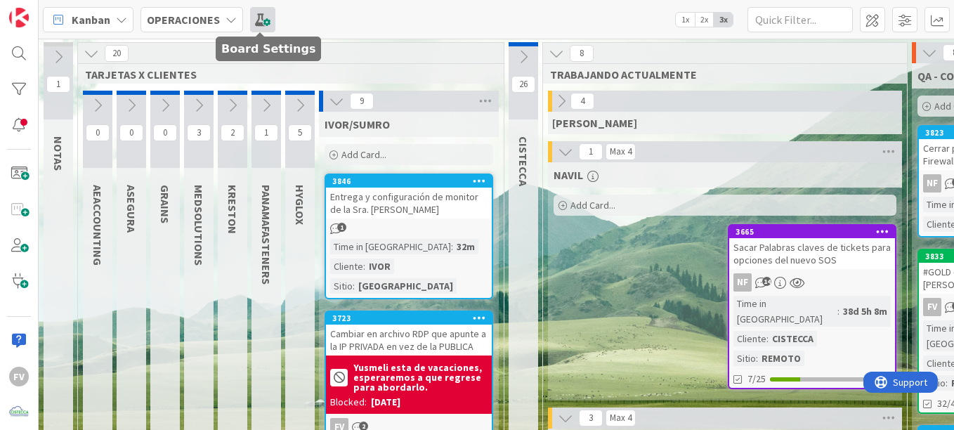
click at [270, 19] on span at bounding box center [262, 19] width 25 height 25
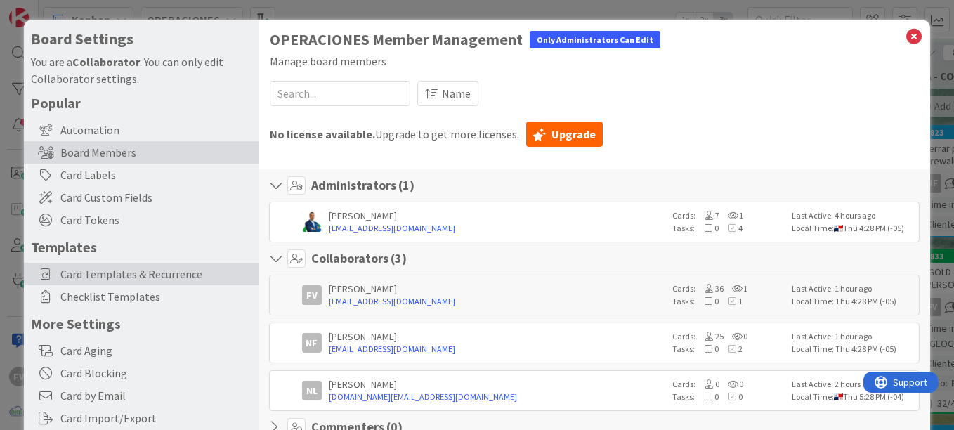
click at [174, 280] on span "Card Templates & Recurrence" at bounding box center [155, 274] width 191 height 17
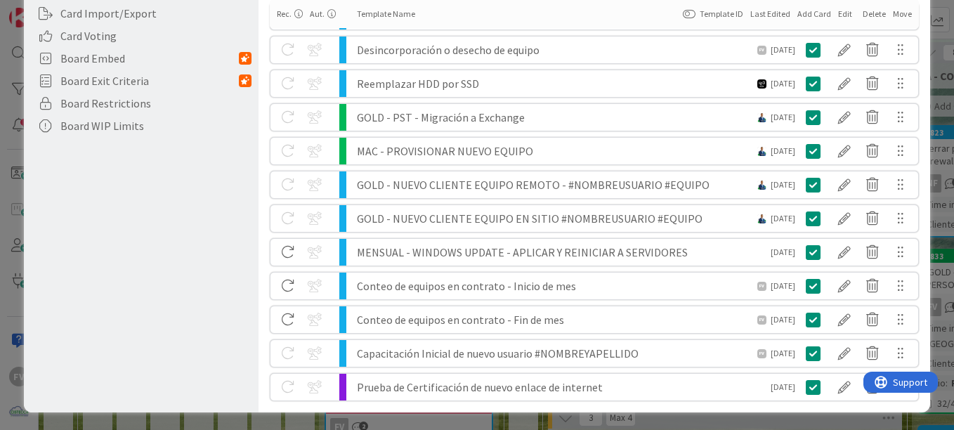
scroll to position [407, 0]
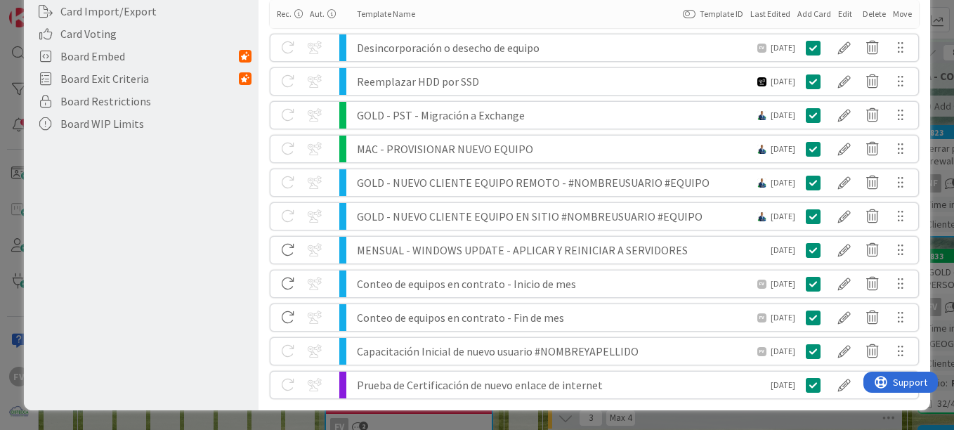
click at [340, 378] on span at bounding box center [342, 385] width 7 height 27
click at [834, 377] on div at bounding box center [845, 385] width 28 height 24
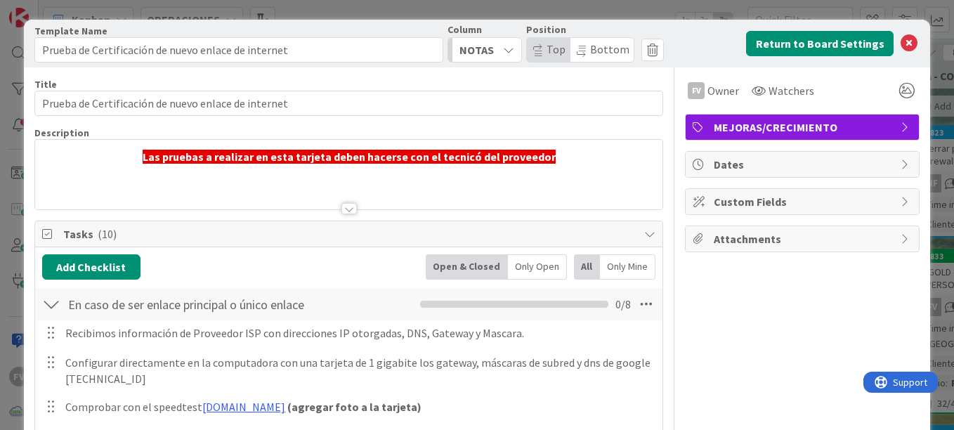
click at [782, 129] on span "MEJORAS/CRECIMIENTO" at bounding box center [804, 127] width 180 height 17
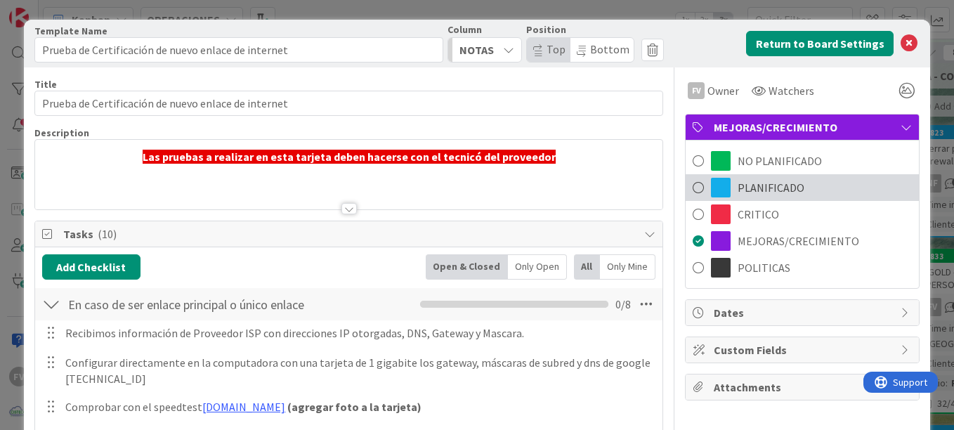
click at [752, 190] on span "PLANIFICADO" at bounding box center [771, 187] width 67 height 17
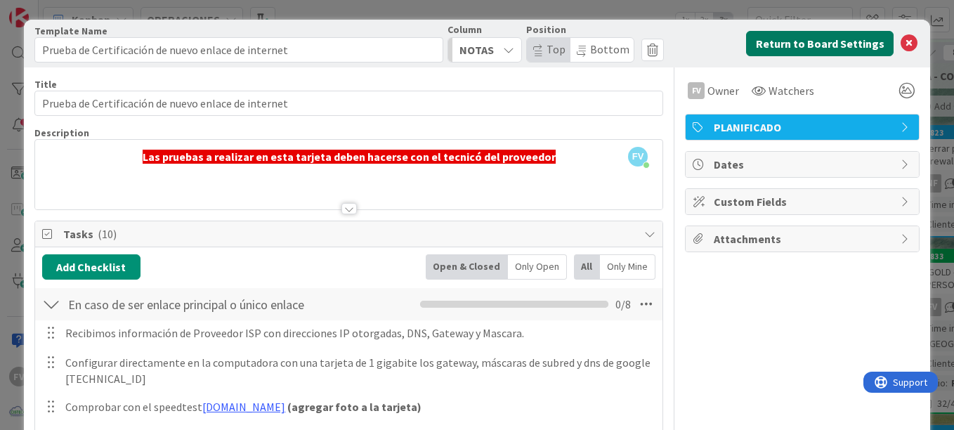
click at [861, 42] on button "Return to Board Settings" at bounding box center [820, 43] width 148 height 25
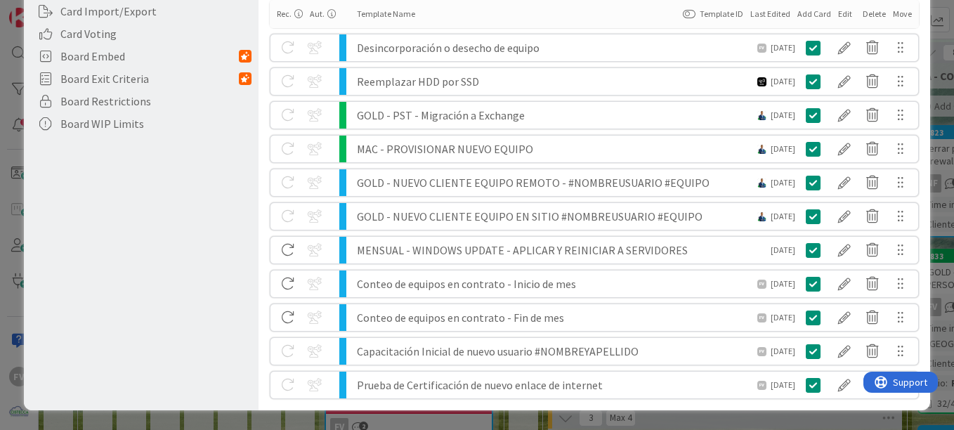
click at [703, 415] on div "Board Settings You are a Collaborator . You can only edit Collaborator settings…" at bounding box center [477, 215] width 954 height 430
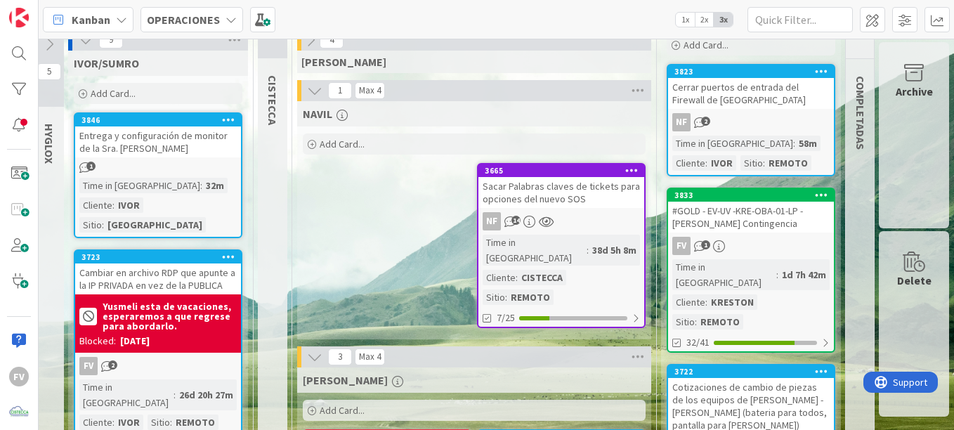
scroll to position [0, 261]
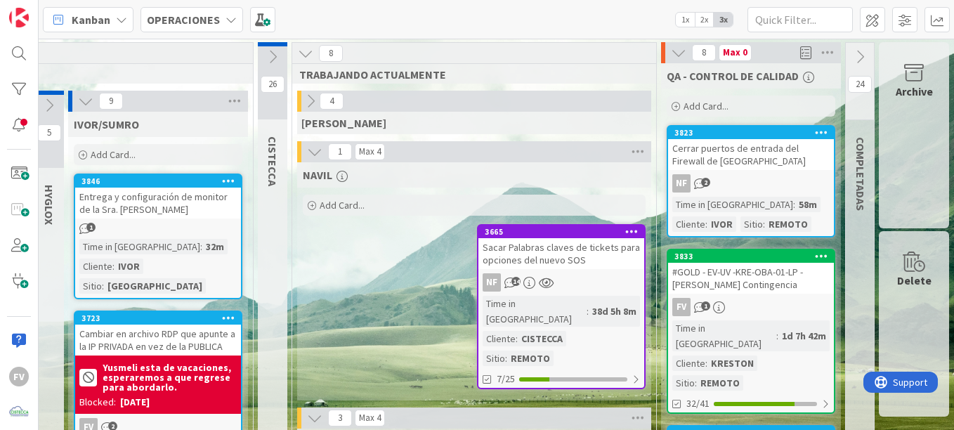
click at [677, 49] on button at bounding box center [679, 53] width 18 height 18
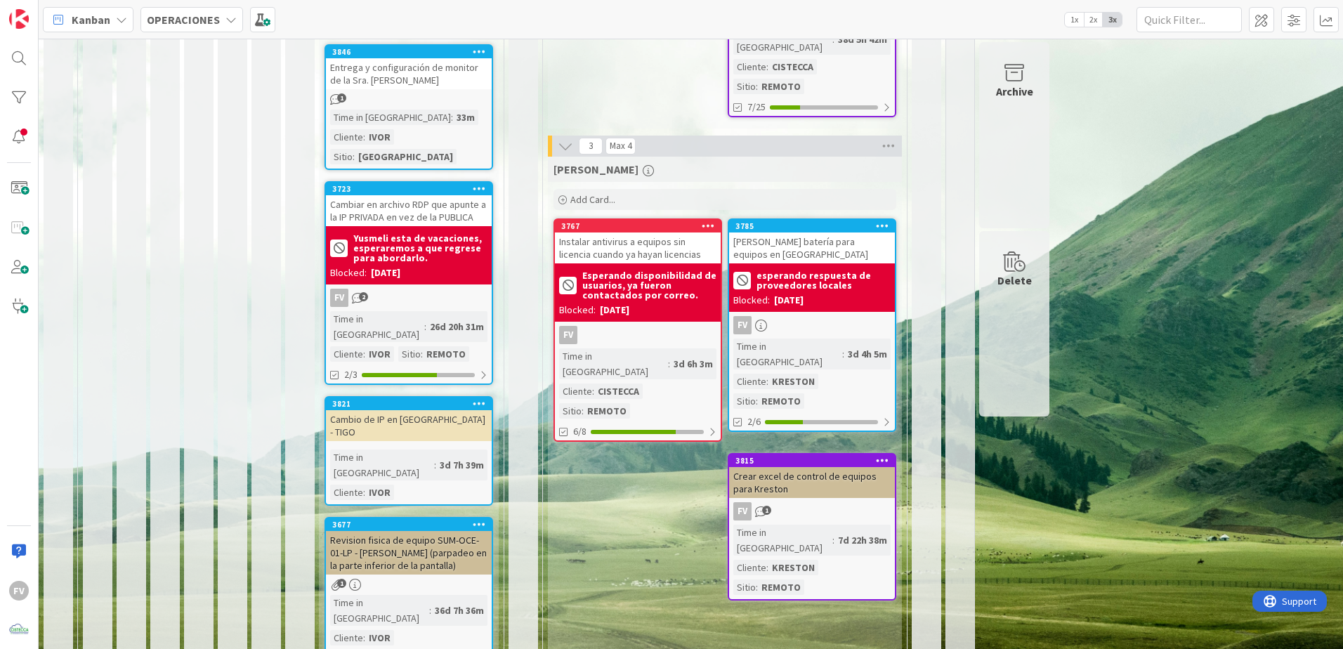
scroll to position [7, 0]
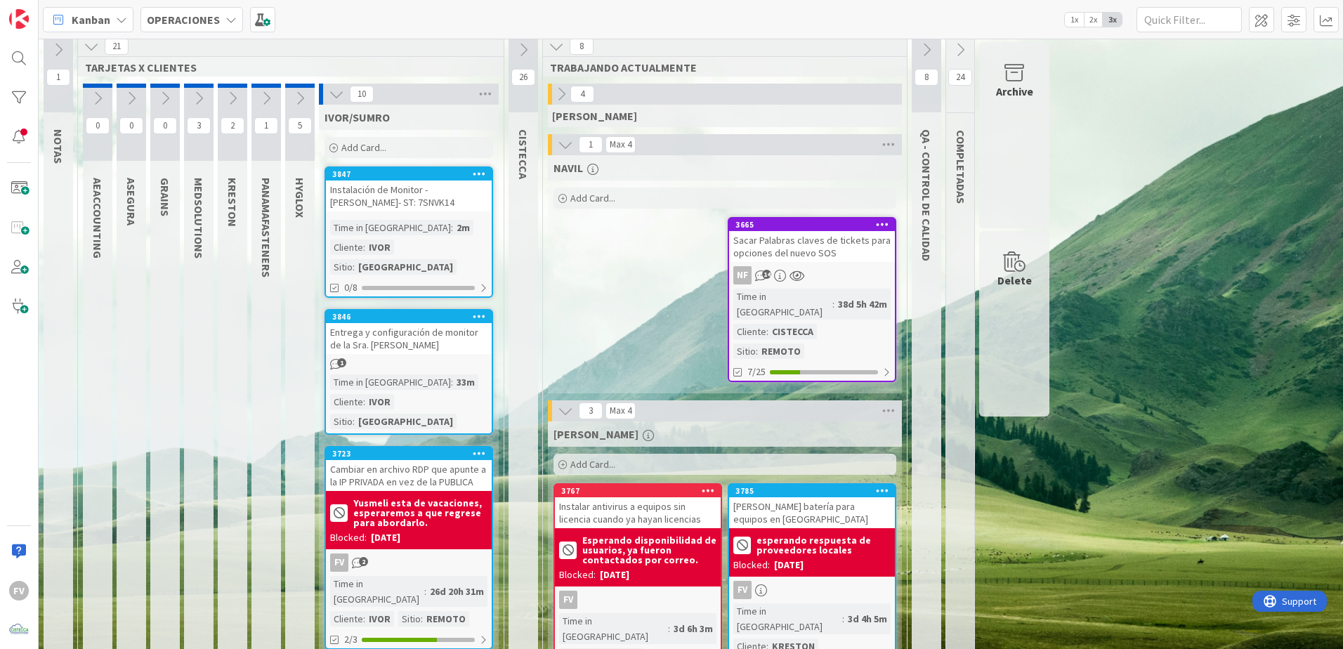
click at [338, 93] on icon at bounding box center [336, 93] width 15 height 15
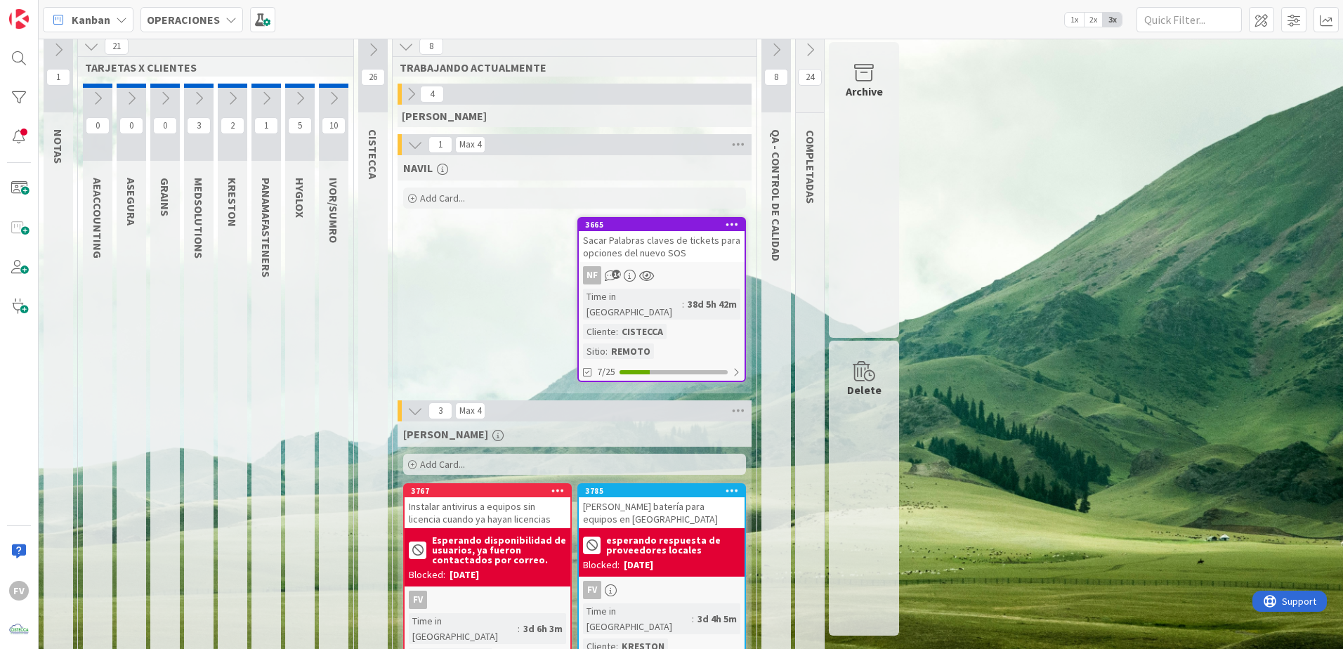
click at [298, 92] on icon at bounding box center [299, 98] width 15 height 15
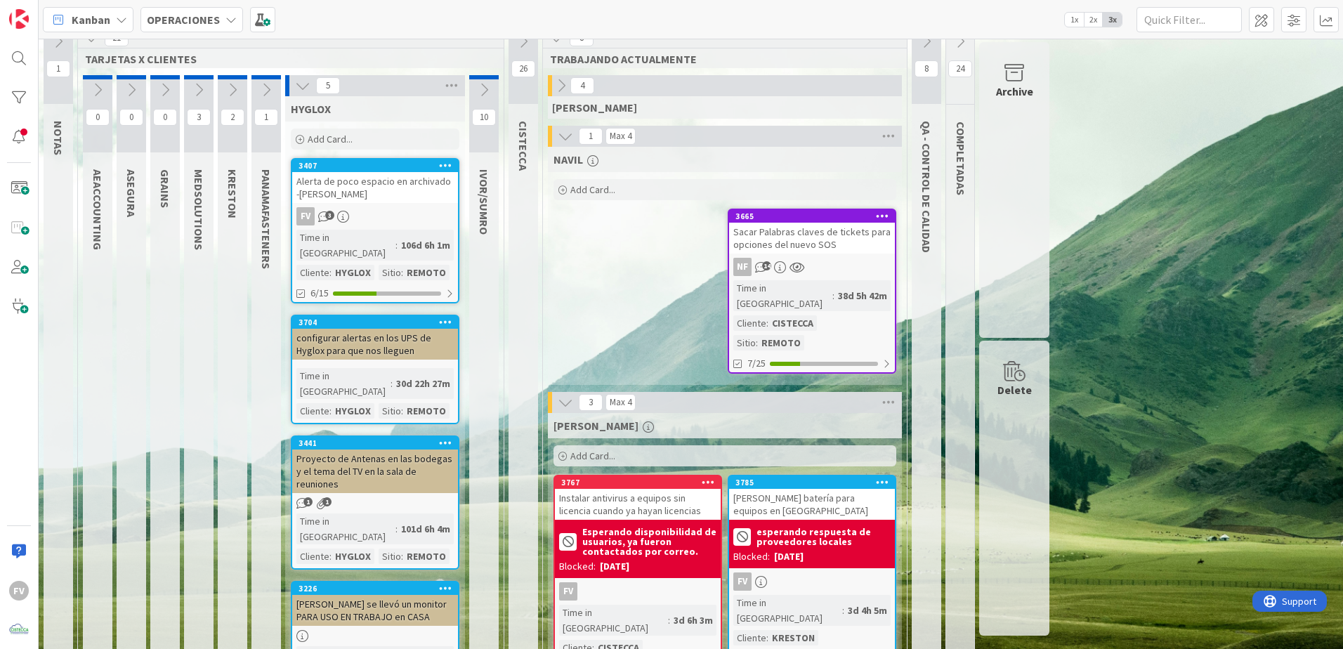
scroll to position [0, 0]
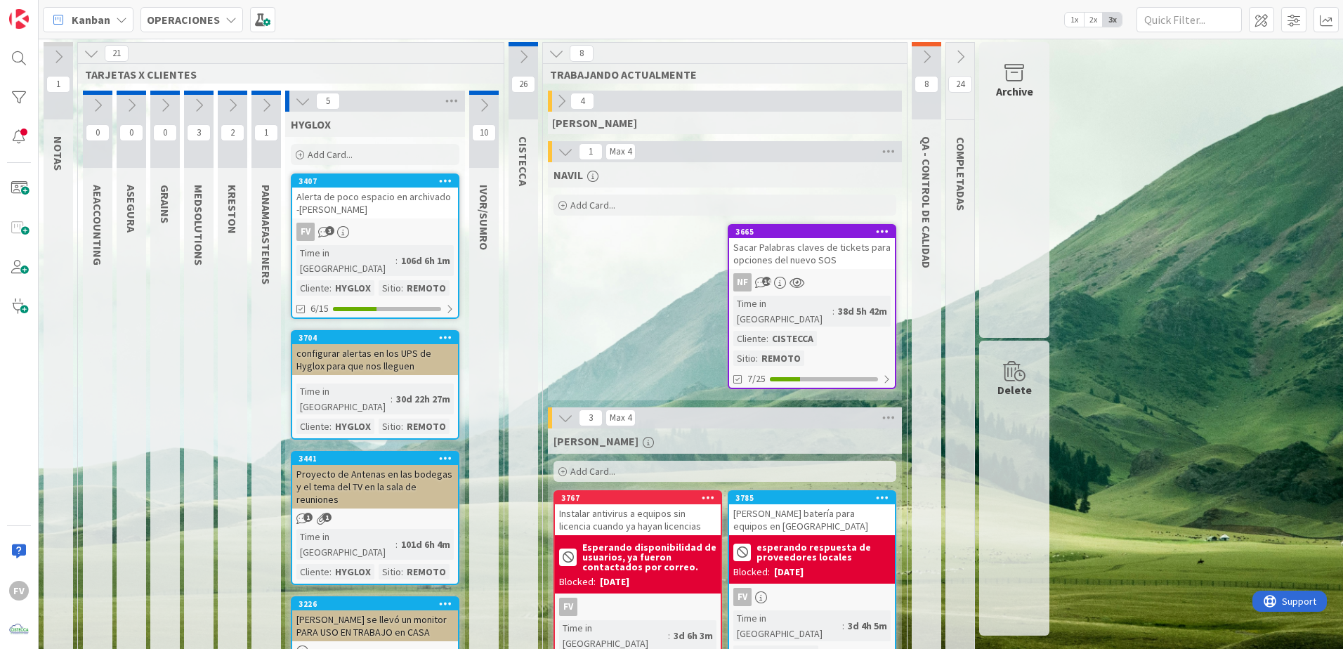
click at [307, 109] on button at bounding box center [303, 101] width 18 height 18
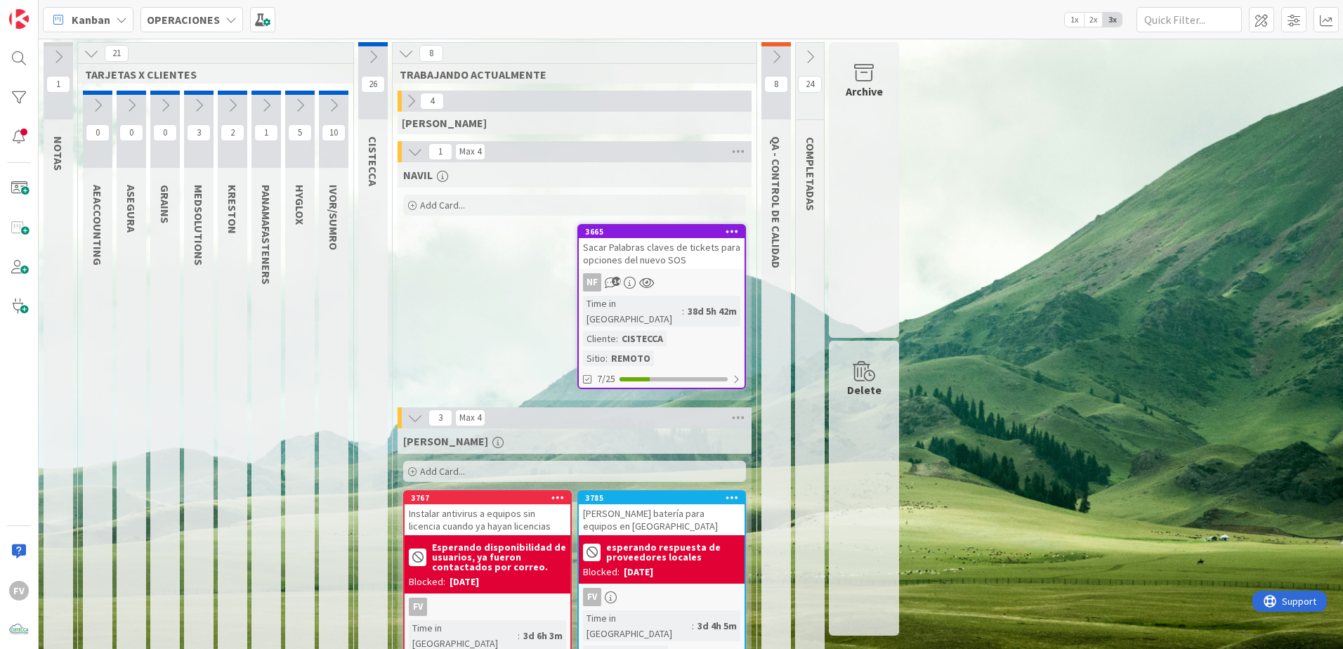
click at [228, 100] on icon at bounding box center [232, 105] width 15 height 15
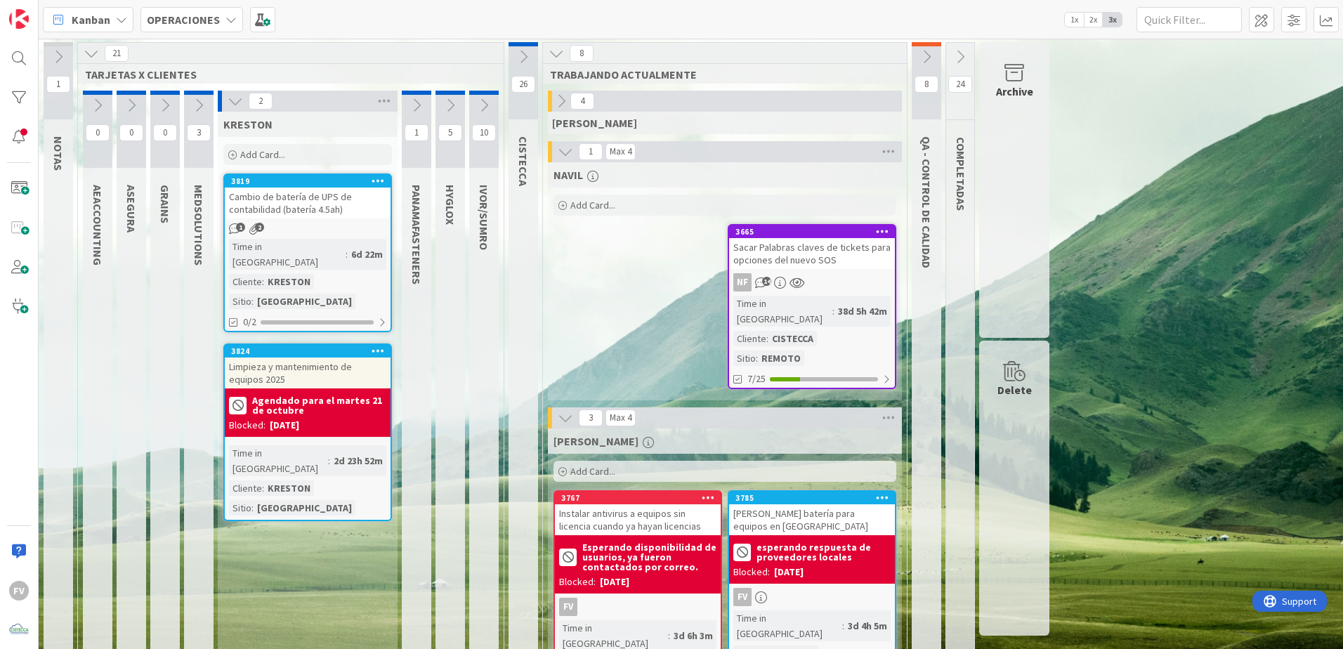
click at [311, 220] on div "3819 [PERSON_NAME] de batería de UPS de contabilidad (batería 4.5ah) 1 2 Time i…" at bounding box center [307, 253] width 169 height 159
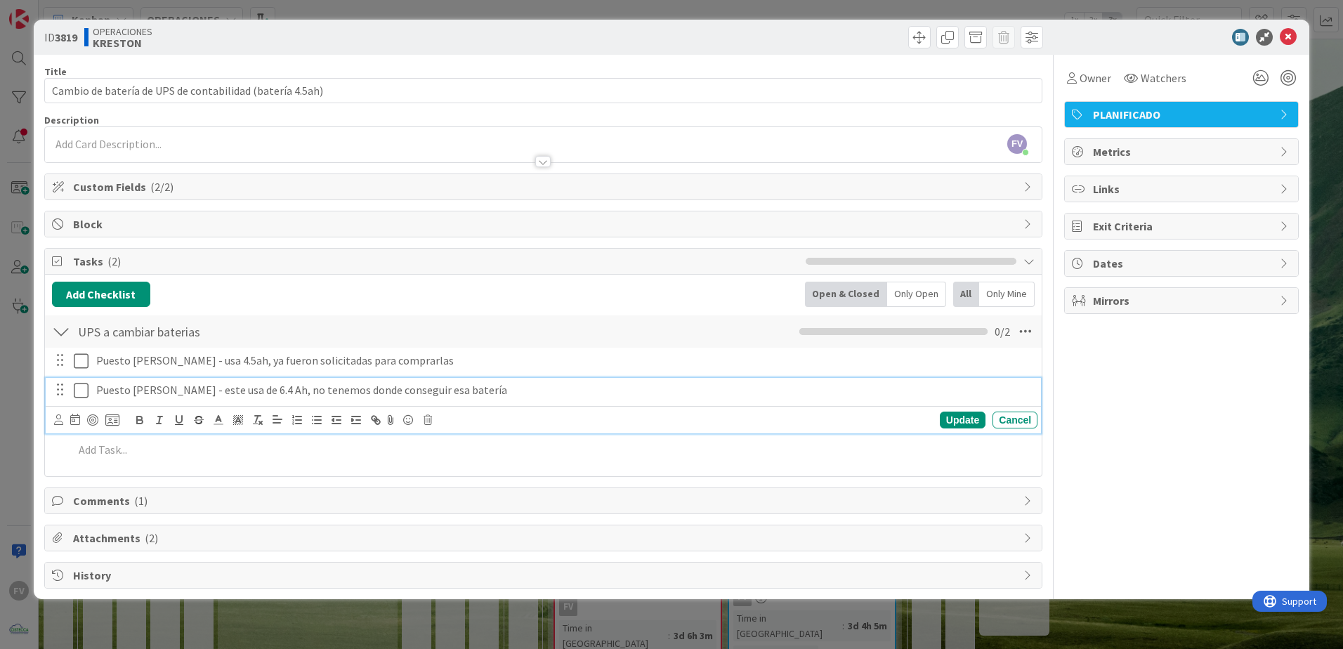
click at [100, 389] on p "Puesto [PERSON_NAME] - este usa de 6.4 Ah, no tenemos donde conseguir esa bater…" at bounding box center [564, 390] width 936 height 16
click at [97, 389] on p "Puesto [PERSON_NAME] - este usa de 6.4 Ah, no tenemos donde conseguir esa bater…" at bounding box center [564, 390] width 936 height 16
click at [306, 391] on p "Intercambio de UPS del puesto [PERSON_NAME] - este usa de 6.4 Ah, no tenemos do…" at bounding box center [564, 390] width 936 height 16
drag, startPoint x: 689, startPoint y: 384, endPoint x: 370, endPoint y: 406, distance: 319.7
click at [370, 406] on div "Intercambio de UPS del puesto [PERSON_NAME] al de [PERSON_NAME]- este usa de 6.…" at bounding box center [544, 406] width 996 height 56
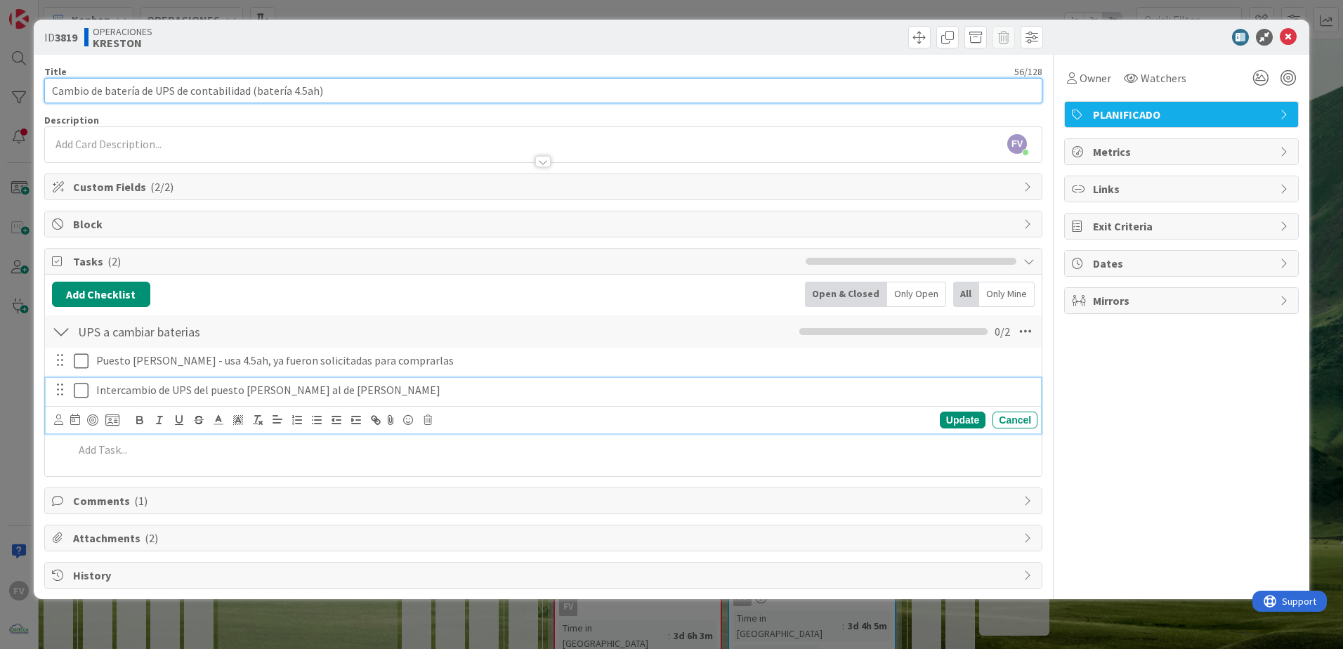
drag, startPoint x: 320, startPoint y: 93, endPoint x: 323, endPoint y: 103, distance: 10.2
click at [322, 93] on input "Cambio de batería de UPS de contabilidad (batería 4.5ah)" at bounding box center [543, 90] width 998 height 25
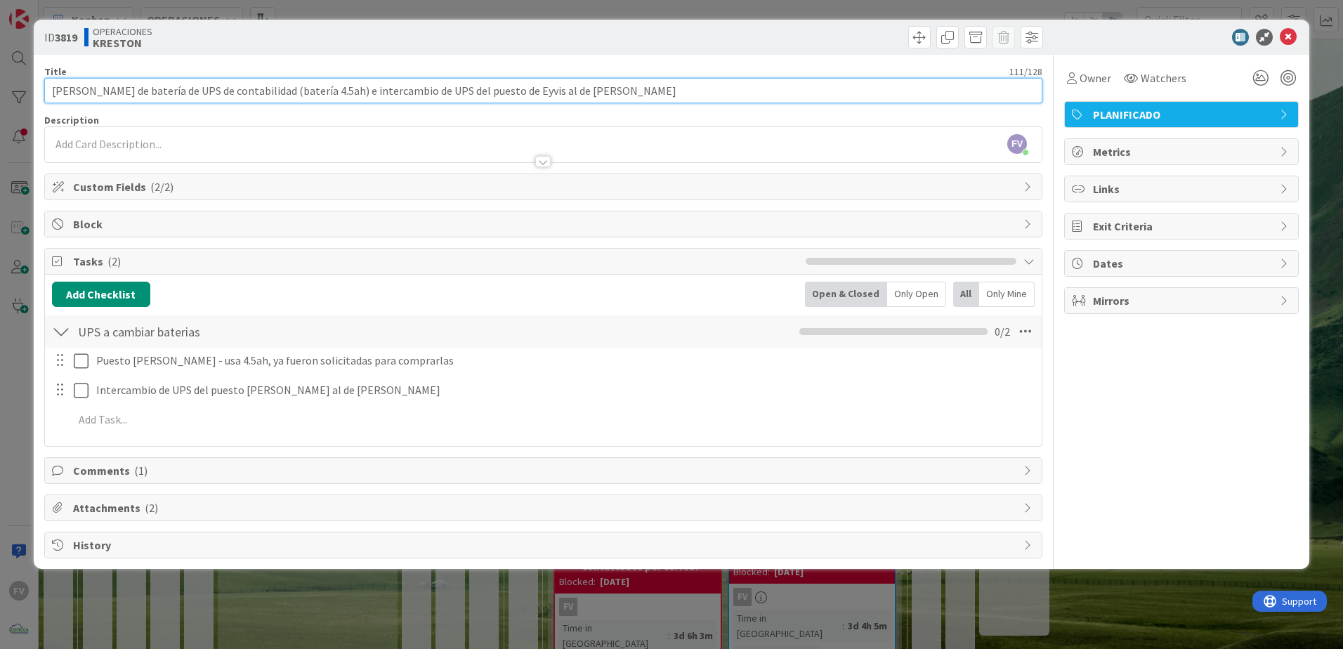
type input "[PERSON_NAME] de batería de UPS de contabilidad (batería 4.5ah) e intercambio d…"
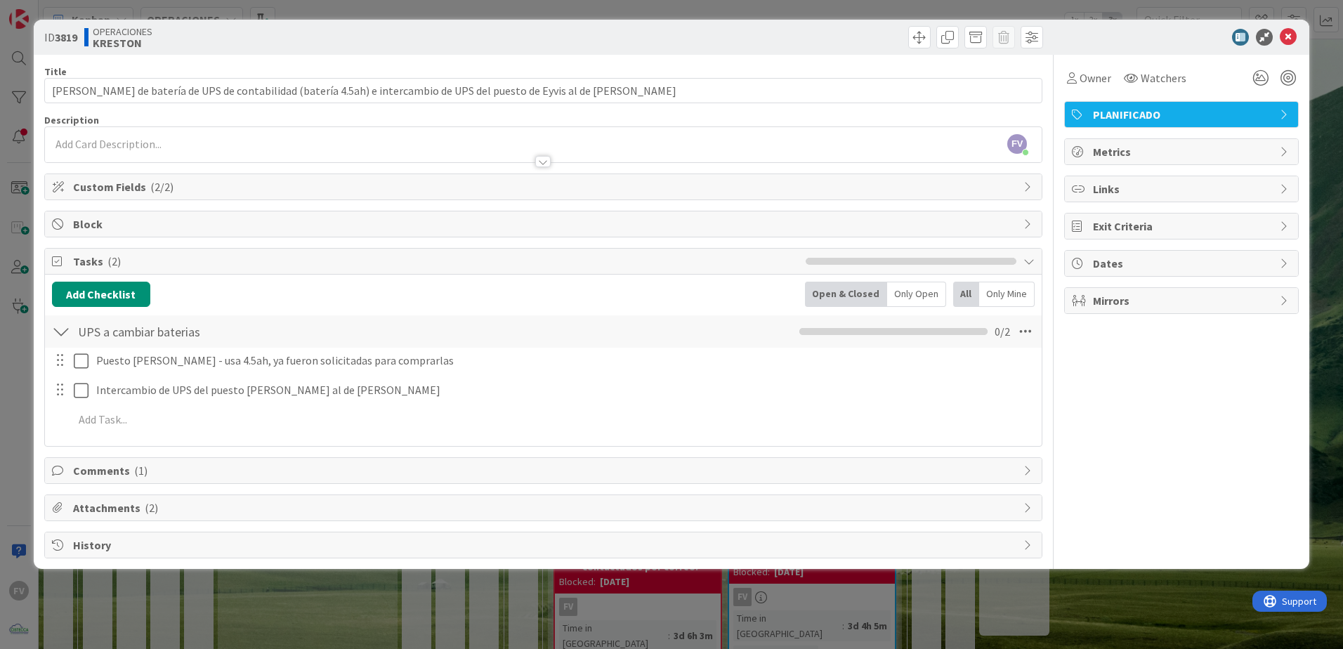
click at [953, 429] on div "Owner Watchers PLANIFICADO Metrics Links Exit Criteria Dates Mirrors" at bounding box center [1182, 307] width 235 height 504
click at [242, 429] on div "Comments ( 1 )" at bounding box center [543, 470] width 997 height 25
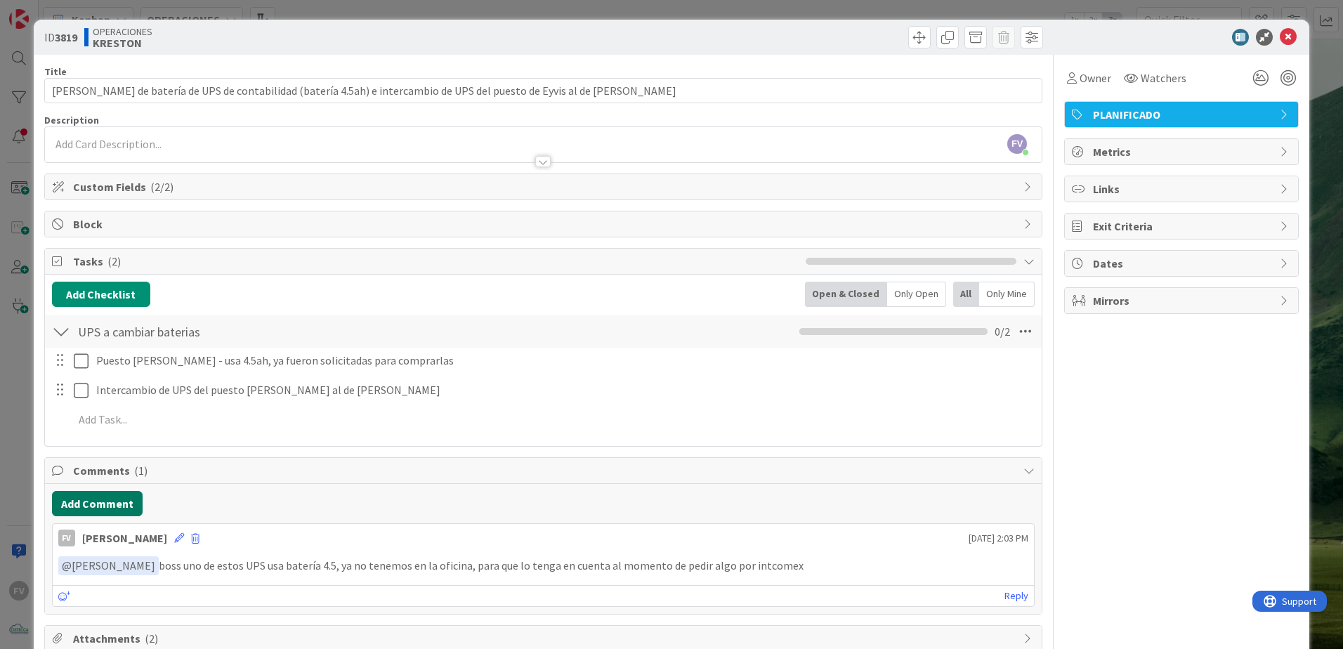
click at [106, 429] on button "Add Comment" at bounding box center [97, 503] width 91 height 25
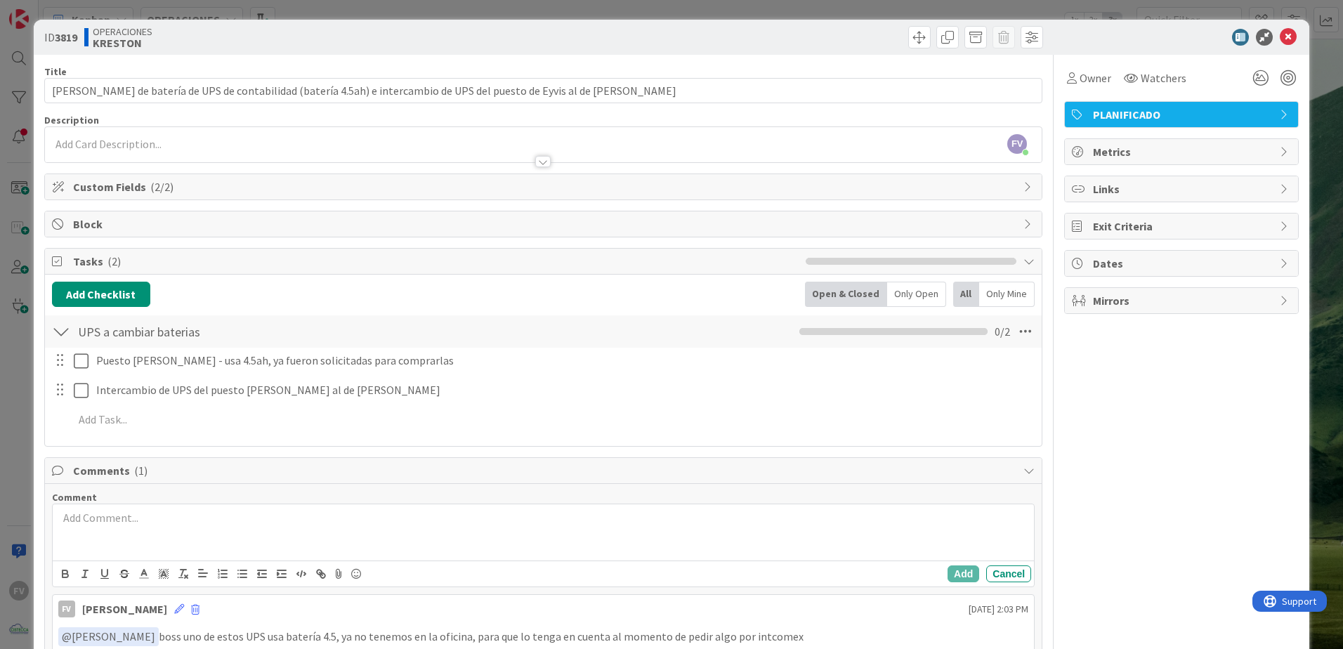
click at [953, 15] on div "ID 3819 OPERACIONES KRESTON Title 111 / 128 [PERSON_NAME] de batería de UPS de …" at bounding box center [671, 324] width 1343 height 649
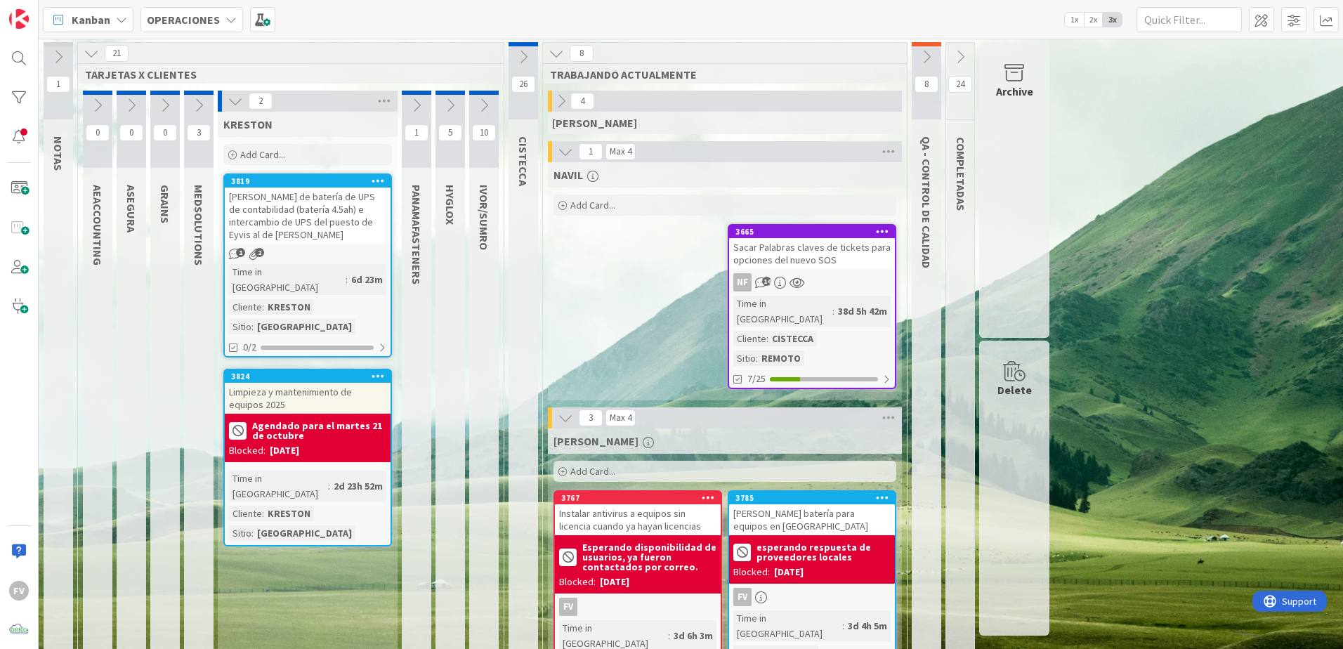
click at [235, 98] on icon at bounding box center [235, 100] width 15 height 15
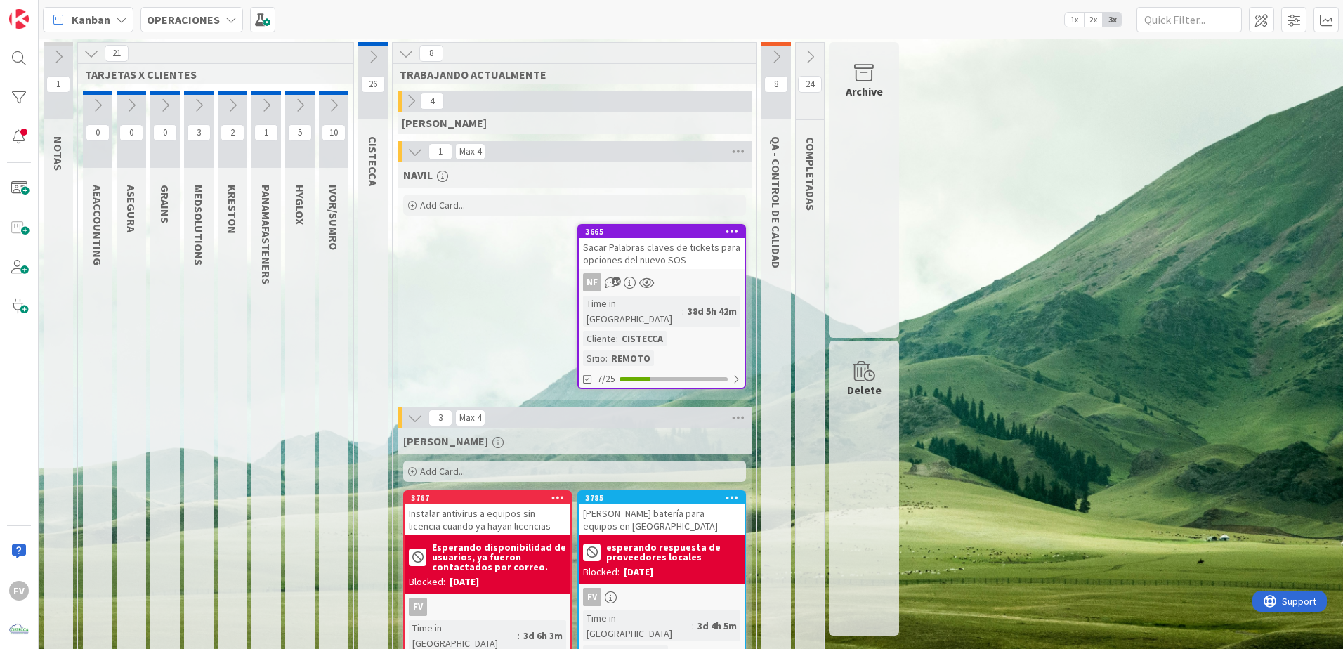
click at [93, 57] on icon at bounding box center [91, 53] width 15 height 15
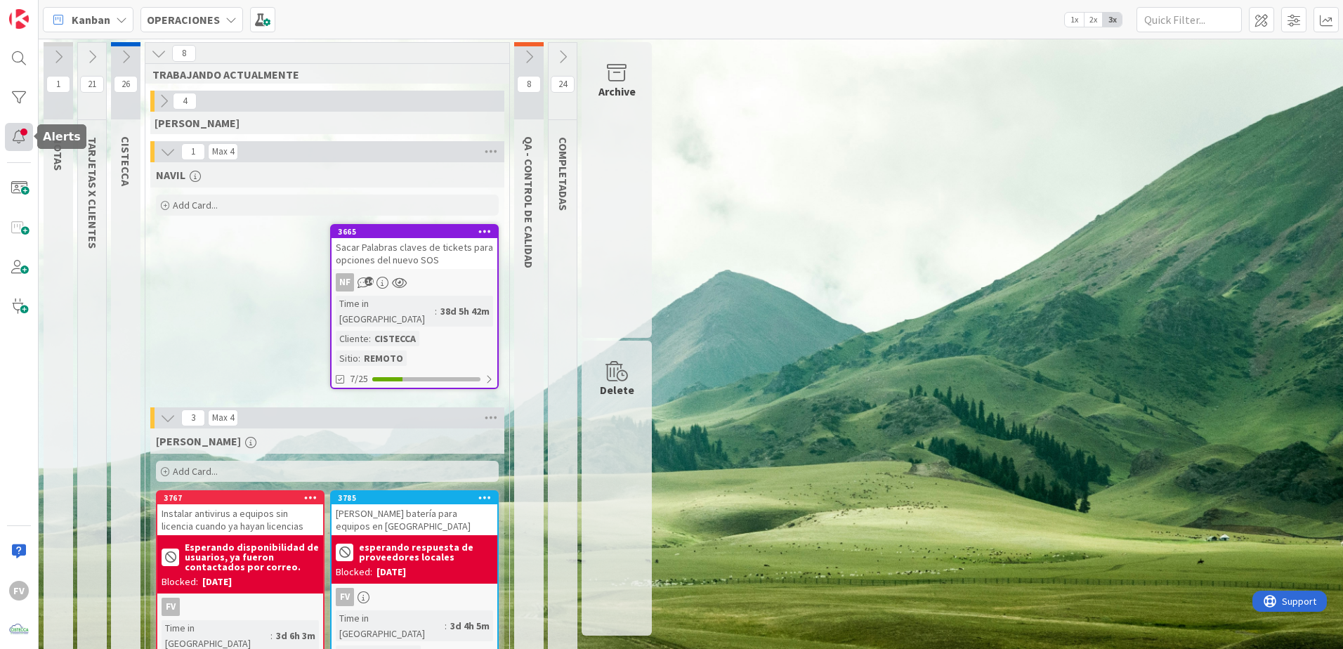
click at [20, 142] on div at bounding box center [19, 137] width 28 height 28
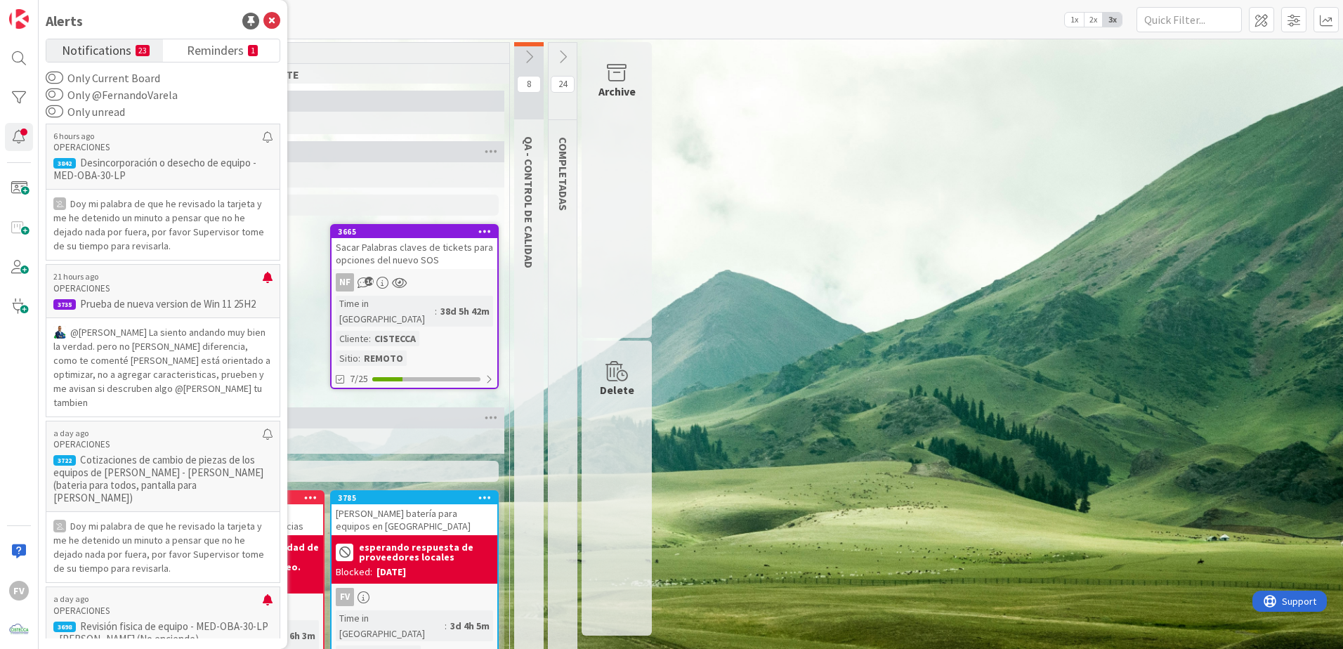
click at [829, 236] on div "1 NOTAS 21 TARJETAS X CLIENTES 26 CISTECCA 8 TRABAJANDO ACTUALMENTE 4 [PERSON_N…" at bounding box center [690, 470] width 1299 height 857
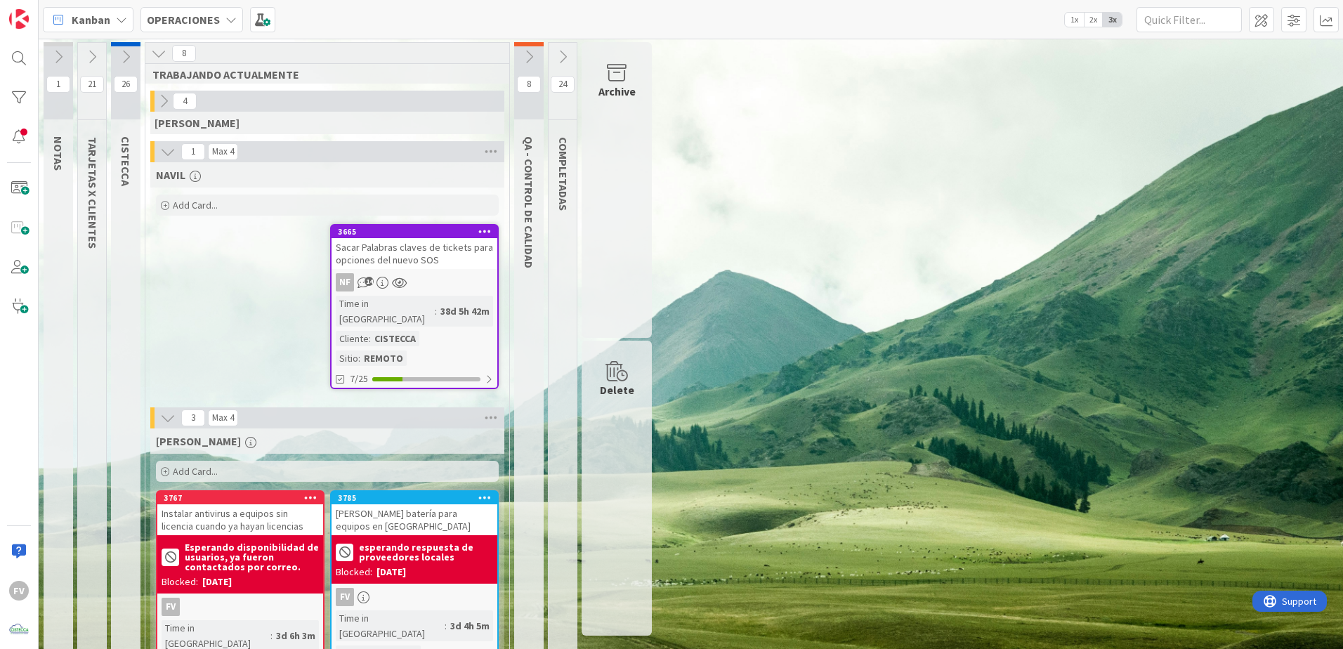
click at [87, 53] on icon at bounding box center [91, 56] width 15 height 15
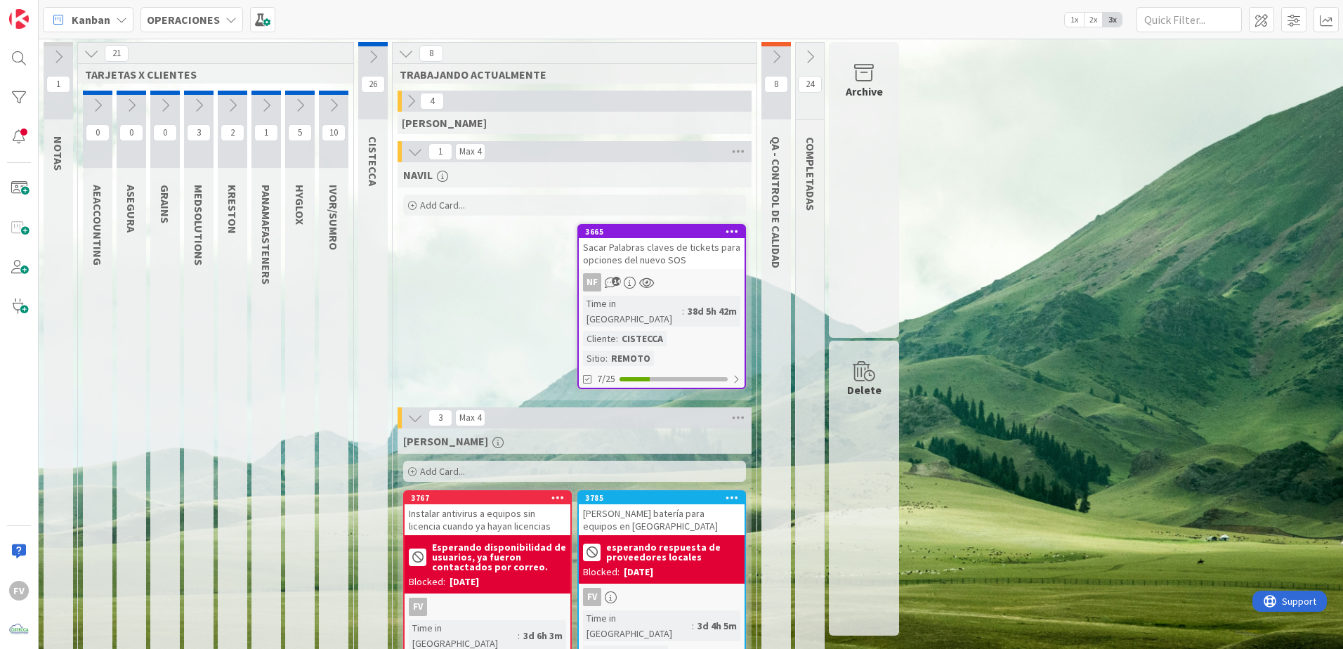
click at [372, 58] on icon at bounding box center [372, 56] width 15 height 15
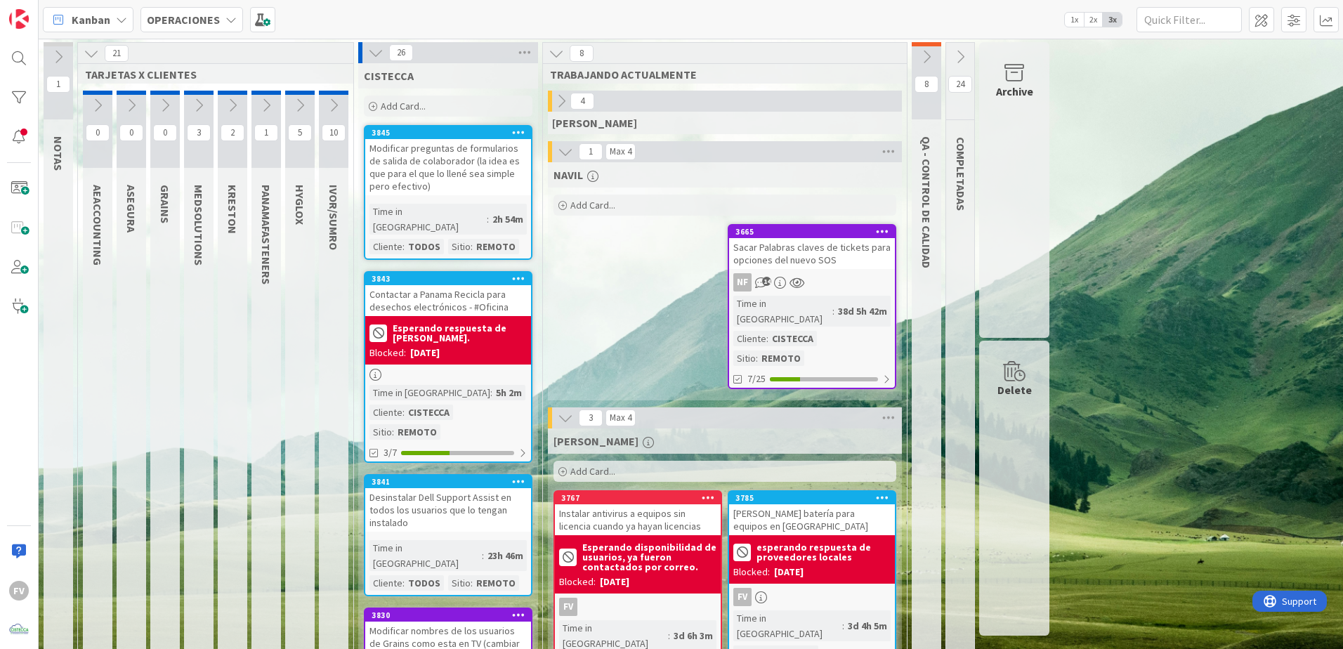
click at [401, 107] on span "Add Card..." at bounding box center [403, 106] width 45 height 13
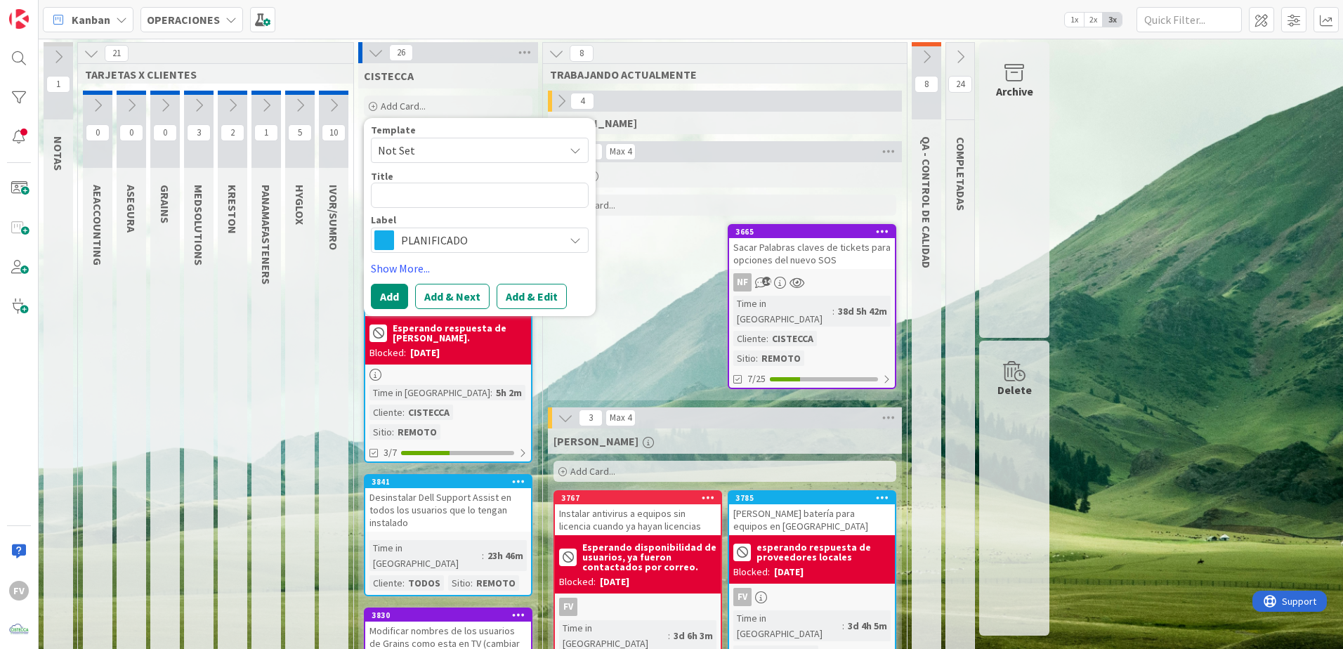
type textarea "x"
type textarea "E"
type textarea "x"
type textarea "Es"
type textarea "x"
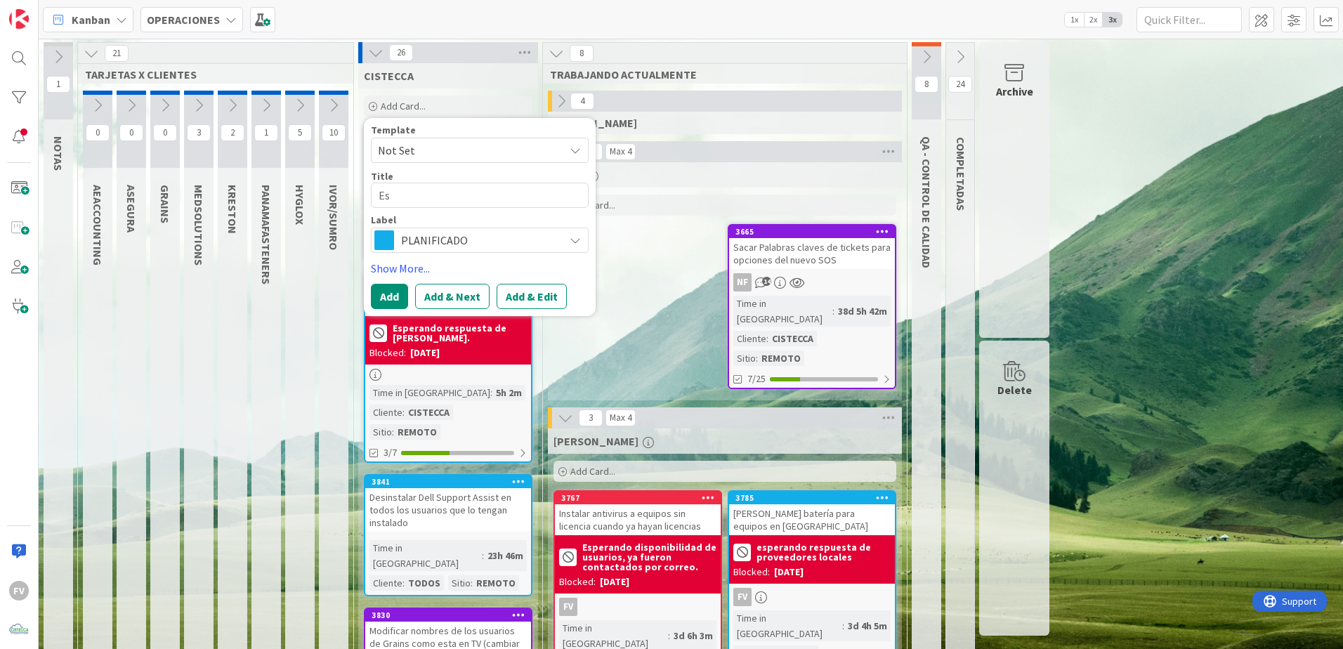
type textarea "Est"
type textarea "x"
type textarea "Esta"
type textarea "x"
type textarea "Estan"
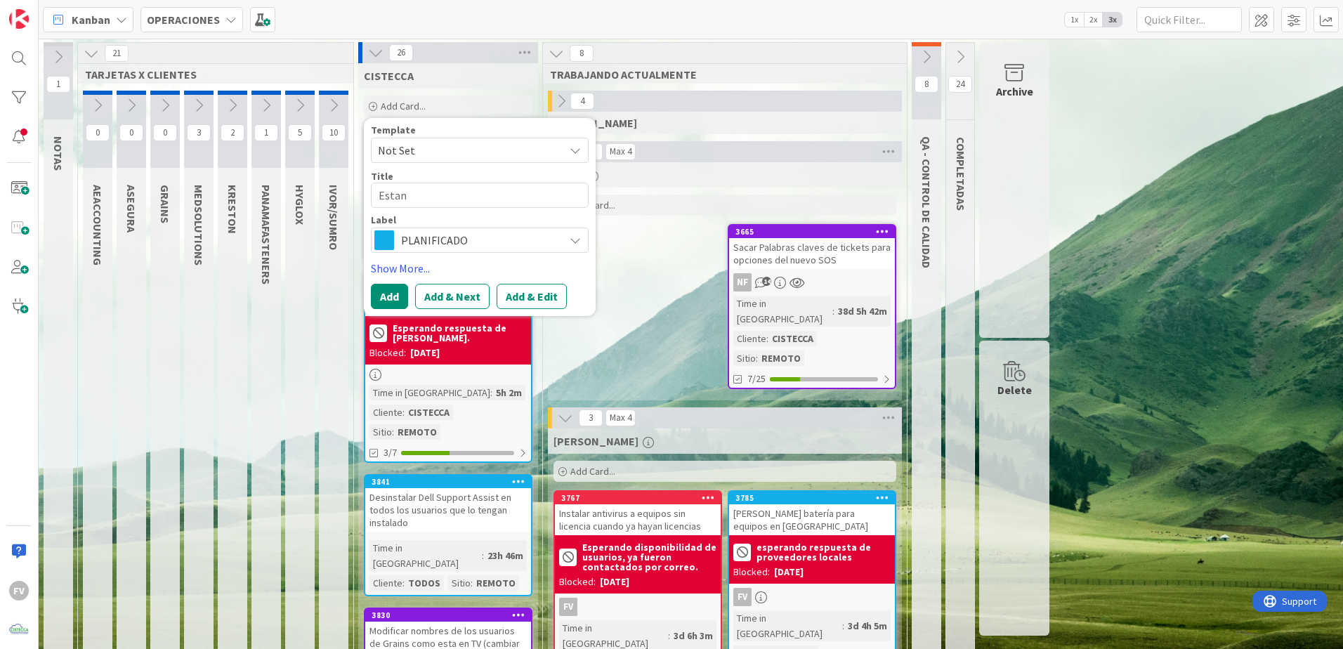
type textarea "x"
type textarea "Estand"
type textarea "x"
type textarea "Estanda"
type textarea "x"
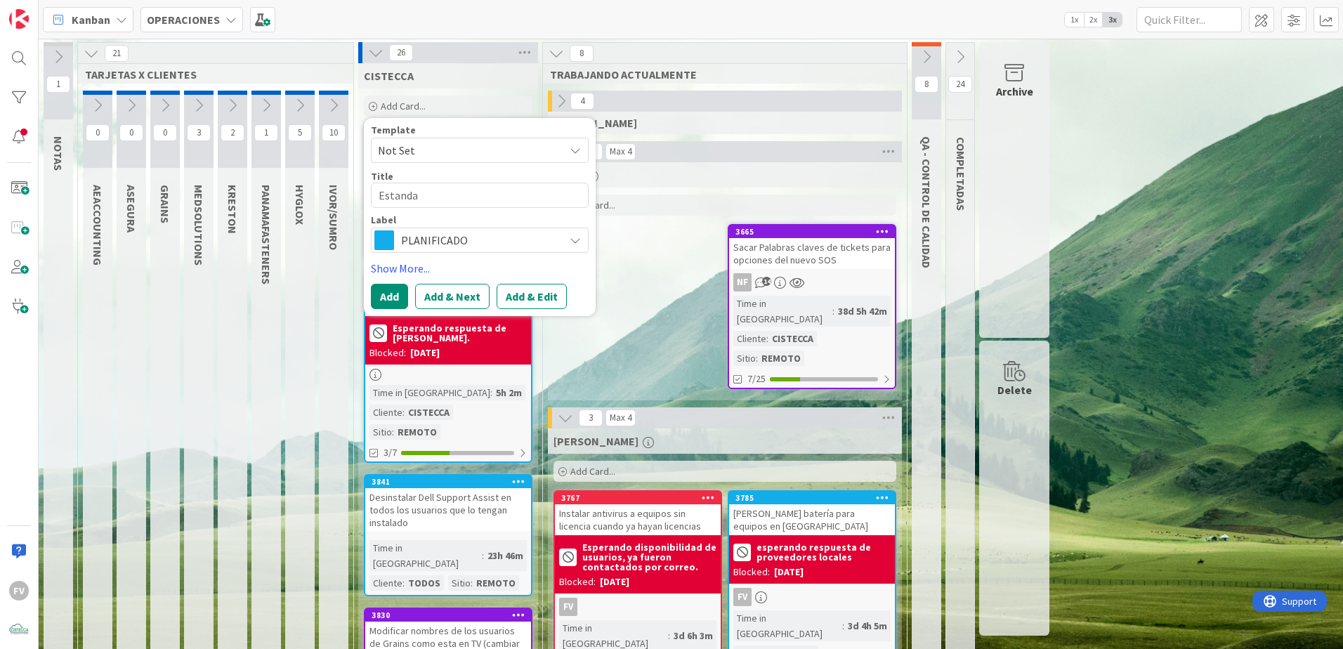
type textarea "Estandar"
type textarea "x"
type textarea "Estandari"
type textarea "x"
type textarea "Estandariz"
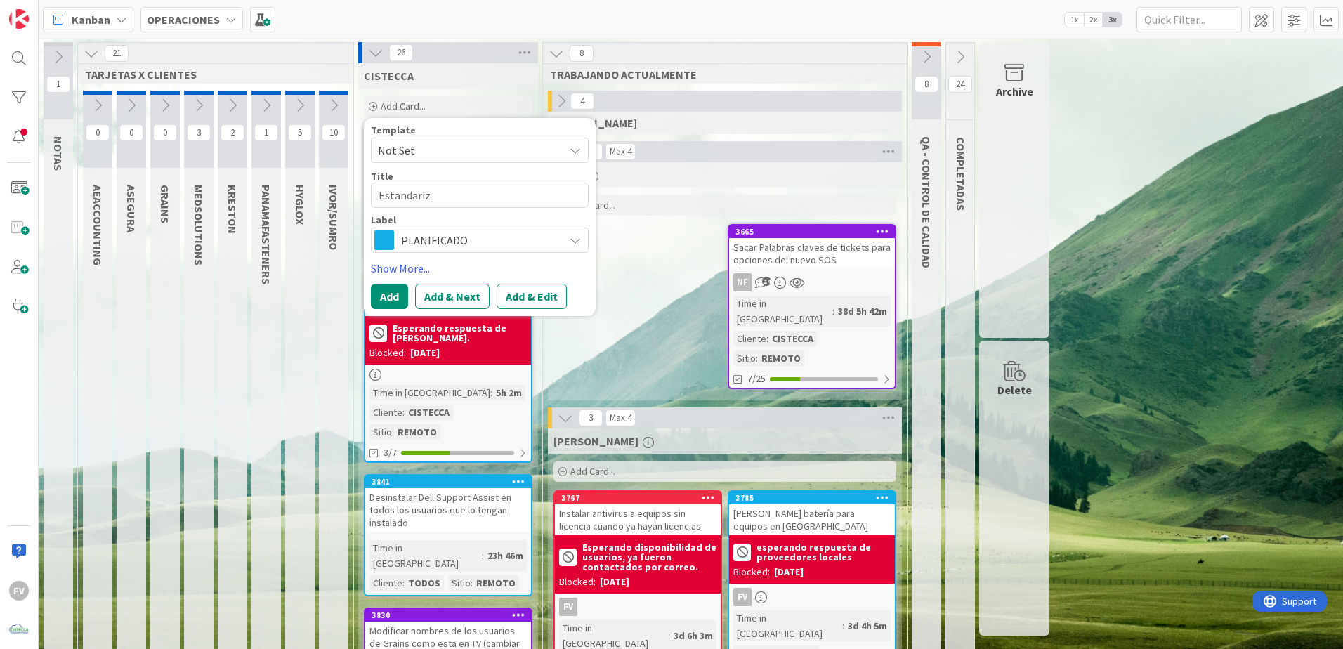
type textarea "x"
type textarea "Estandariza"
type textarea "x"
type textarea "Estandarizar"
type textarea "x"
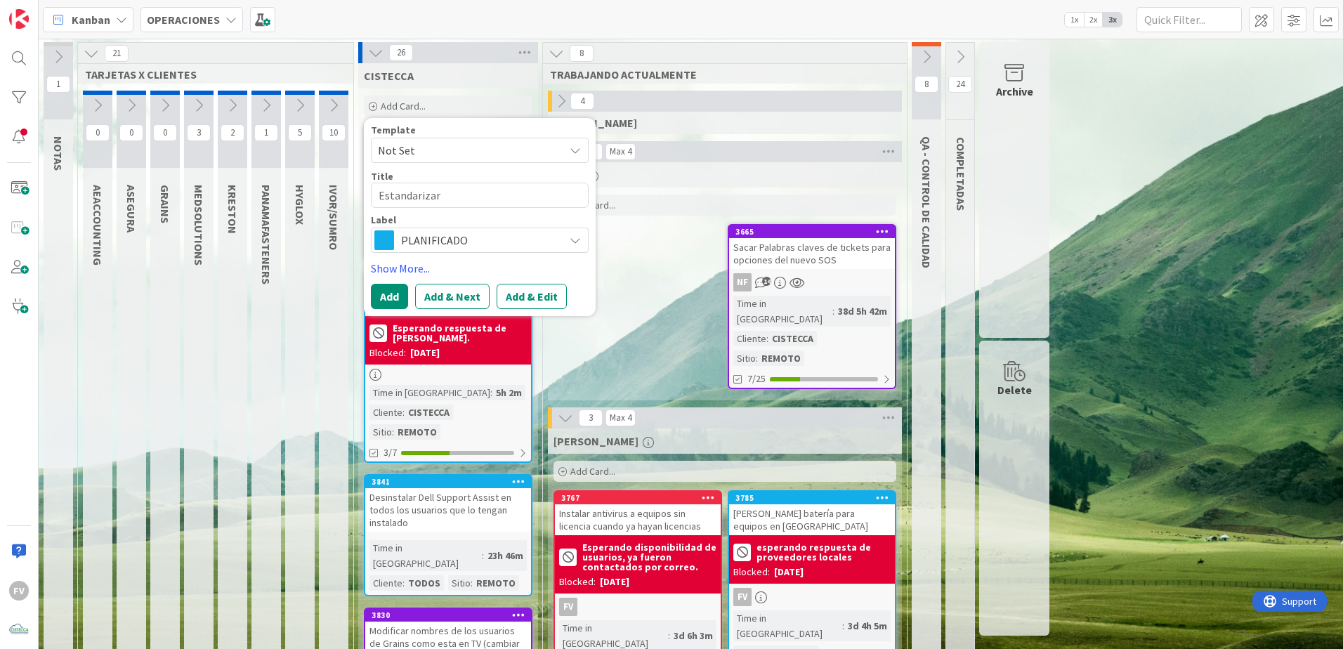
type textarea "Estandarizar"
type textarea "x"
type textarea "Estandarizar n"
type textarea "x"
type textarea "Estandarizar no"
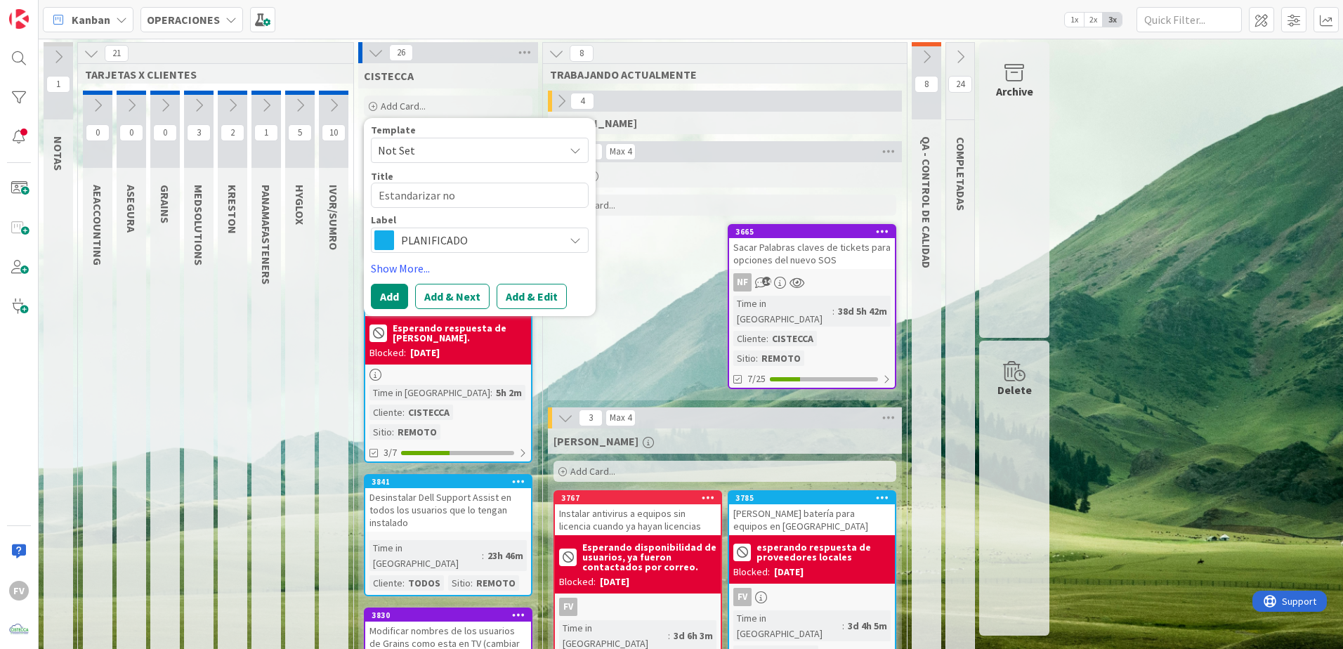
type textarea "x"
type textarea "Estandarizar nomr"
type textarea "x"
type textarea "Estandarizar nomre"
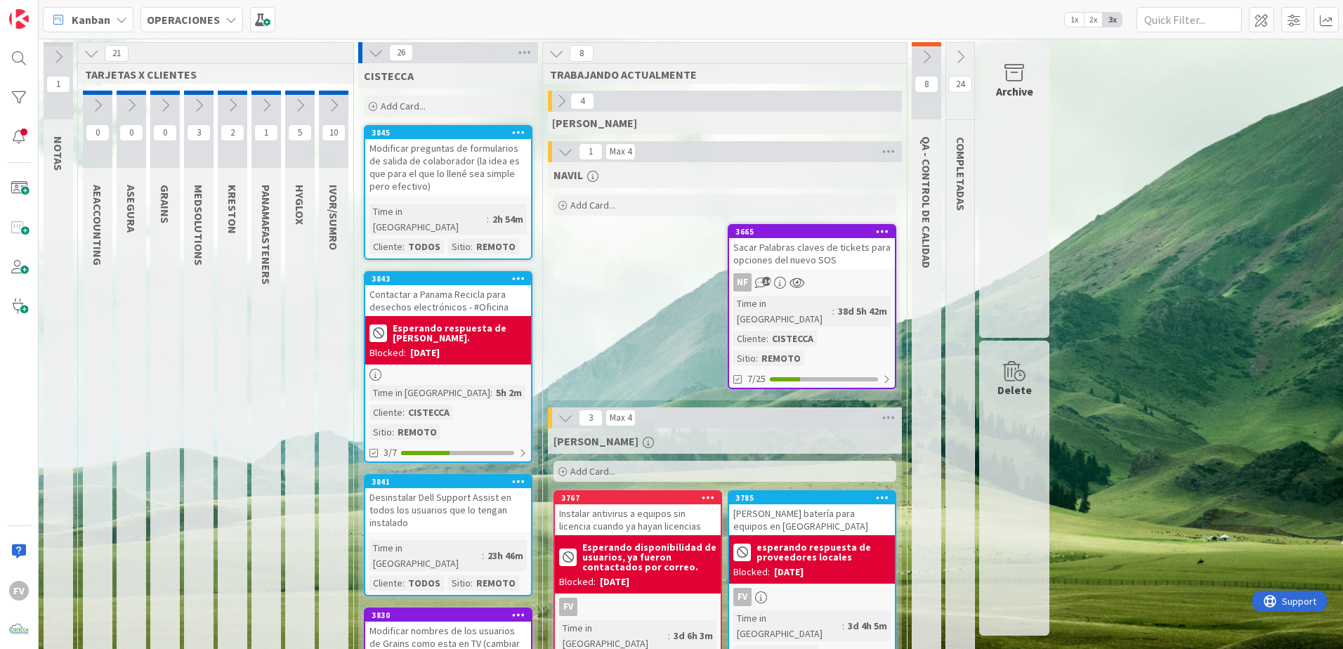
click at [100, 94] on div at bounding box center [98, 93] width 30 height 4
click at [98, 101] on icon at bounding box center [97, 105] width 15 height 15
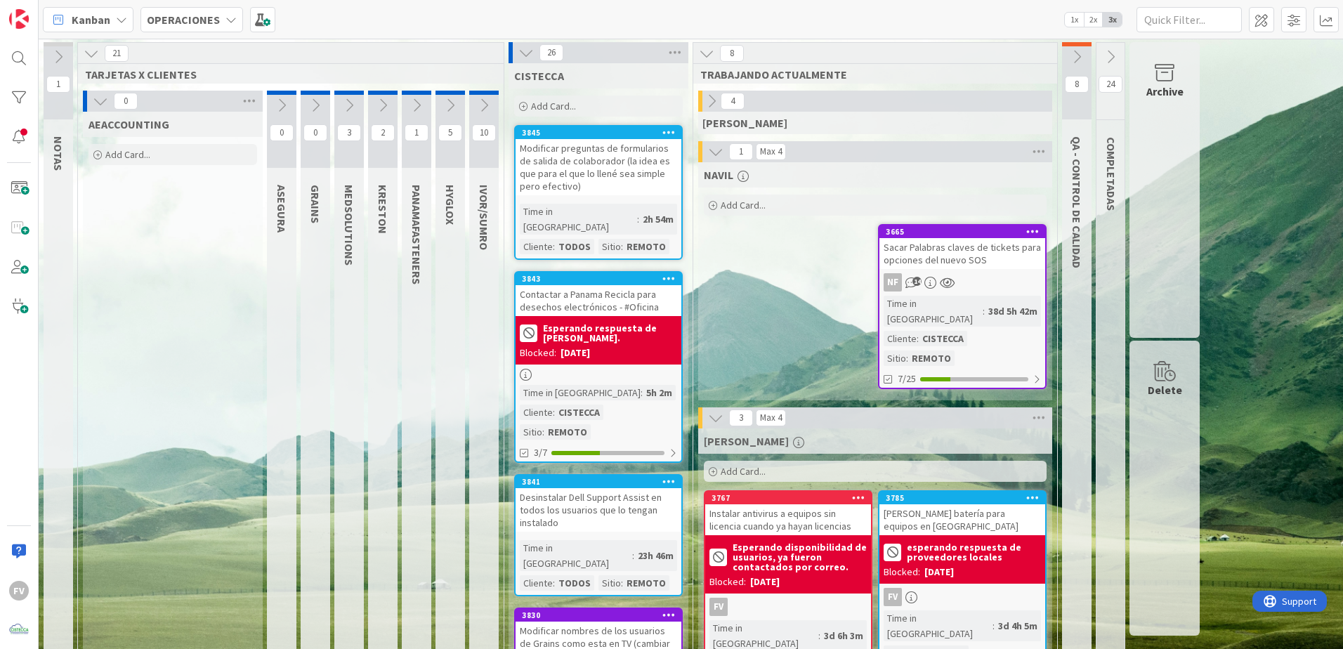
click at [157, 156] on div "Add Card..." at bounding box center [173, 154] width 169 height 21
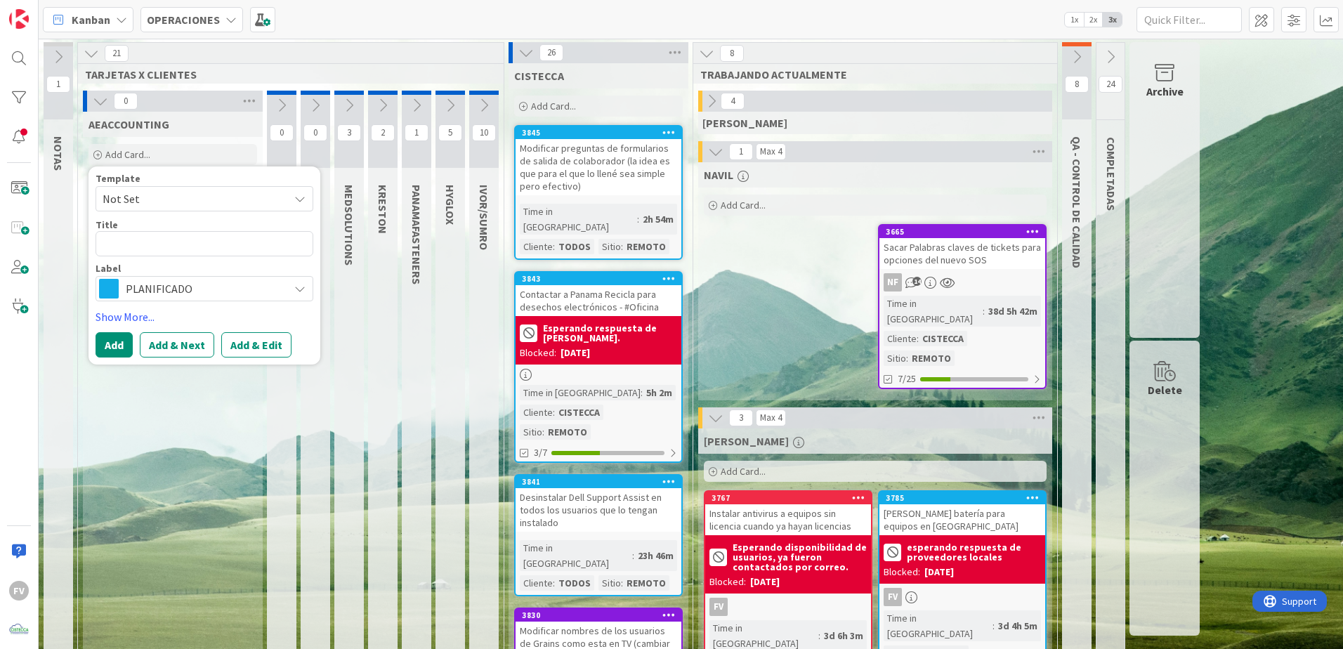
type textarea "x"
type textarea "E"
type textarea "x"
type textarea "Es"
type textarea "x"
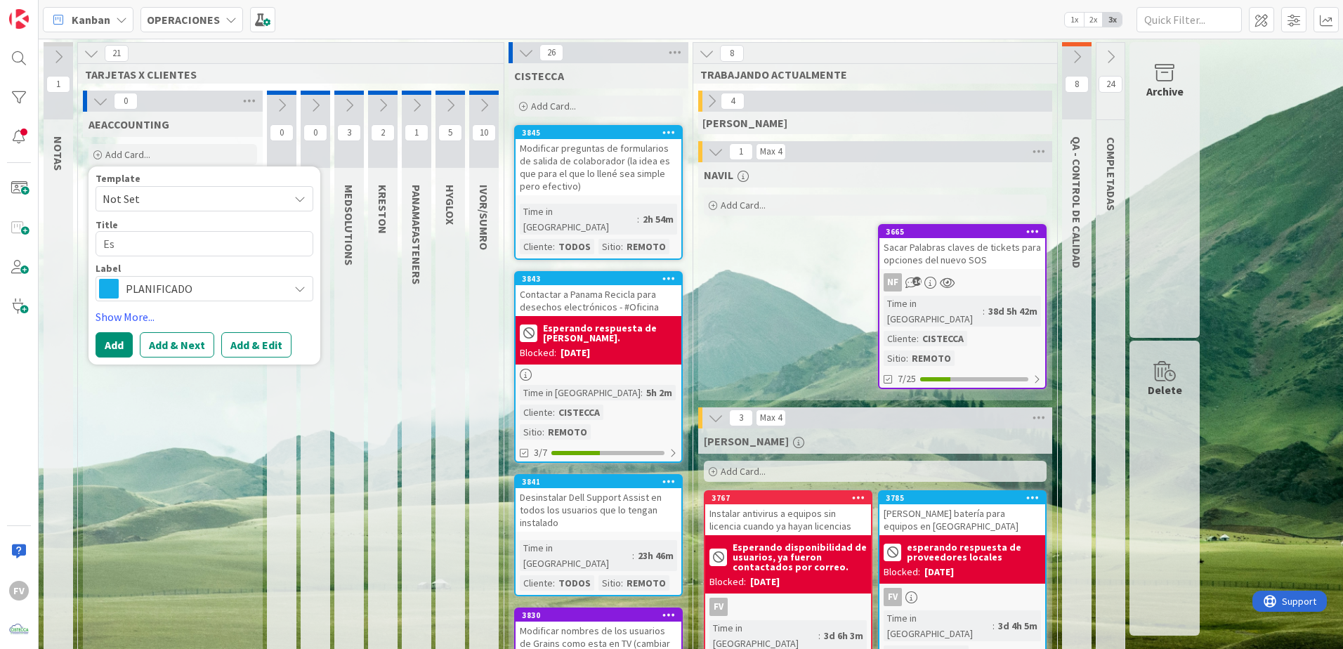
type textarea "Est"
type textarea "x"
type textarea "Esta"
type textarea "x"
type textarea "Estan"
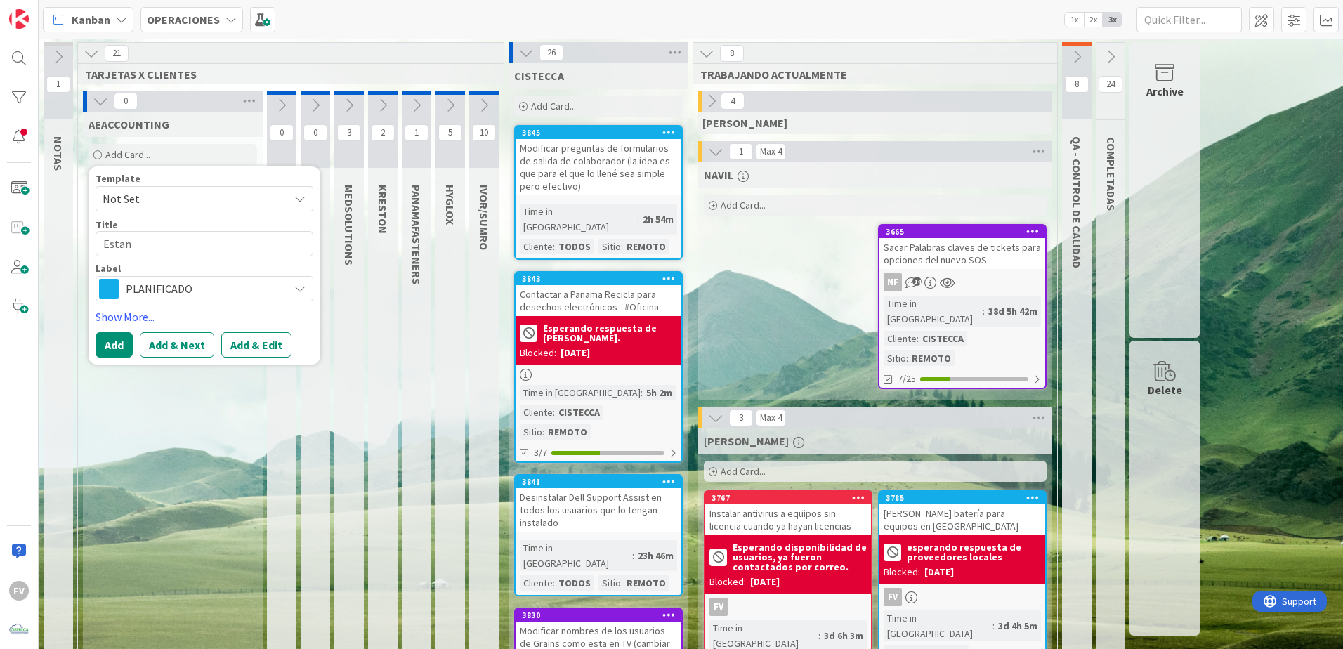
type textarea "x"
type textarea "Estand"
type textarea "x"
type textarea "Estanda"
type textarea "x"
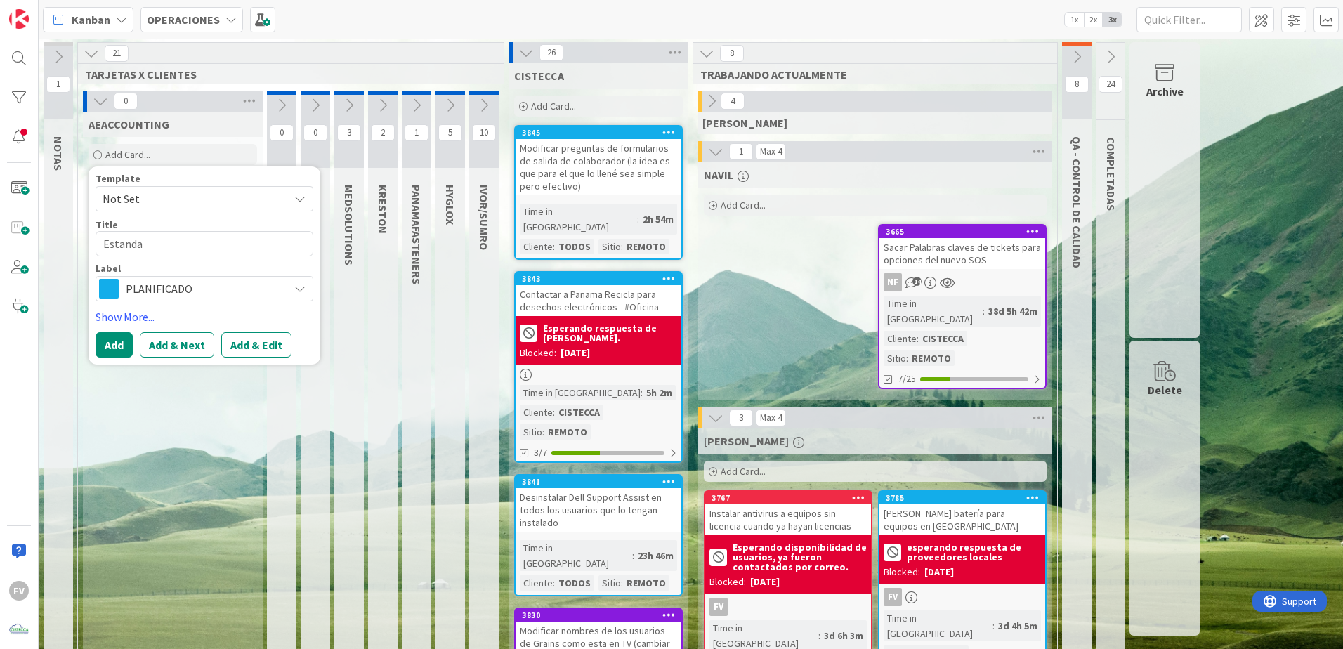
type textarea "Estandar"
type textarea "x"
type textarea "Estandari"
type textarea "x"
type textarea "Estandariz"
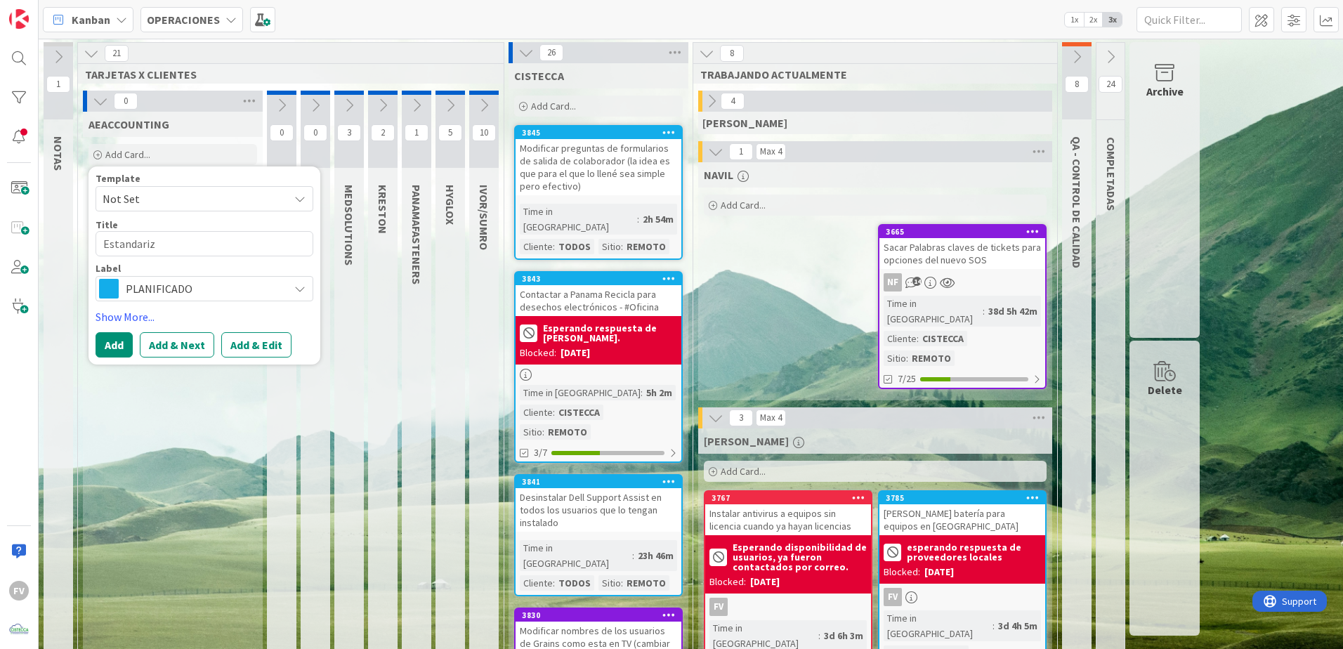
type textarea "x"
type textarea "Estandariza"
type textarea "x"
type textarea "Estandarizar"
type textarea "x"
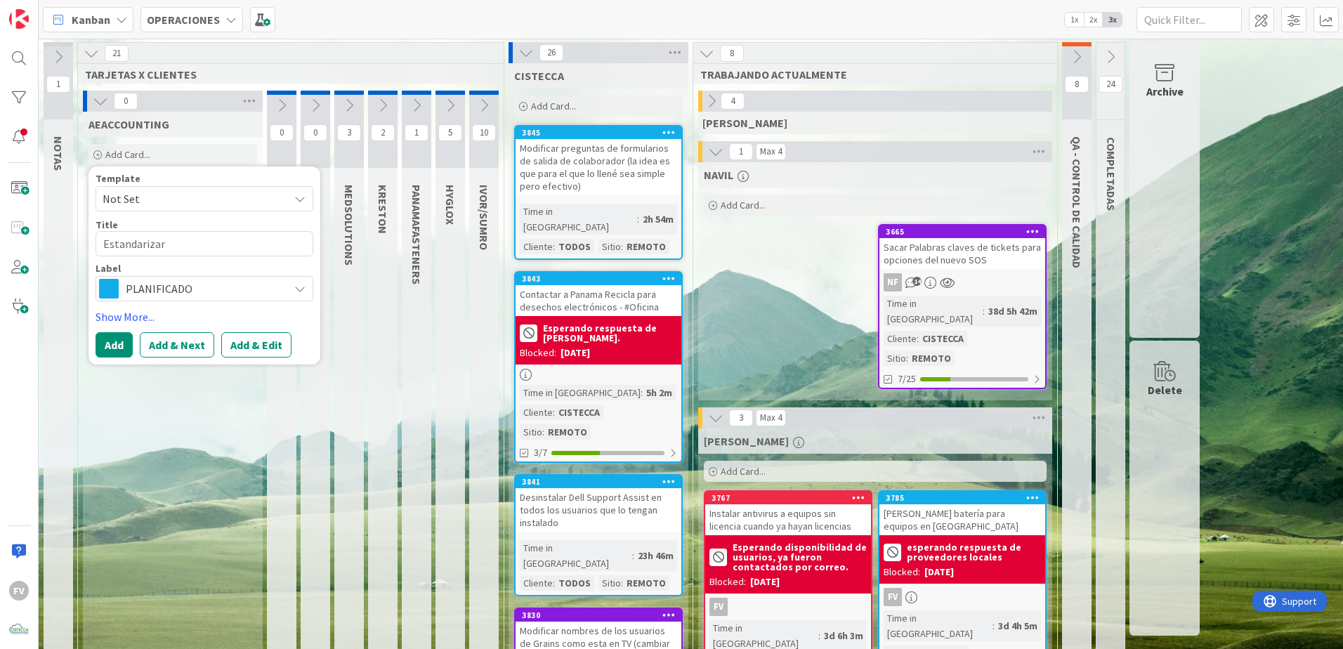
type textarea "Estandarizar n"
type textarea "x"
type textarea "Estandarizar nom"
type textarea "x"
type textarea "Estandarizar nomb"
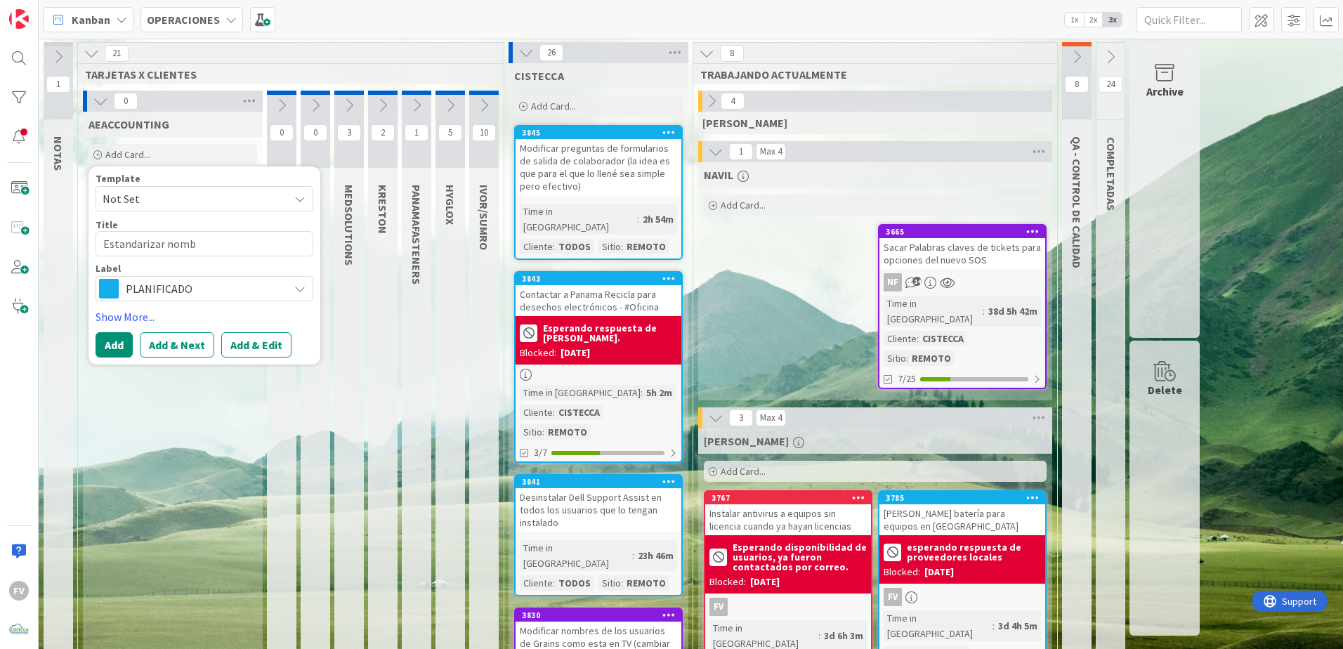
type textarea "x"
type textarea "Estandarizar nombr"
type textarea "x"
type textarea "Estandarizar nombre"
type textarea "x"
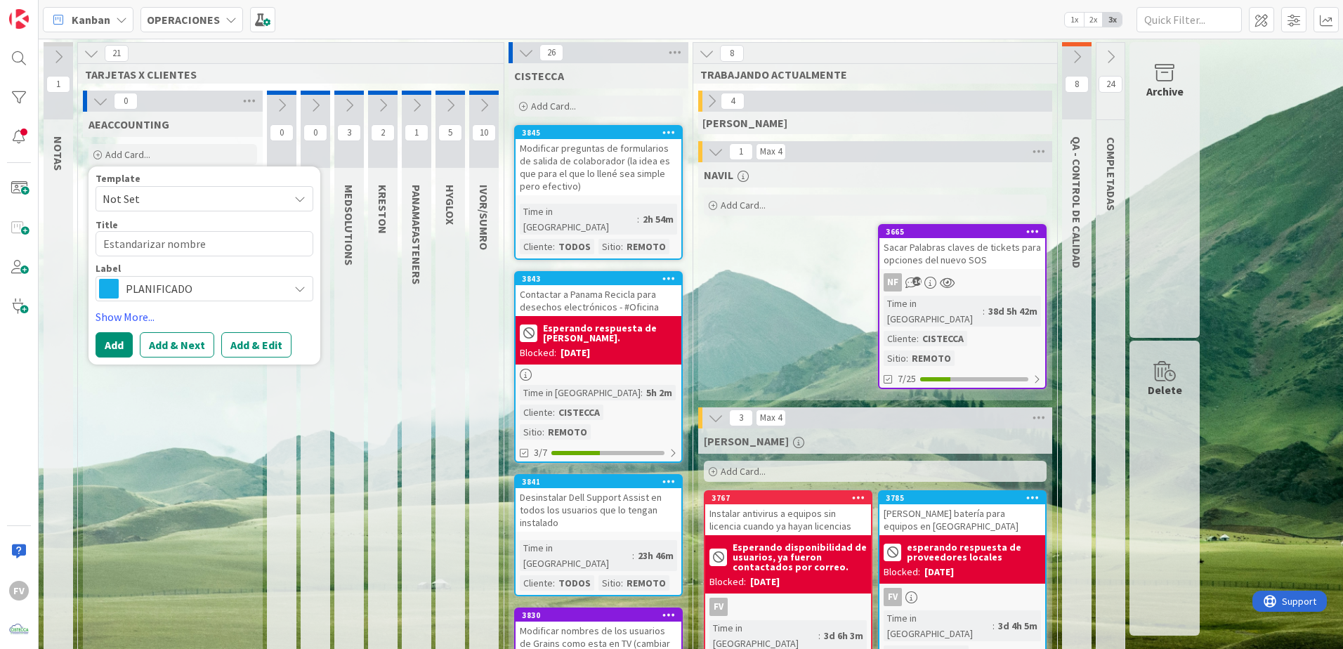
type textarea "Estandarizar nombre"
type textarea "x"
type textarea "Estandarizar nombre d"
type textarea "x"
type textarea "Estandarizar nombre de"
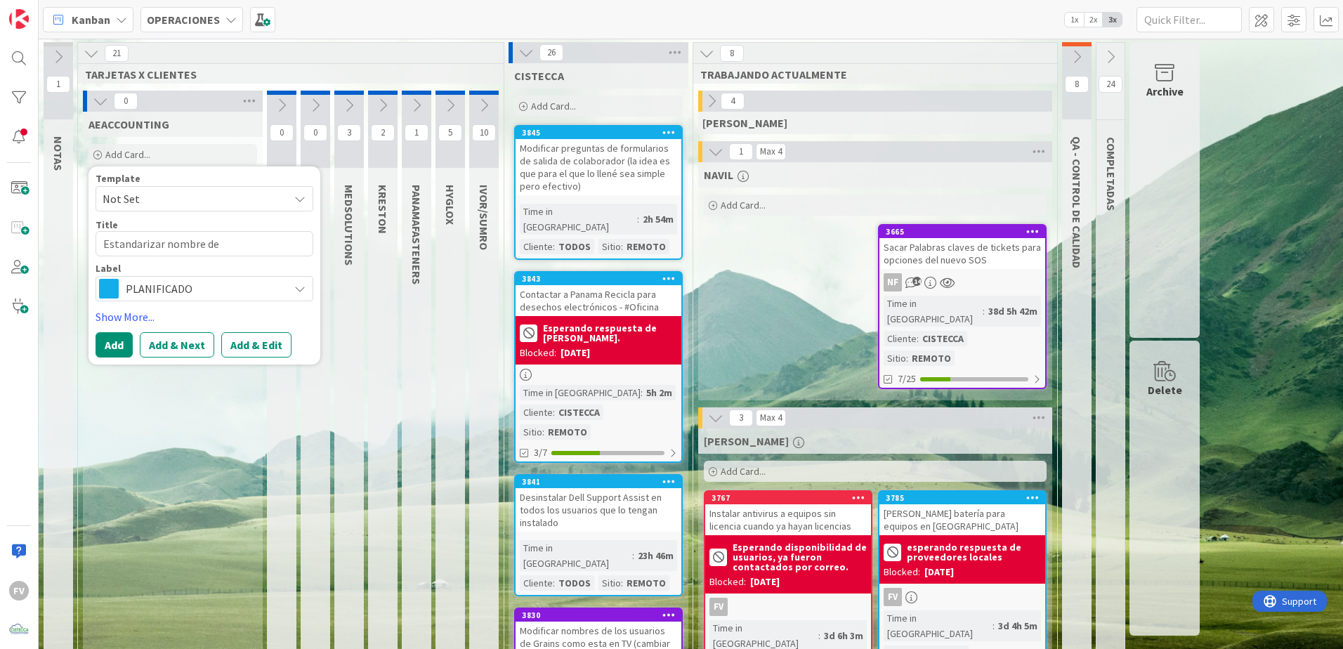
type textarea "x"
type textarea "Estandarizar nombre de"
type textarea "x"
type textarea "Estandarizar nombre de l"
type textarea "x"
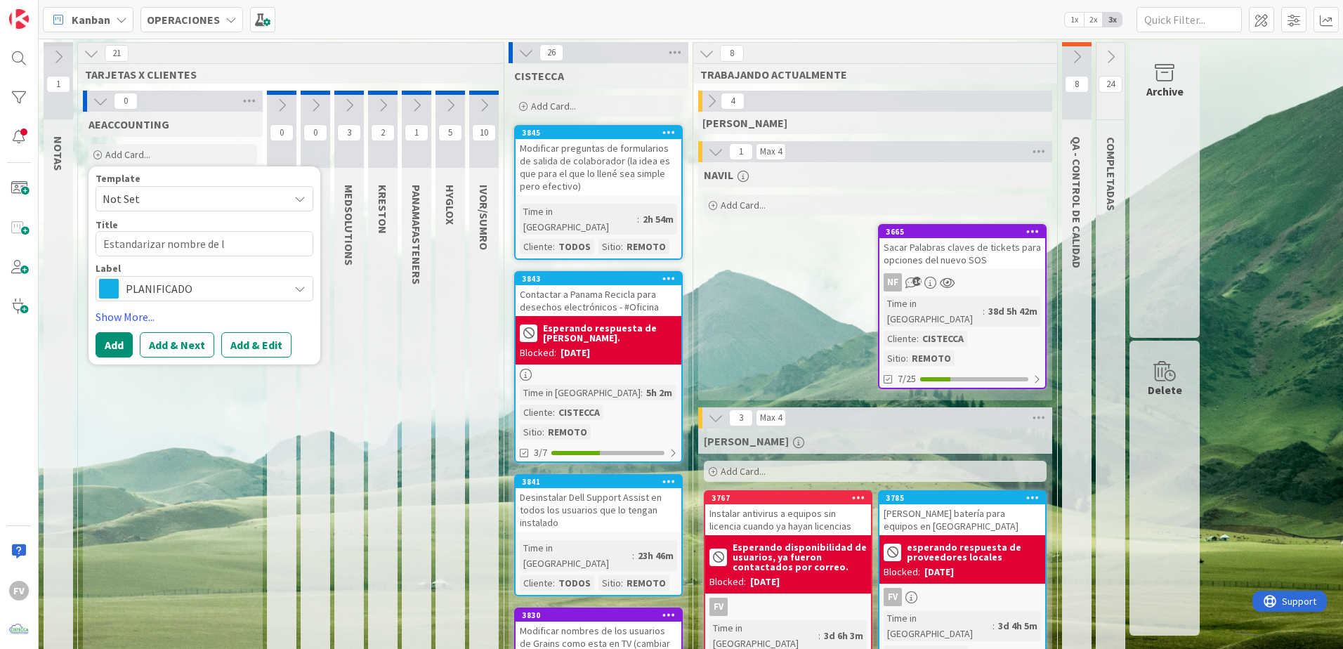
type textarea "Estandarizar nombre de"
type textarea "x"
type textarea "Estandarizar nombre de"
type textarea "x"
type textarea "Estandarizar nombre d"
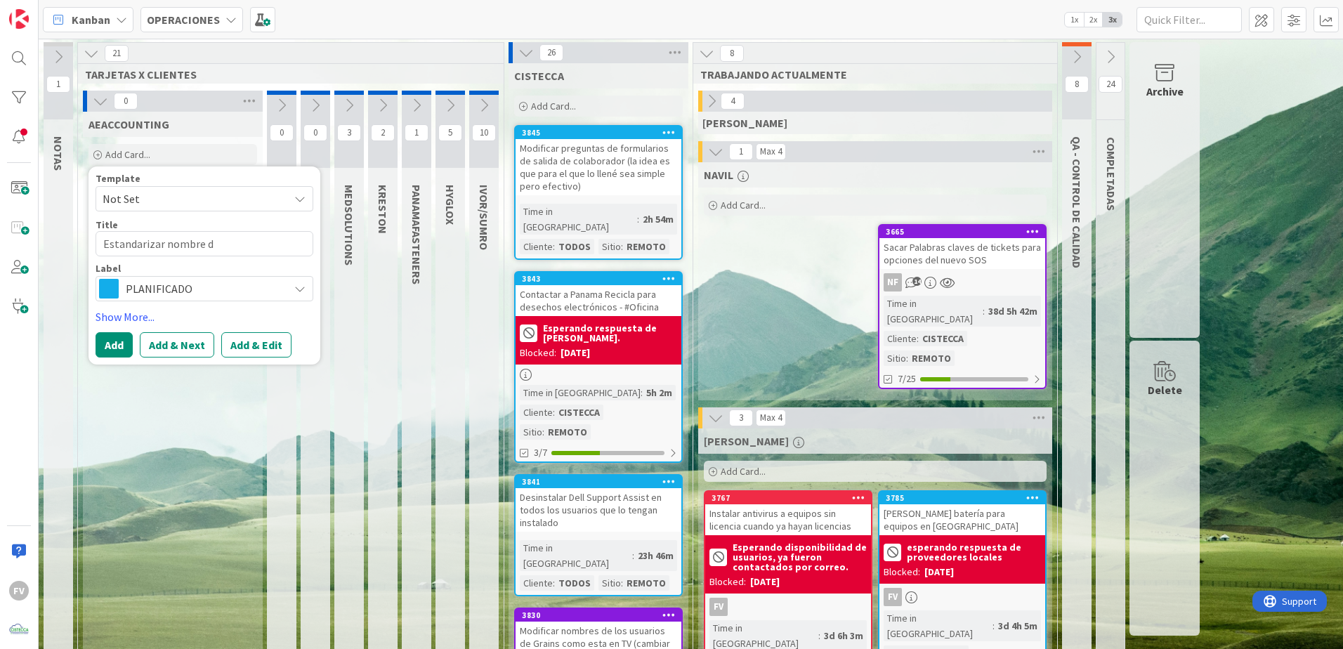
type textarea "x"
type textarea "Estandarizar nombre de"
type textarea "x"
type textarea "Estandarizar nombre de"
type textarea "x"
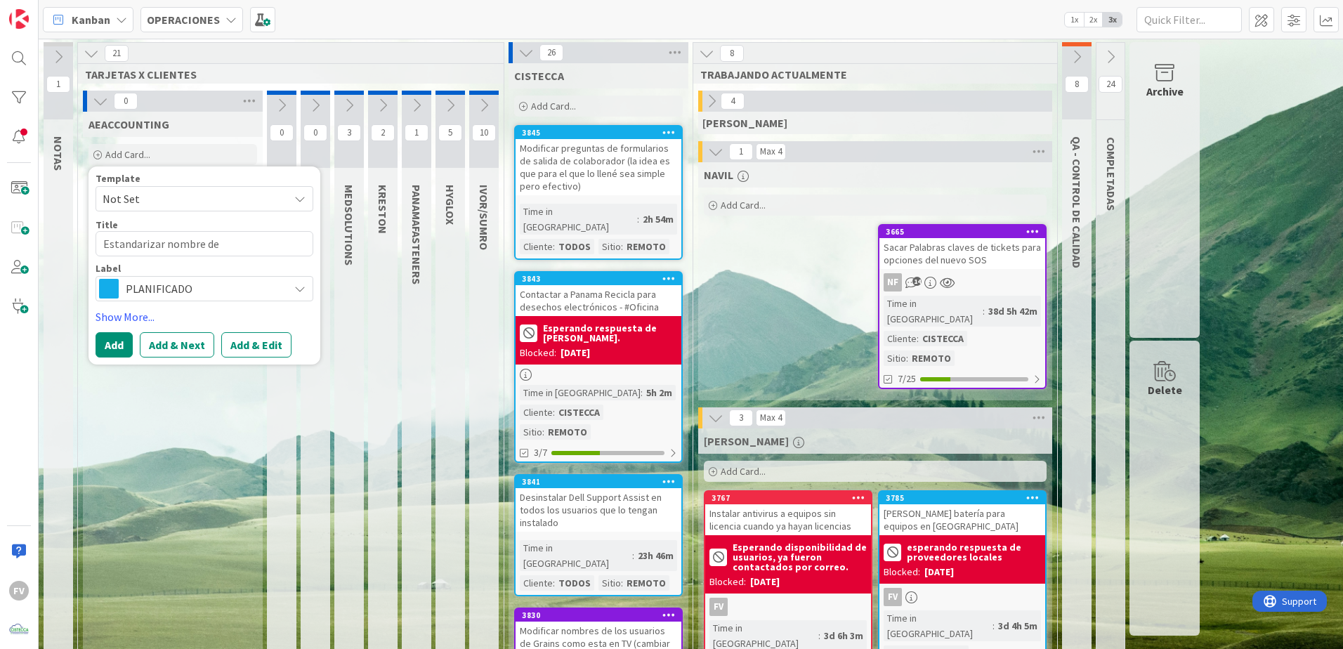
type textarea "Estandarizar nombre de e"
type textarea "x"
type textarea "Estandarizar nombre de eq"
type textarea "x"
type textarea "Estandarizar nombre de equ"
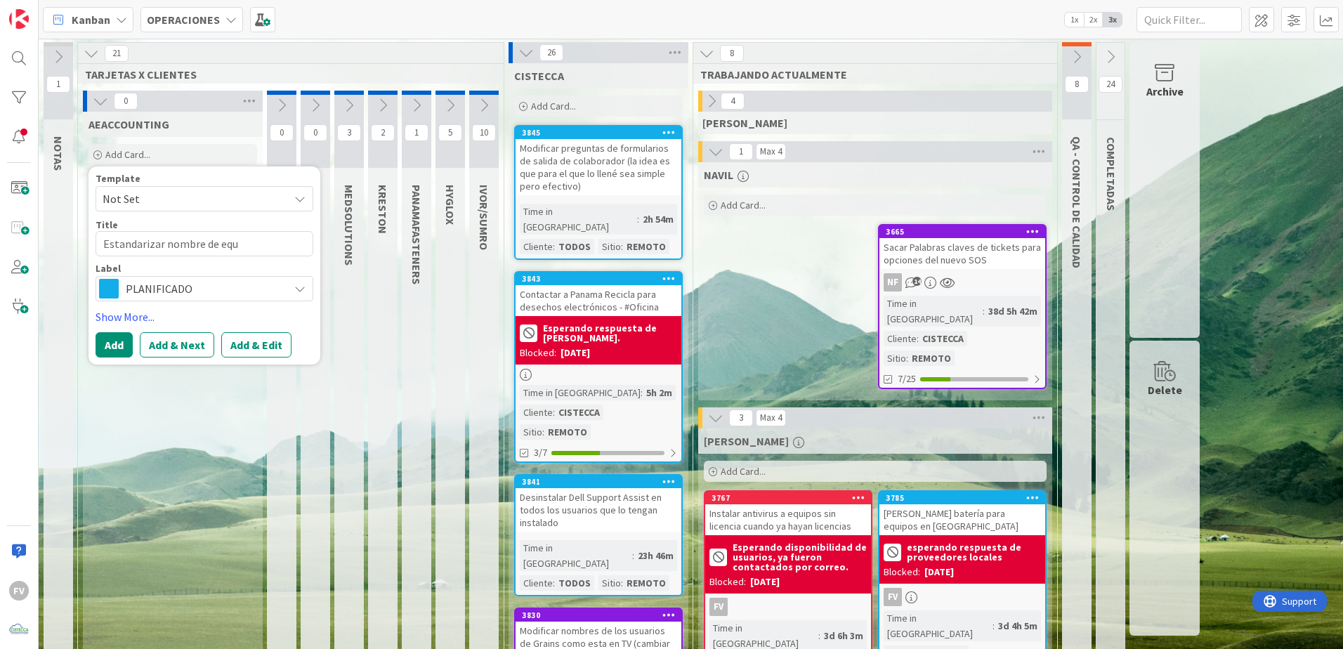
type textarea "x"
type textarea "Estandarizar nombre de equi"
type textarea "x"
type textarea "Estandarizar nombre de equip"
type textarea "x"
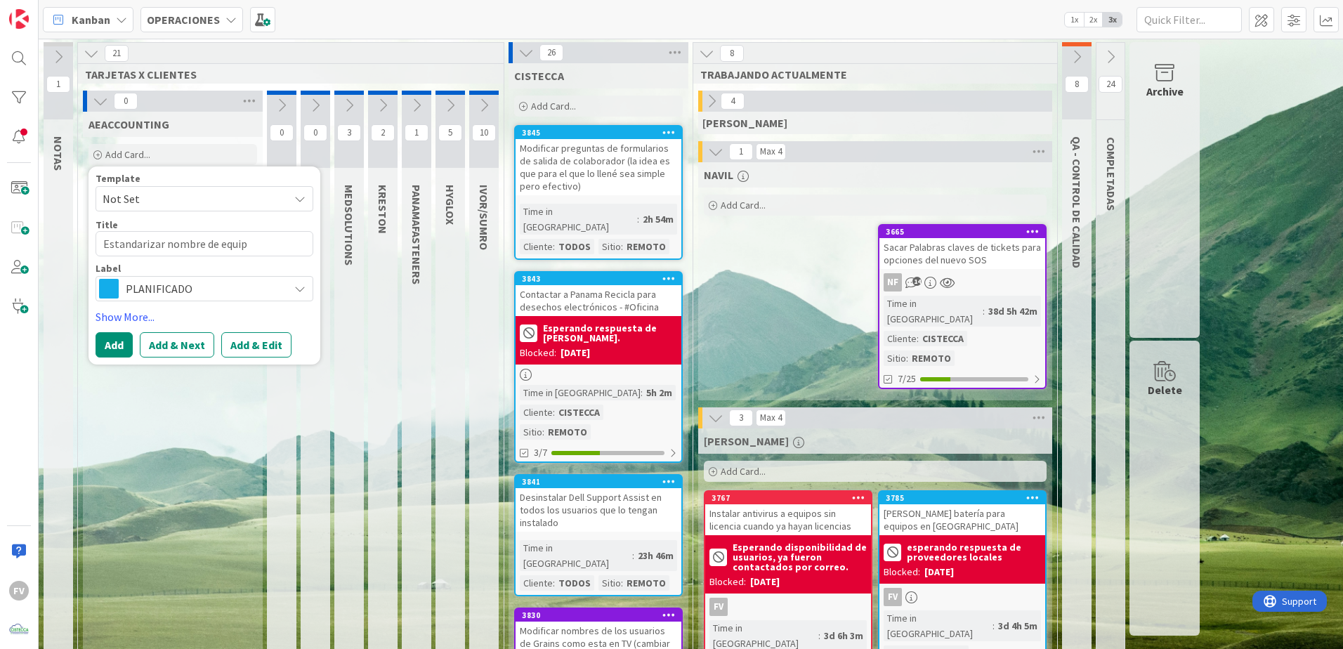
type textarea "Estandarizar nombre de equipo"
type textarea "x"
type textarea "Estandarizar nombre de equipo"
type textarea "x"
type textarea "Estandarizar nombre de equipo d"
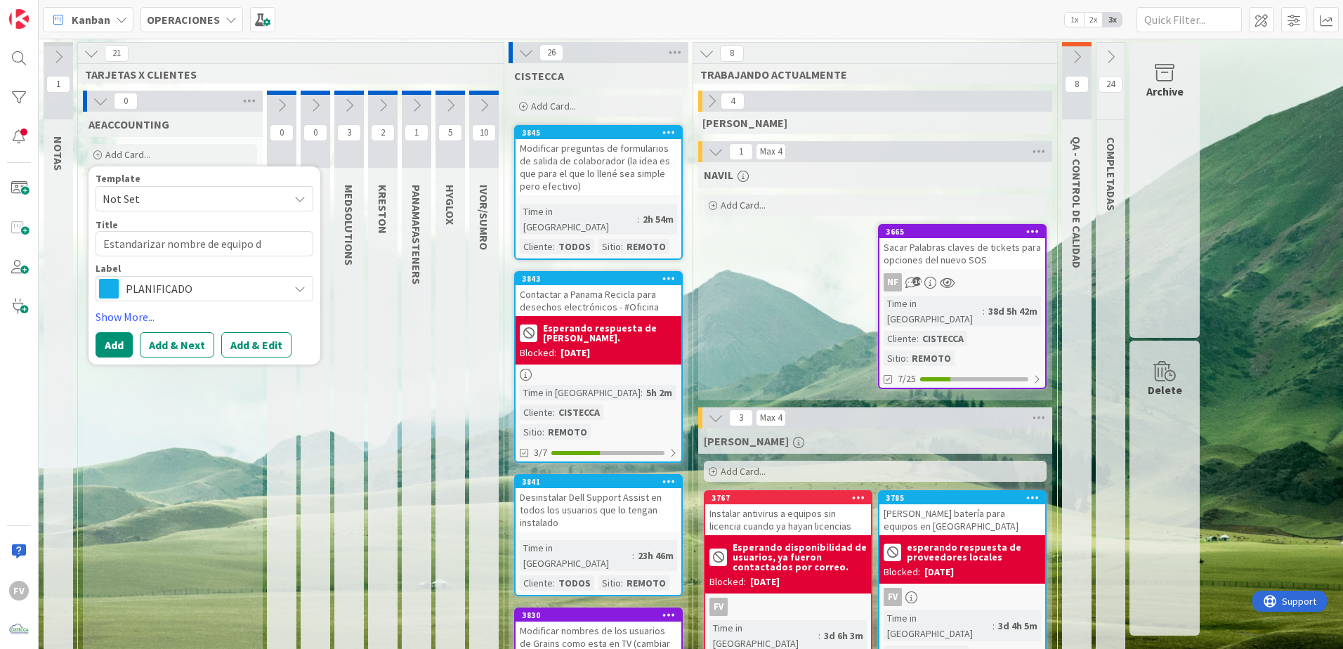
type textarea "x"
type textarea "Estandarizar nombre de equipo de"
type textarea "x"
type textarea "Estandarizar nombre de equipo de l"
type textarea "x"
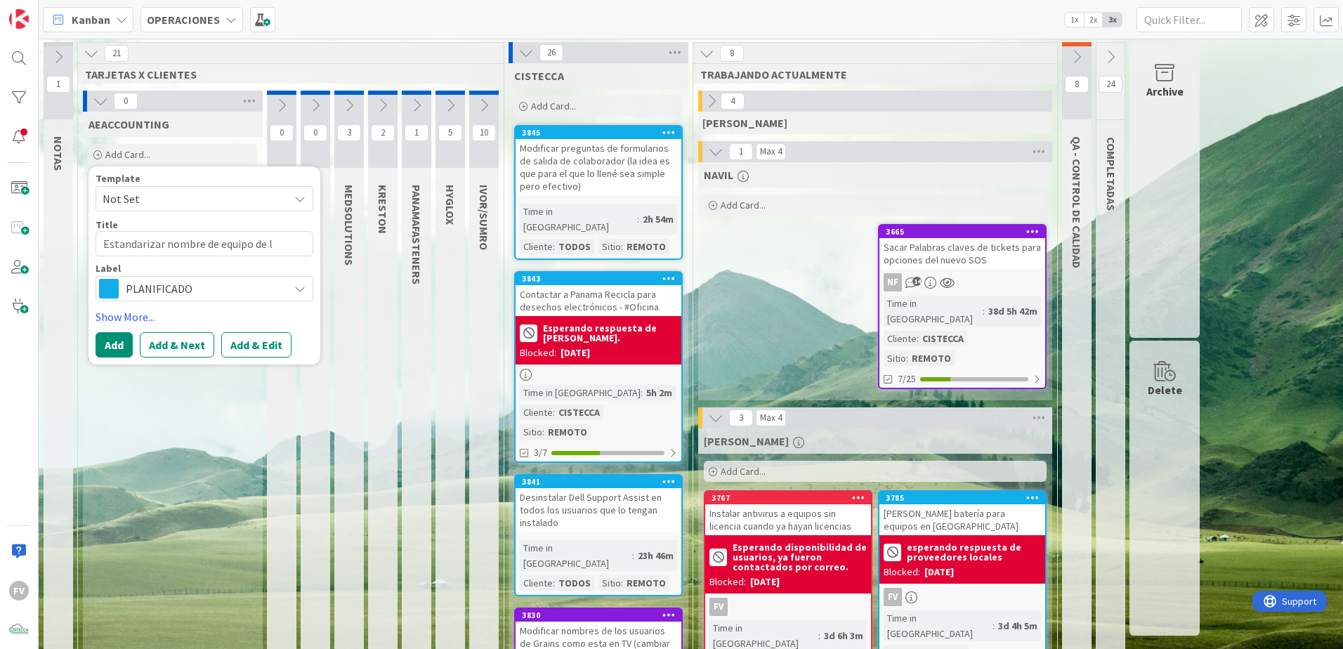
type textarea "Estandarizar nombre de equipo de la"
type textarea "x"
type textarea "Estandarizar nombre de equipo de la"
type textarea "x"
type textarea "Estandarizar nombre de equipo de la m"
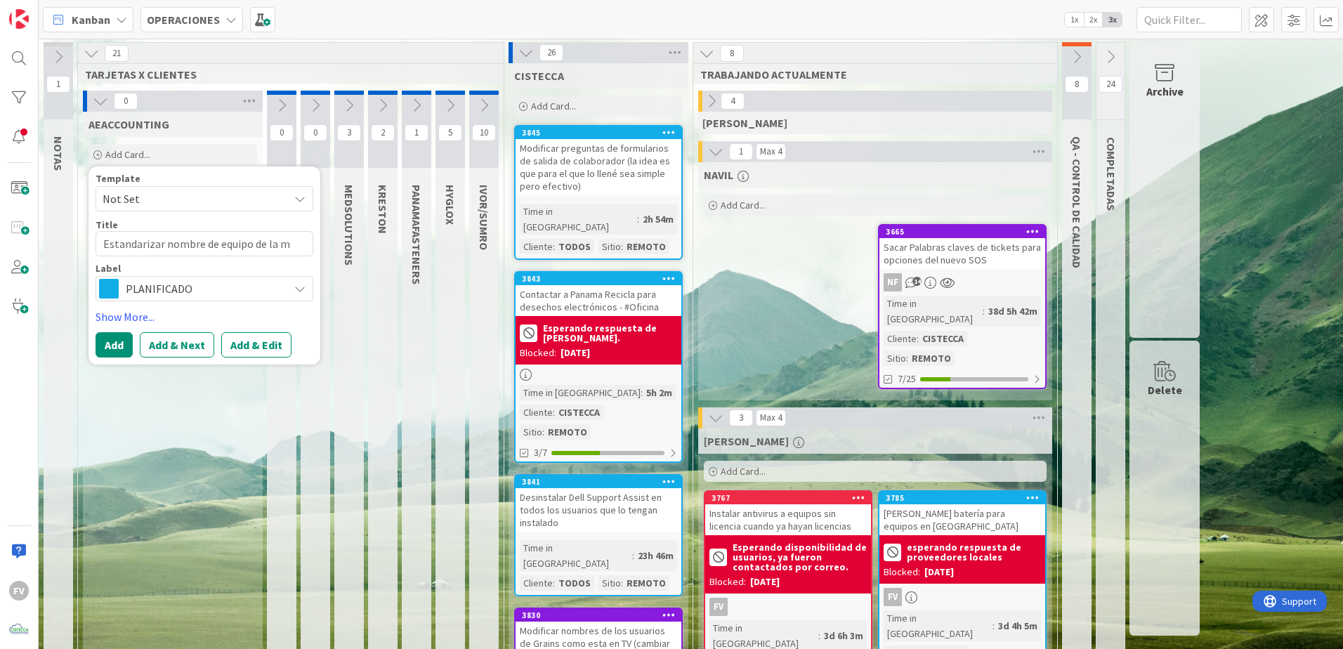
type textarea "x"
type textarea "Estandarizar nombre de equipo de la"
type textarea "x"
type textarea "Estandarizar nombre de equipo de la"
type textarea "x"
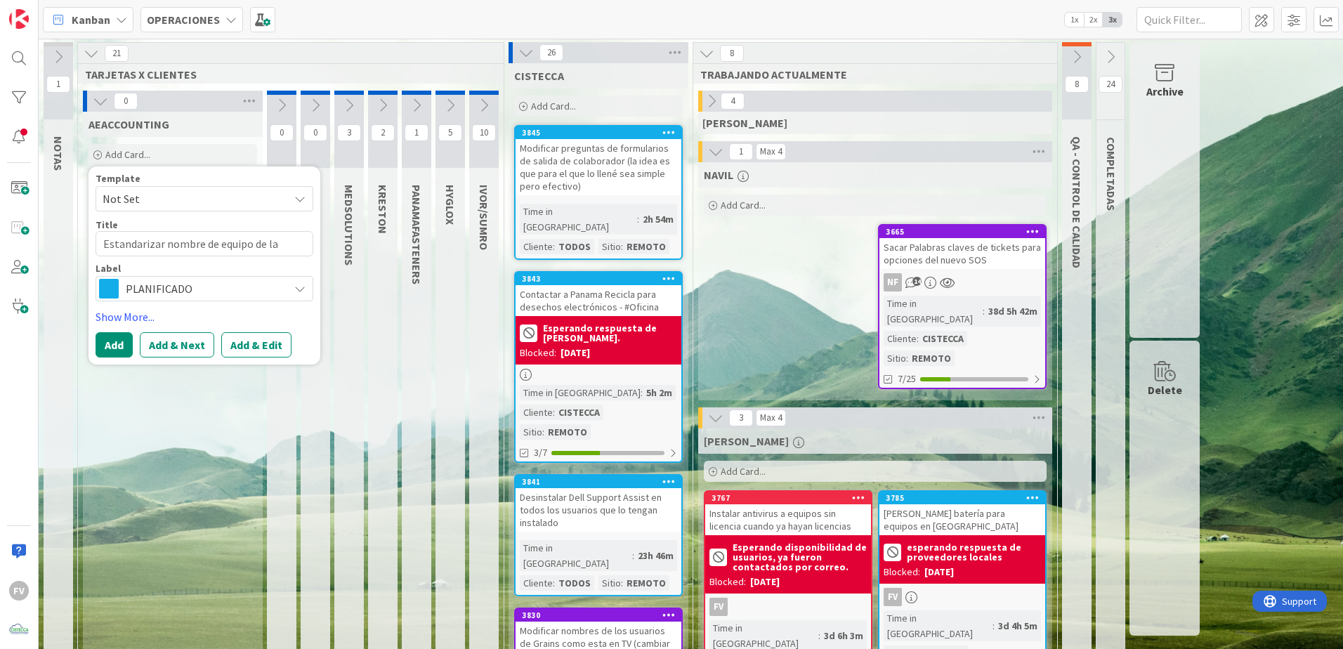
type textarea "Estandarizar nombre de equipo de l"
type textarea "x"
click at [289, 245] on textarea "Estandarizar nombre de equipo de" at bounding box center [205, 243] width 218 height 25
paste textarea "AEA-AZU-SAGE - [PERSON_NAME]"
type textarea "Estandarizar nombre de equipo de AEA-AZU-SAGE - [PERSON_NAME]"
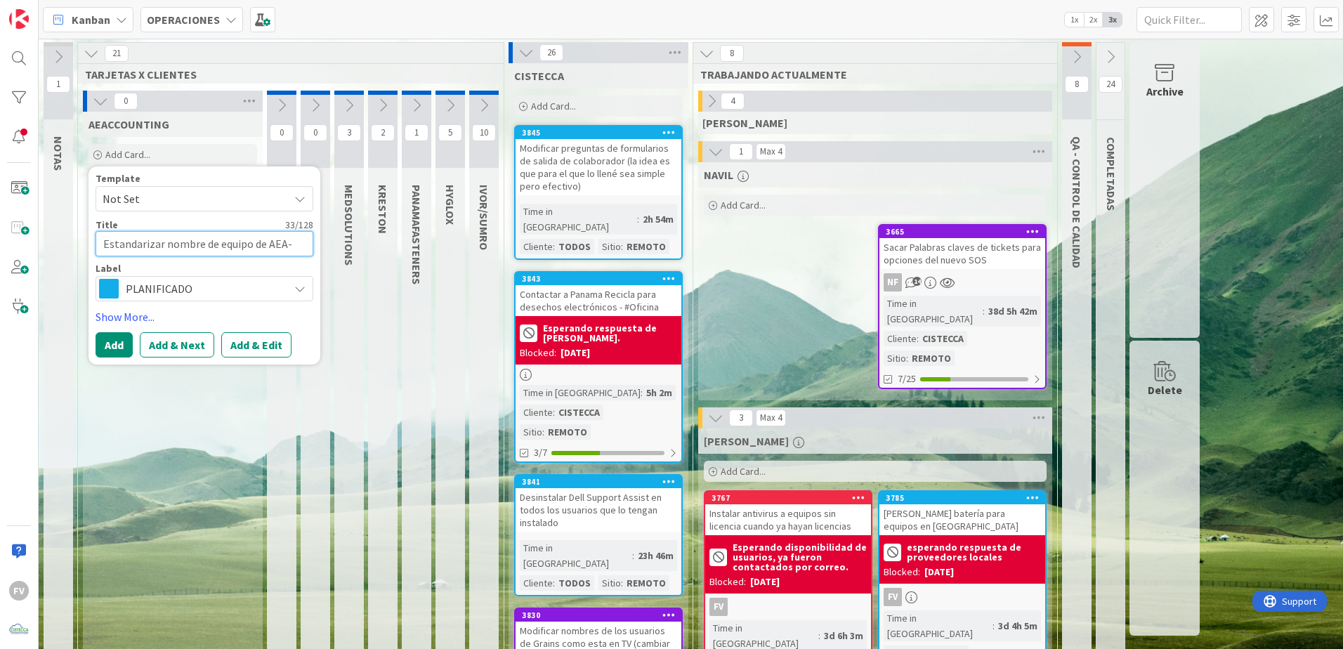
type textarea "x"
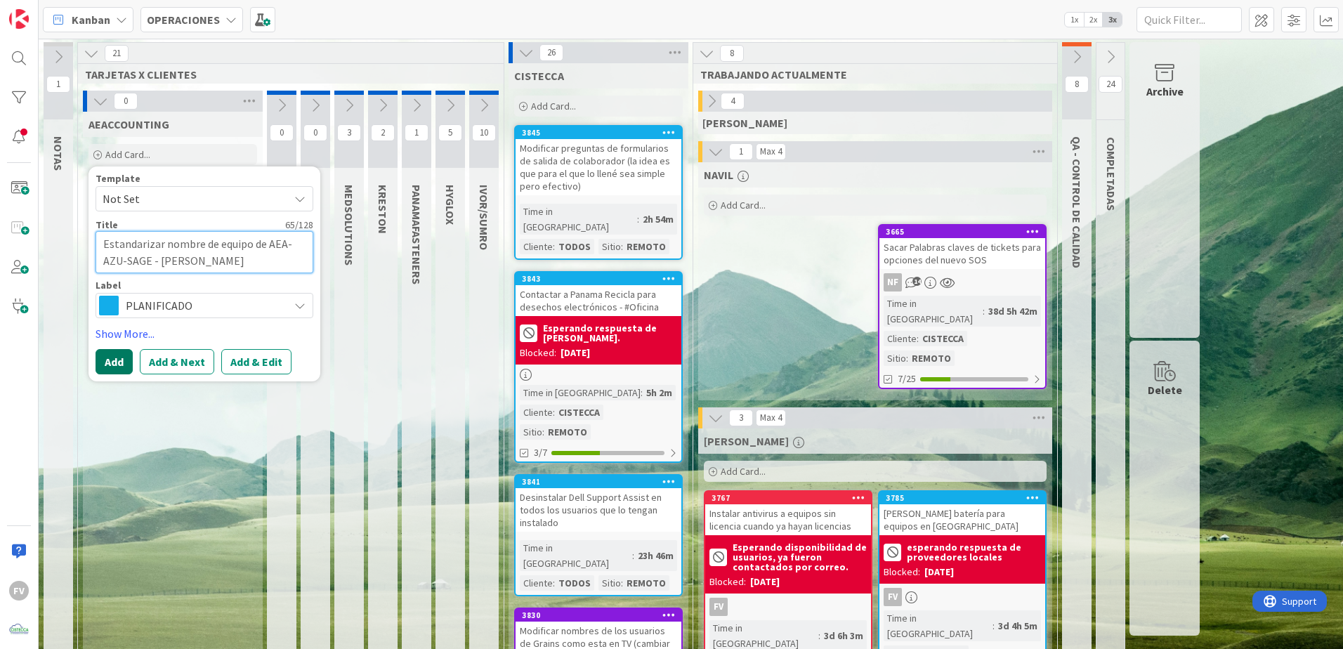
type textarea "Estandarizar nombre de equipo de AEA-AZU-SAGE - [PERSON_NAME]"
drag, startPoint x: 108, startPoint y: 372, endPoint x: 126, endPoint y: 370, distance: 18.4
click at [110, 372] on button "Add" at bounding box center [114, 361] width 37 height 25
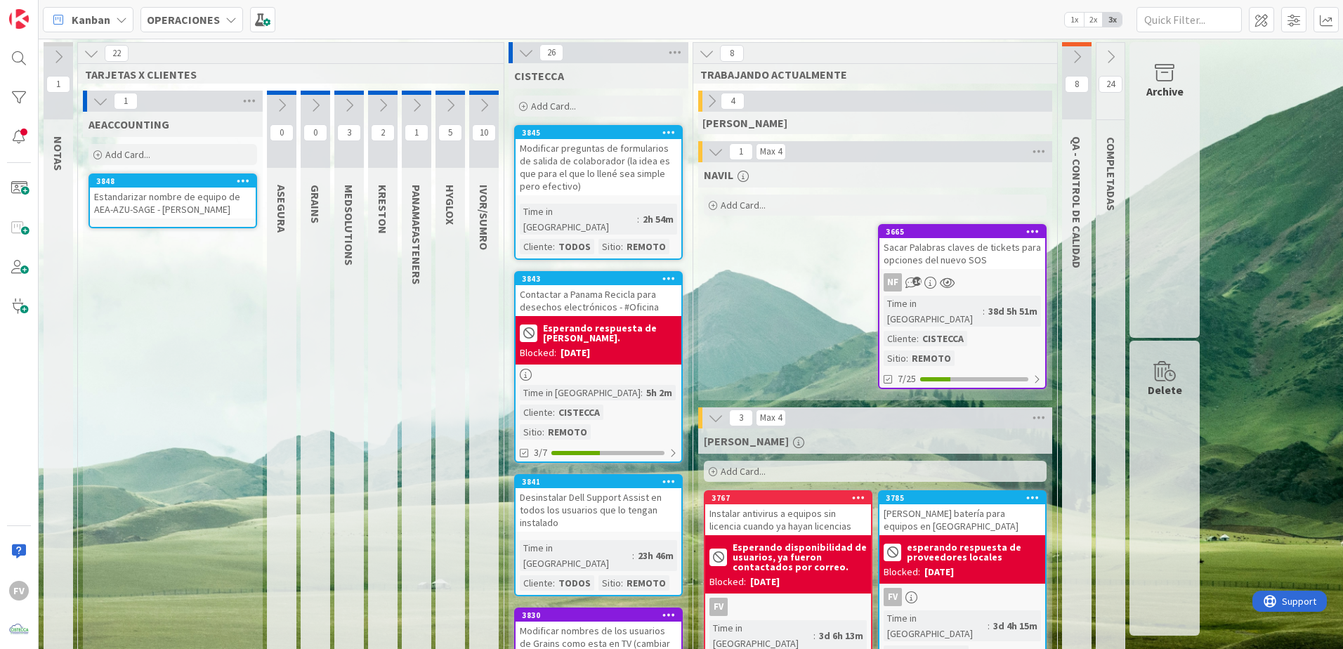
click at [160, 209] on div "Estandarizar nombre de equipo de AEA-AZU-SAGE - [PERSON_NAME]" at bounding box center [173, 203] width 166 height 31
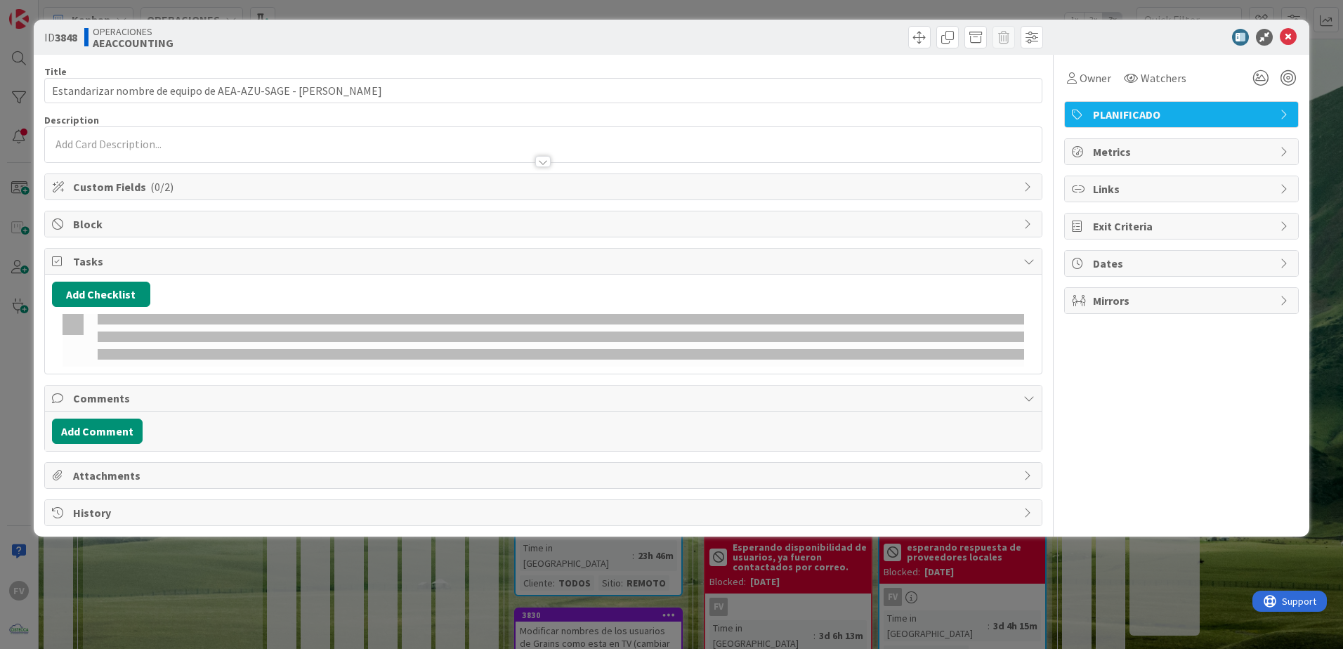
type textarea "x"
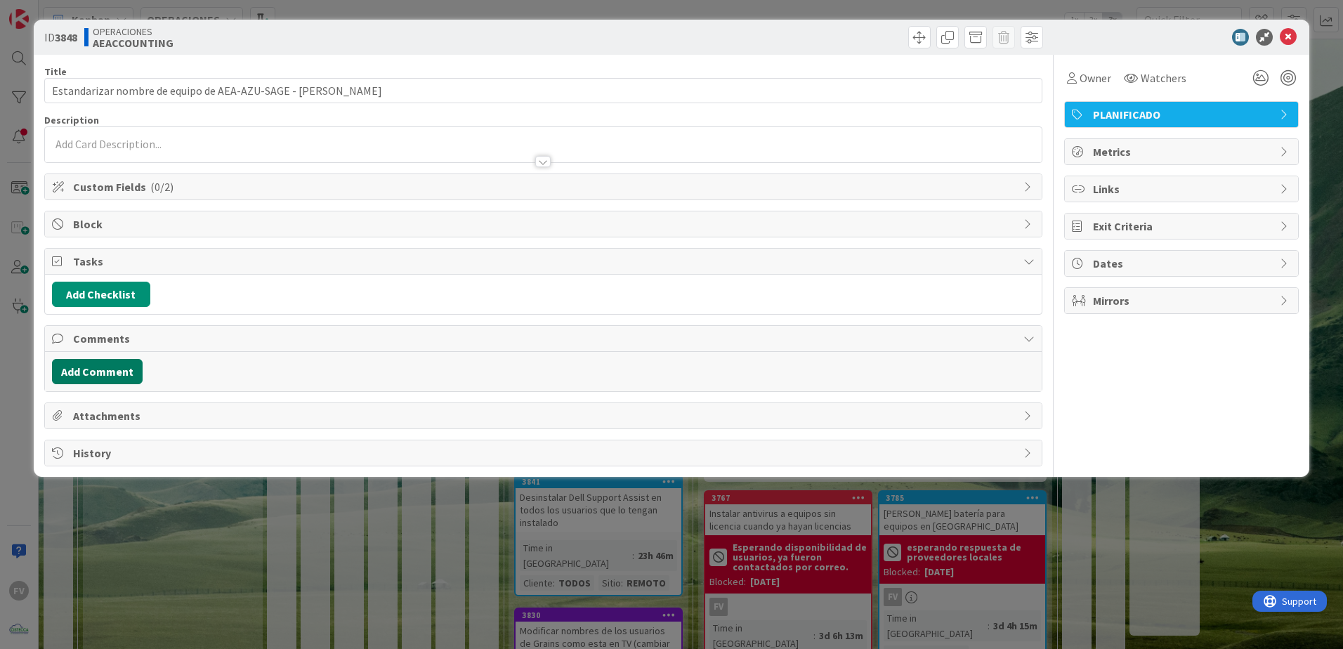
click at [123, 370] on button "Add Comment" at bounding box center [97, 371] width 91 height 25
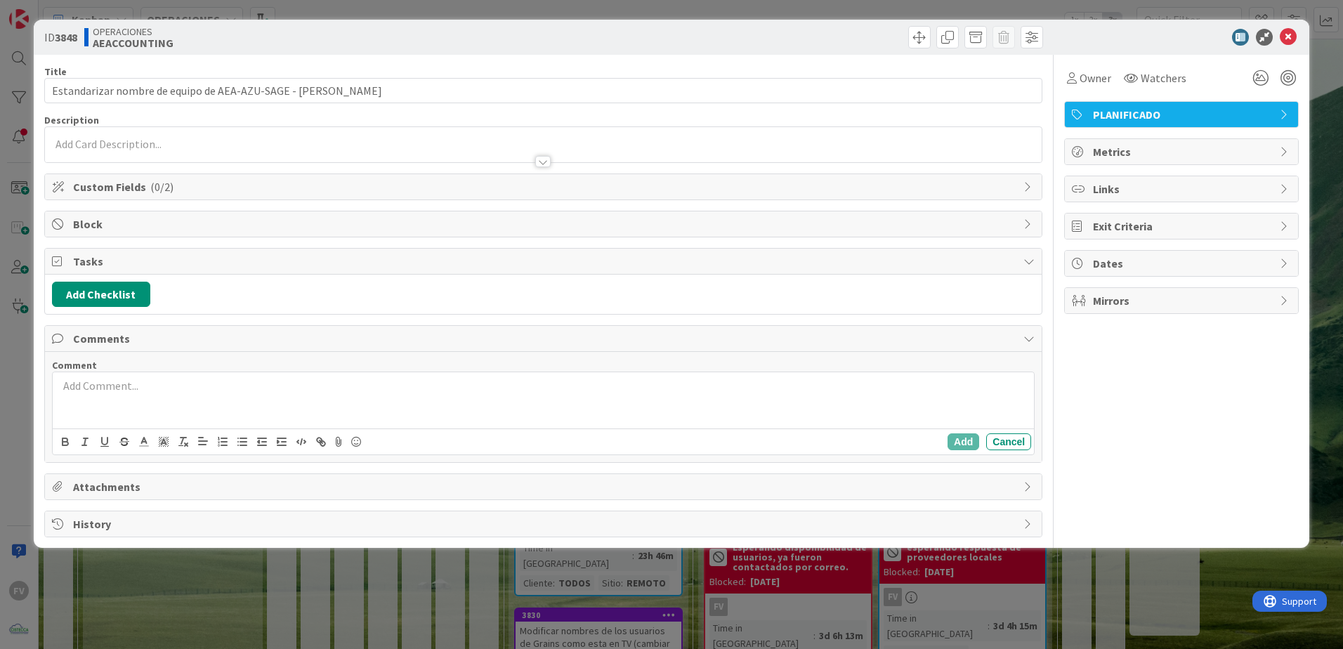
click at [149, 417] on div at bounding box center [544, 400] width 982 height 56
click at [330, 397] on div "actualmente el equipo tiene el nombre de:" at bounding box center [544, 400] width 982 height 56
click at [410, 392] on p "actualmente el equipo tiene el nombre de: CPC-amend-34ZW3" at bounding box center [543, 386] width 970 height 16
click at [65, 429] on icon "button" at bounding box center [65, 442] width 13 height 13
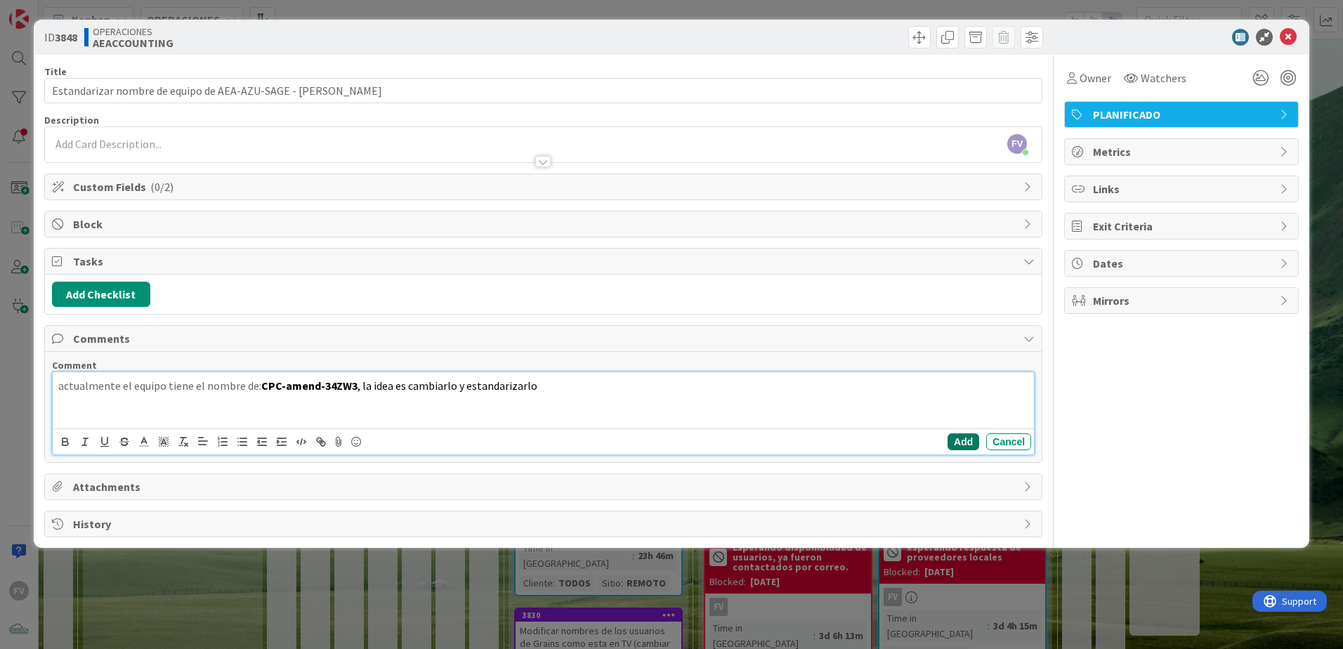
click at [953, 429] on button "Add" at bounding box center [964, 442] width 32 height 17
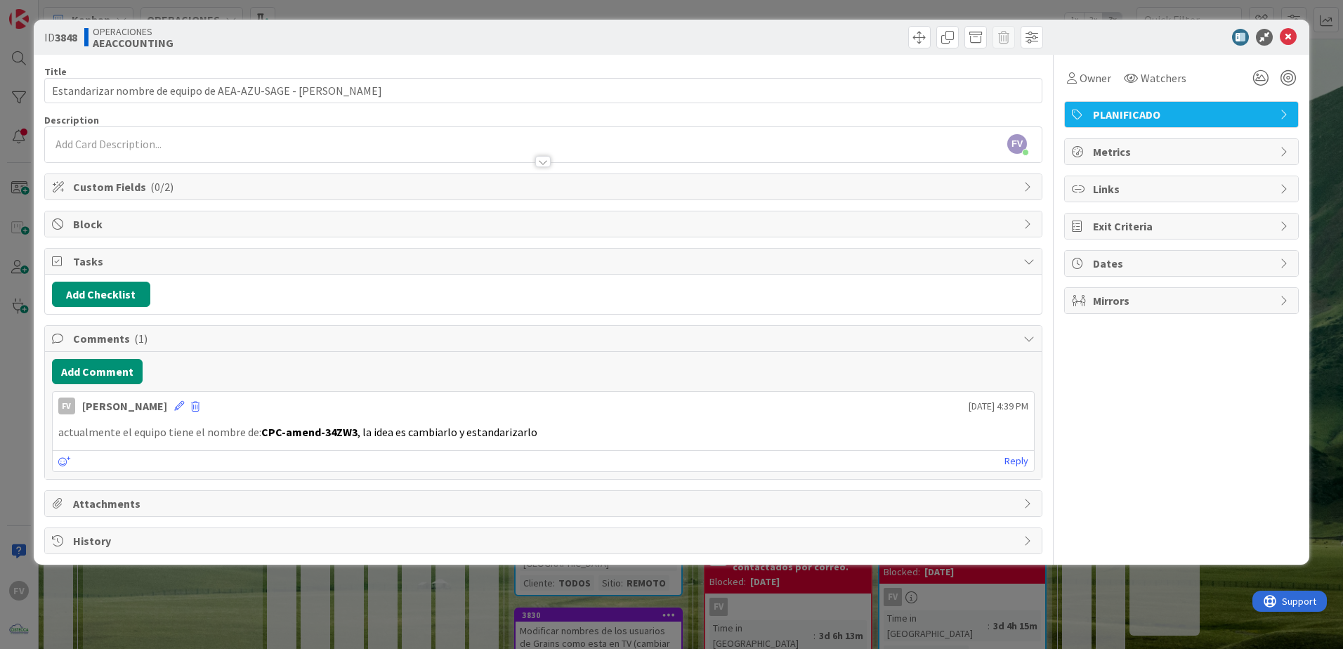
click at [161, 179] on span "Custom Fields ( 0/2 )" at bounding box center [545, 186] width 944 height 17
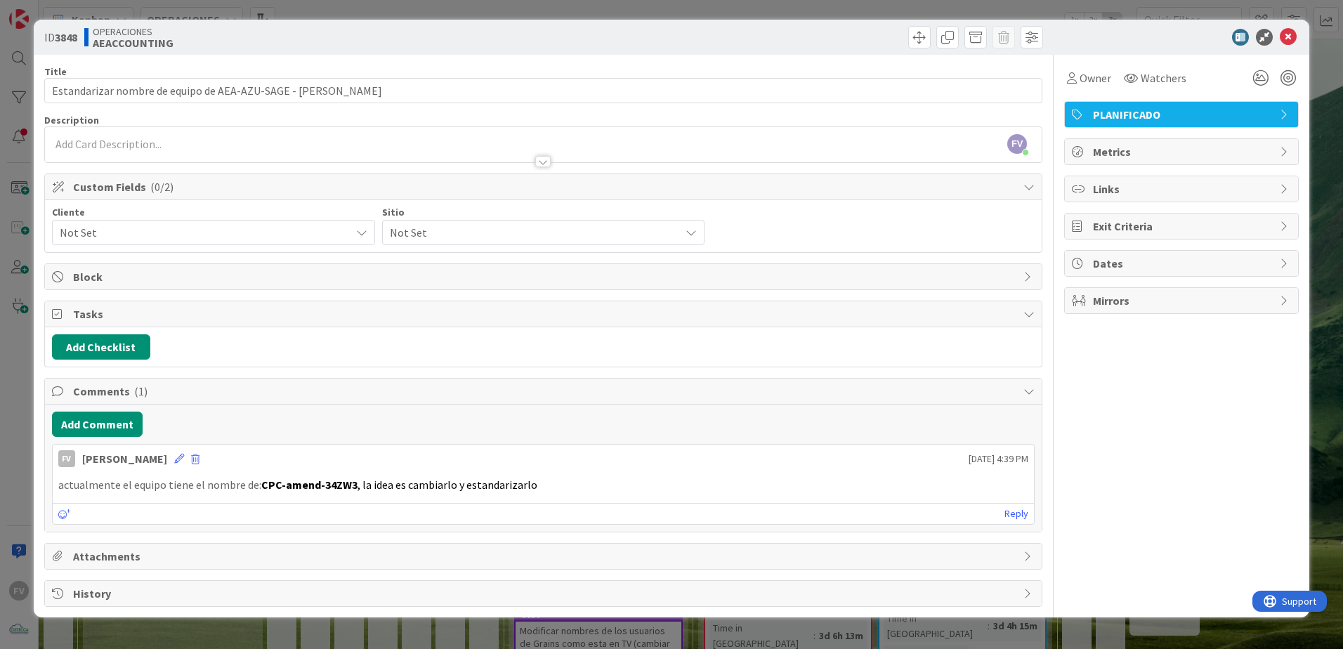
click at [164, 236] on span "Not Set" at bounding box center [202, 233] width 284 height 20
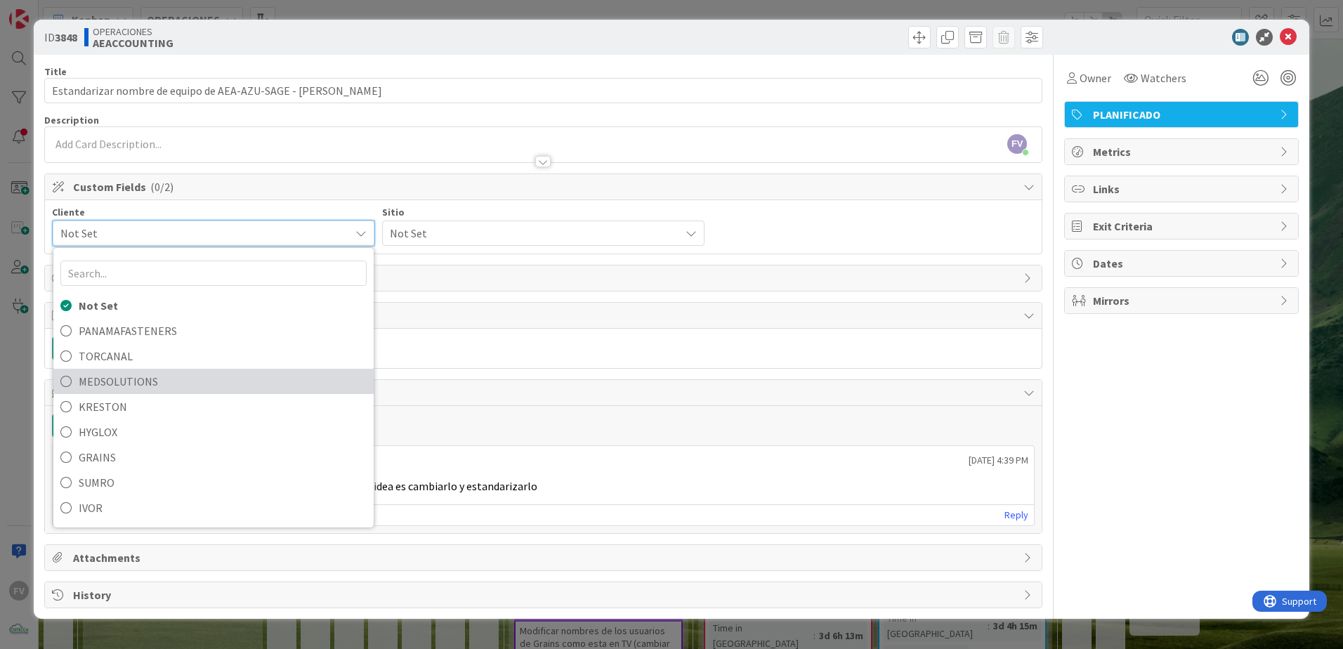
scroll to position [100, 0]
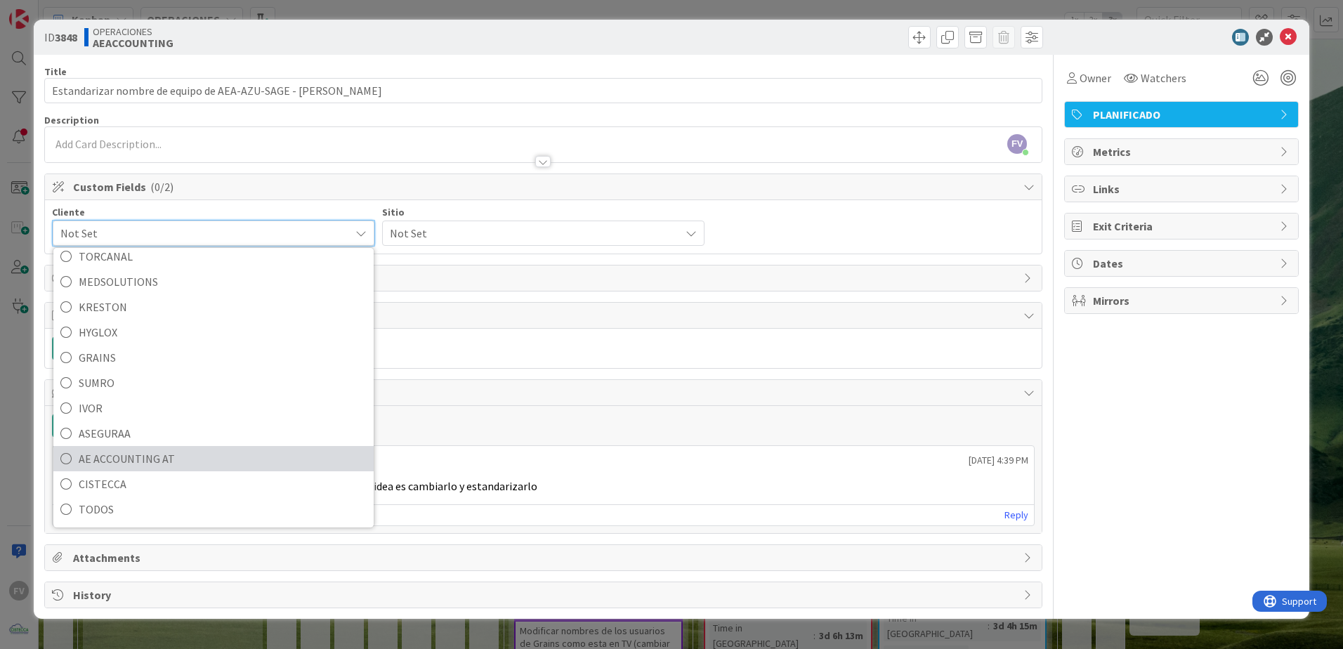
click at [176, 429] on link "AE ACCOUNTING AT" at bounding box center [213, 458] width 320 height 25
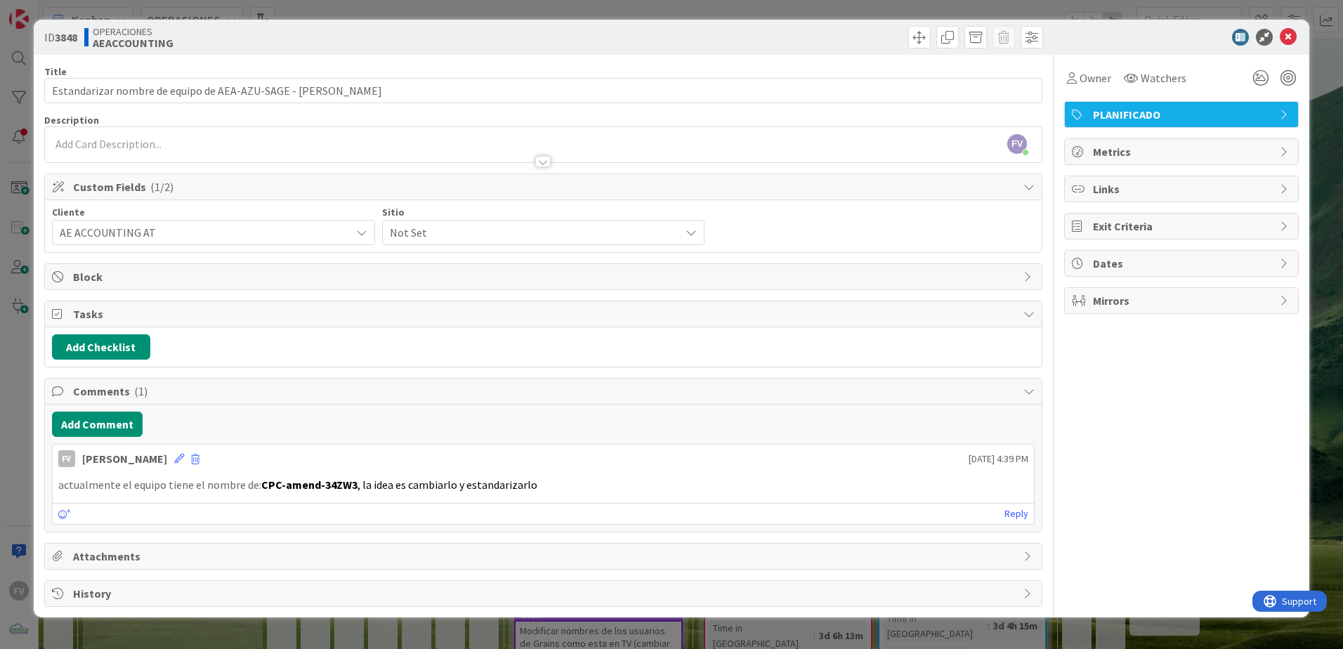
click at [559, 240] on span "Not Set" at bounding box center [532, 233] width 284 height 20
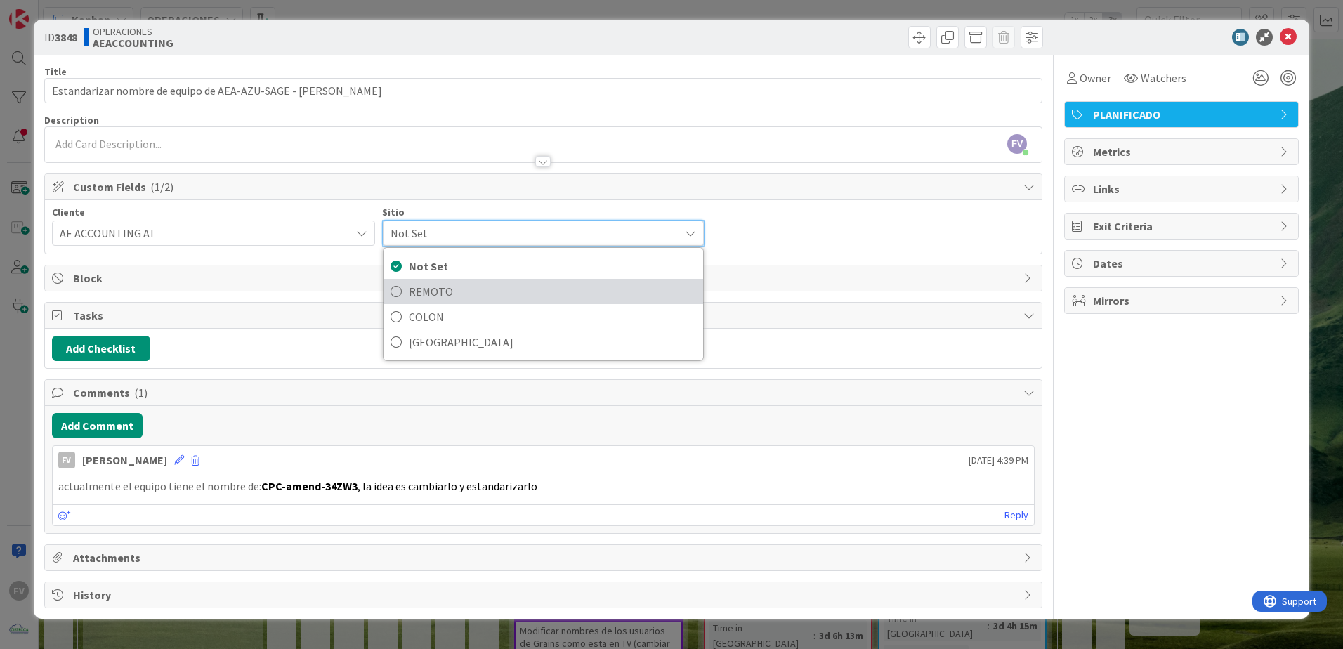
click at [549, 293] on span "REMOTO" at bounding box center [553, 291] width 288 height 21
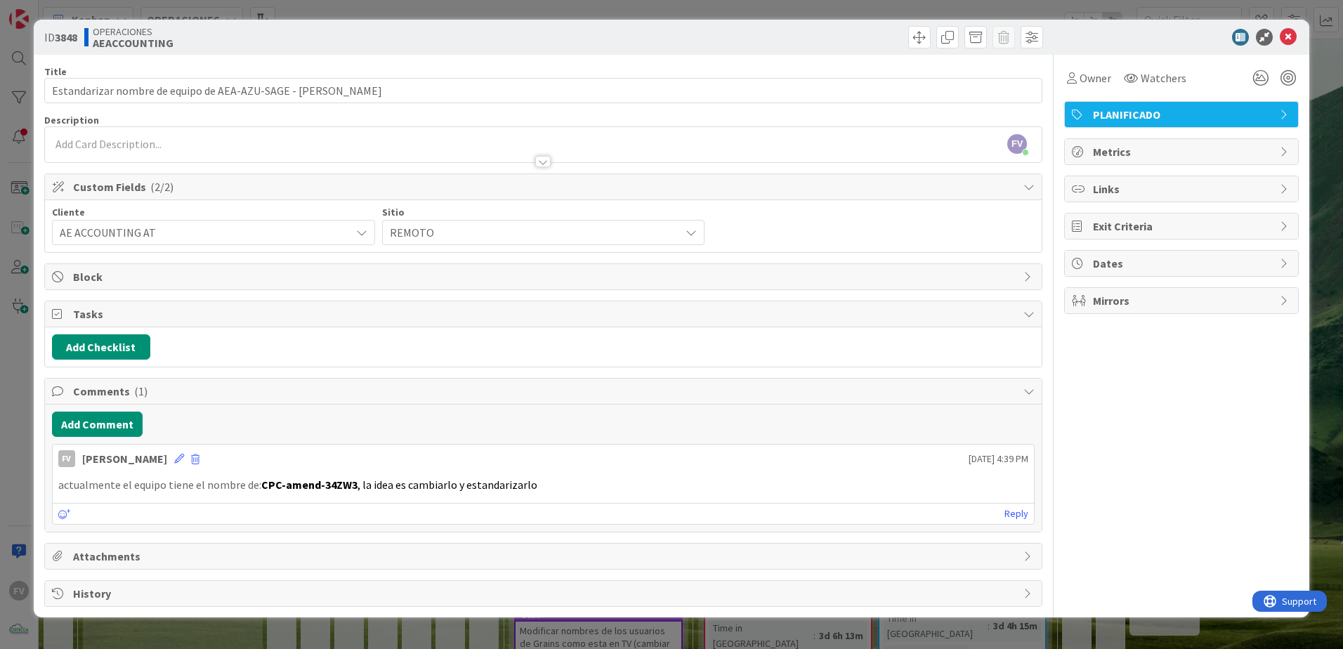
click at [728, 200] on div "Custom Fields ( 2/2 )" at bounding box center [543, 187] width 997 height 26
type textarea "x"
